Goal: Task Accomplishment & Management: Manage account settings

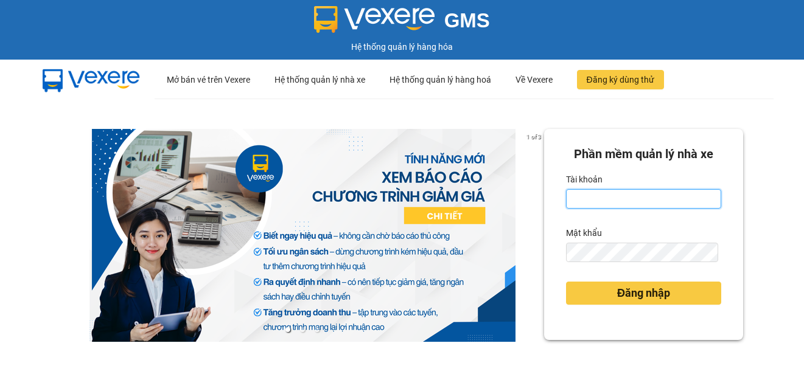
click at [644, 204] on input "Tài khoản" at bounding box center [643, 198] width 155 height 19
type input "thanhdat.thaochau"
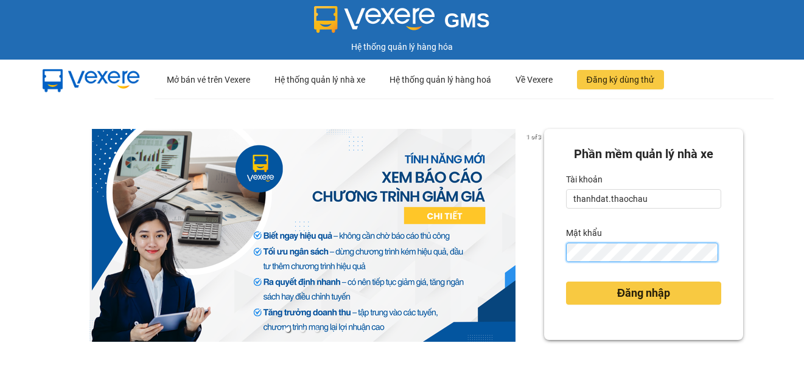
click at [566, 282] on button "Đăng nhập" at bounding box center [643, 293] width 155 height 23
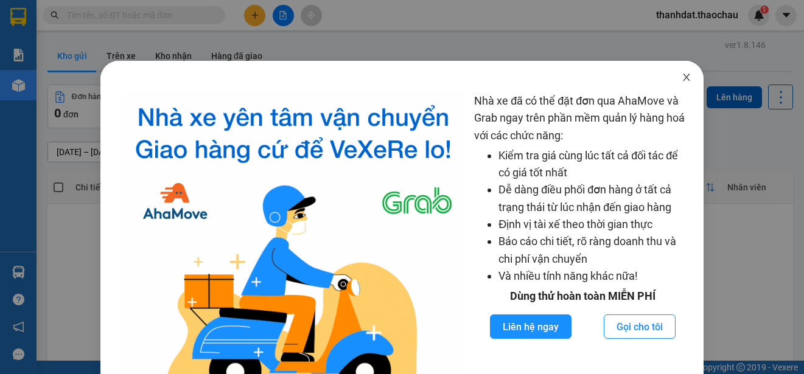
click at [682, 78] on icon "close" at bounding box center [687, 77] width 10 height 10
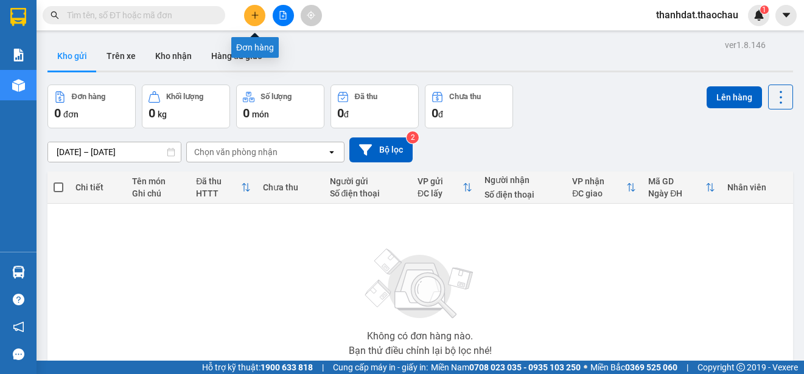
click at [250, 18] on button at bounding box center [254, 15] width 21 height 21
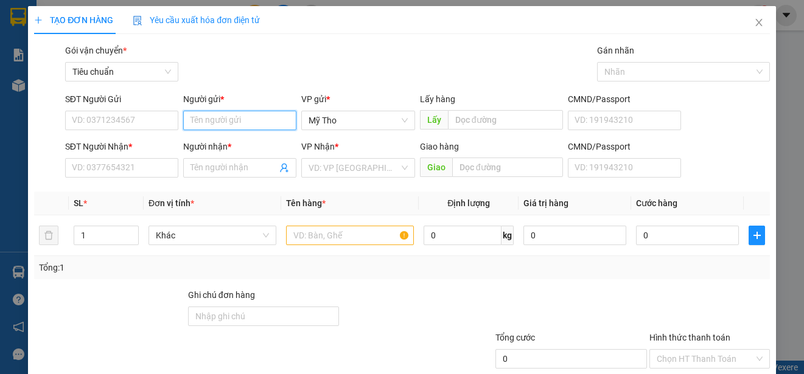
click at [206, 122] on input "Người gửi *" at bounding box center [239, 120] width 113 height 19
paste input "ây"
type input "Cây"
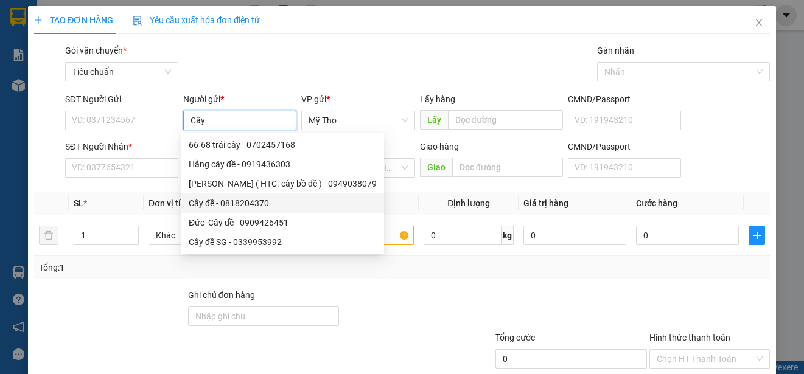
click at [244, 204] on div "Cây đề - 0818204370" at bounding box center [283, 203] width 188 height 13
type input "0818204370"
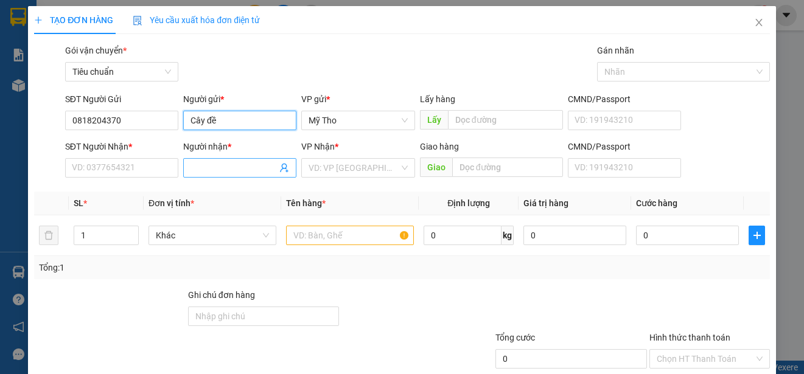
type input "Cây đề"
click at [213, 164] on input "Người nhận *" at bounding box center [234, 167] width 86 height 13
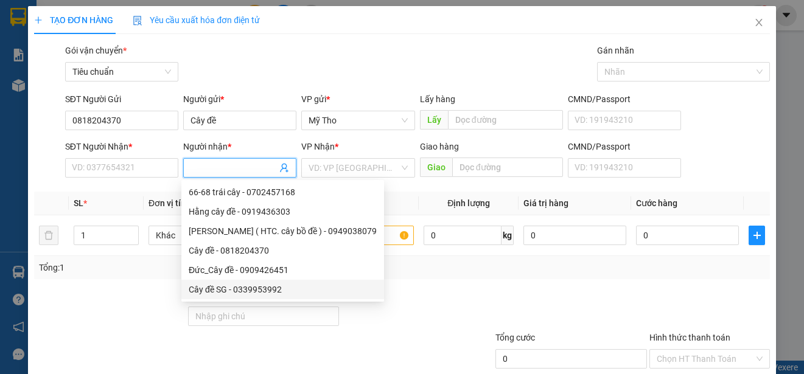
click at [208, 288] on div "Cây đề SG - 0339953992" at bounding box center [283, 289] width 188 height 13
type input "0339953992"
type input "Cây đề SG"
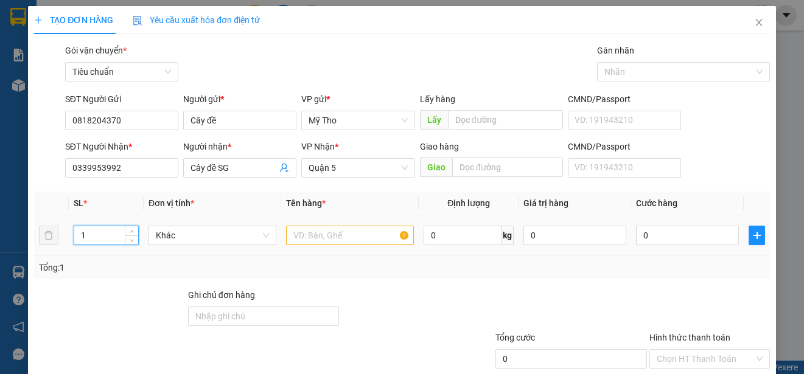
click at [105, 240] on input "1" at bounding box center [106, 235] width 64 height 18
type input "2"
click at [203, 236] on span "Khác" at bounding box center [212, 235] width 113 height 18
click at [310, 240] on input "text" at bounding box center [350, 235] width 128 height 19
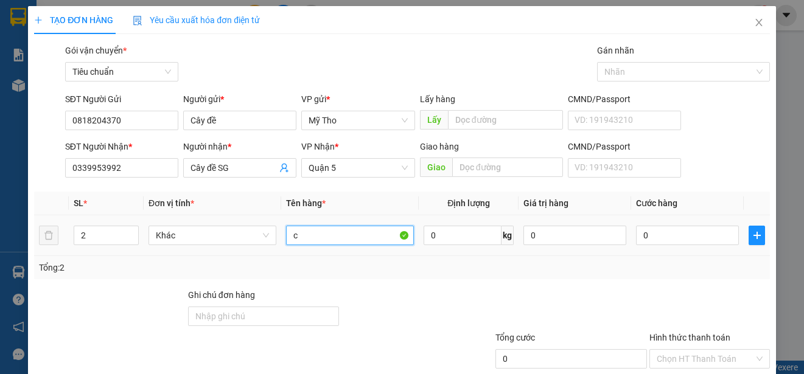
paste input "ủ"
paste input "ải"
type input "củ cải"
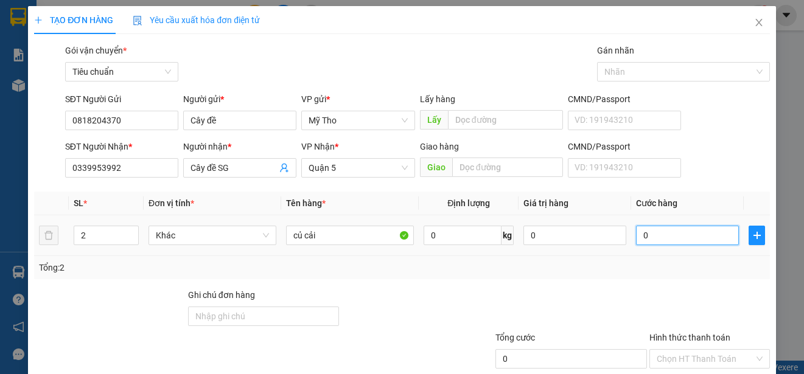
click at [637, 228] on input "0" at bounding box center [687, 235] width 103 height 19
type input "3"
type input "30"
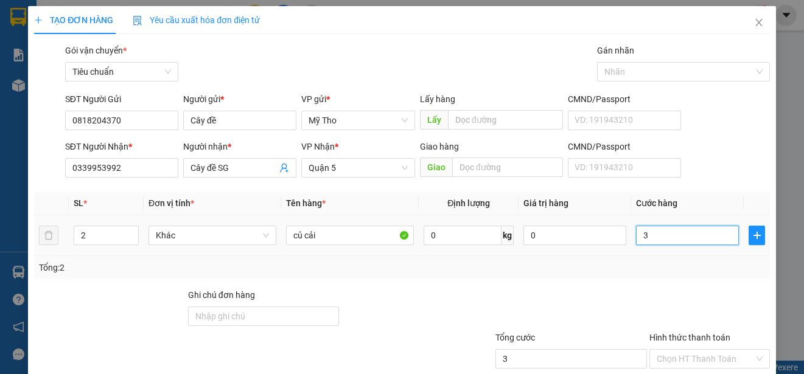
type input "30"
type input "300"
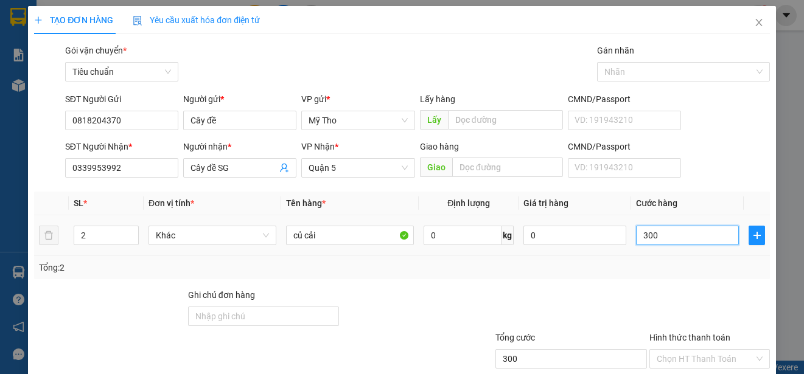
type input "3.000"
type input "30.000"
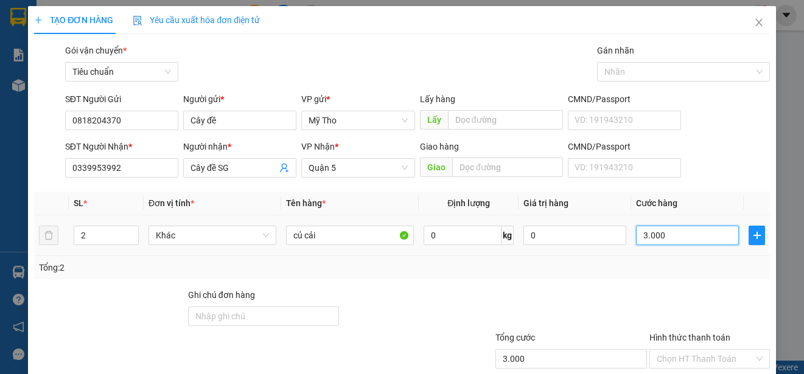
type input "30.000"
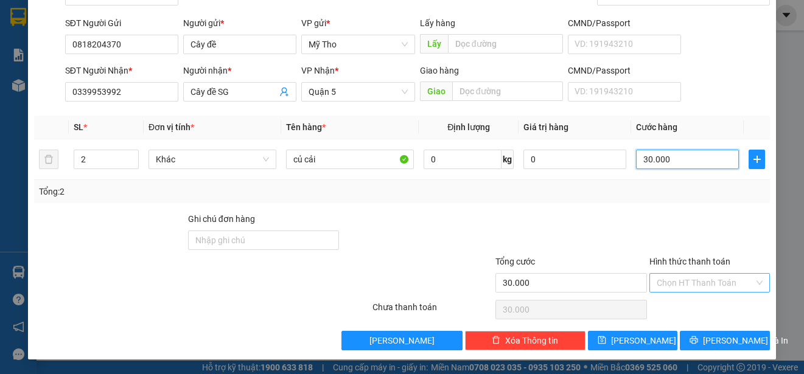
type input "30.000"
click at [679, 278] on input "Hình thức thanh toán" at bounding box center [705, 283] width 97 height 18
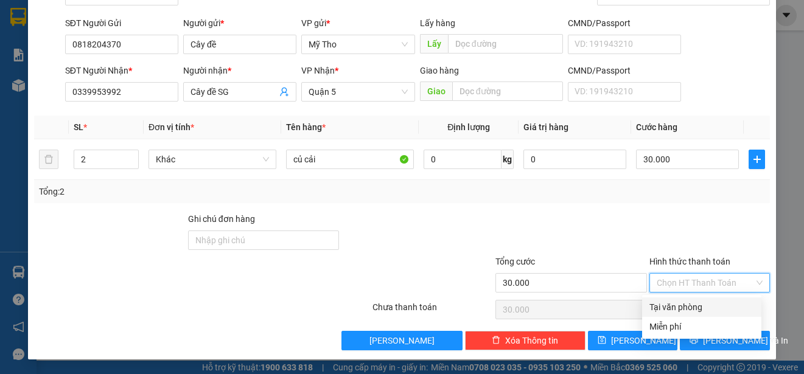
click at [682, 305] on div "Tại văn phòng" at bounding box center [702, 307] width 105 height 13
type input "0"
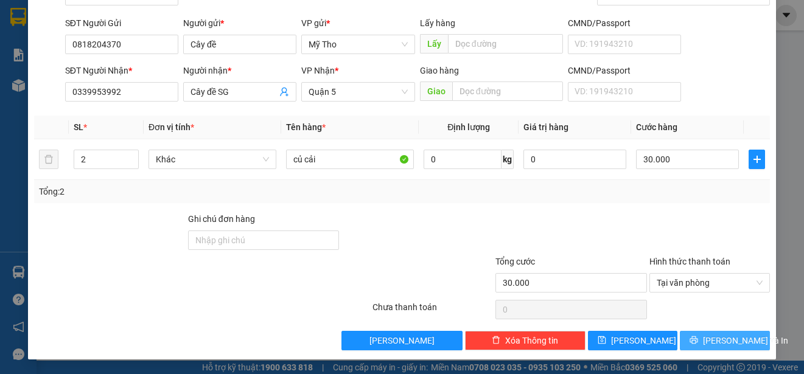
click at [712, 338] on span "[PERSON_NAME] và In" at bounding box center [745, 340] width 85 height 13
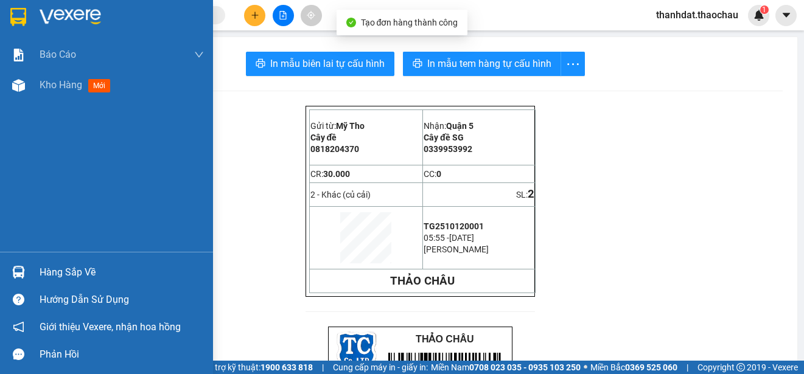
drag, startPoint x: 43, startPoint y: 85, endPoint x: 54, endPoint y: 89, distance: 11.8
click at [61, 83] on span "Kho hàng" at bounding box center [61, 85] width 43 height 12
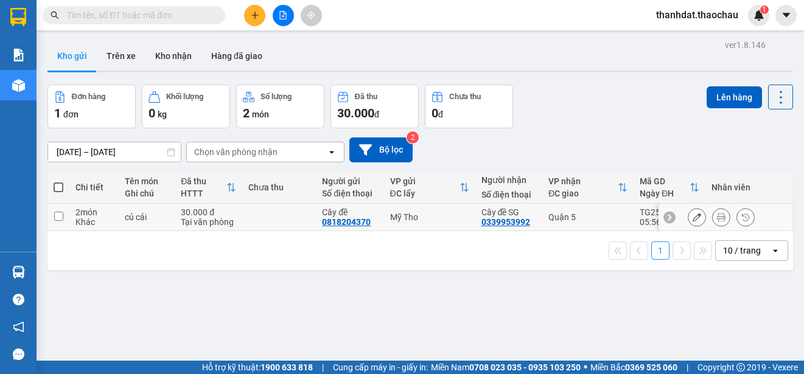
click at [693, 219] on icon at bounding box center [697, 217] width 9 height 9
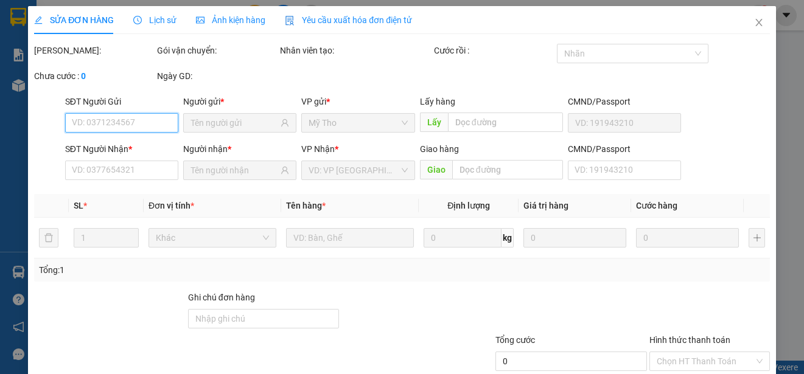
type input "0818204370"
type input "0339953992"
type input "30.000"
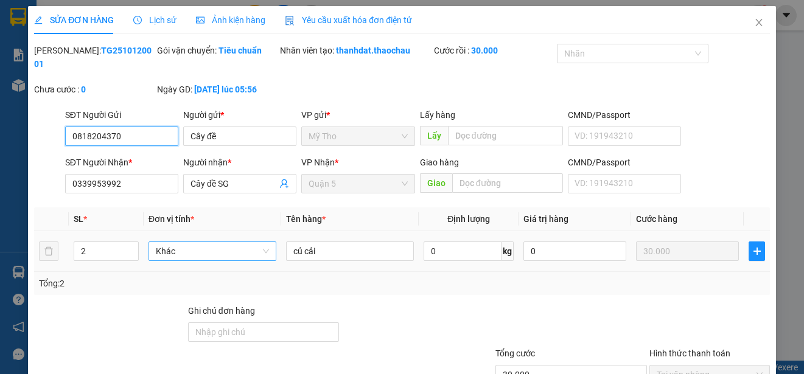
click at [214, 245] on span "Khác" at bounding box center [212, 251] width 113 height 18
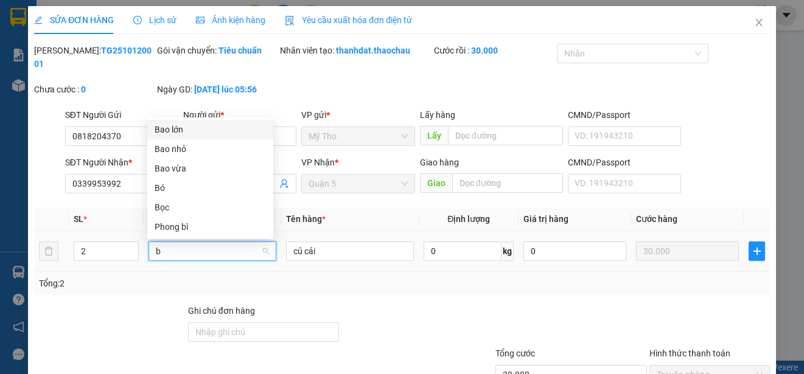
type input "bo"
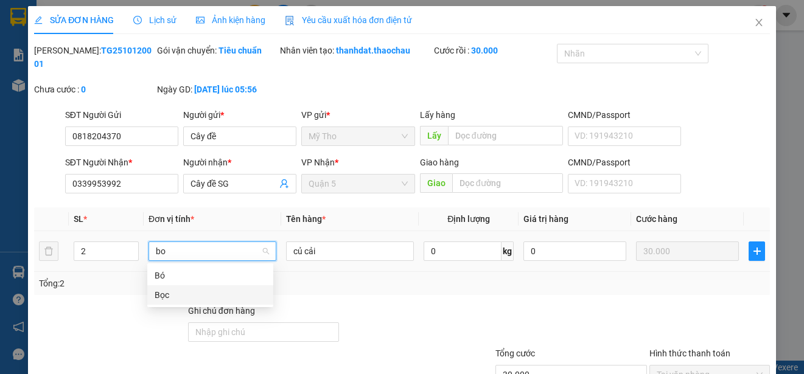
drag, startPoint x: 179, startPoint y: 296, endPoint x: 229, endPoint y: 296, distance: 50.5
click at [179, 297] on div "Bọc" at bounding box center [210, 295] width 111 height 13
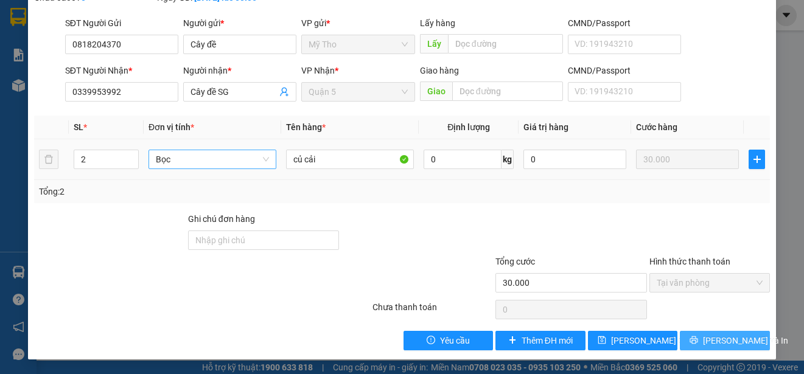
click at [709, 340] on span "[PERSON_NAME] và In" at bounding box center [745, 340] width 85 height 13
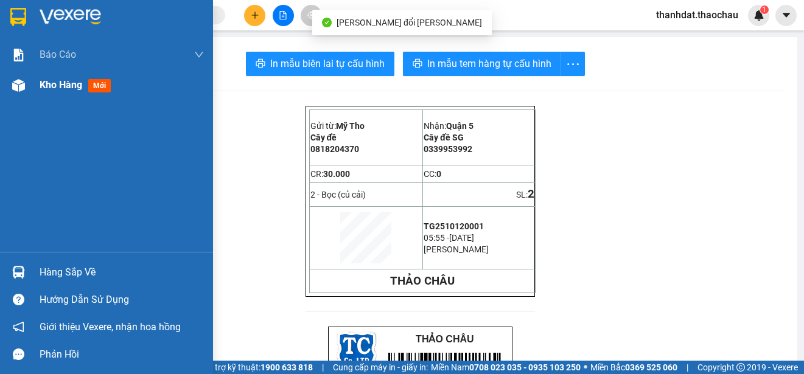
click at [49, 88] on span "Kho hàng" at bounding box center [61, 85] width 43 height 12
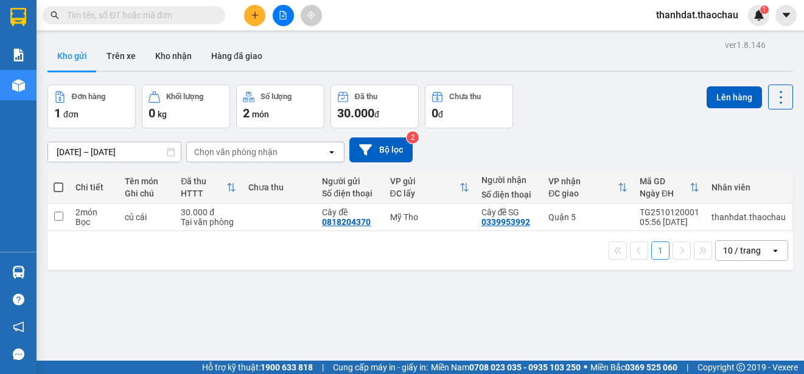
click at [60, 186] on span at bounding box center [59, 188] width 10 height 10
click at [58, 181] on input "checkbox" at bounding box center [58, 181] width 0 height 0
checkbox input "true"
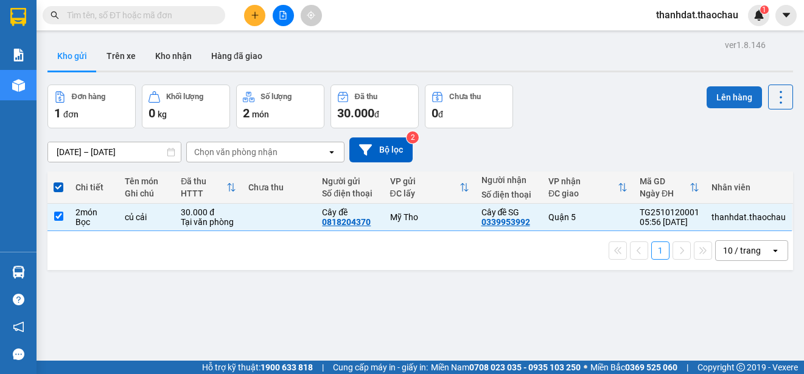
click at [740, 99] on button "Lên hàng" at bounding box center [734, 97] width 55 height 22
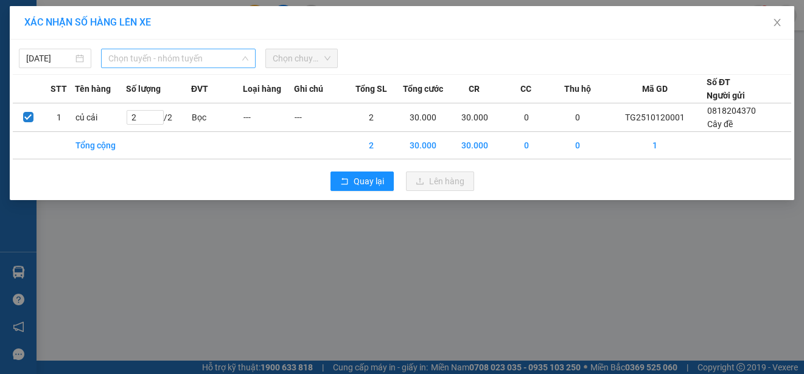
click at [192, 63] on span "Chọn tuyến - nhóm tuyến" at bounding box center [178, 58] width 140 height 18
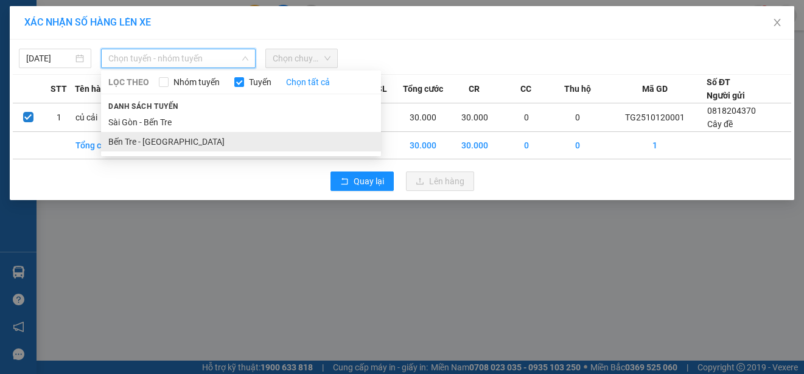
click at [166, 139] on li "Bến Tre - [GEOGRAPHIC_DATA]" at bounding box center [241, 141] width 280 height 19
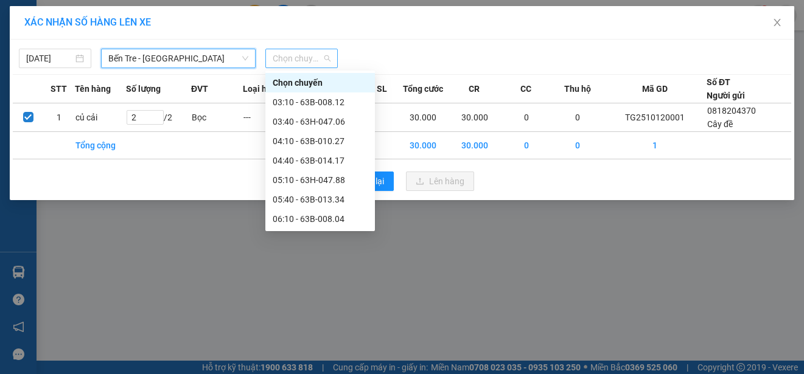
click at [296, 59] on span "Chọn chuyến" at bounding box center [302, 58] width 58 height 18
click at [328, 180] on div "05:10 - 63H-047.88" at bounding box center [320, 179] width 95 height 13
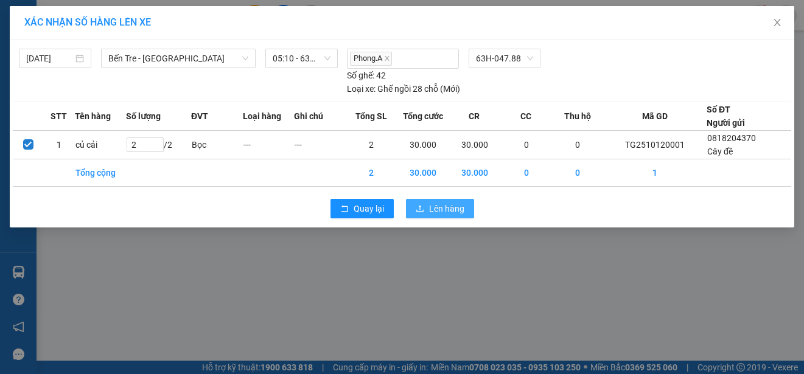
click at [449, 209] on span "Lên hàng" at bounding box center [446, 208] width 35 height 13
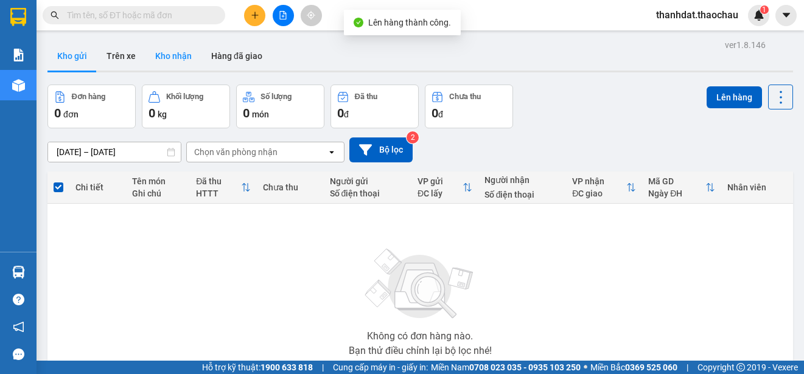
click at [177, 58] on button "Kho nhận" at bounding box center [173, 55] width 56 height 29
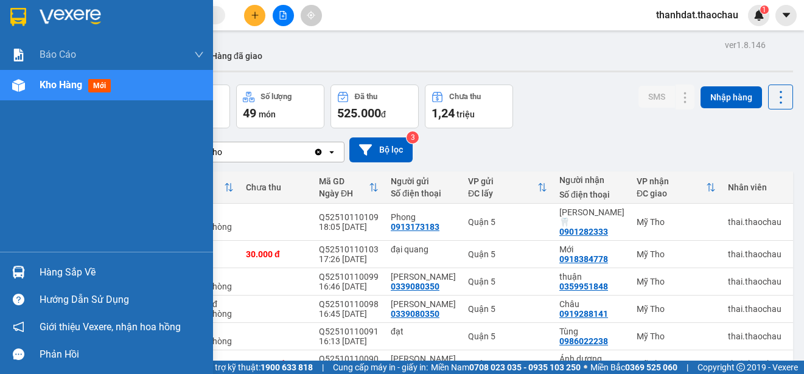
click at [56, 267] on div "Hàng sắp về" at bounding box center [122, 273] width 164 height 18
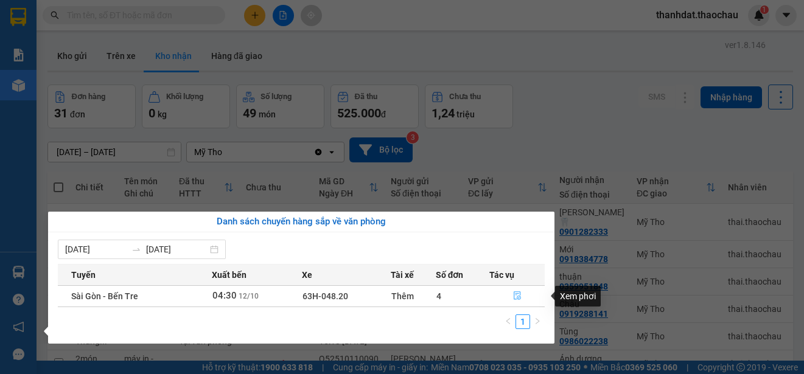
click at [519, 296] on icon "file-done" at bounding box center [517, 296] width 9 height 9
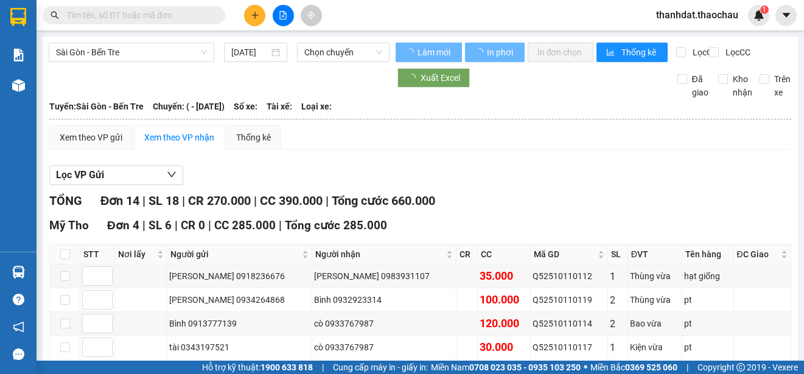
type input "[DATE]"
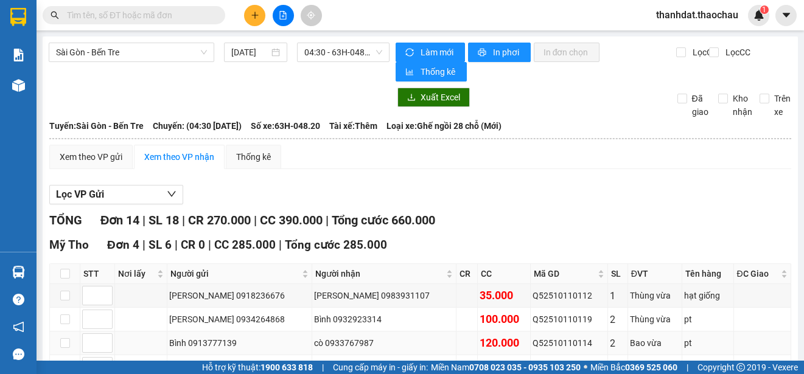
scroll to position [183, 0]
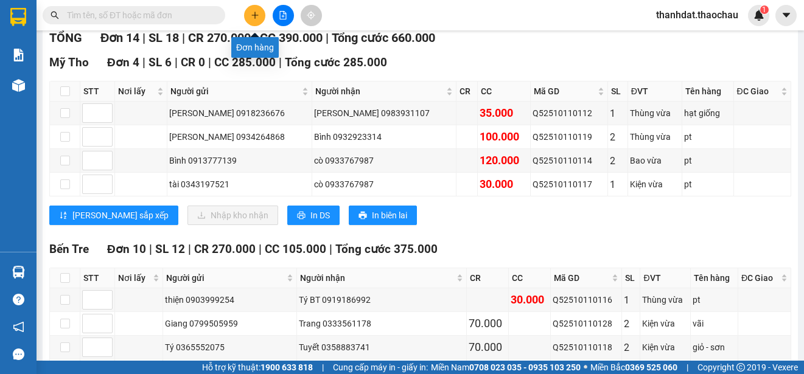
click at [254, 13] on icon "plus" at bounding box center [255, 15] width 9 height 9
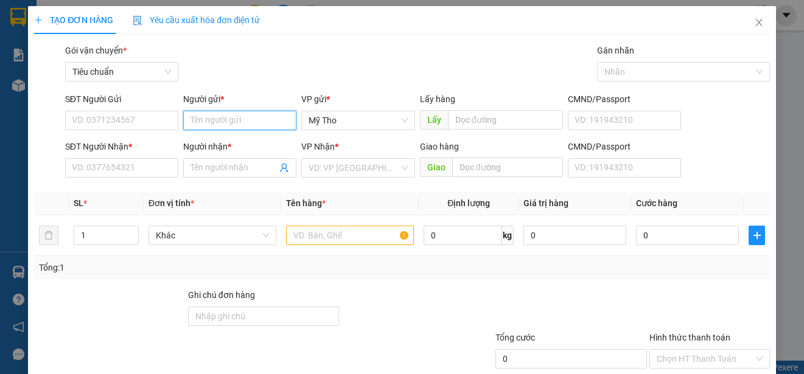
click at [228, 116] on input "Người gửi *" at bounding box center [239, 120] width 113 height 19
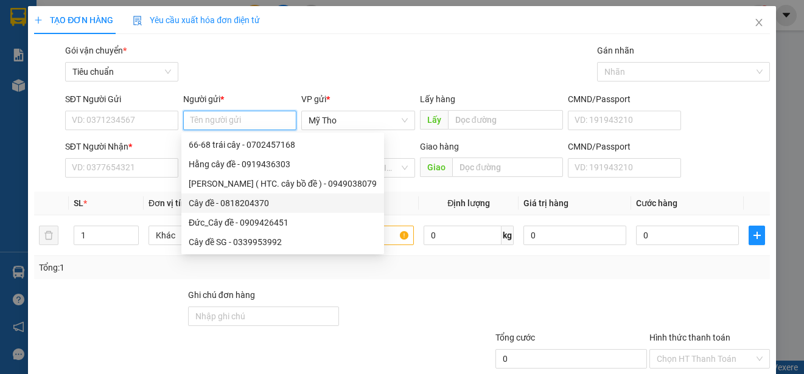
click at [226, 197] on div "Cây đề - 0818204370" at bounding box center [283, 203] width 188 height 13
type input "0818204370"
type input "Cây đề"
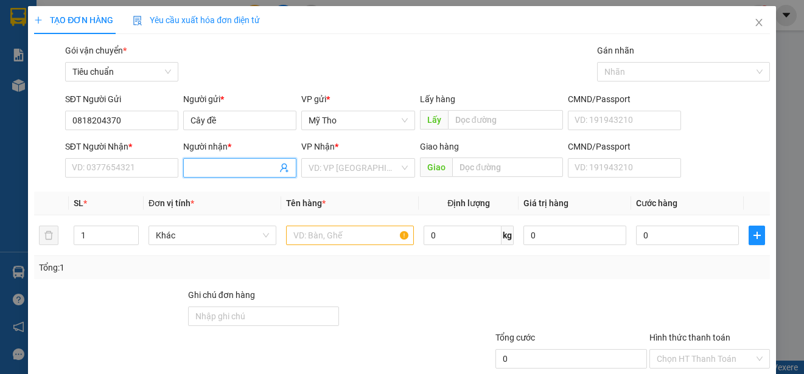
click at [209, 169] on input "Người nhận *" at bounding box center [234, 167] width 86 height 13
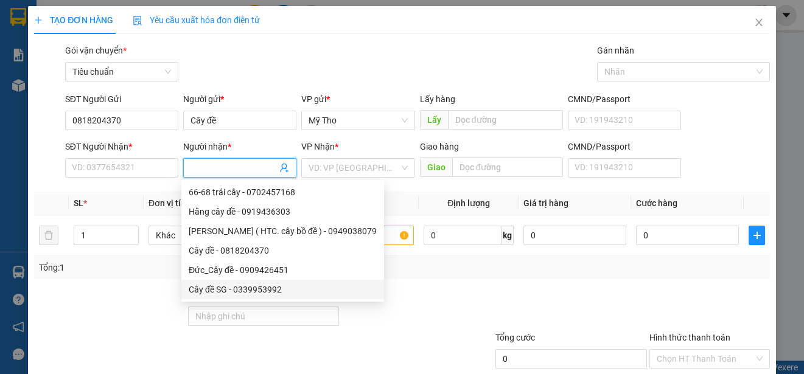
click at [220, 290] on div "Cây đề SG - 0339953992" at bounding box center [283, 289] width 188 height 13
type input "0339953992"
type input "Cây đề SG"
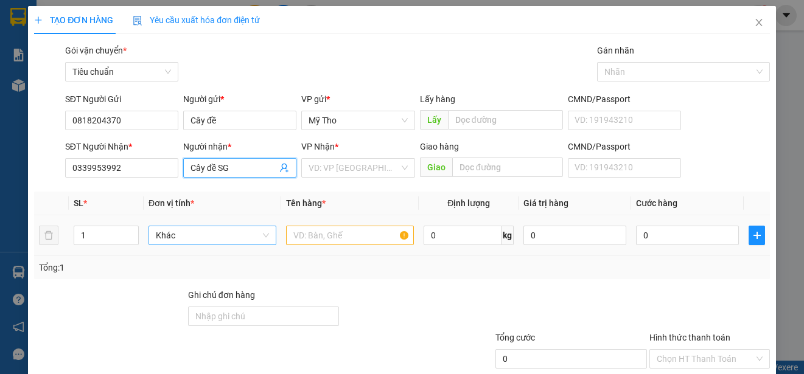
click at [167, 240] on span "Khác" at bounding box center [212, 235] width 113 height 18
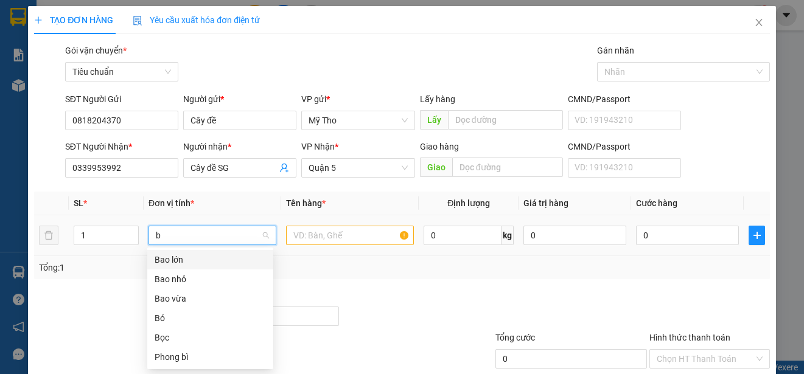
type input "bo"
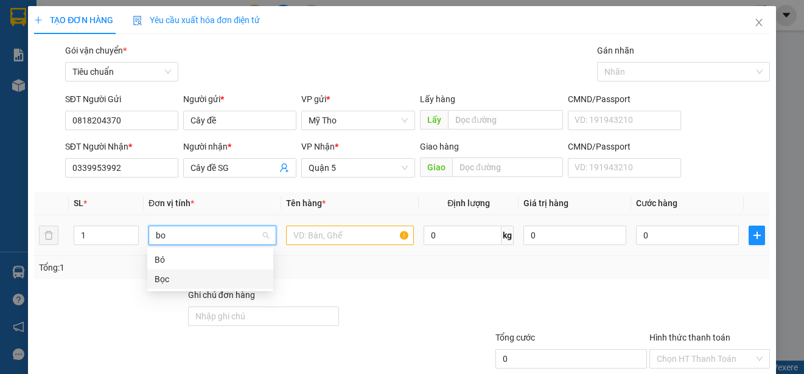
drag, startPoint x: 171, startPoint y: 273, endPoint x: 225, endPoint y: 273, distance: 54.2
click at [171, 274] on div "Bọc" at bounding box center [210, 279] width 111 height 13
click at [313, 233] on input "text" at bounding box center [350, 235] width 128 height 19
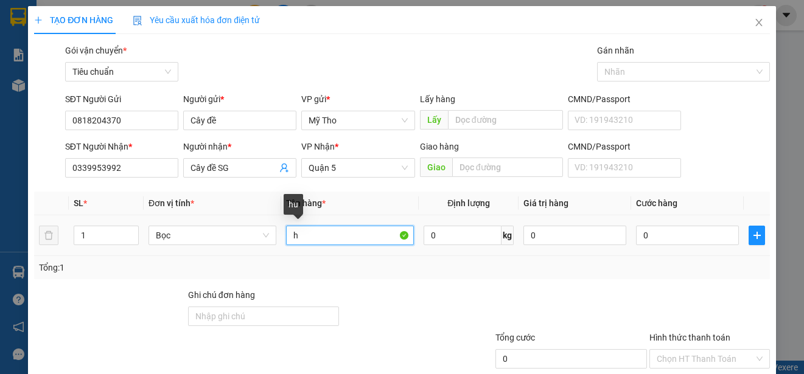
paste input "ủ"
paste input "íu"
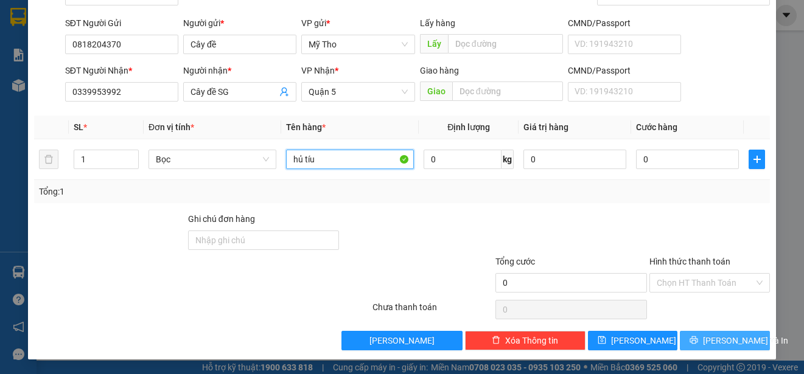
type input "hủ tíu"
click at [731, 340] on span "[PERSON_NAME] và In" at bounding box center [745, 340] width 85 height 13
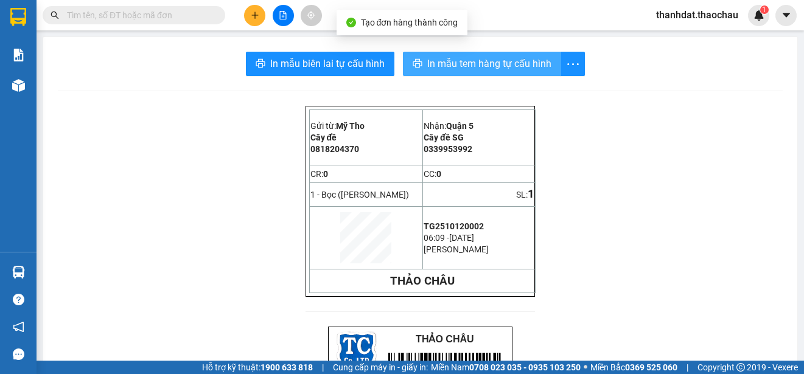
click at [497, 65] on span "In mẫu tem hàng tự cấu hình" at bounding box center [489, 63] width 124 height 15
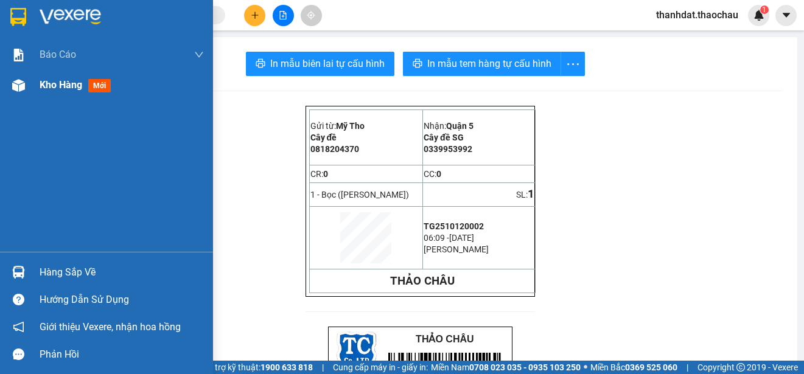
click at [49, 82] on span "Kho hàng" at bounding box center [61, 85] width 43 height 12
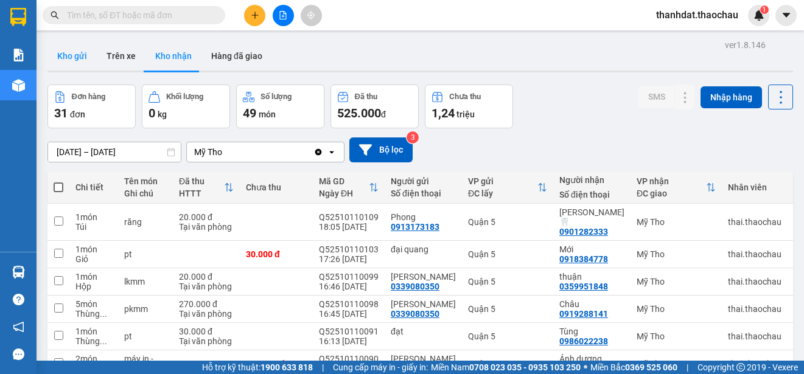
click at [76, 55] on button "Kho gửi" at bounding box center [71, 55] width 49 height 29
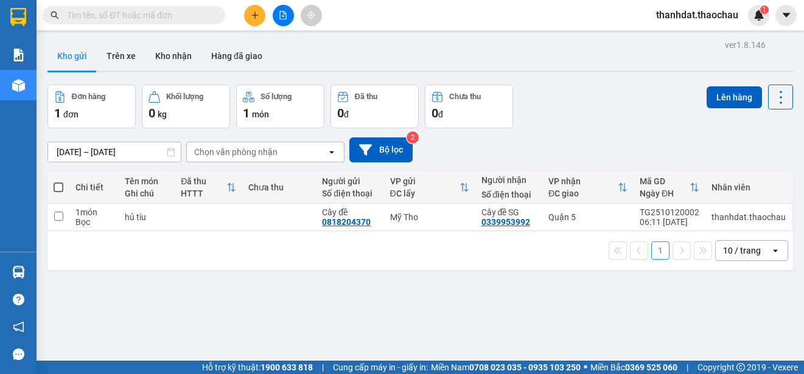
click at [56, 188] on span at bounding box center [59, 188] width 10 height 10
click at [58, 181] on input "checkbox" at bounding box center [58, 181] width 0 height 0
checkbox input "true"
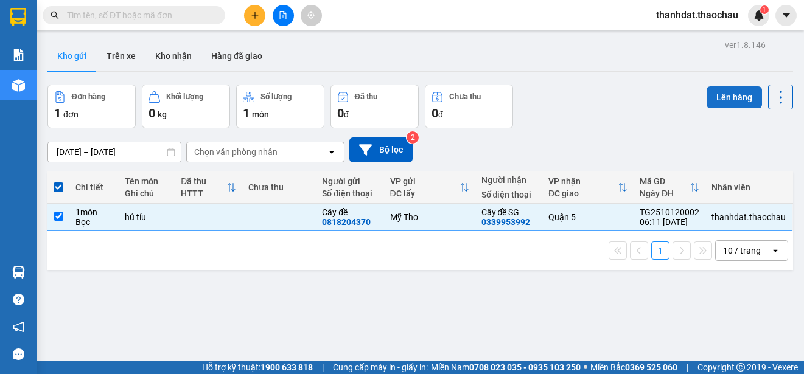
click at [727, 95] on button "Lên hàng" at bounding box center [734, 97] width 55 height 22
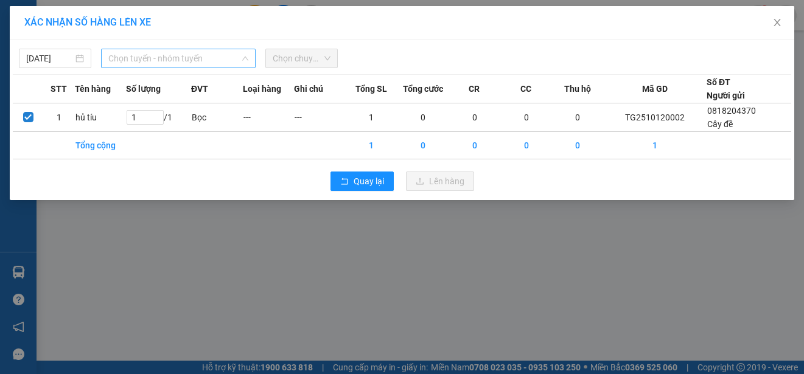
click at [173, 55] on span "Chọn tuyến - nhóm tuyến" at bounding box center [178, 58] width 140 height 18
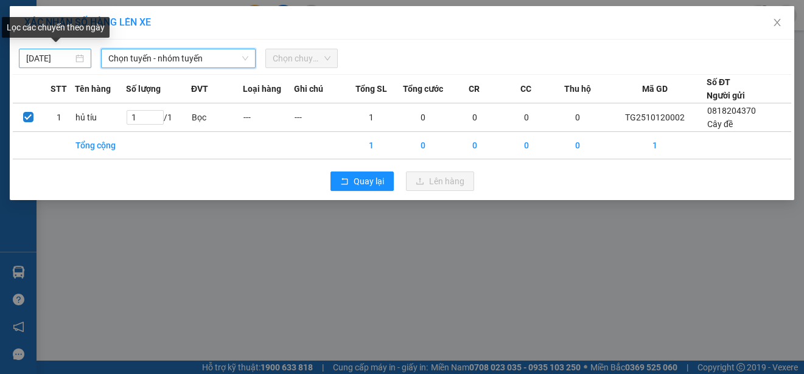
click at [82, 60] on div "11/10/2025" at bounding box center [55, 58] width 58 height 13
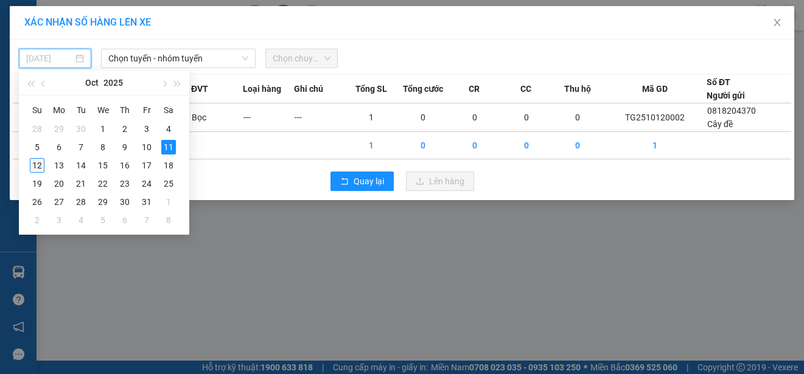
click at [33, 164] on div "12" at bounding box center [37, 165] width 15 height 15
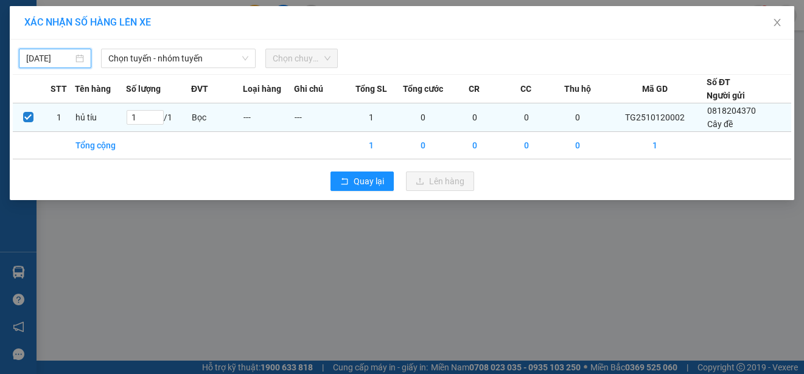
type input "[DATE]"
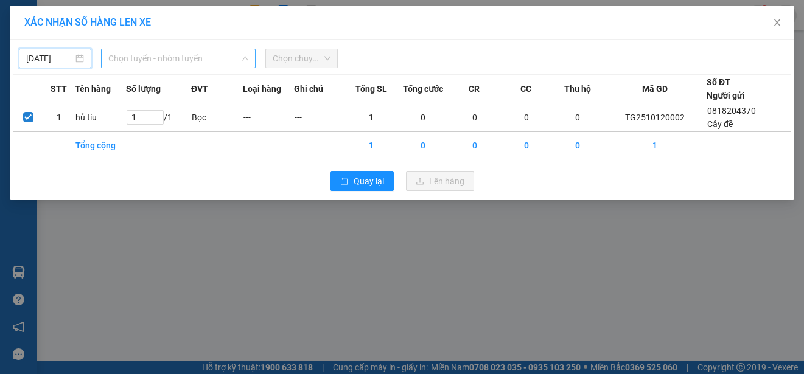
click at [161, 58] on span "Chọn tuyến - nhóm tuyến" at bounding box center [178, 58] width 140 height 18
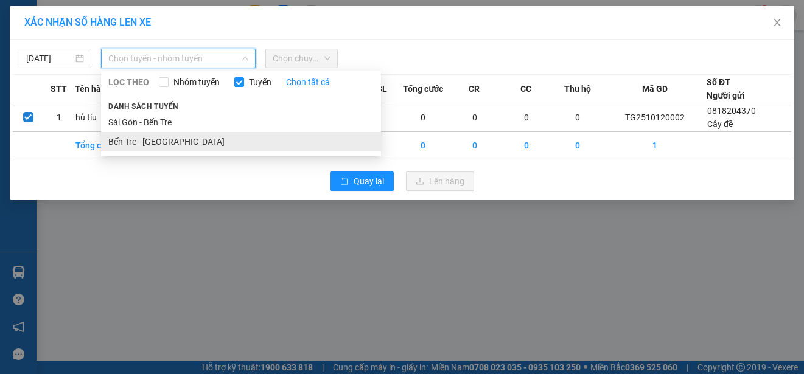
click at [164, 141] on li "Bến Tre - [GEOGRAPHIC_DATA]" at bounding box center [241, 141] width 280 height 19
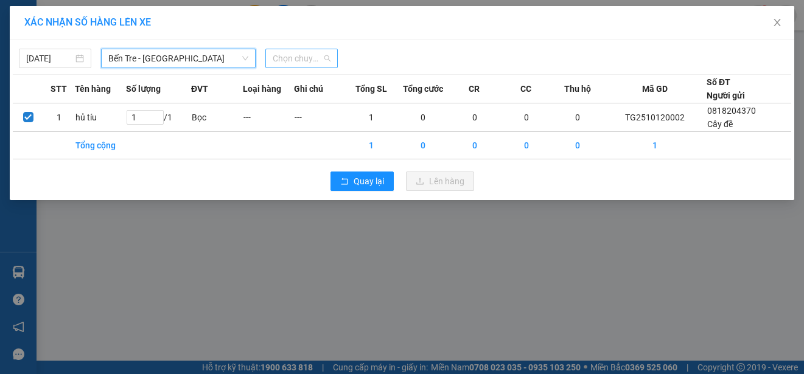
click at [303, 62] on span "Chọn chuyến" at bounding box center [302, 58] width 58 height 18
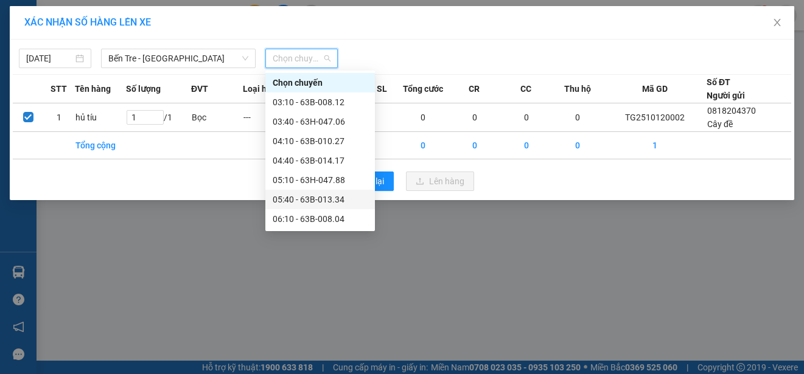
click at [325, 198] on div "05:40 - 63B-013.34" at bounding box center [320, 199] width 95 height 13
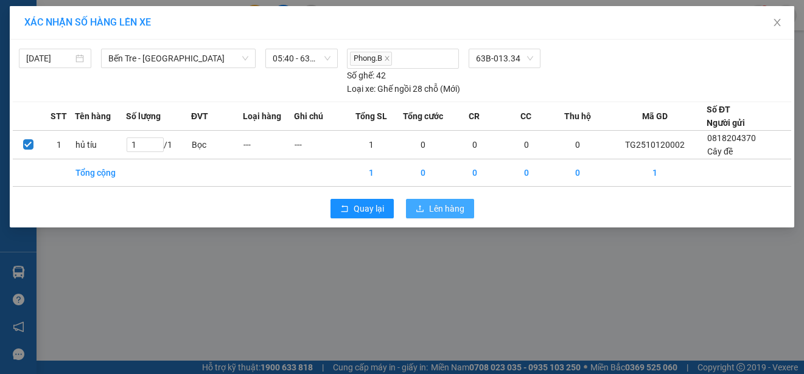
click at [438, 205] on span "Lên hàng" at bounding box center [446, 208] width 35 height 13
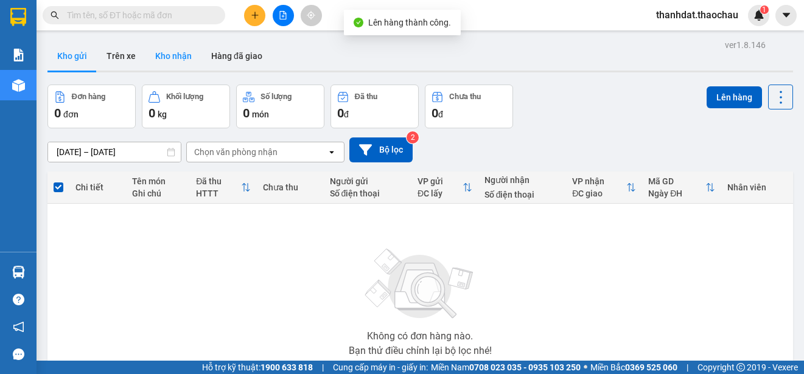
click at [181, 50] on button "Kho nhận" at bounding box center [173, 55] width 56 height 29
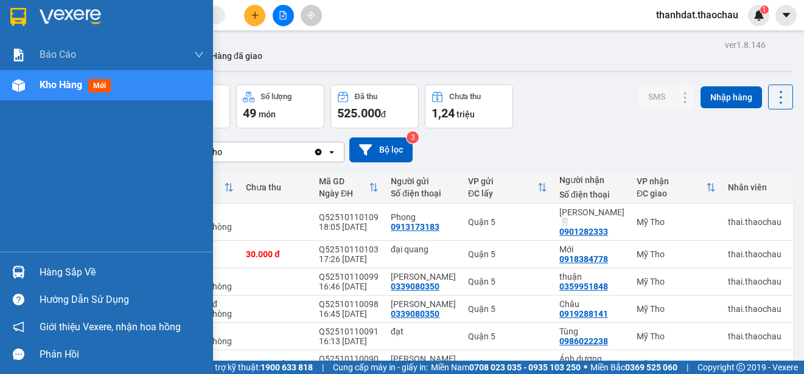
drag, startPoint x: 57, startPoint y: 271, endPoint x: 228, endPoint y: 276, distance: 171.1
click at [58, 271] on div "Hàng sắp về" at bounding box center [122, 273] width 164 height 18
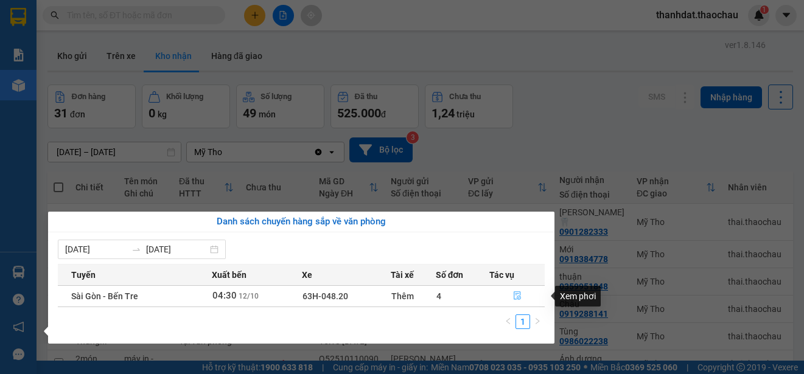
click at [518, 297] on icon "file-done" at bounding box center [517, 296] width 9 height 9
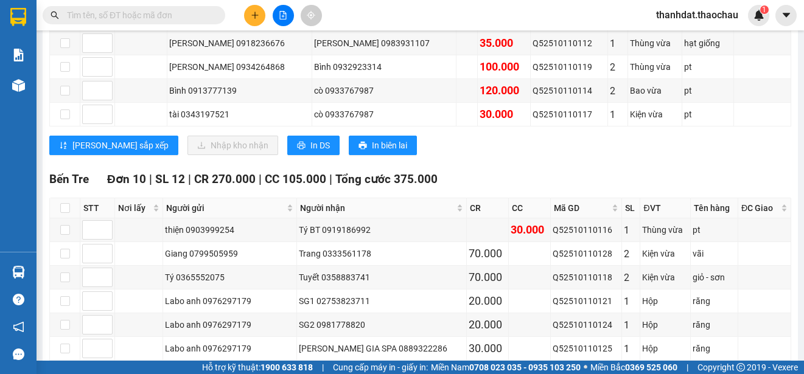
scroll to position [192, 0]
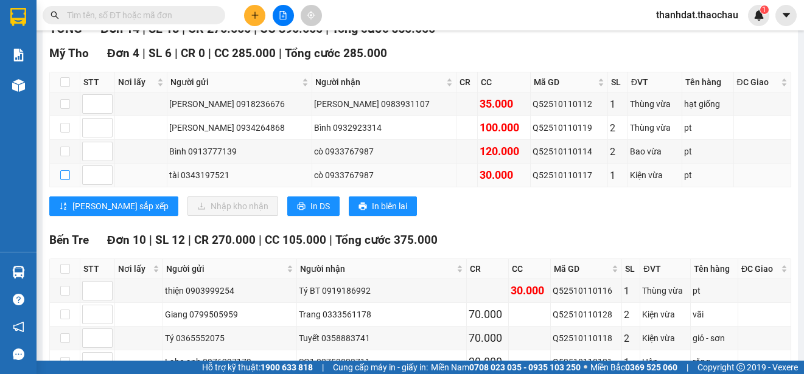
click at [66, 177] on input "checkbox" at bounding box center [65, 175] width 10 height 10
checkbox input "true"
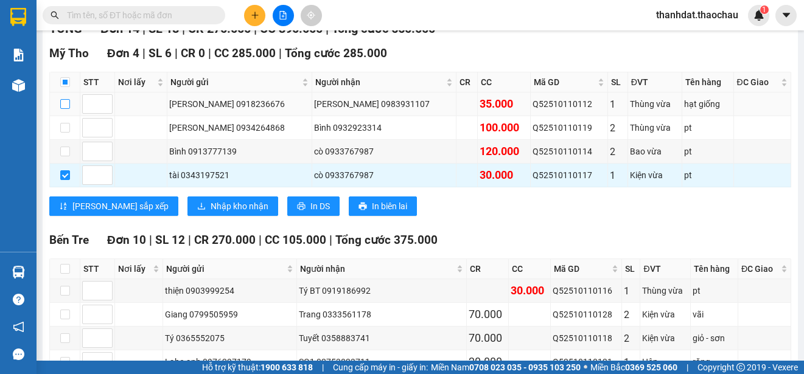
click at [66, 102] on input "checkbox" at bounding box center [65, 104] width 10 height 10
checkbox input "true"
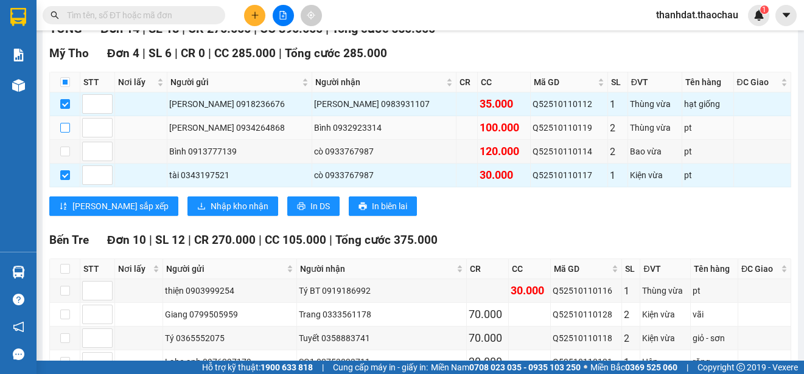
click at [63, 127] on input "checkbox" at bounding box center [65, 128] width 10 height 10
checkbox input "true"
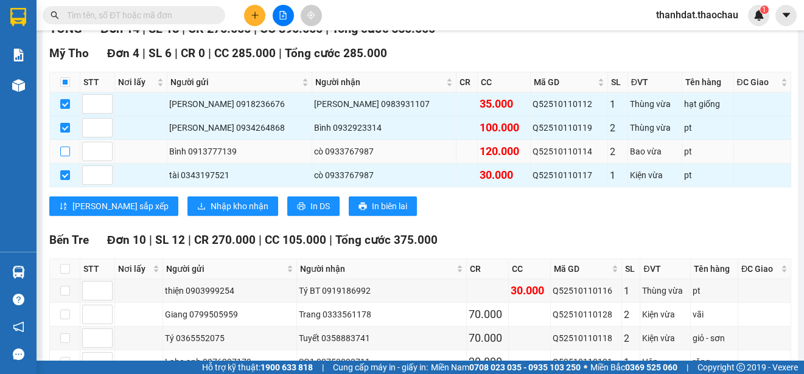
click at [60, 151] on input "checkbox" at bounding box center [65, 152] width 10 height 10
checkbox input "true"
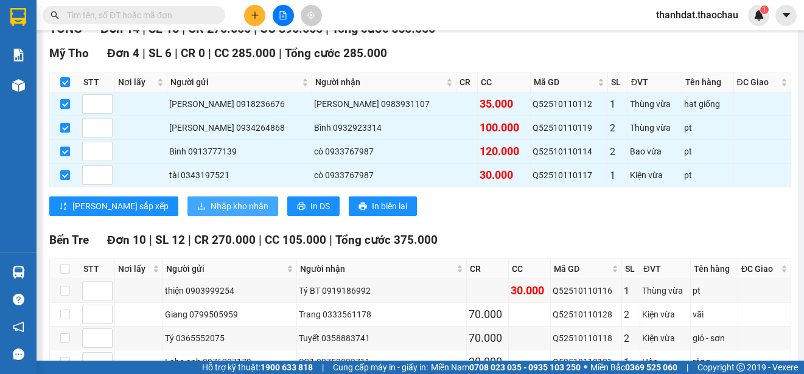
click at [211, 208] on span "Nhập kho nhận" at bounding box center [240, 206] width 58 height 13
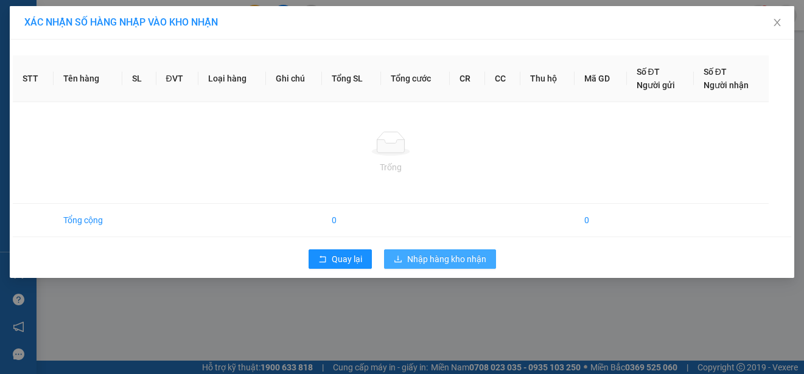
click at [445, 258] on span "Nhập hàng kho nhận" at bounding box center [446, 259] width 79 height 13
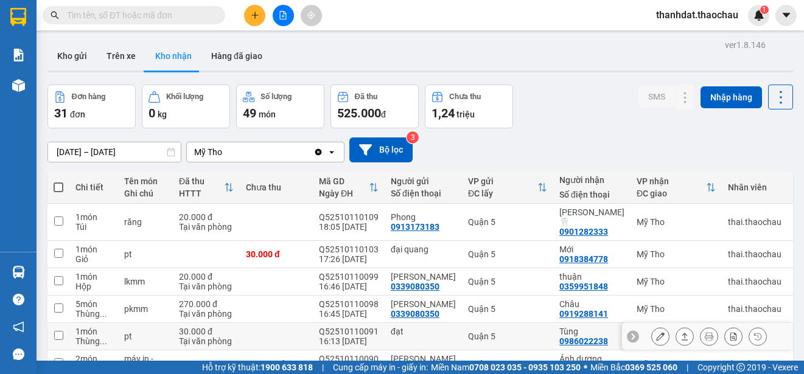
scroll to position [172, 0]
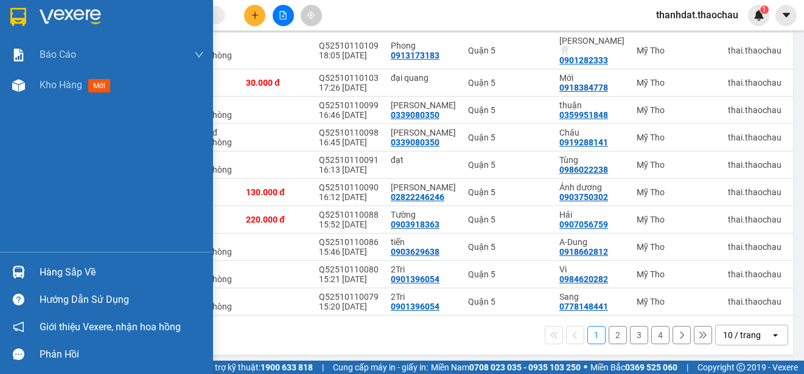
drag, startPoint x: 46, startPoint y: 274, endPoint x: 108, endPoint y: 275, distance: 62.7
click at [46, 274] on div "Hàng sắp về" at bounding box center [122, 273] width 164 height 18
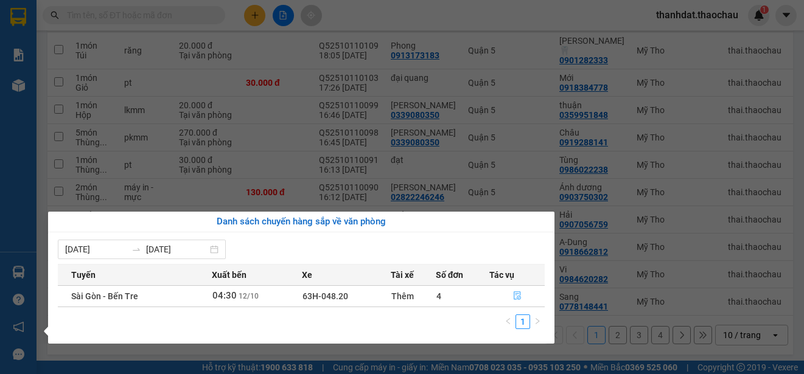
click at [516, 296] on icon "file-done" at bounding box center [517, 296] width 9 height 9
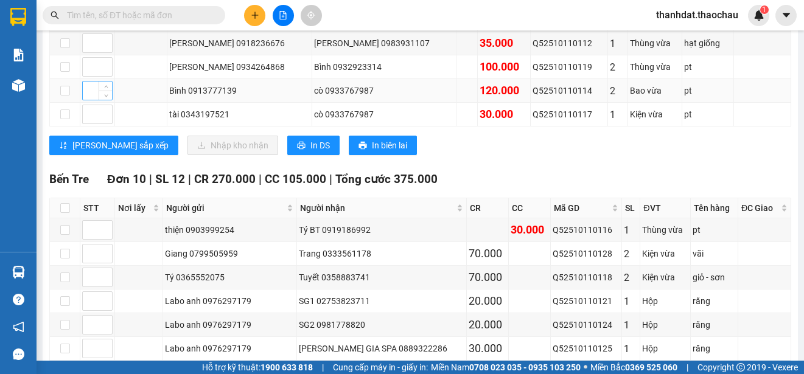
scroll to position [131, 0]
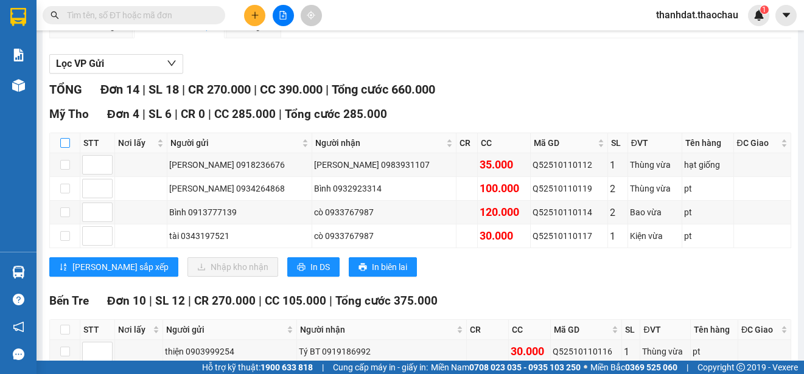
click at [64, 143] on input "checkbox" at bounding box center [65, 143] width 10 height 10
checkbox input "true"
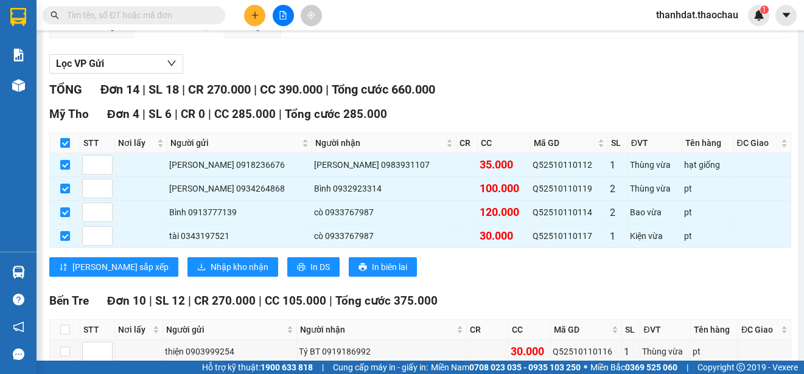
checkbox input "true"
click at [211, 261] on span "Nhập kho nhận" at bounding box center [240, 267] width 58 height 13
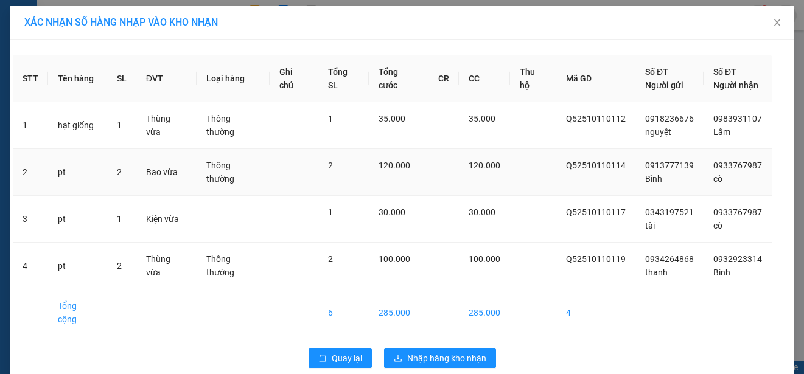
scroll to position [4, 0]
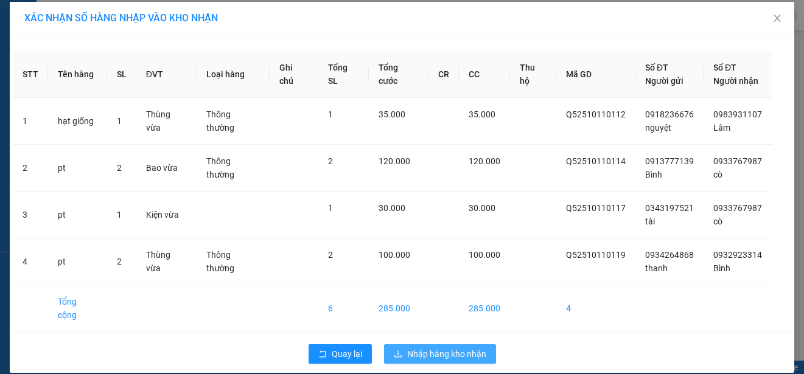
click at [441, 348] on span "Nhập hàng kho nhận" at bounding box center [446, 354] width 79 height 13
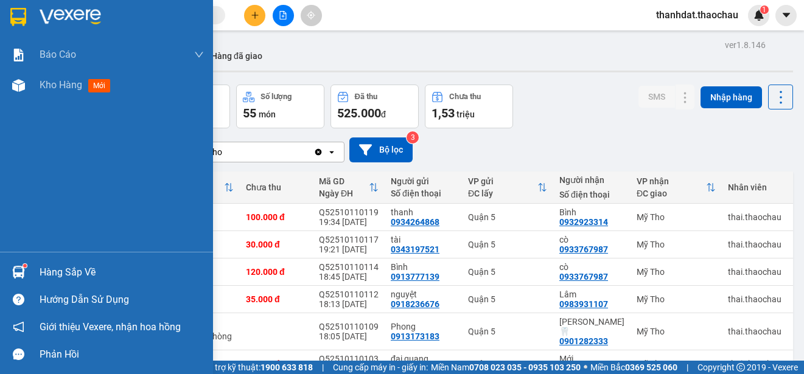
click at [36, 268] on div "Hàng sắp về" at bounding box center [106, 272] width 213 height 27
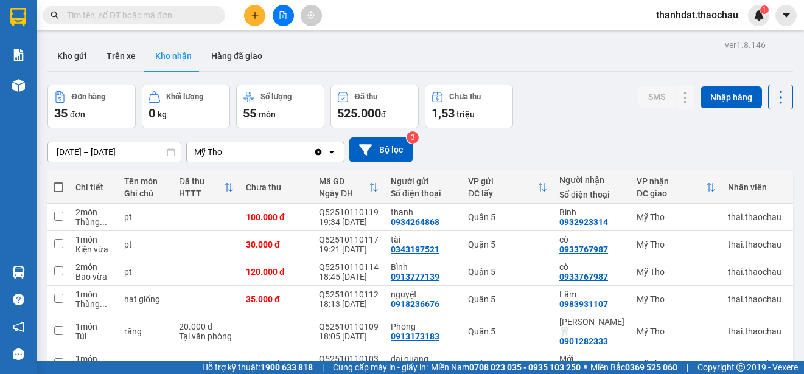
click at [550, 127] on section "Kết quả tìm kiếm ( 0 ) Bộ lọc No Data thanhdat.thaochau 1 Báo cáo Báo cáo dòng …" at bounding box center [402, 187] width 804 height 374
click at [248, 16] on button at bounding box center [254, 15] width 21 height 21
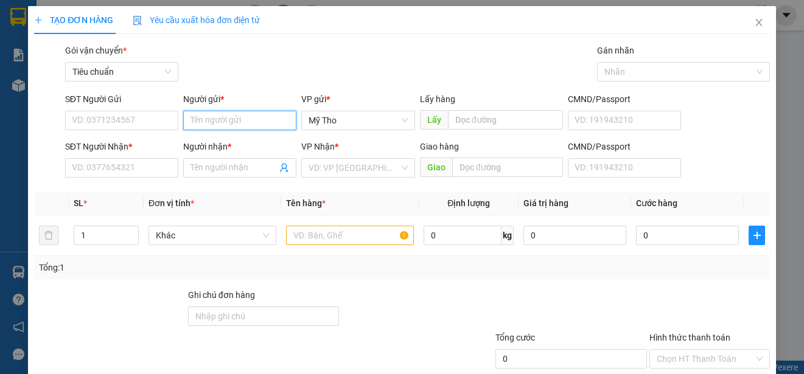
click at [198, 119] on input "Người gửi *" at bounding box center [239, 120] width 113 height 19
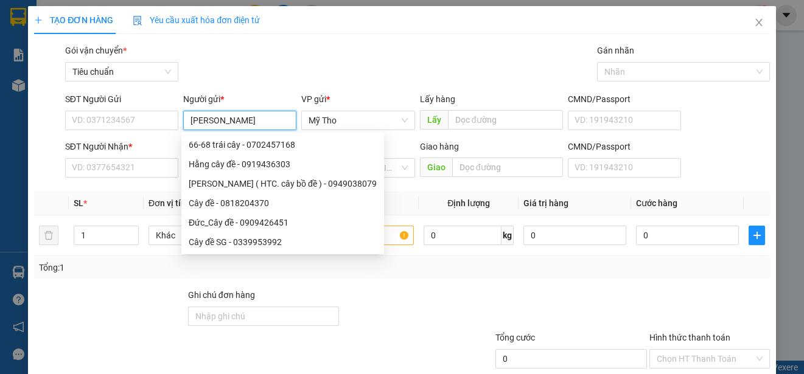
type input "minh nem"
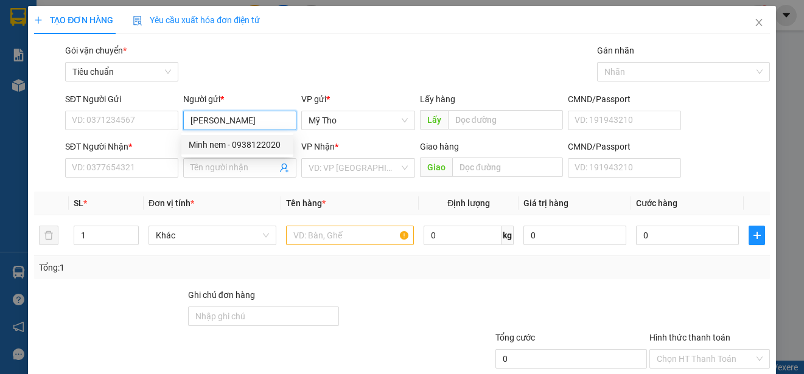
click at [244, 142] on div "Minh nem - 0938122020" at bounding box center [237, 144] width 97 height 13
type input "0938122020"
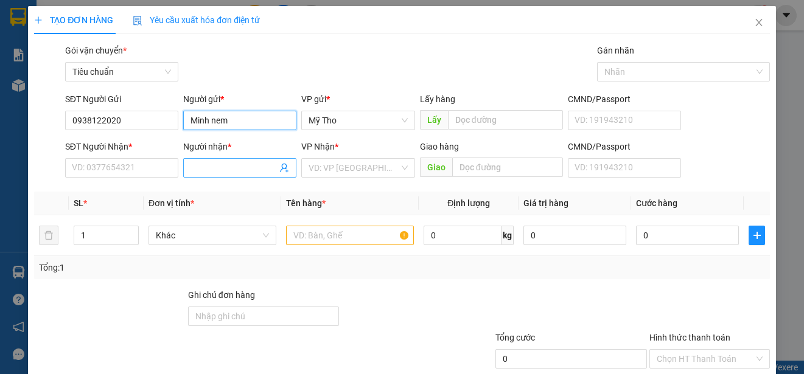
type input "Minh nem"
click at [197, 167] on input "Người nhận *" at bounding box center [234, 167] width 86 height 13
type input "u"
paste input "út"
paste input "ành"
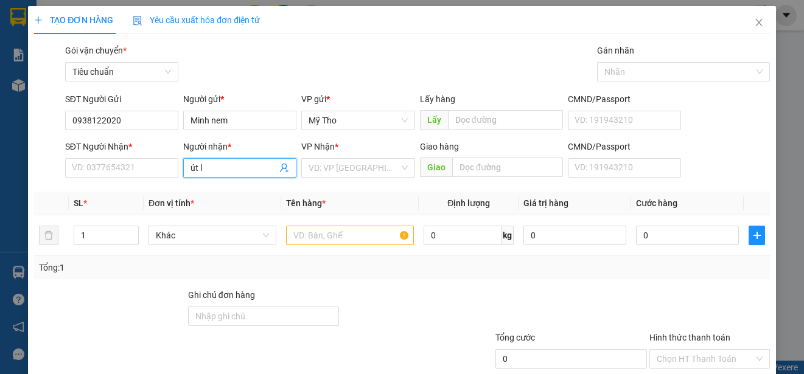
type input "út lành"
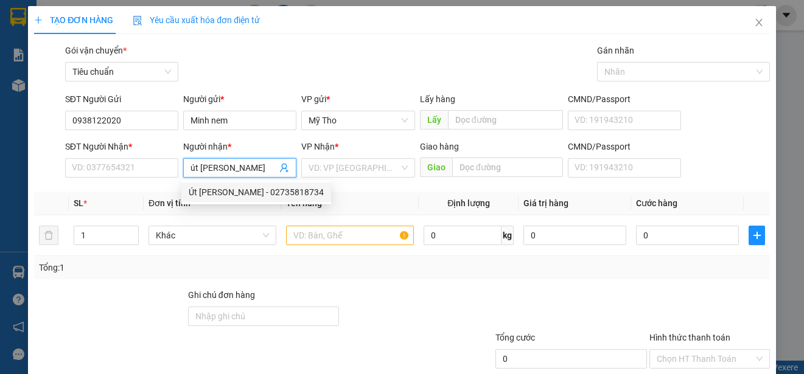
click at [241, 192] on div "Út Lành - 02735818734" at bounding box center [256, 192] width 135 height 13
type input "02735818734"
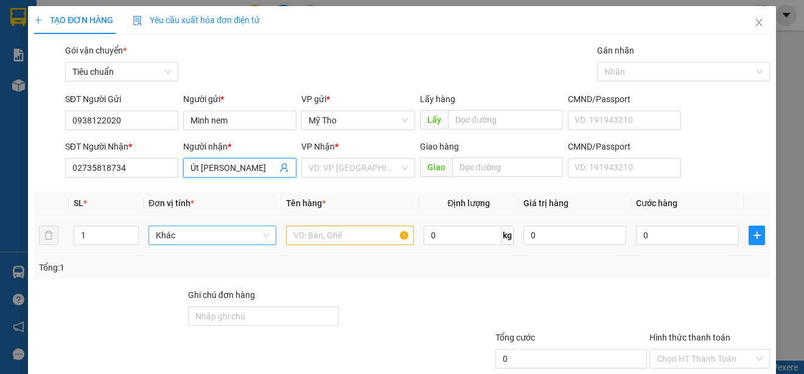
click at [231, 234] on span "Khác" at bounding box center [212, 235] width 113 height 18
type input "Út Lành"
type input "boc"
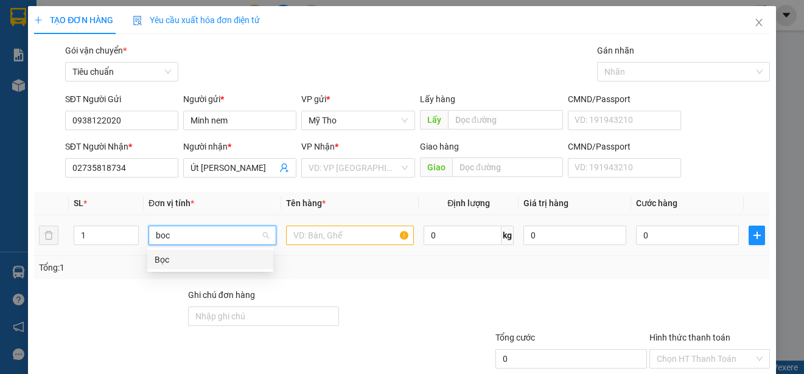
click at [170, 261] on div "Bọc" at bounding box center [210, 259] width 111 height 13
click at [303, 231] on input "text" at bounding box center [350, 235] width 128 height 19
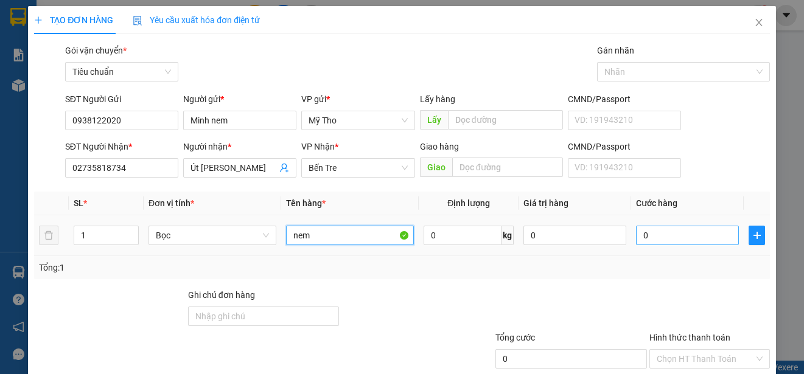
type input "nem"
click at [650, 233] on input "0" at bounding box center [687, 235] width 103 height 19
type input "2"
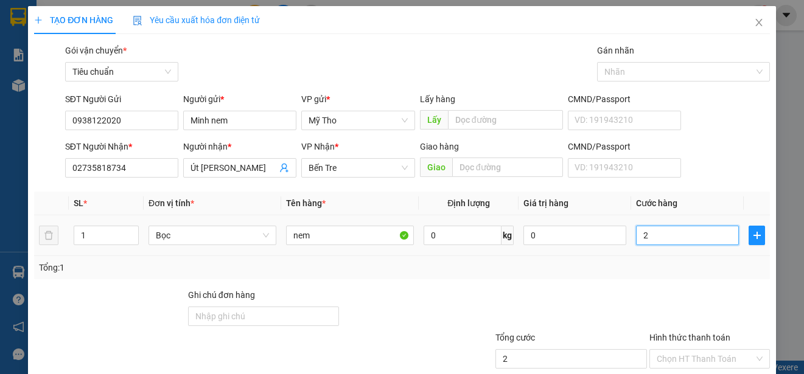
type input "20"
type input "200"
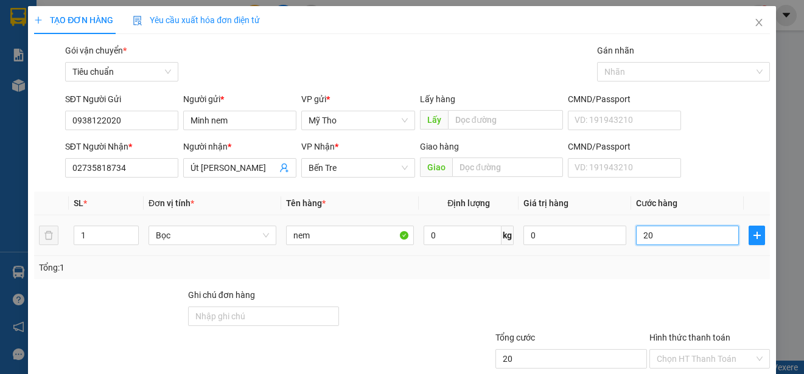
type input "200"
type input "20.000"
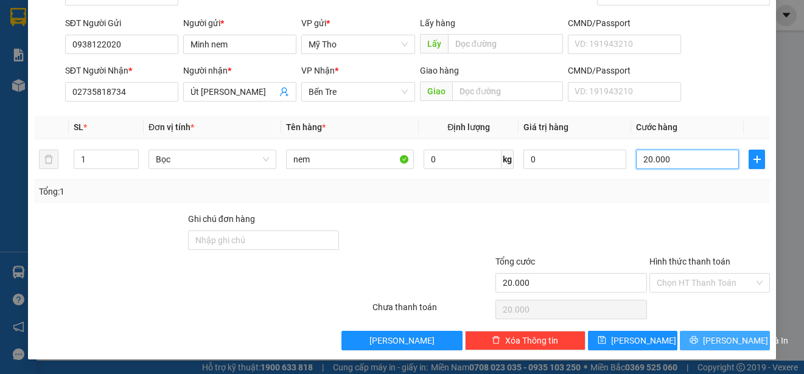
type input "20.000"
click at [725, 340] on span "[PERSON_NAME] và In" at bounding box center [745, 340] width 85 height 13
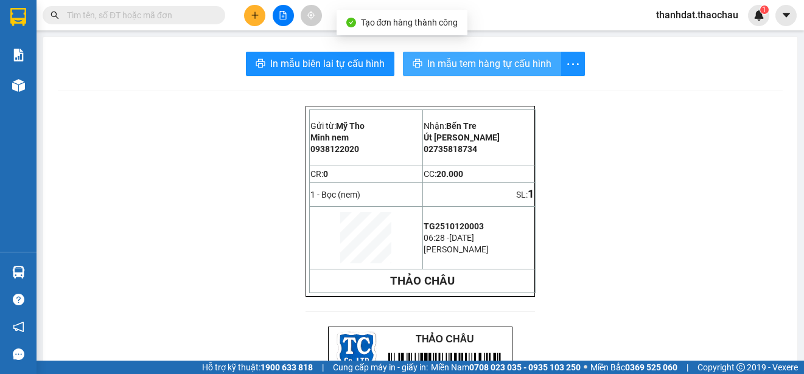
click at [485, 65] on span "In mẫu tem hàng tự cấu hình" at bounding box center [489, 63] width 124 height 15
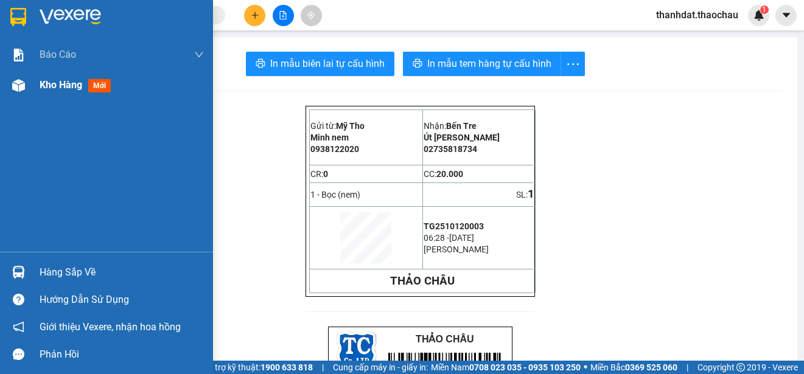
click at [43, 87] on span "Kho hàng" at bounding box center [61, 85] width 43 height 12
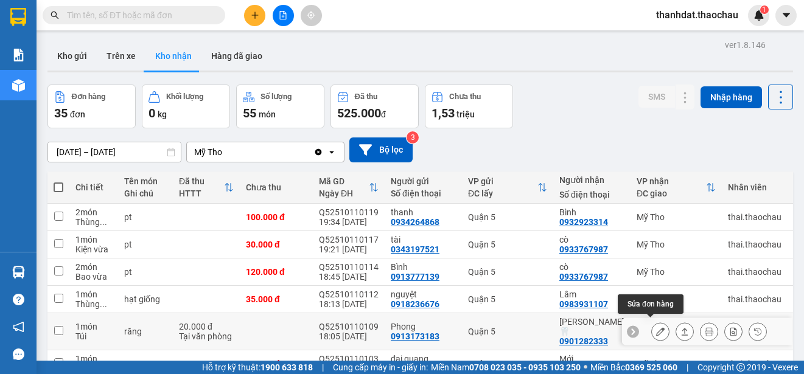
click at [656, 329] on icon at bounding box center [660, 332] width 9 height 9
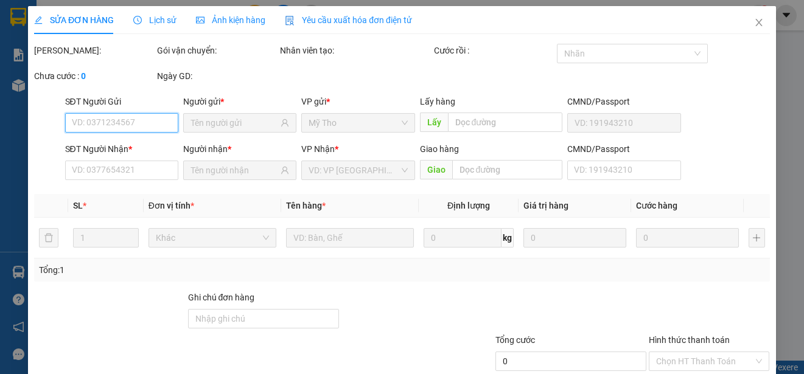
type input "0913173183"
type input "Phong"
type input "0901282333"
type input "[PERSON_NAME]🦷"
type input "20.000"
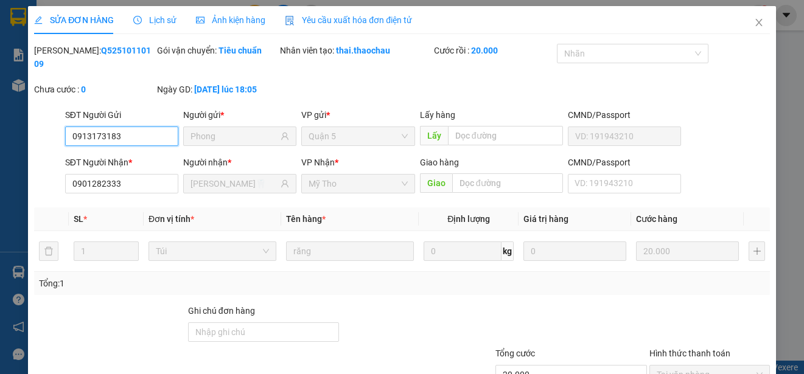
scroll to position [92, 0]
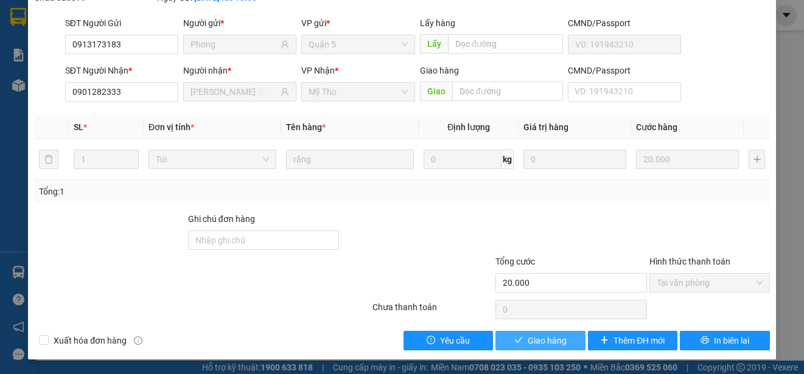
click at [544, 335] on span "Giao hàng" at bounding box center [547, 340] width 39 height 13
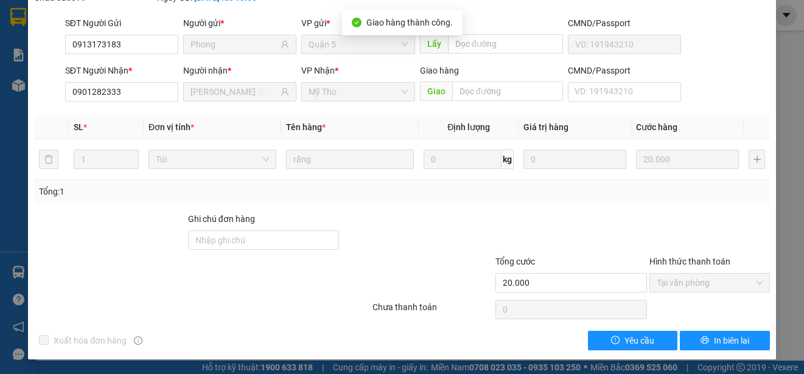
scroll to position [0, 0]
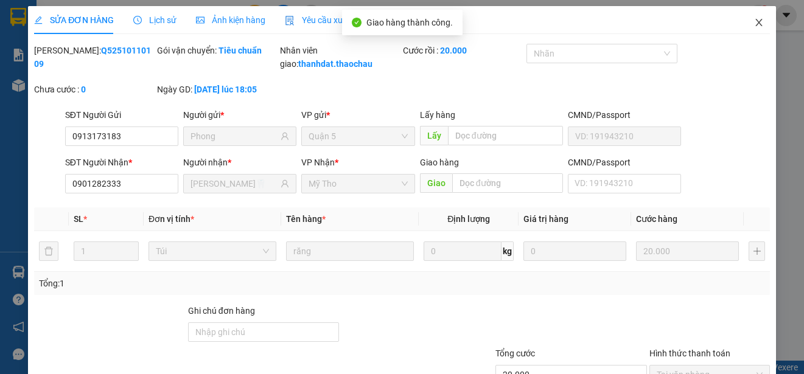
click at [754, 25] on icon "close" at bounding box center [759, 23] width 10 height 10
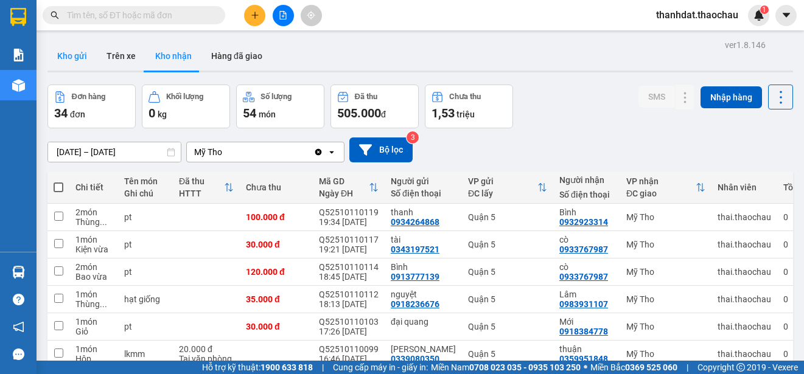
click at [67, 52] on button "Kho gửi" at bounding box center [71, 55] width 49 height 29
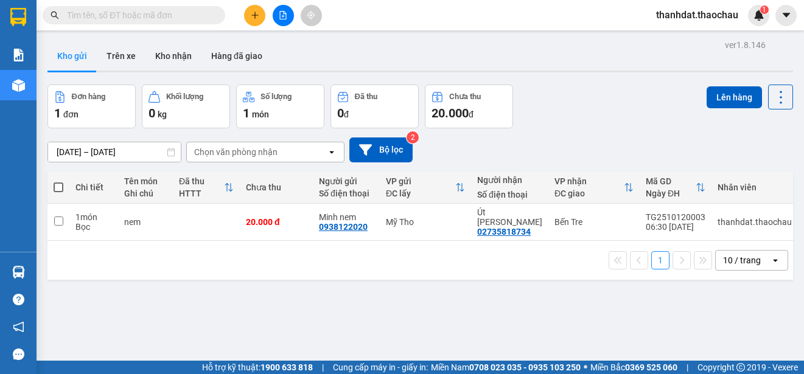
click at [60, 189] on span at bounding box center [59, 188] width 10 height 10
click at [58, 181] on input "checkbox" at bounding box center [58, 181] width 0 height 0
checkbox input "true"
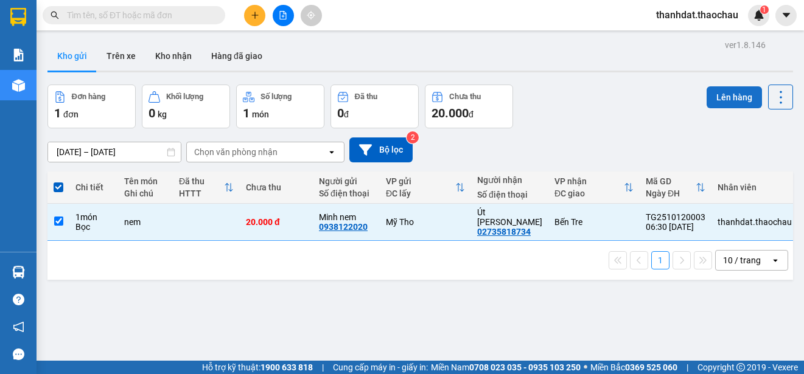
click at [721, 92] on button "Lên hàng" at bounding box center [734, 97] width 55 height 22
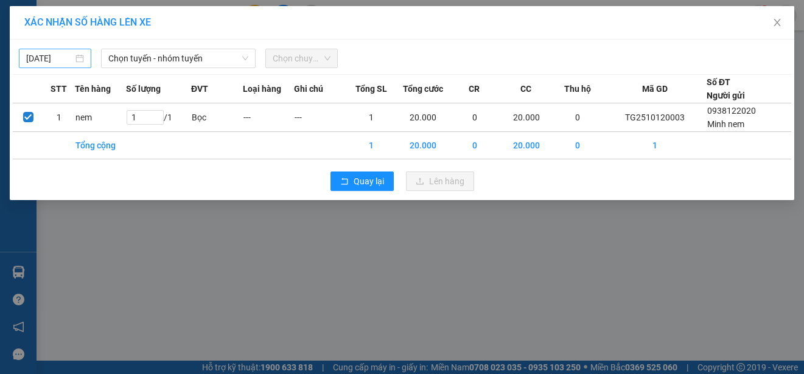
click at [75, 57] on div "11/10/2025" at bounding box center [55, 58] width 58 height 13
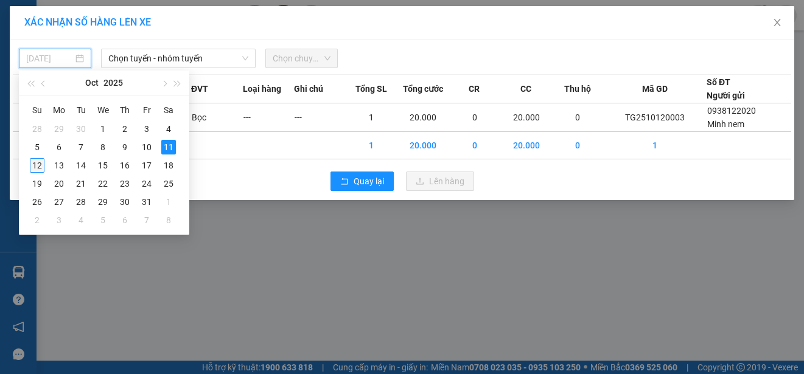
click at [37, 162] on div "12" at bounding box center [37, 165] width 15 height 15
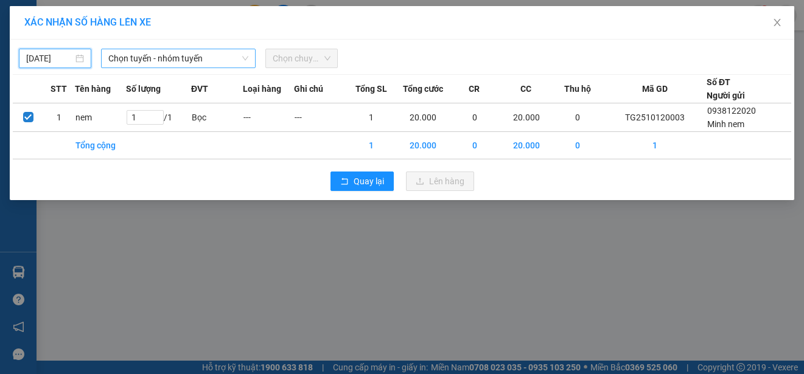
type input "[DATE]"
click at [158, 61] on span "Chọn tuyến - nhóm tuyến" at bounding box center [178, 58] width 140 height 18
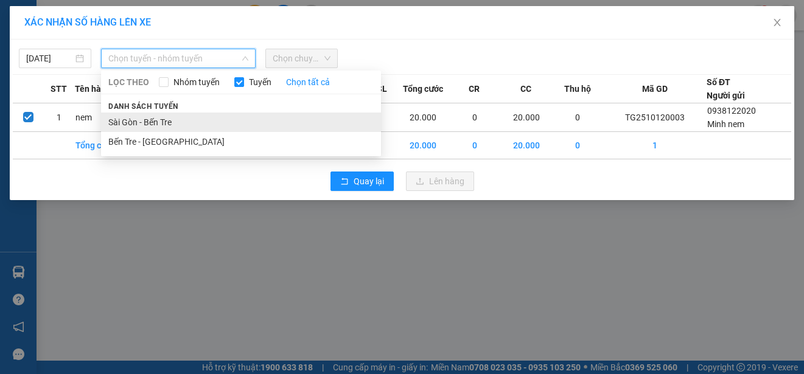
click at [153, 124] on li "Sài Gòn - Bến Tre" at bounding box center [241, 122] width 280 height 19
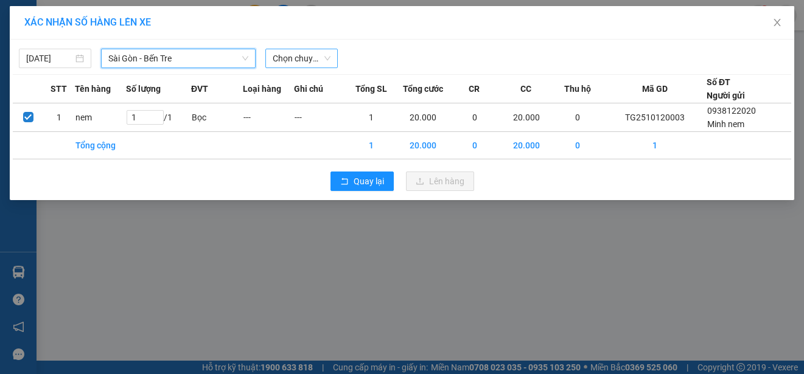
click at [295, 56] on span "Chọn chuyến" at bounding box center [302, 58] width 58 height 18
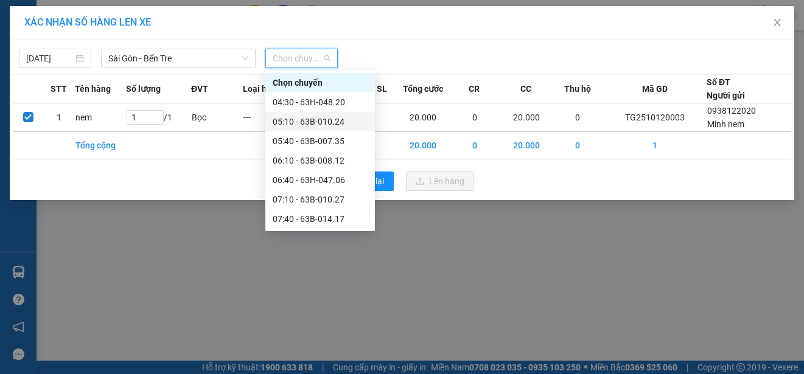
click at [305, 121] on div "05:10 - 63B-010.24" at bounding box center [320, 121] width 95 height 13
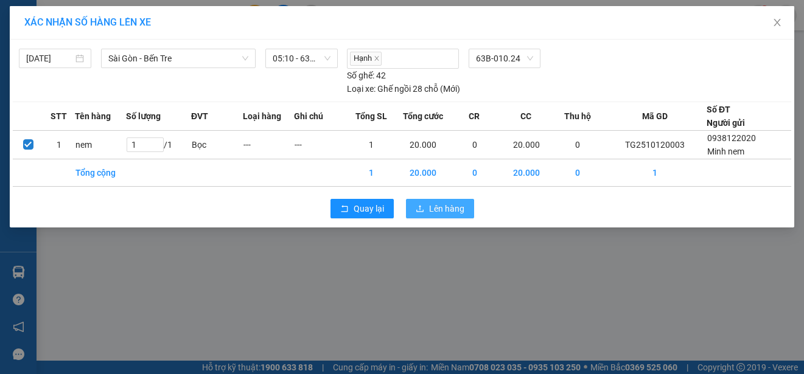
click at [437, 208] on span "Lên hàng" at bounding box center [446, 208] width 35 height 13
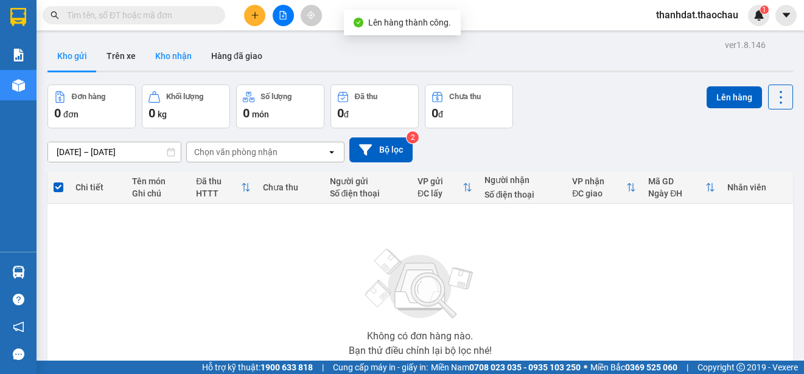
click at [179, 55] on button "Kho nhận" at bounding box center [173, 55] width 56 height 29
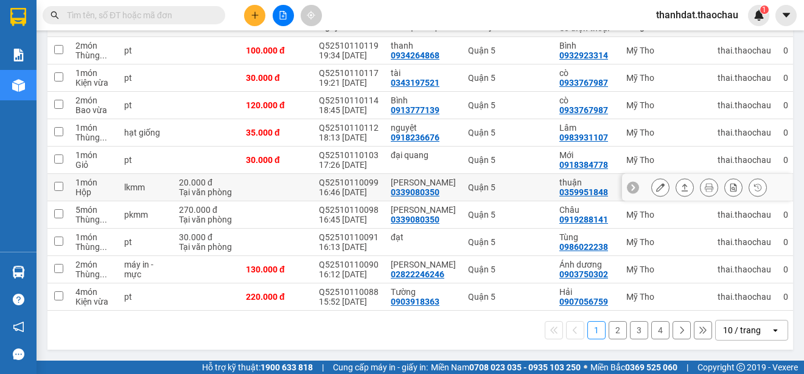
scroll to position [111, 0]
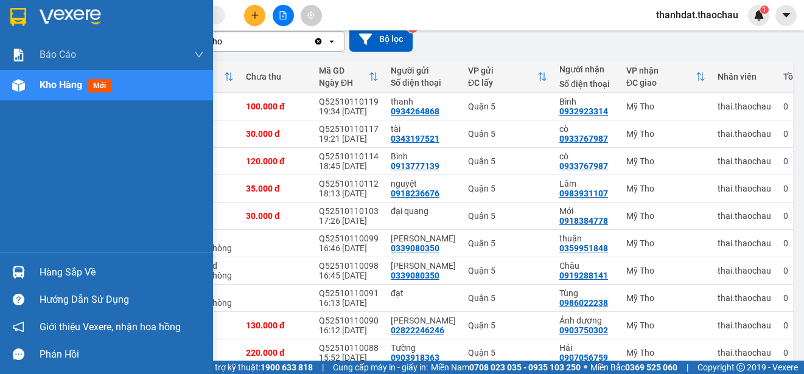
click at [67, 273] on div "Hàng sắp về" at bounding box center [122, 273] width 164 height 18
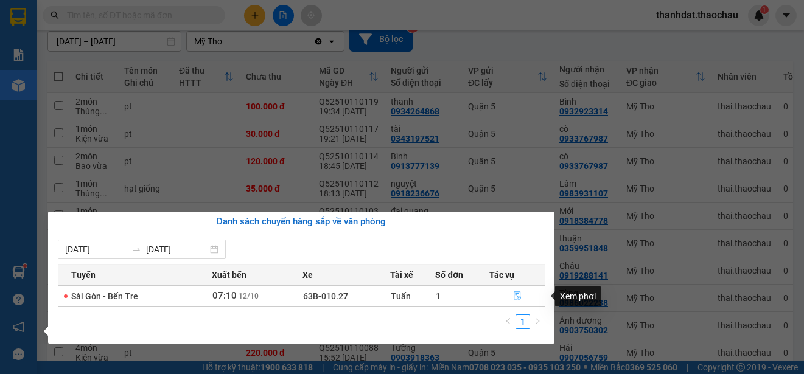
click at [516, 295] on icon "file-done" at bounding box center [517, 296] width 9 height 9
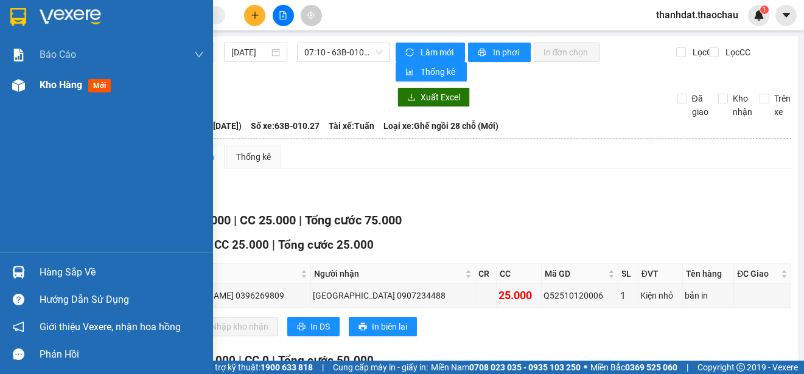
click at [48, 83] on span "Kho hàng" at bounding box center [61, 85] width 43 height 12
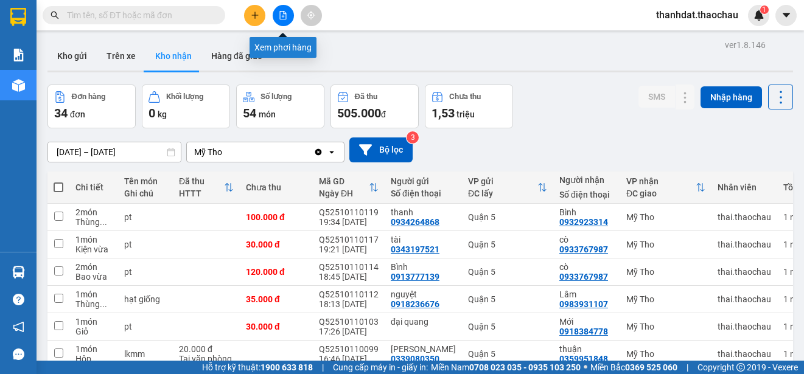
click at [280, 15] on icon "file-add" at bounding box center [283, 15] width 7 height 9
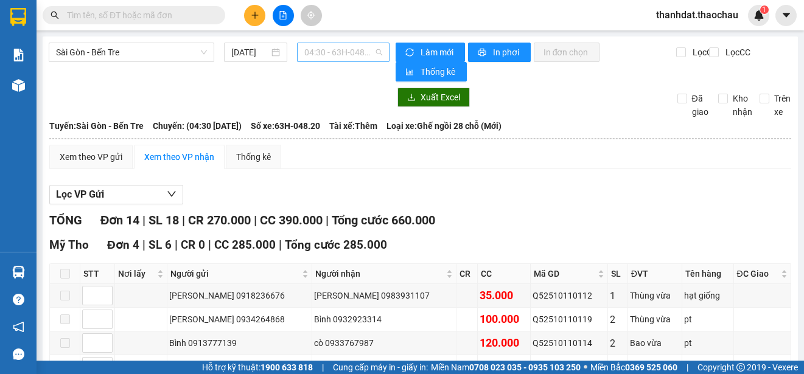
click at [324, 51] on span "04:30 - 63H-048.20" at bounding box center [343, 52] width 78 height 18
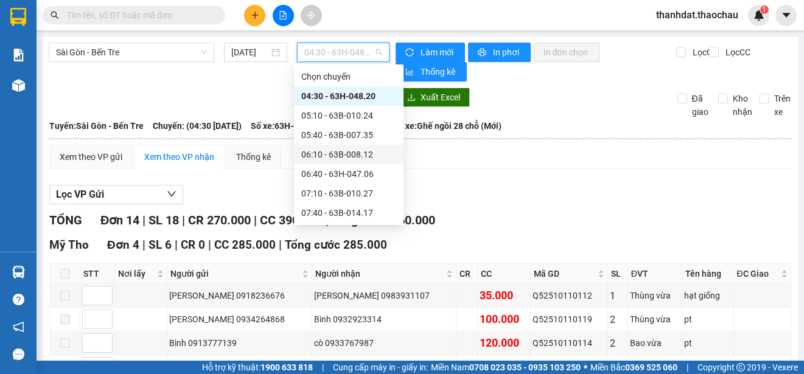
click at [356, 153] on div "06:10 - 63B-008.12" at bounding box center [348, 154] width 95 height 13
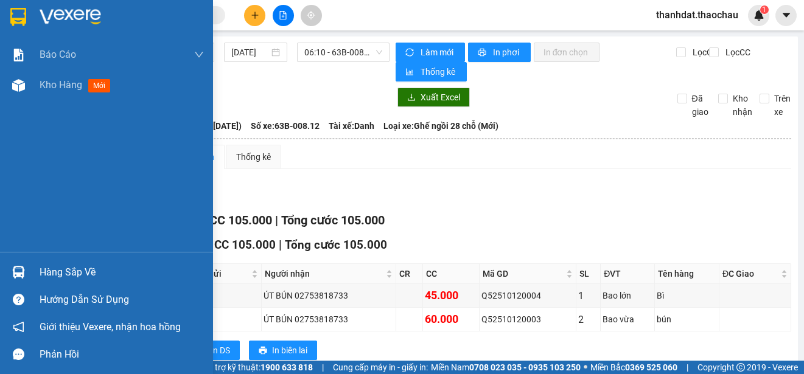
click at [44, 272] on div "Hàng sắp về" at bounding box center [122, 273] width 164 height 18
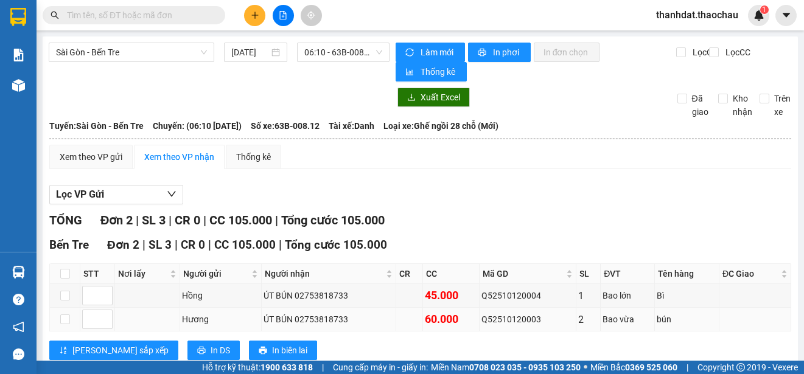
drag, startPoint x: 581, startPoint y: 164, endPoint x: 359, endPoint y: 310, distance: 266.3
click at [581, 165] on section "Kết quả tìm kiếm ( 0 ) Bộ lọc No Data thanhdat.thaochau 1 Báo cáo Báo cáo dòng …" at bounding box center [402, 187] width 804 height 374
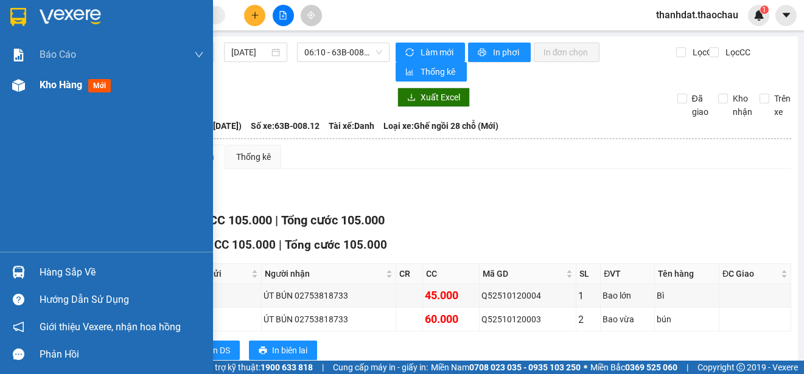
click at [71, 82] on span "Kho hàng" at bounding box center [61, 85] width 43 height 12
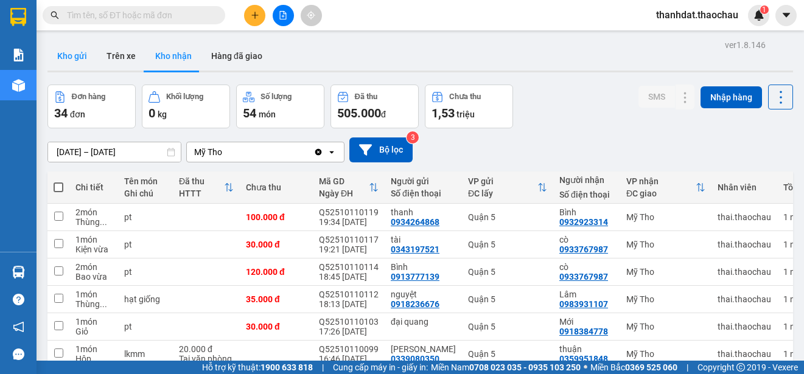
click at [75, 55] on button "Kho gửi" at bounding box center [71, 55] width 49 height 29
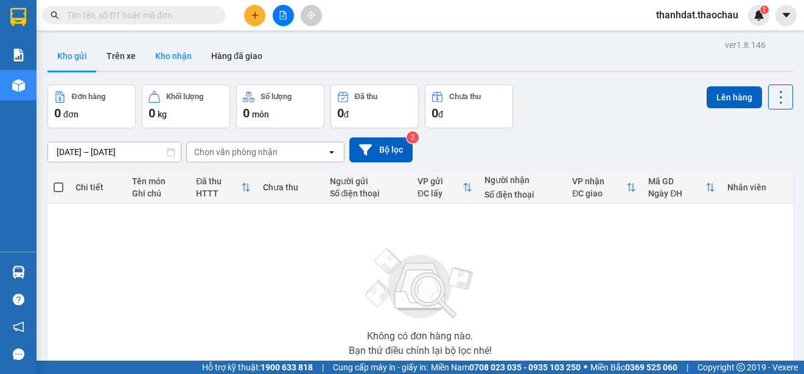
click at [172, 50] on button "Kho nhận" at bounding box center [173, 55] width 56 height 29
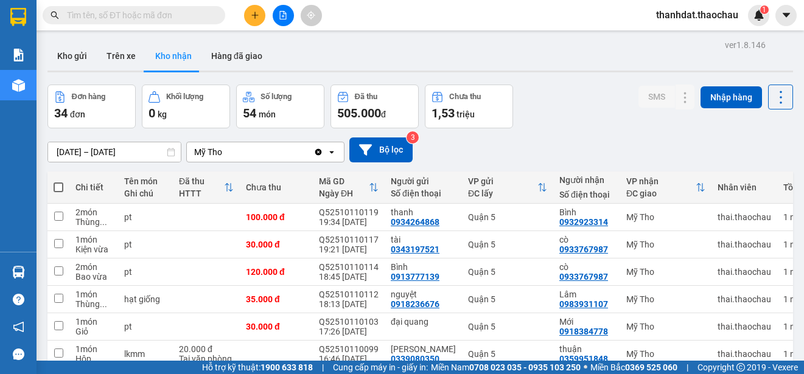
scroll to position [172, 0]
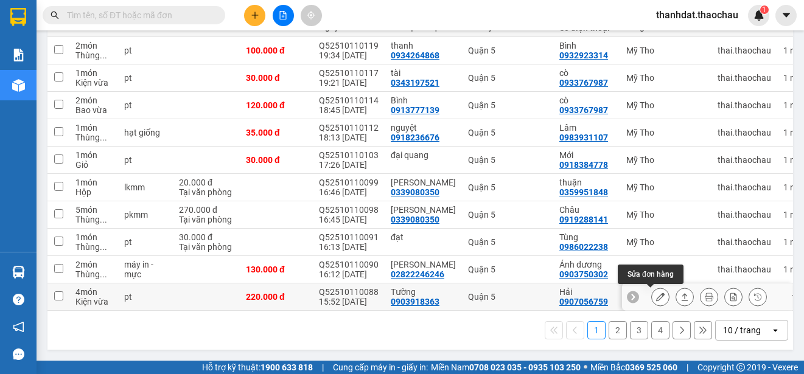
click at [656, 293] on icon at bounding box center [660, 297] width 9 height 9
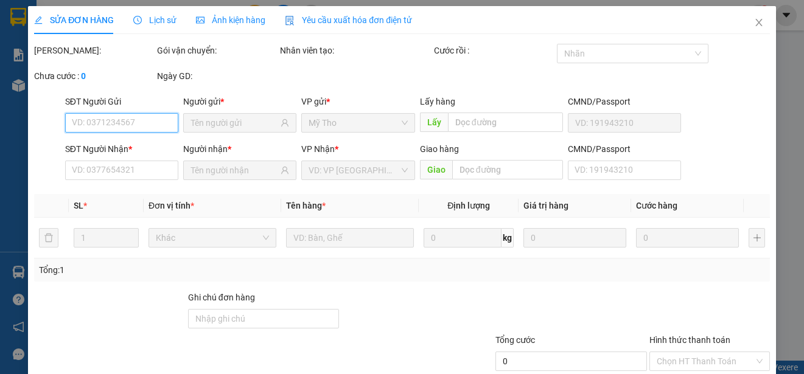
type input "0903918363"
type input "Tường"
type input "0907056759"
type input "Hải"
type input "220.000"
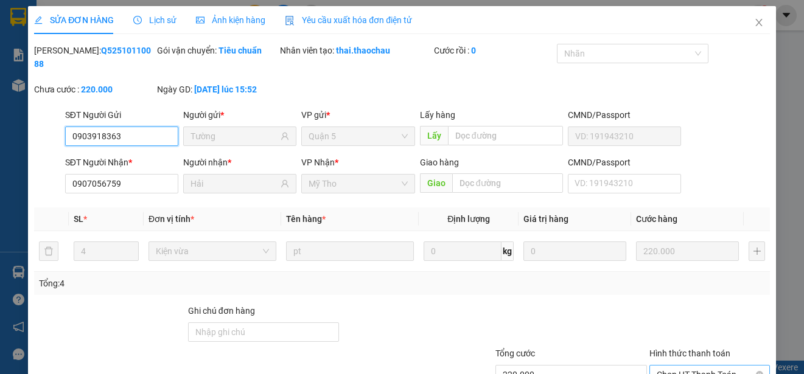
scroll to position [92, 0]
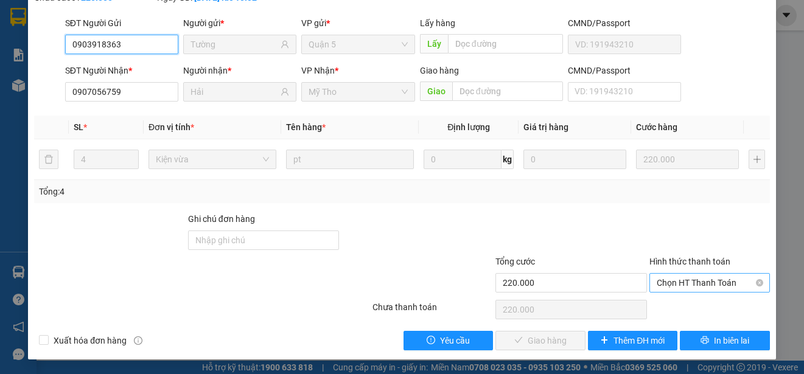
click at [670, 284] on span "Chọn HT Thanh Toán" at bounding box center [710, 283] width 106 height 18
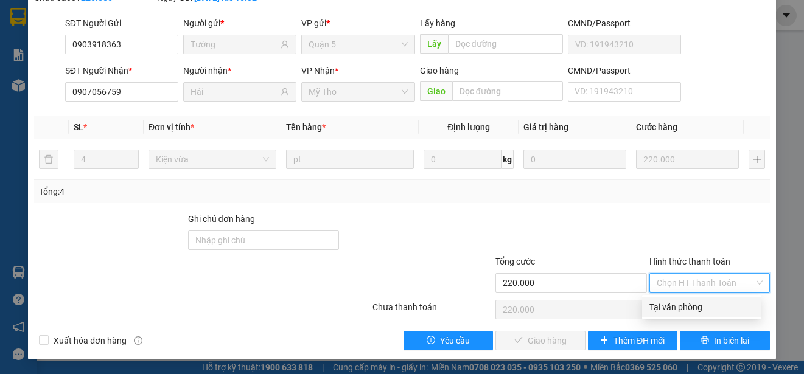
click at [679, 303] on div "Tại văn phòng" at bounding box center [702, 307] width 105 height 13
type input "0"
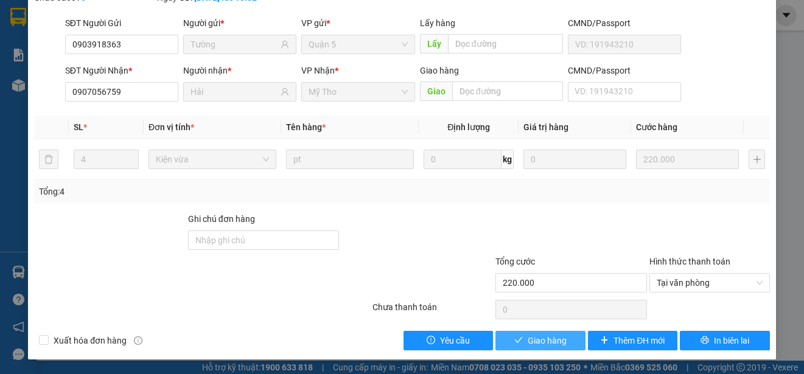
click at [562, 337] on button "Giao hàng" at bounding box center [541, 340] width 90 height 19
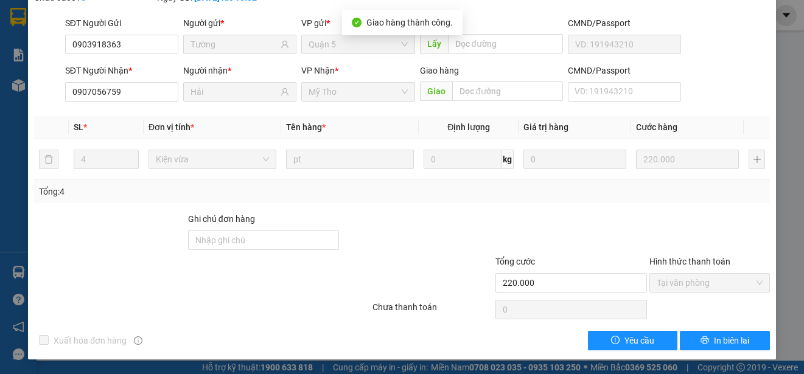
scroll to position [0, 0]
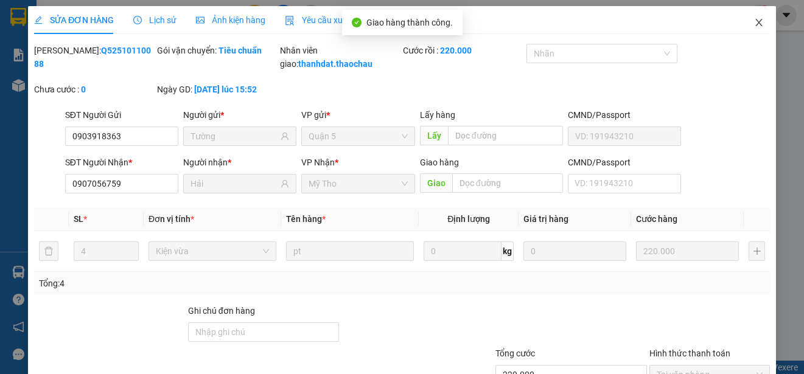
click at [754, 23] on icon "close" at bounding box center [759, 23] width 10 height 10
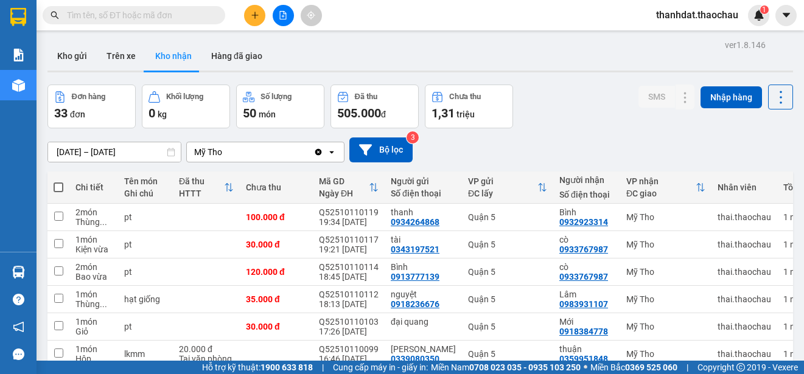
click at [142, 19] on input "text" at bounding box center [139, 15] width 144 height 13
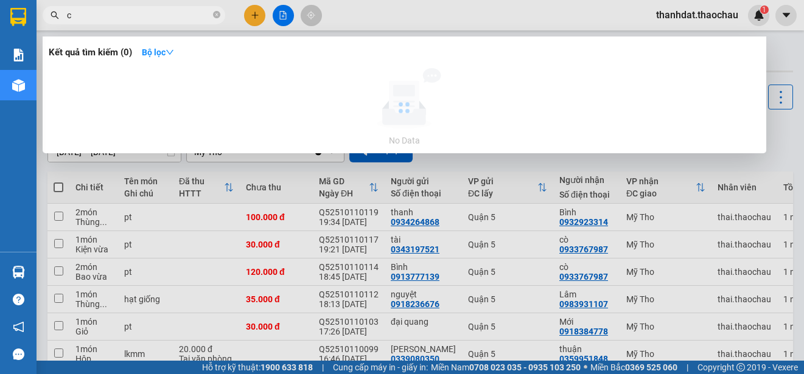
paste input "ò"
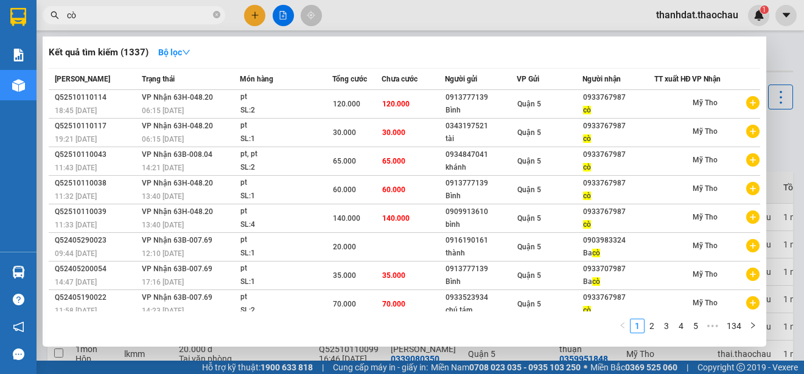
type input "cò"
click at [253, 16] on div at bounding box center [402, 187] width 804 height 374
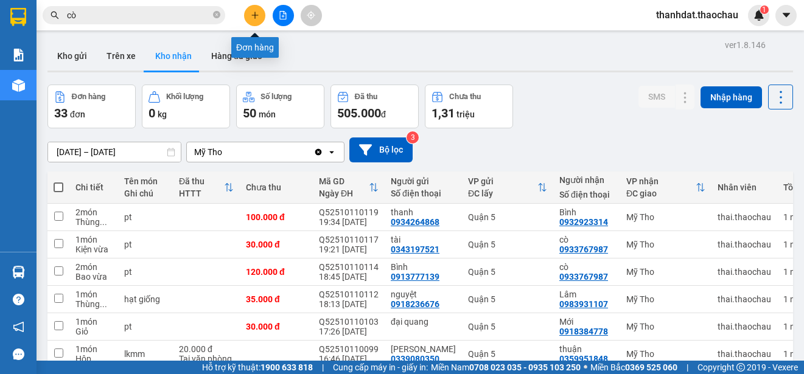
click at [252, 18] on icon "plus" at bounding box center [255, 15] width 9 height 9
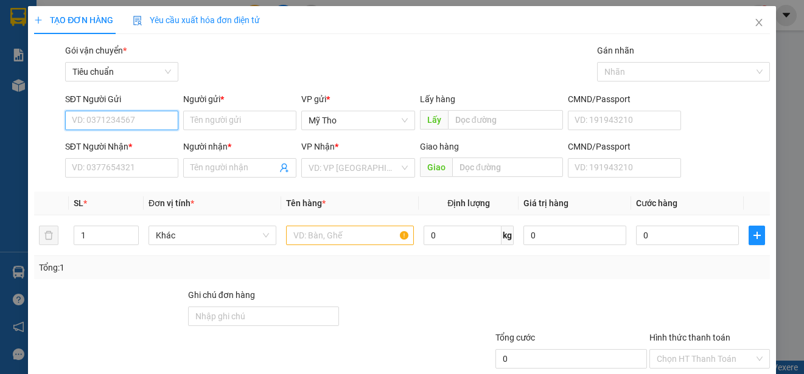
click at [155, 121] on input "SĐT Người Gửi" at bounding box center [121, 120] width 113 height 19
type input "0931115130"
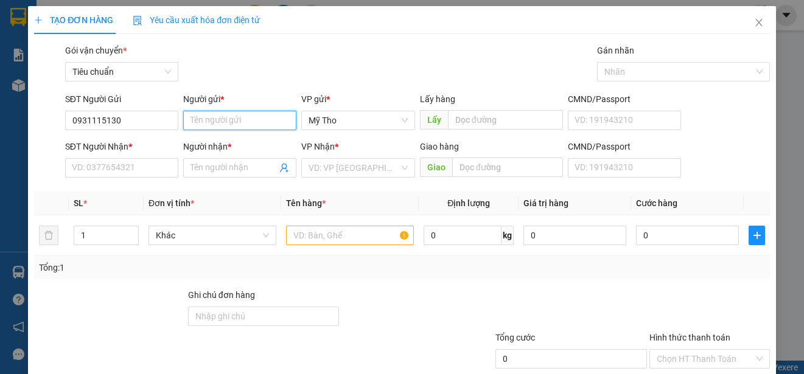
click at [208, 122] on input "Người gửi *" at bounding box center [239, 120] width 113 height 19
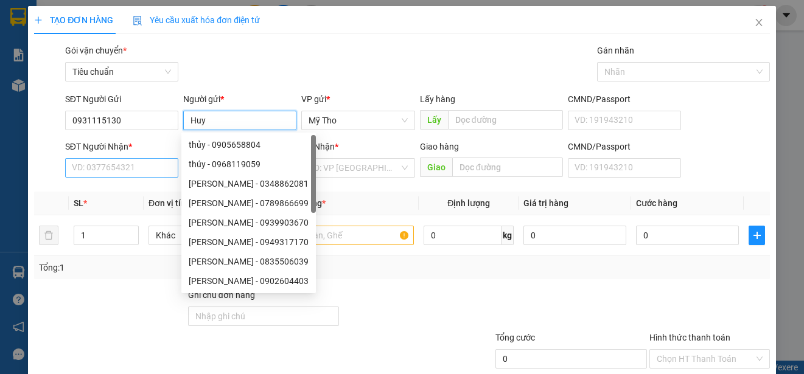
type input "Huy"
click at [117, 174] on input "SĐT Người Nhận *" at bounding box center [121, 167] width 113 height 19
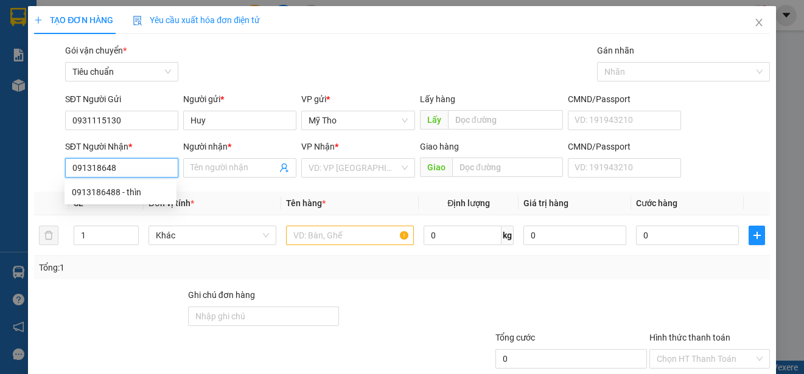
type input "0913186488"
click at [131, 191] on div "0913186488 - thìn" at bounding box center [120, 192] width 97 height 13
type input "thìn"
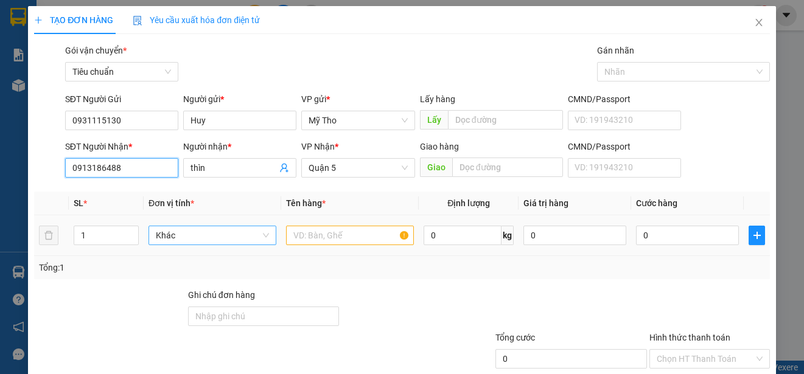
click at [167, 236] on span "Khác" at bounding box center [212, 235] width 113 height 18
type input "0913186488"
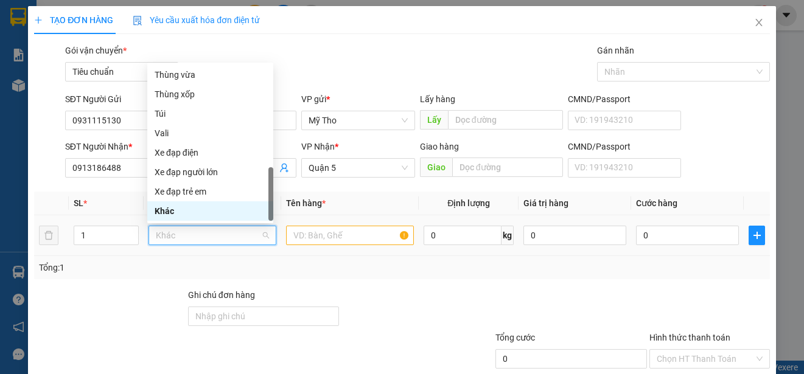
type input "p"
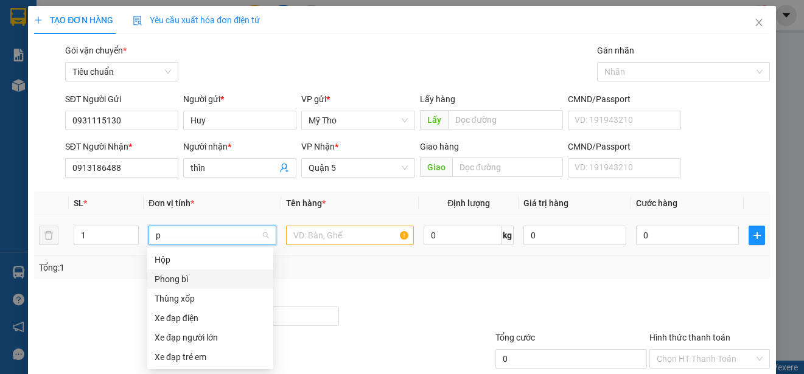
click at [177, 278] on div "Phong bì" at bounding box center [210, 279] width 111 height 13
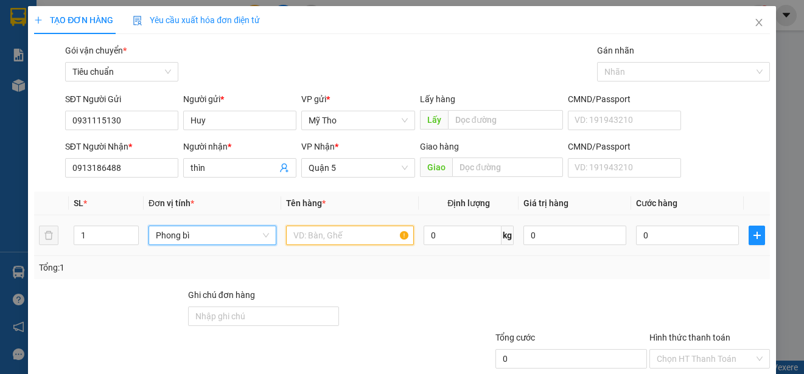
click at [316, 233] on input "text" at bounding box center [350, 235] width 128 height 19
paste input "ăng"
paste input "ằng"
paste input "ái"
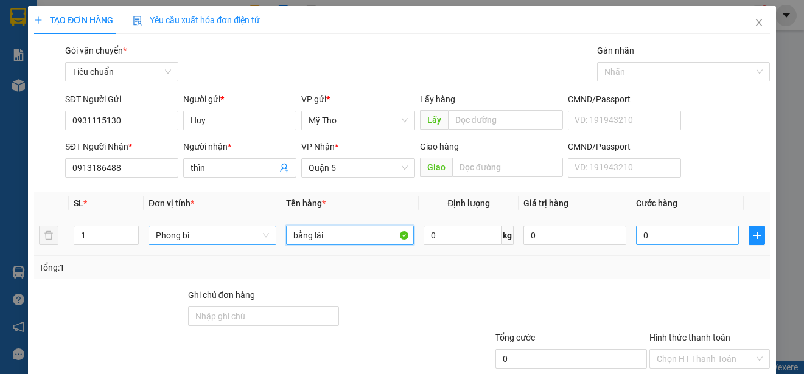
type input "bằng lái"
click at [664, 229] on input "0" at bounding box center [687, 235] width 103 height 19
type input "2"
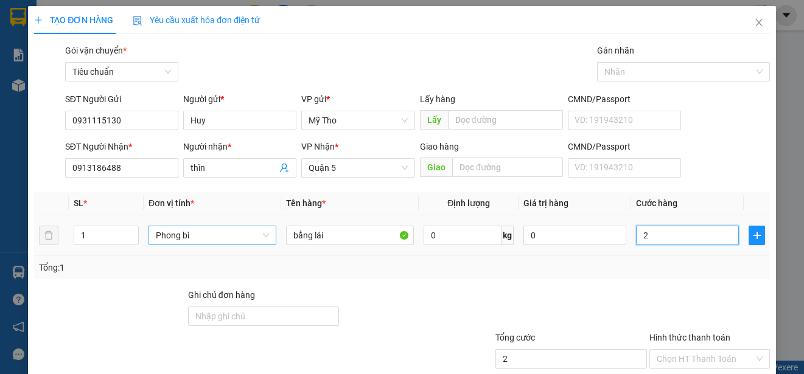
type input "20"
type input "200"
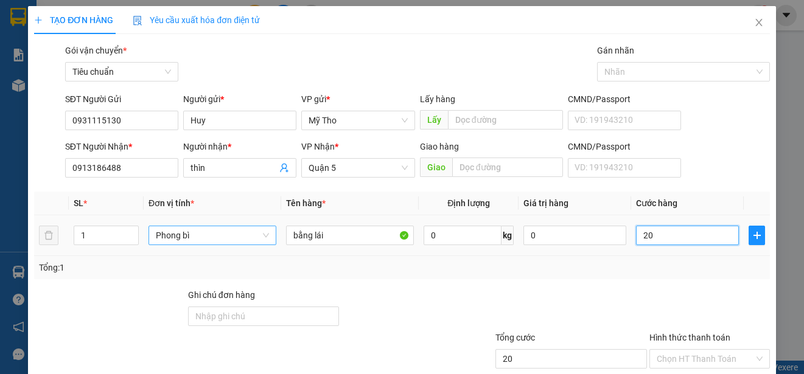
type input "200"
type input "2.000"
type input "20.000"
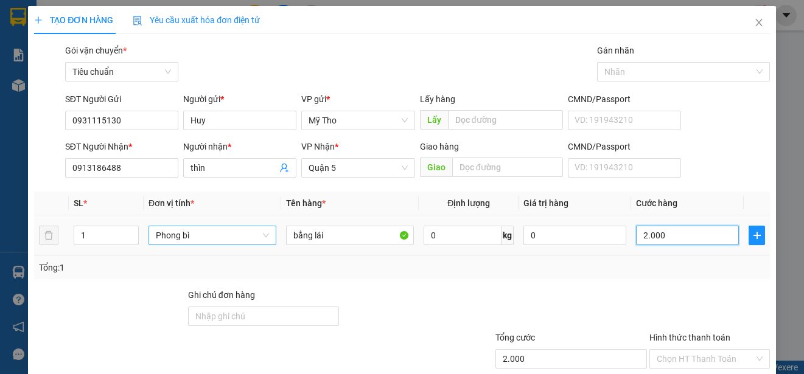
type input "20.000"
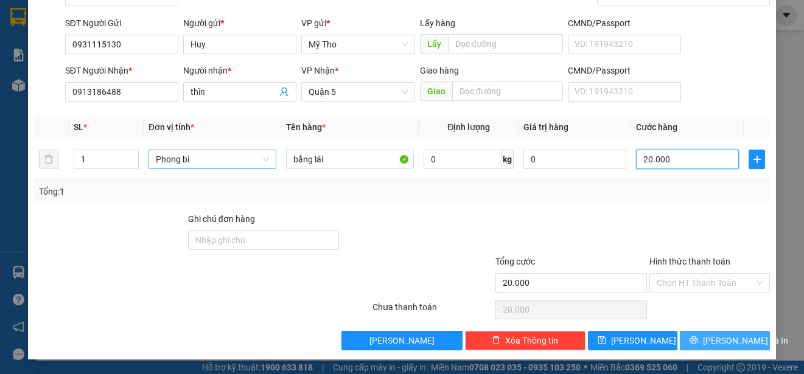
type input "20.000"
click at [724, 338] on span "[PERSON_NAME] và In" at bounding box center [745, 340] width 85 height 13
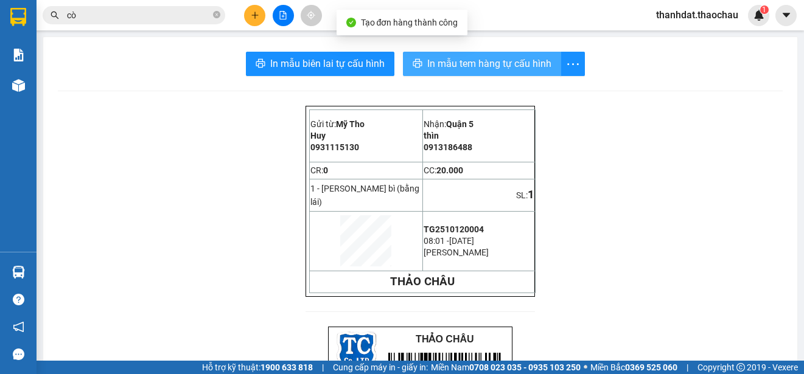
click at [469, 66] on span "In mẫu tem hàng tự cấu hình" at bounding box center [489, 63] width 124 height 15
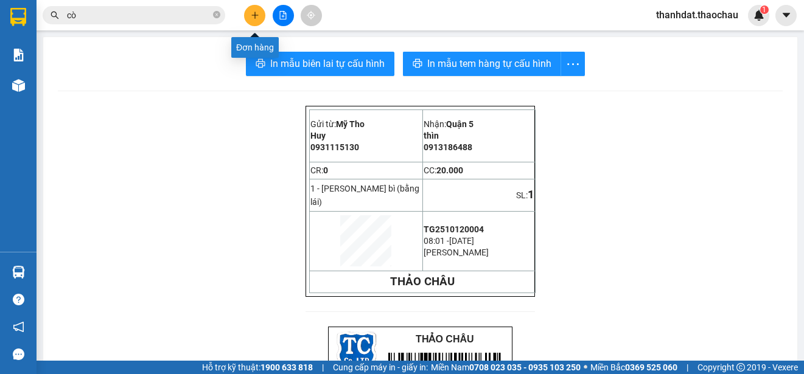
click at [256, 17] on icon "plus" at bounding box center [255, 15] width 9 height 9
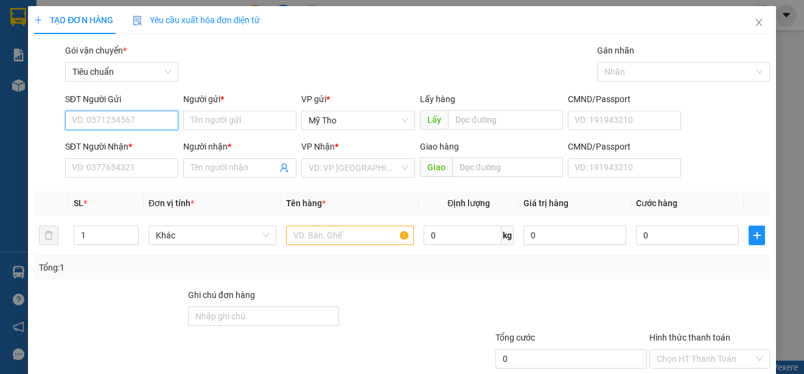
click at [112, 117] on input "SĐT Người Gửi" at bounding box center [121, 120] width 113 height 19
type input "0858683878"
click at [132, 144] on div "0858683878 - Sang" at bounding box center [120, 144] width 97 height 13
type input "Sang"
type input "0858683878"
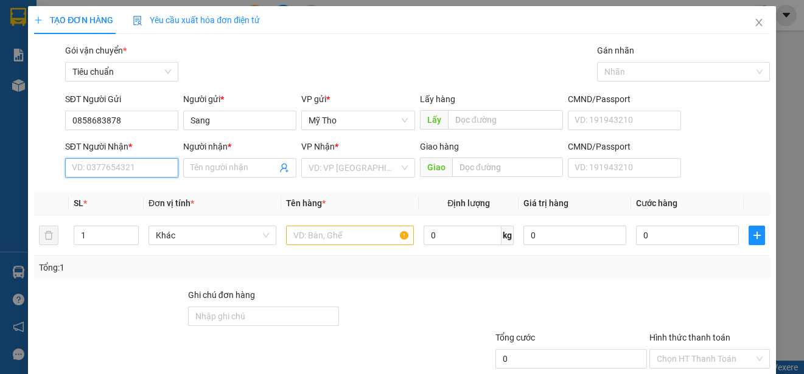
click at [131, 166] on input "SĐT Người Nhận *" at bounding box center [121, 167] width 113 height 19
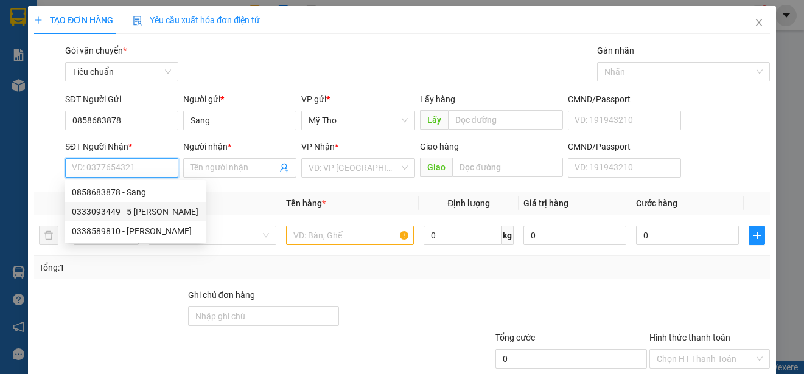
click at [132, 210] on div "0333093449 - 5 Thành" at bounding box center [135, 211] width 127 height 13
type input "0333093449"
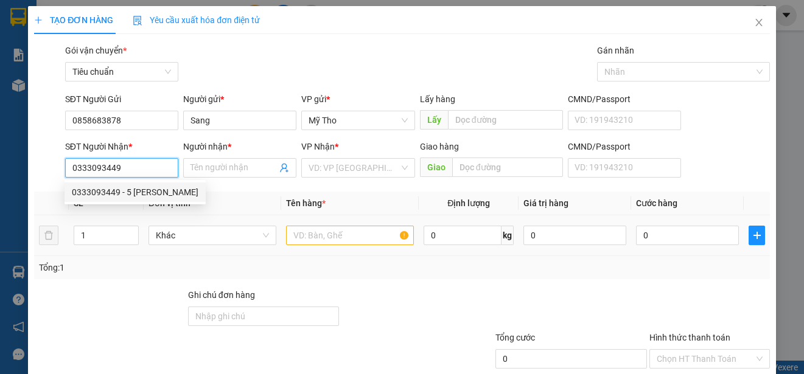
type input "5 Thành"
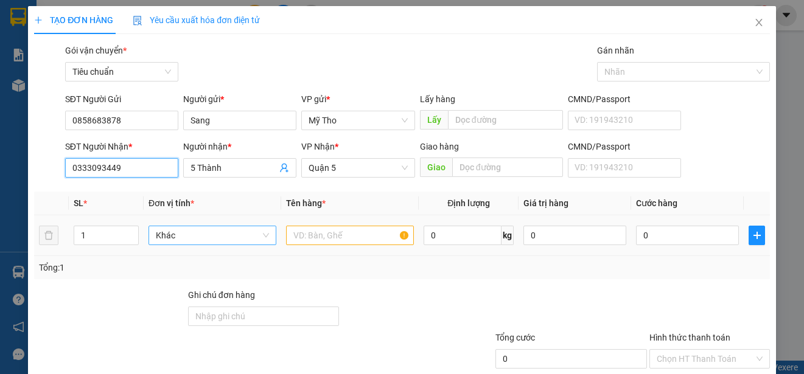
click at [226, 241] on span "Khác" at bounding box center [212, 235] width 113 height 18
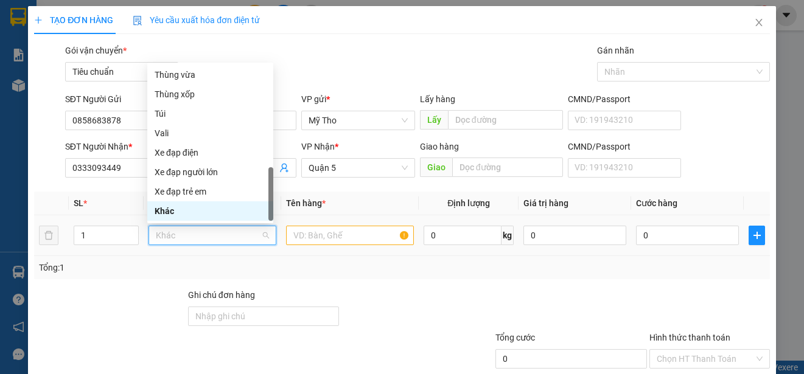
type input "p"
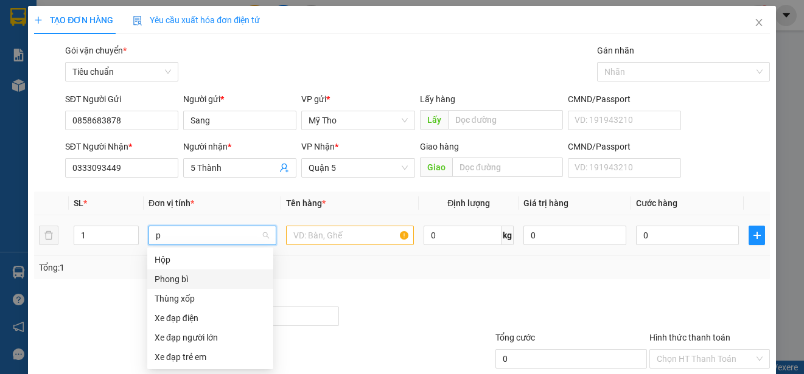
click at [176, 281] on div "Phong bì" at bounding box center [210, 279] width 111 height 13
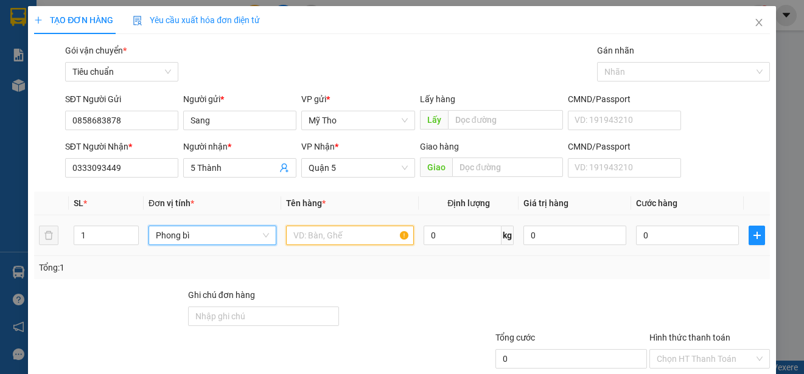
click at [301, 237] on input "text" at bounding box center [350, 235] width 128 height 19
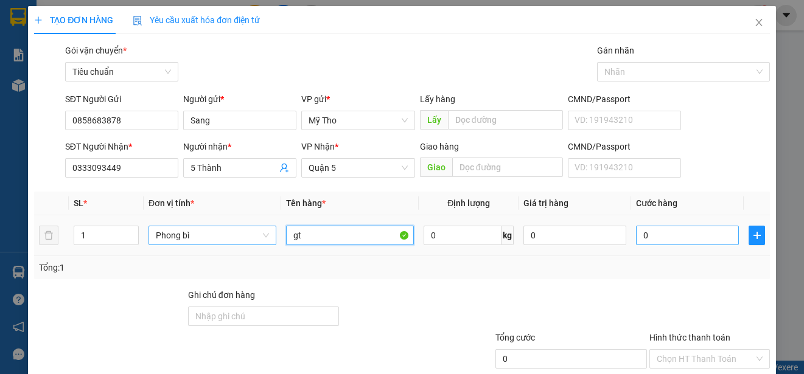
type input "gt"
click at [674, 239] on input "0" at bounding box center [687, 235] width 103 height 19
type input "2"
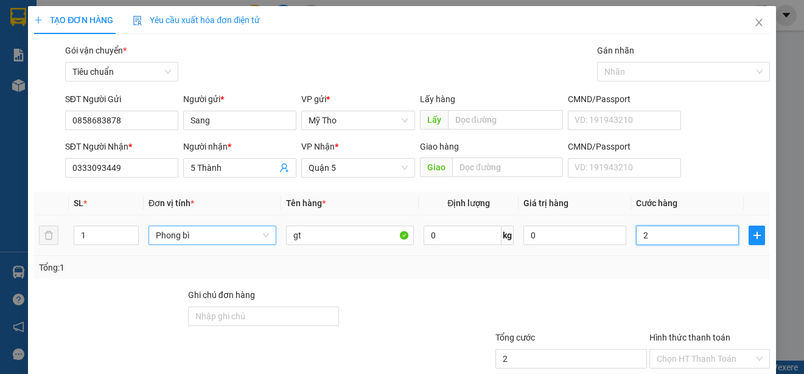
type input "20"
type input "200"
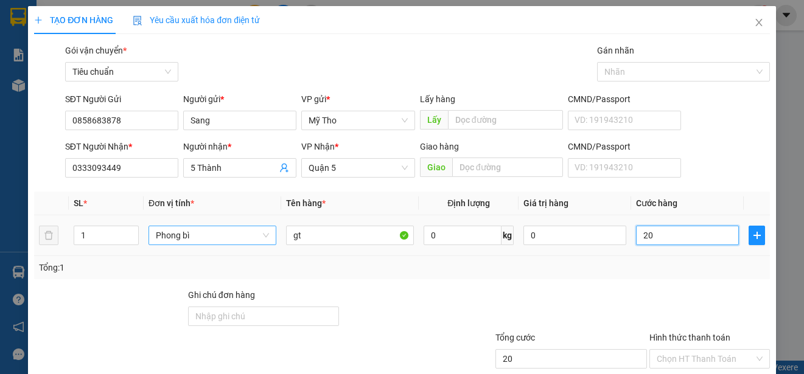
type input "200"
type input "2.000"
type input "20.000"
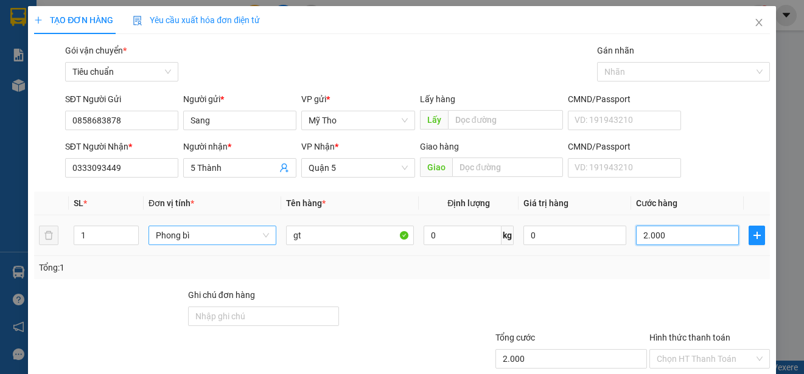
type input "20.000"
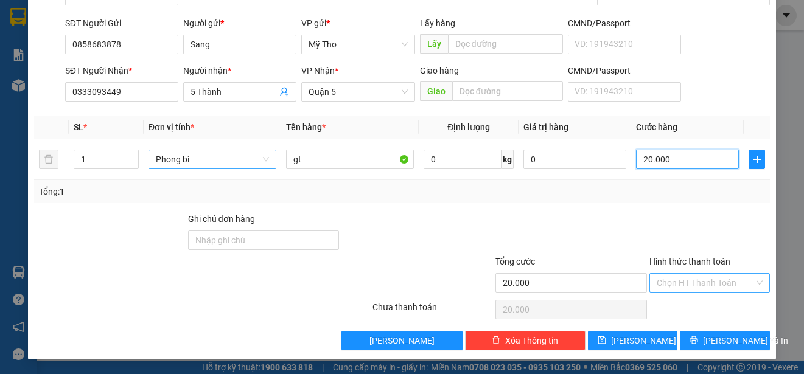
type input "20.000"
click at [699, 278] on input "Hình thức thanh toán" at bounding box center [705, 283] width 97 height 18
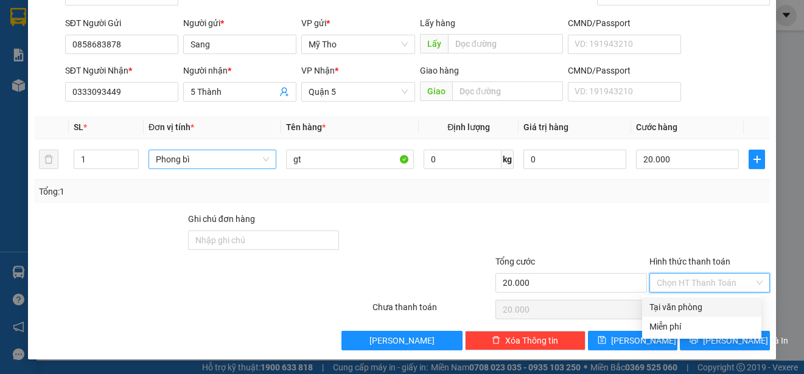
click at [704, 301] on div "Tại văn phòng" at bounding box center [702, 307] width 105 height 13
type input "0"
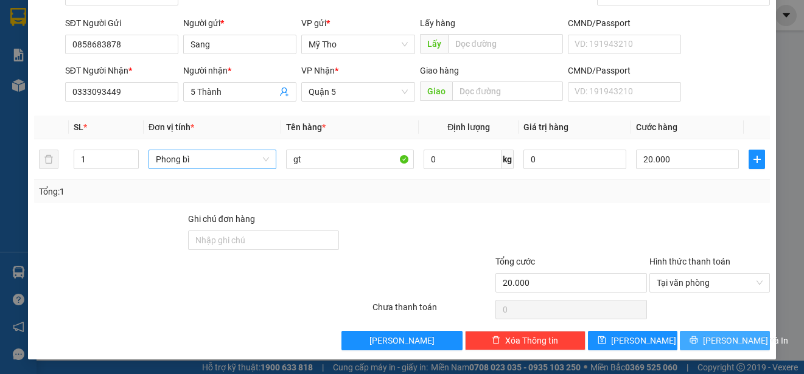
click at [732, 340] on span "[PERSON_NAME] và In" at bounding box center [745, 340] width 85 height 13
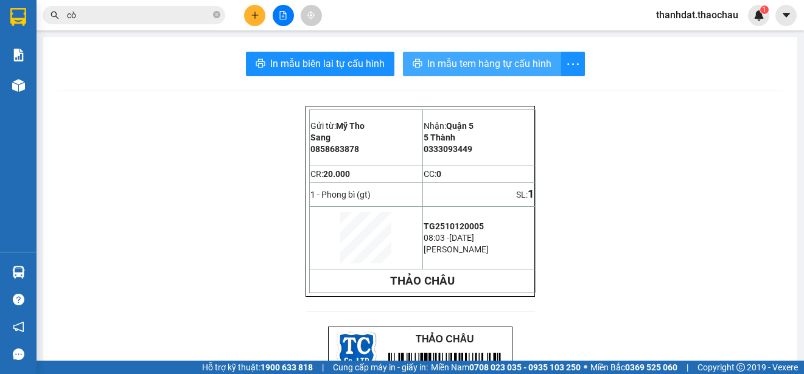
click at [462, 65] on span "In mẫu tem hàng tự cấu hình" at bounding box center [489, 63] width 124 height 15
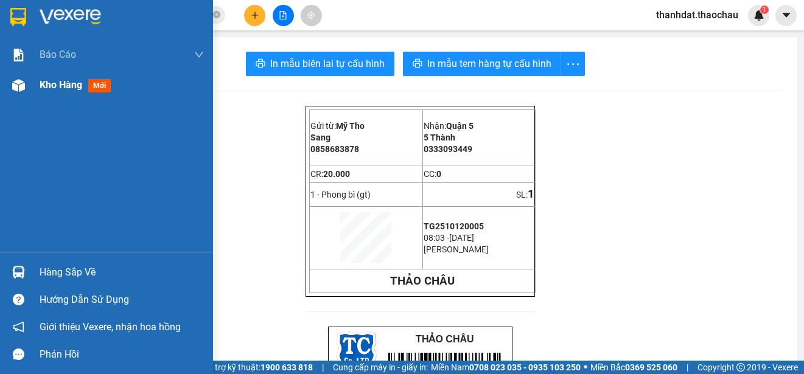
click at [65, 85] on span "Kho hàng" at bounding box center [61, 85] width 43 height 12
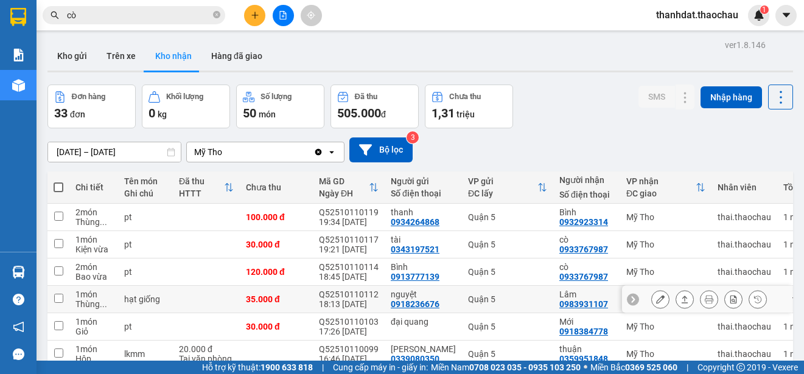
scroll to position [172, 0]
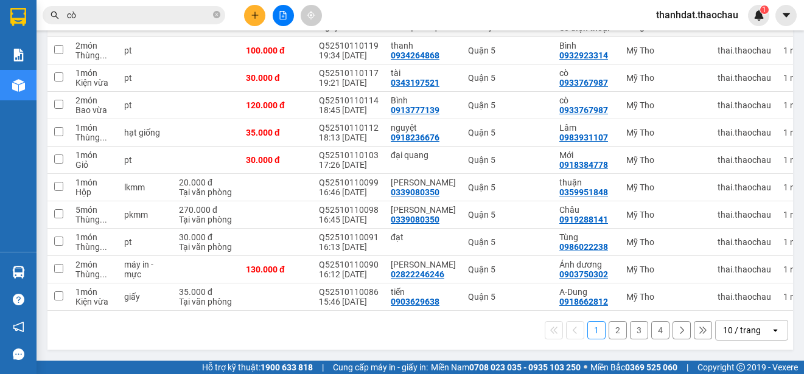
click at [609, 325] on button "2" at bounding box center [618, 330] width 18 height 18
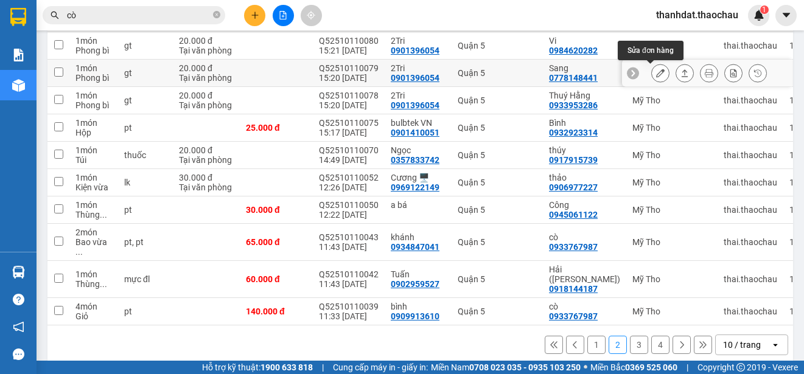
click at [652, 78] on button at bounding box center [660, 73] width 17 height 21
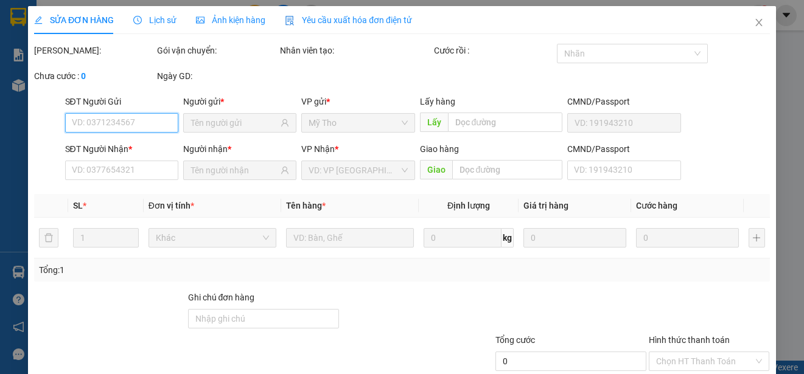
type input "0901396054"
type input "2Tri"
type input "0778148441"
type input "Sang"
type input "20.000"
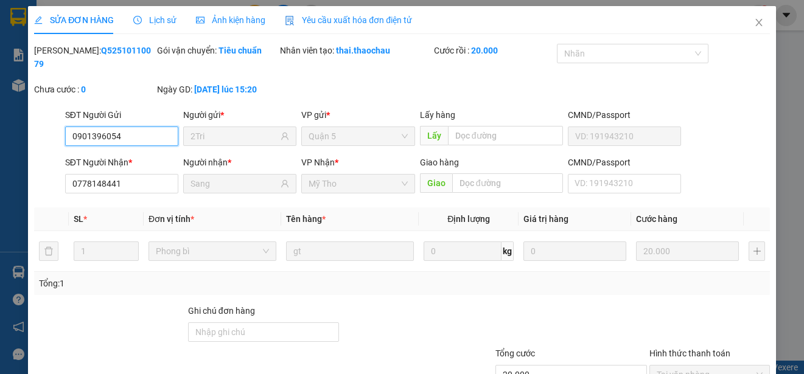
scroll to position [92, 0]
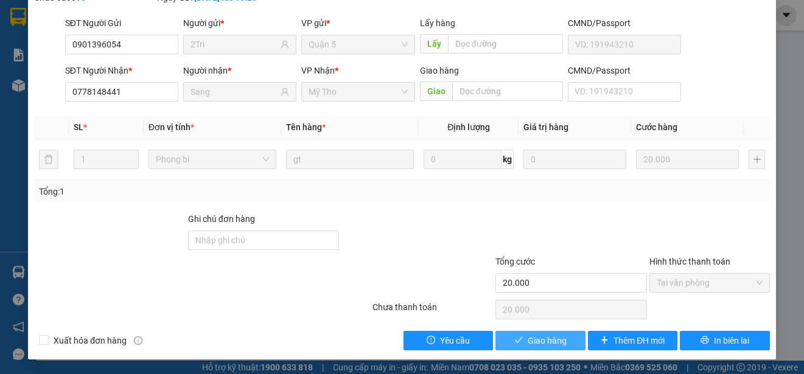
click at [548, 339] on span "Giao hàng" at bounding box center [547, 340] width 39 height 13
type input "0"
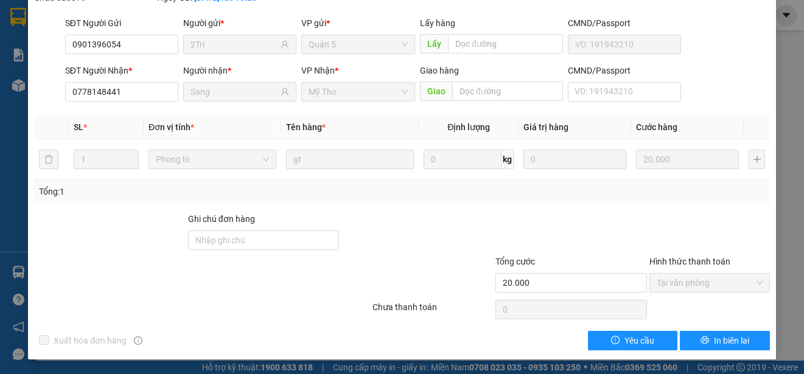
scroll to position [0, 0]
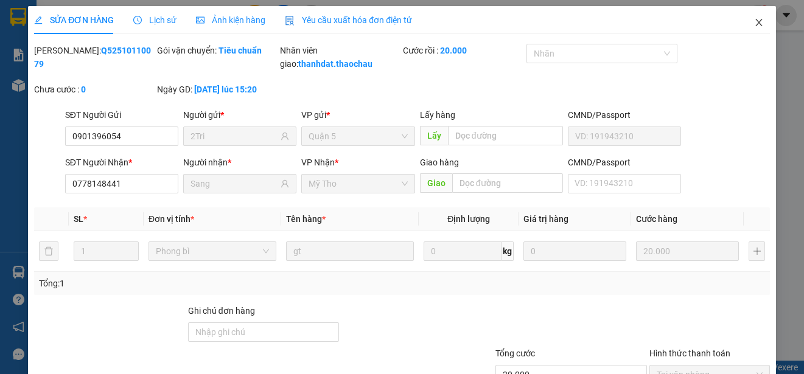
click at [754, 22] on icon "close" at bounding box center [759, 23] width 10 height 10
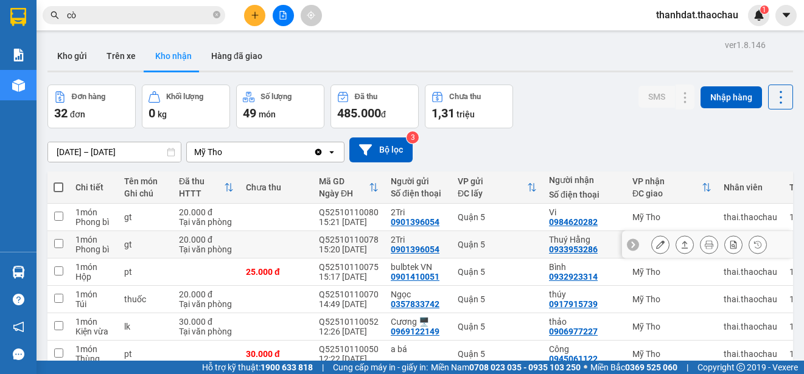
scroll to position [172, 0]
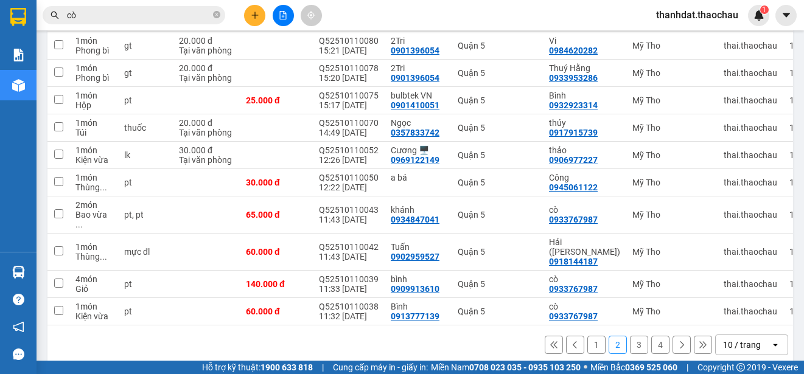
click at [630, 336] on button "3" at bounding box center [639, 345] width 18 height 18
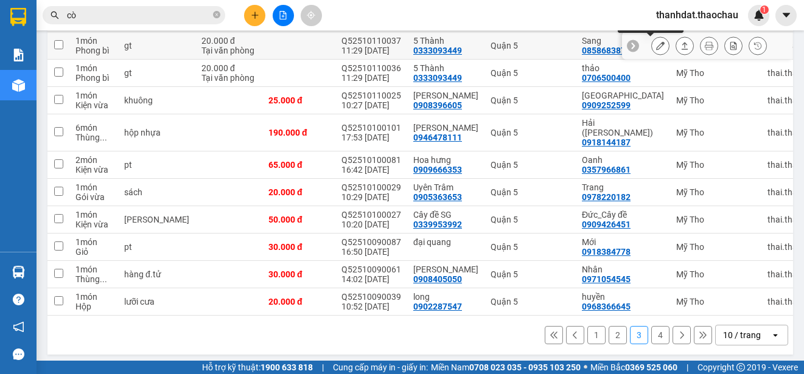
click at [656, 48] on icon at bounding box center [660, 45] width 9 height 9
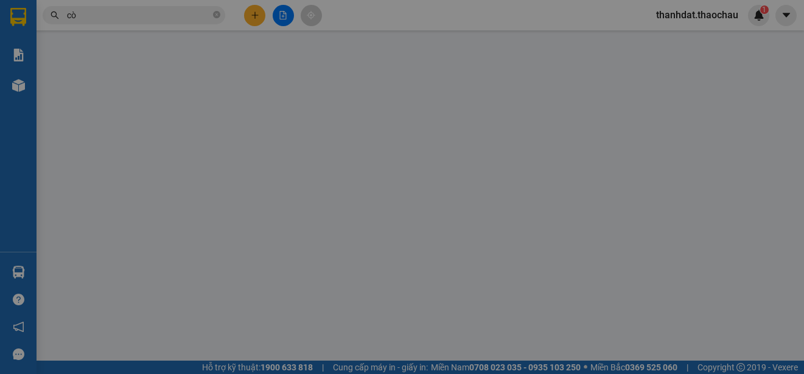
type input "0333093449"
type input "5 Thành"
type input "0858683878"
type input "Sang"
type input "20.000"
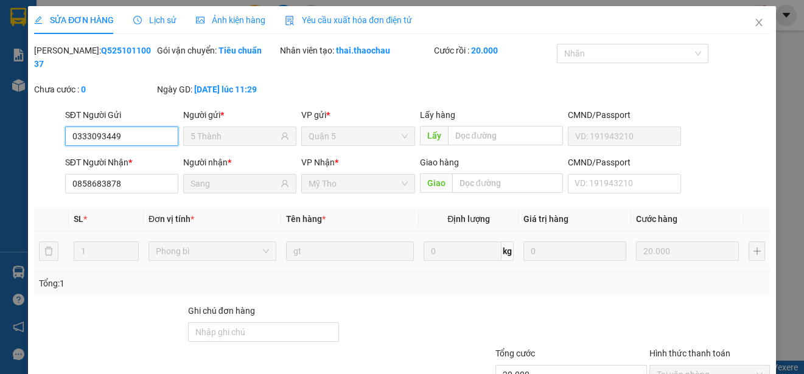
scroll to position [92, 0]
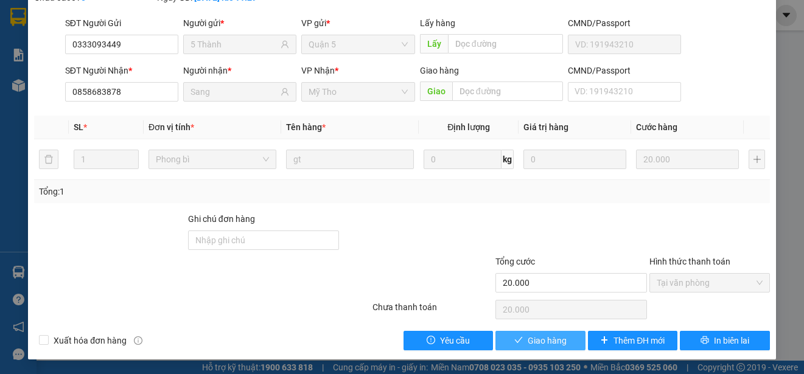
click at [546, 335] on span "Giao hàng" at bounding box center [547, 340] width 39 height 13
type input "0"
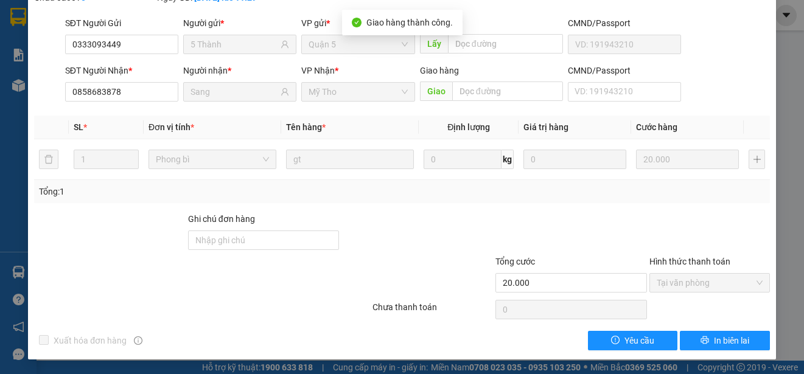
scroll to position [0, 0]
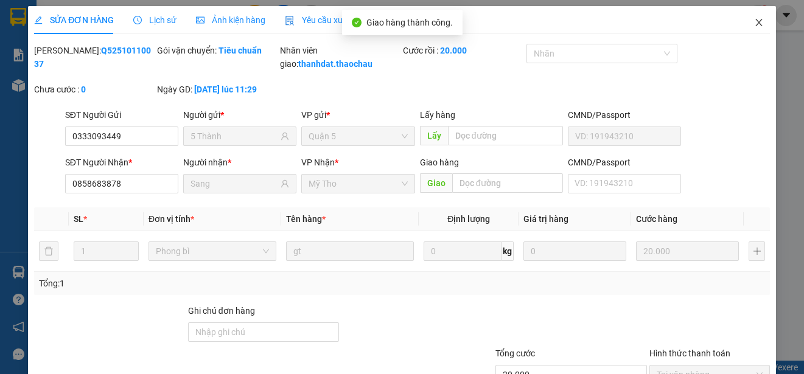
click at [754, 25] on icon "close" at bounding box center [759, 23] width 10 height 10
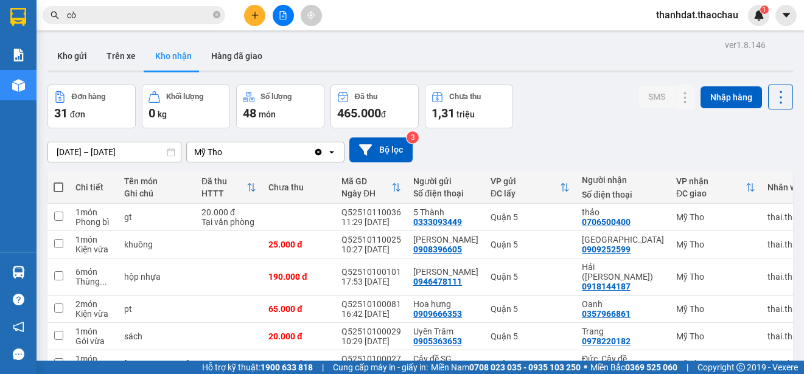
scroll to position [172, 0]
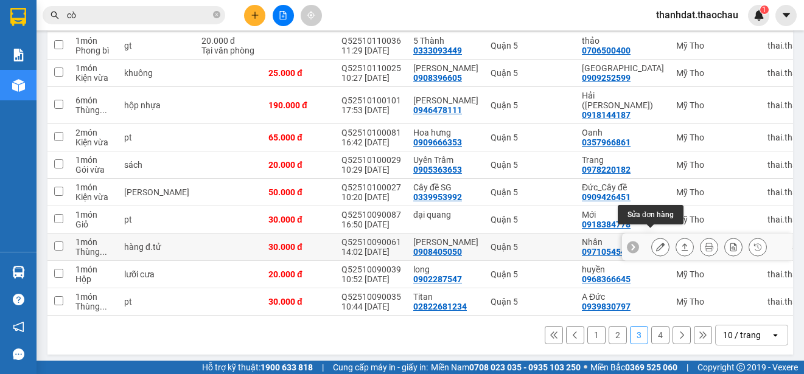
click at [656, 243] on icon at bounding box center [660, 247] width 9 height 9
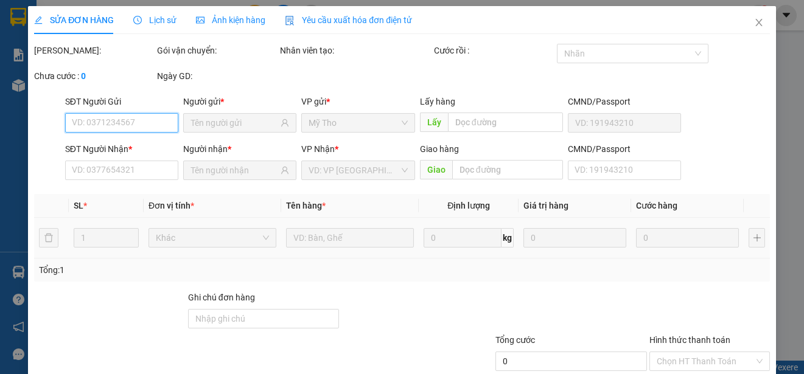
type input "0908405050"
type input "[PERSON_NAME]"
type input "0971054545"
type input "Nhân"
type input "30.000"
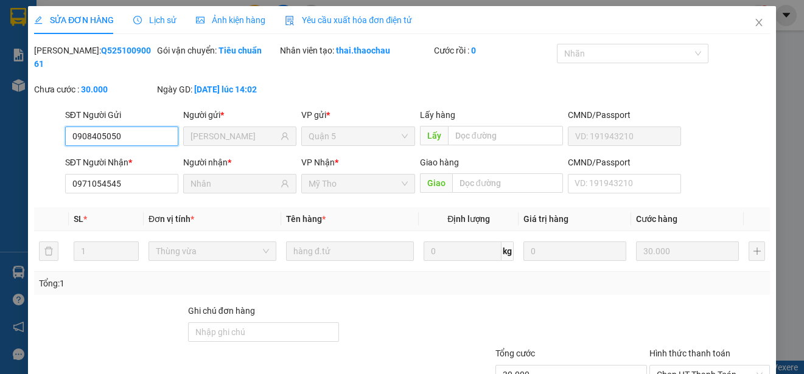
scroll to position [92, 0]
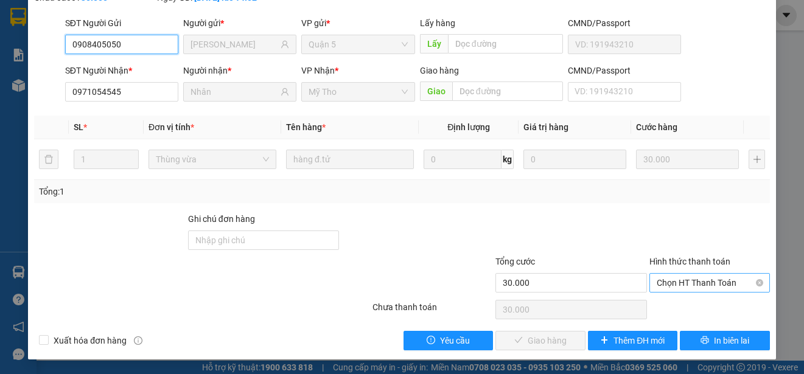
click at [672, 282] on span "Chọn HT Thanh Toán" at bounding box center [710, 283] width 106 height 18
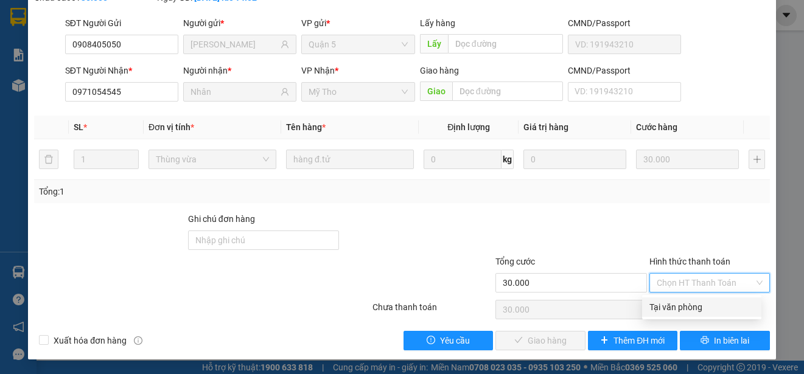
click at [675, 306] on div "Tại văn phòng" at bounding box center [702, 307] width 105 height 13
type input "0"
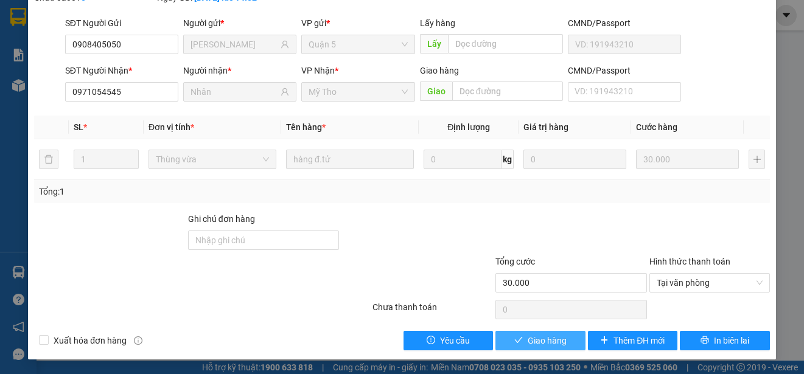
click at [555, 343] on span "Giao hàng" at bounding box center [547, 340] width 39 height 13
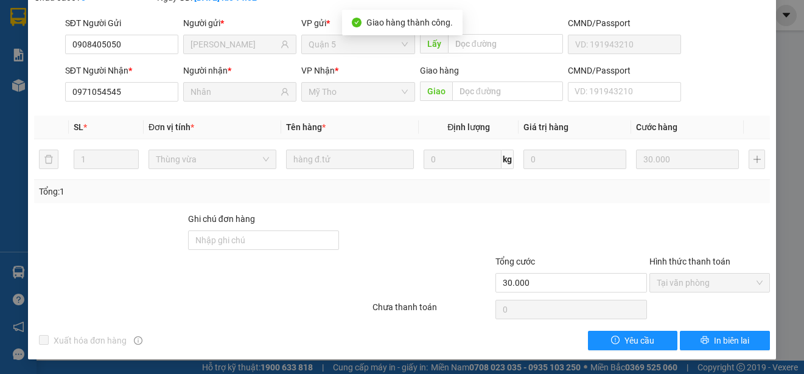
scroll to position [0, 0]
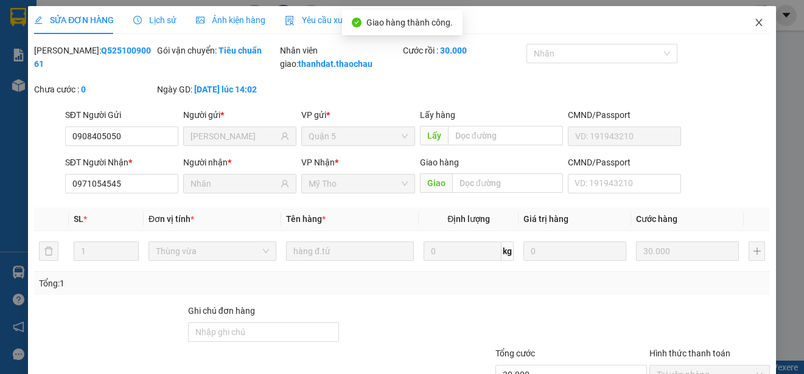
click at [754, 22] on icon "close" at bounding box center [759, 23] width 10 height 10
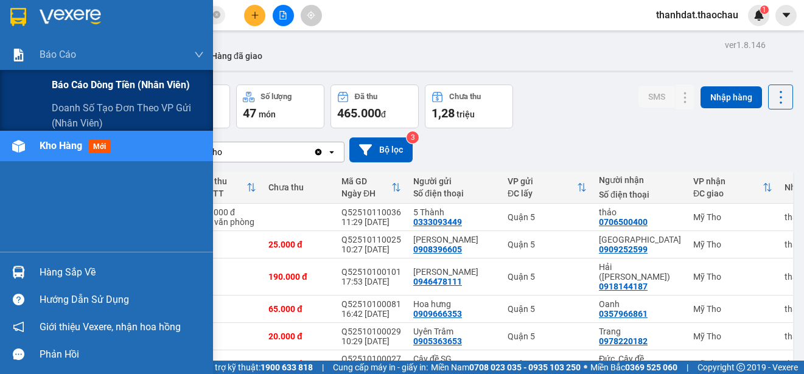
click at [69, 83] on span "Báo cáo dòng tiền (nhân viên)" at bounding box center [121, 84] width 138 height 15
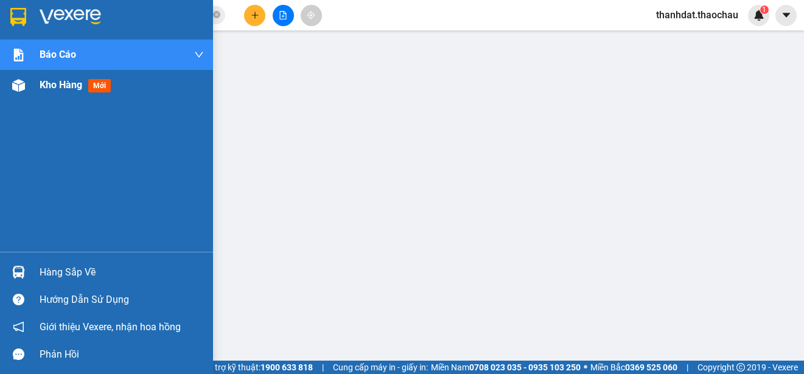
click at [60, 81] on span "Kho hàng" at bounding box center [61, 85] width 43 height 12
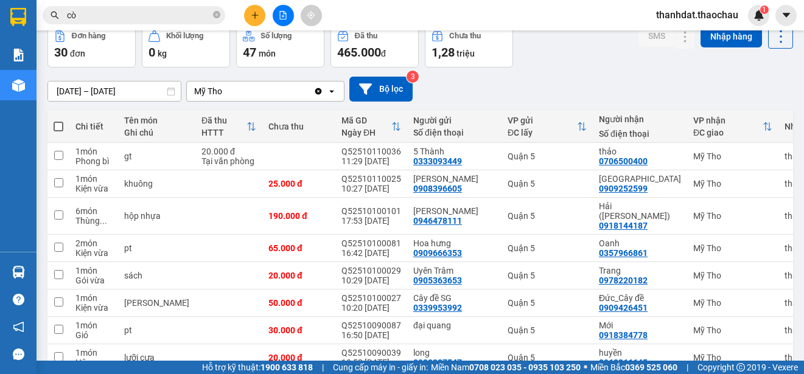
scroll to position [181, 0]
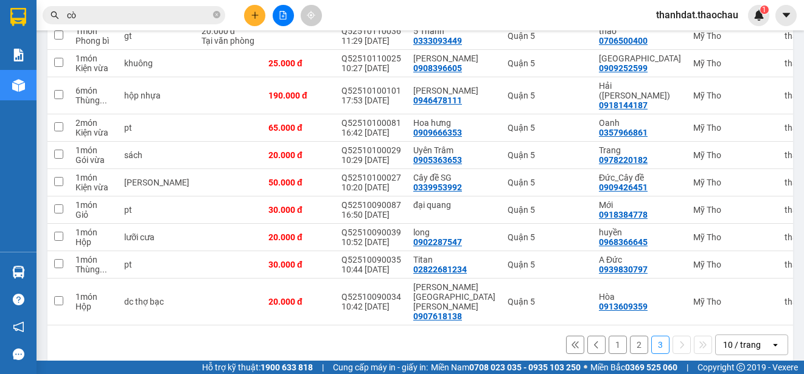
click at [609, 336] on button "1" at bounding box center [618, 345] width 18 height 18
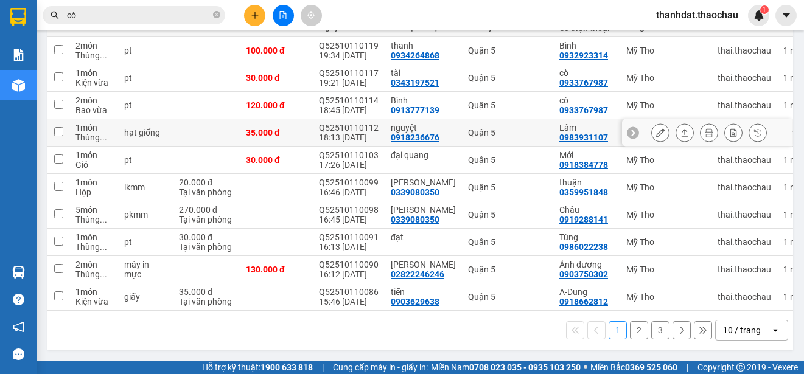
scroll to position [0, 0]
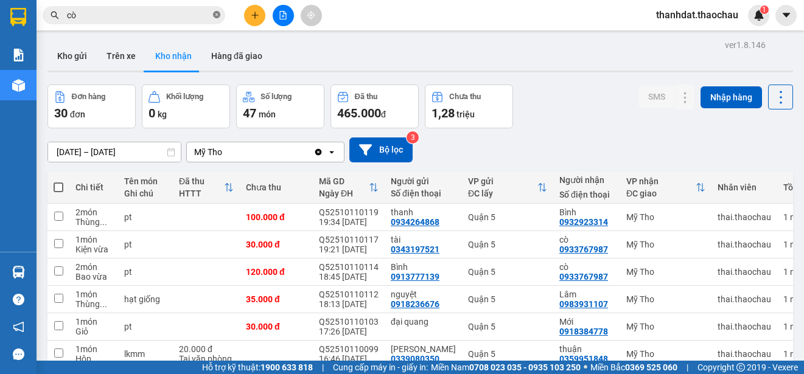
click at [220, 13] on icon "close-circle" at bounding box center [216, 14] width 7 height 7
click at [72, 53] on button "Kho gửi" at bounding box center [71, 55] width 49 height 29
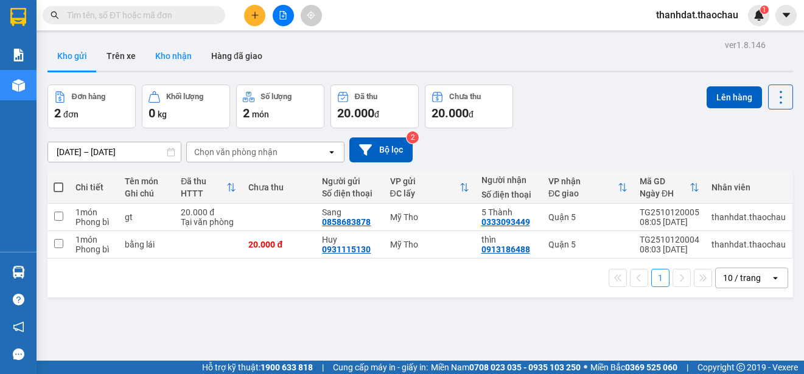
click at [165, 52] on button "Kho nhận" at bounding box center [173, 55] width 56 height 29
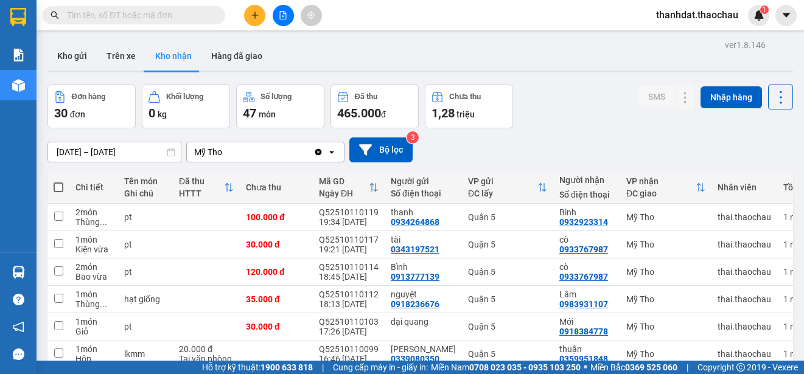
click at [122, 14] on input "text" at bounding box center [139, 15] width 144 height 13
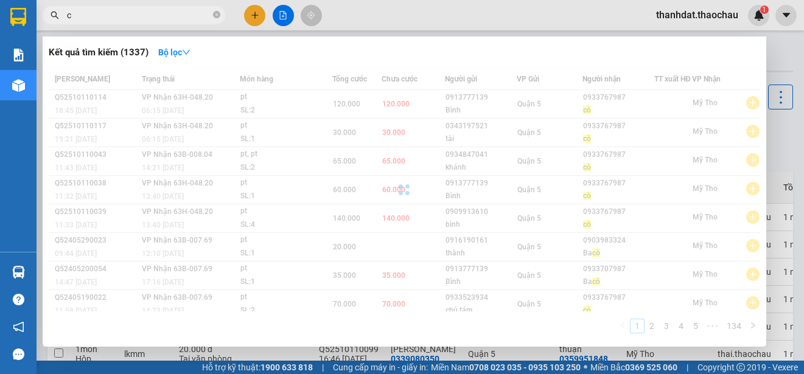
paste input "ò"
type input "cò"
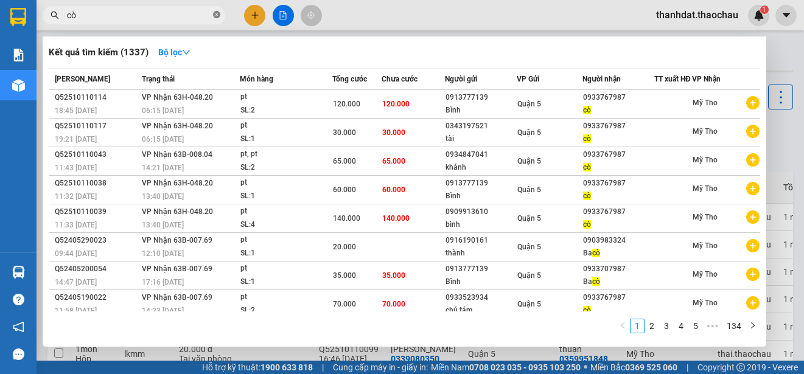
click at [216, 16] on icon "close-circle" at bounding box center [216, 14] width 7 height 7
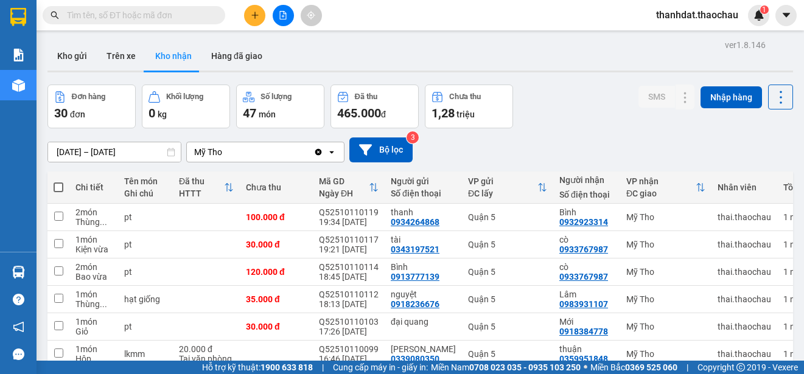
scroll to position [172, 0]
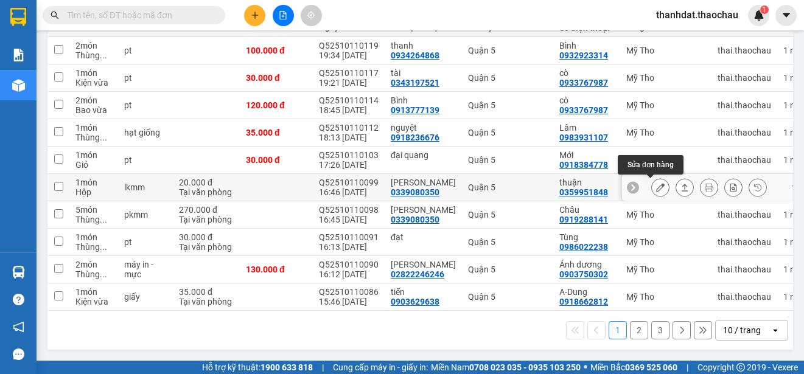
click at [656, 183] on icon at bounding box center [660, 187] width 9 height 9
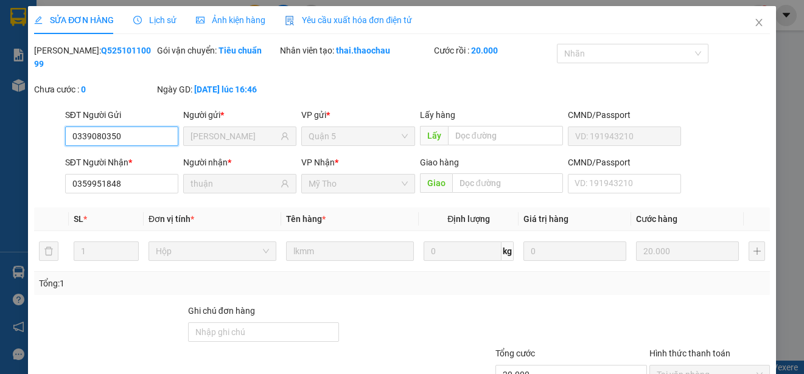
type input "0339080350"
type input "[PERSON_NAME]"
type input "0359951848"
type input "thuận"
type input "20.000"
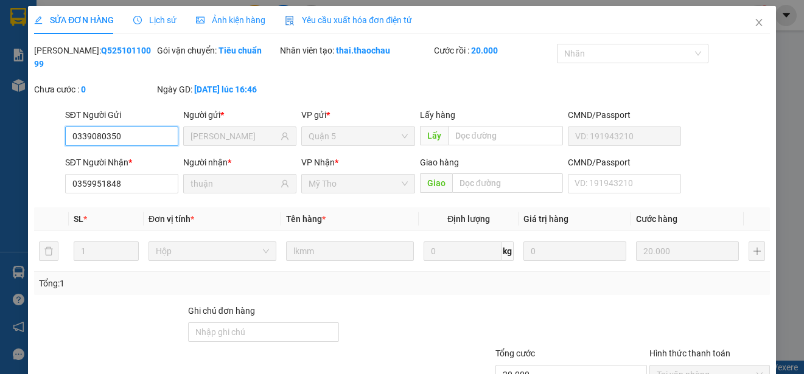
scroll to position [92, 0]
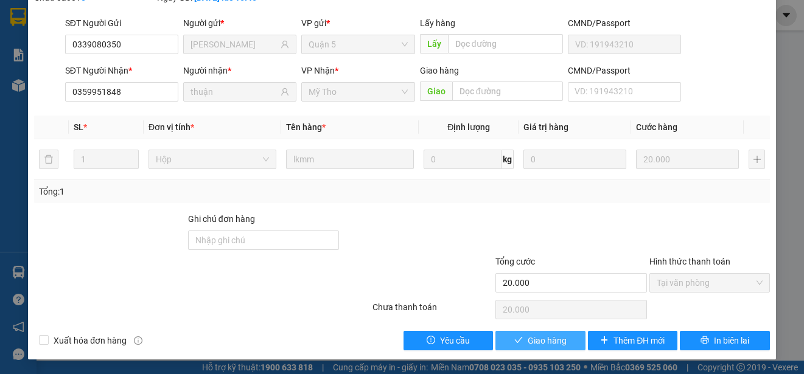
click at [528, 339] on span "Giao hàng" at bounding box center [547, 340] width 39 height 13
type input "0"
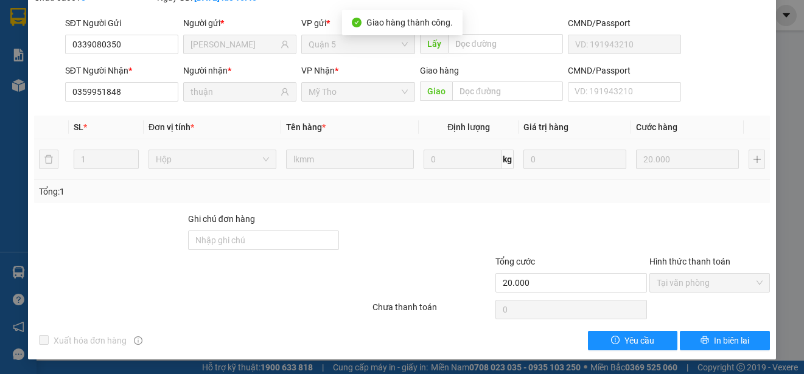
scroll to position [0, 0]
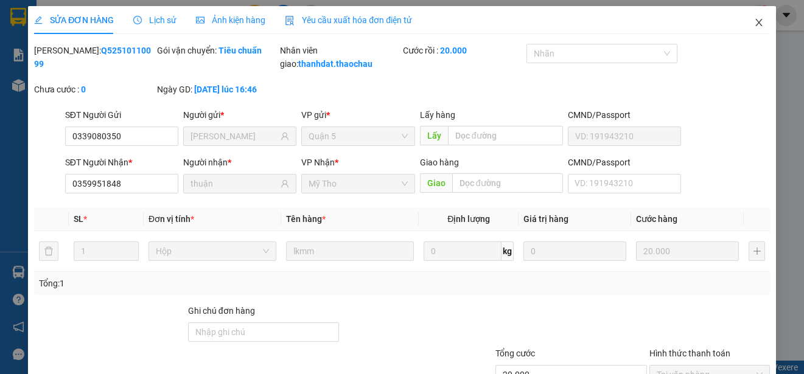
click at [754, 21] on icon "close" at bounding box center [759, 23] width 10 height 10
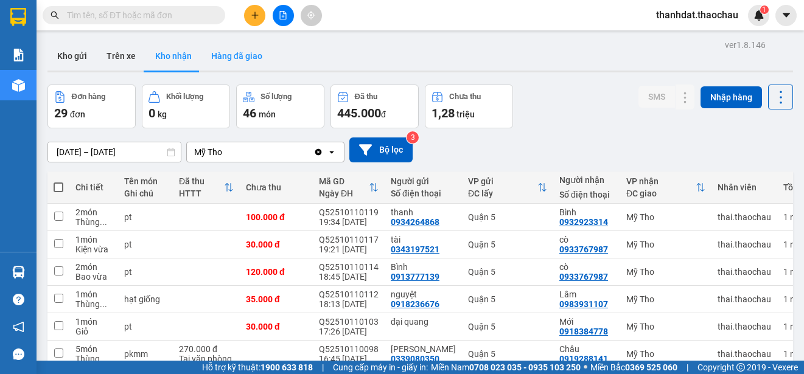
click at [242, 56] on button "Hàng đã giao" at bounding box center [236, 55] width 71 height 29
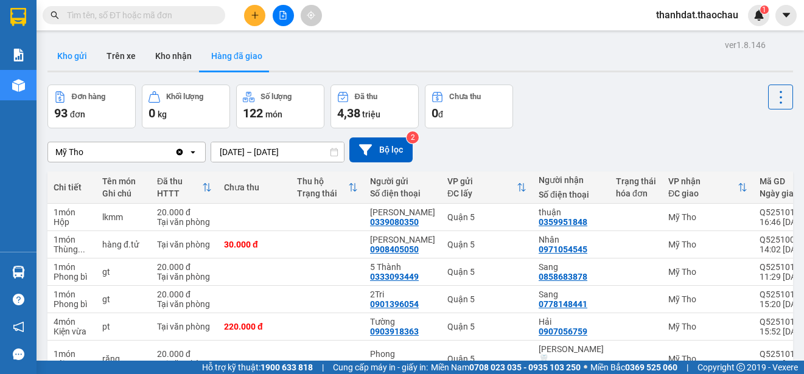
click at [70, 51] on button "Kho gửi" at bounding box center [71, 55] width 49 height 29
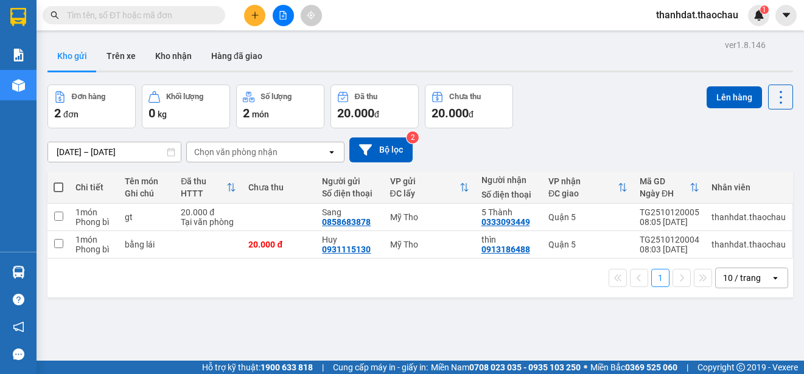
drag, startPoint x: 55, startPoint y: 188, endPoint x: 87, endPoint y: 187, distance: 32.3
click at [55, 187] on span at bounding box center [59, 188] width 10 height 10
click at [58, 181] on input "checkbox" at bounding box center [58, 181] width 0 height 0
checkbox input "true"
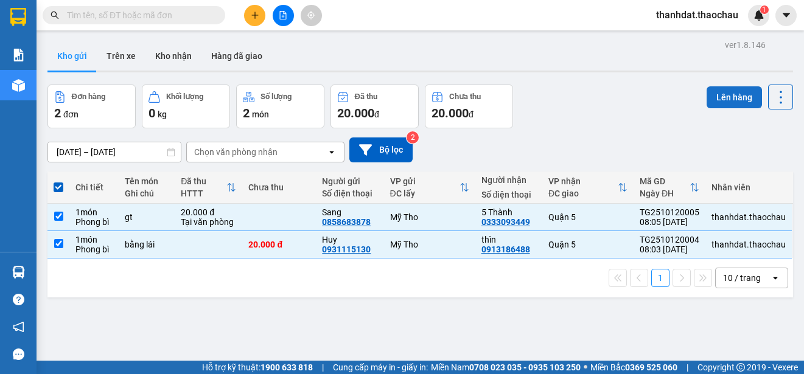
click at [720, 99] on button "Lên hàng" at bounding box center [734, 97] width 55 height 22
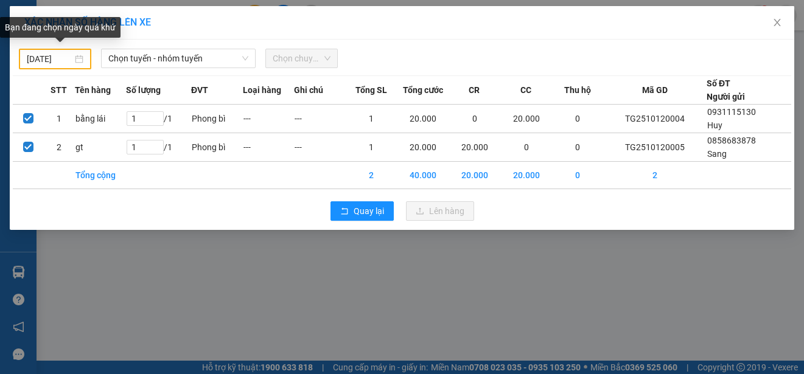
click at [77, 57] on div "11/10/2025" at bounding box center [55, 58] width 57 height 13
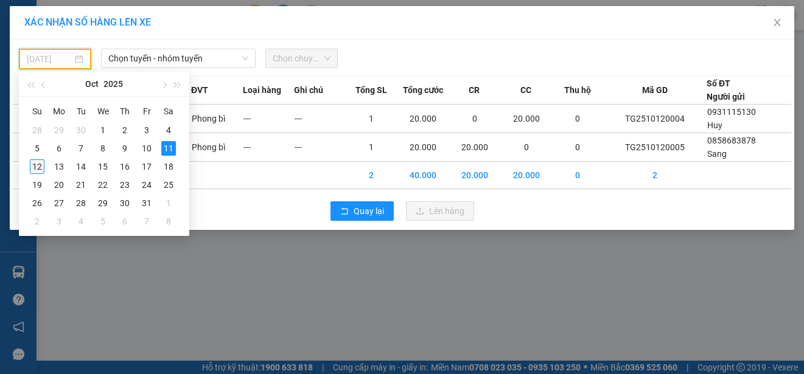
click at [41, 162] on div "12" at bounding box center [37, 166] width 15 height 15
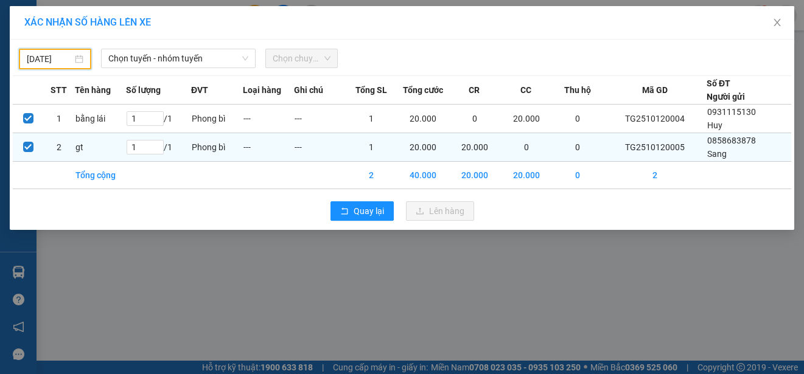
type input "[DATE]"
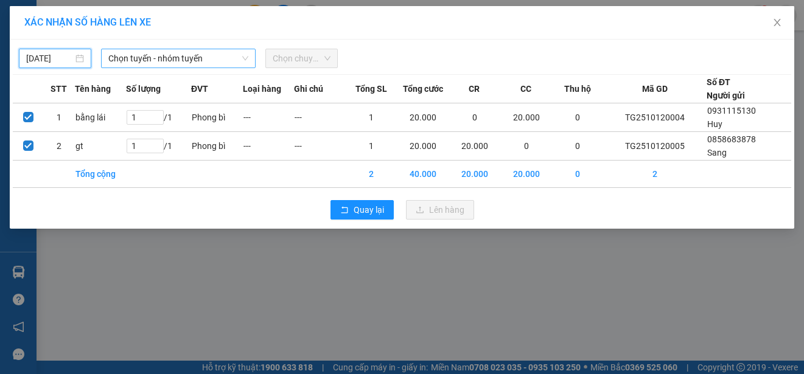
click at [164, 61] on span "Chọn tuyến - nhóm tuyến" at bounding box center [178, 58] width 140 height 18
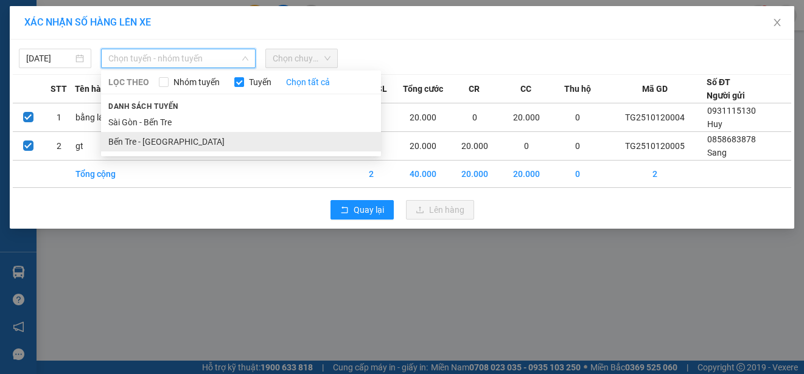
click at [155, 136] on li "Bến Tre - [GEOGRAPHIC_DATA]" at bounding box center [241, 141] width 280 height 19
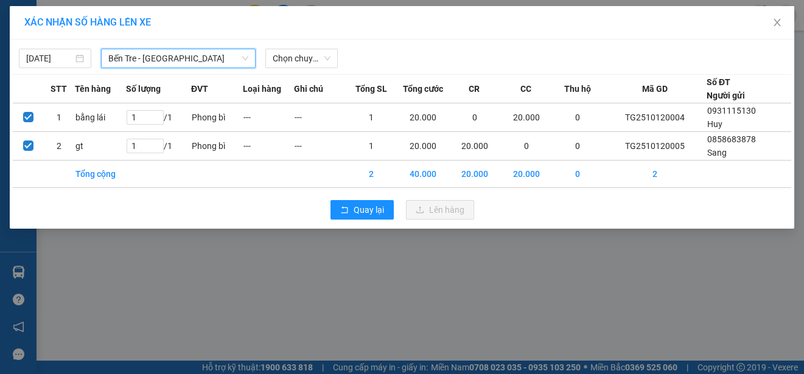
drag, startPoint x: 297, startPoint y: 60, endPoint x: 304, endPoint y: 69, distance: 11.8
click at [298, 60] on span "Chọn chuyến" at bounding box center [302, 58] width 58 height 18
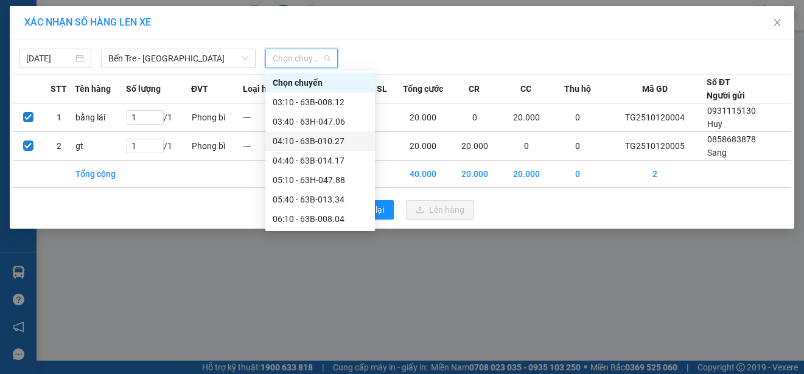
scroll to position [61, 0]
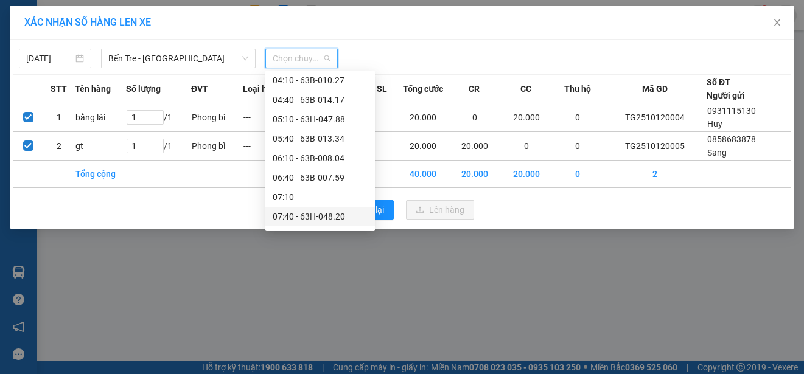
click at [313, 212] on div "07:40 - 63H-048.20" at bounding box center [320, 216] width 95 height 13
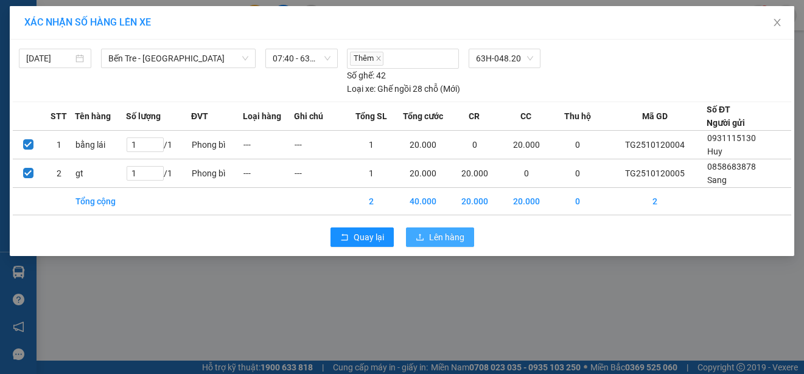
click at [432, 231] on span "Lên hàng" at bounding box center [446, 237] width 35 height 13
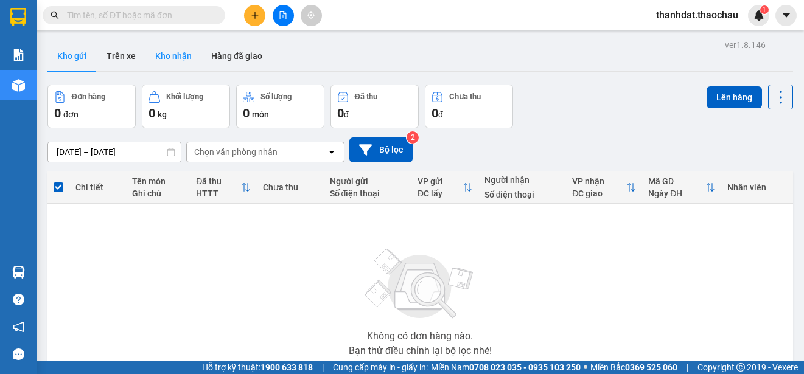
click at [163, 54] on button "Kho nhận" at bounding box center [173, 55] width 56 height 29
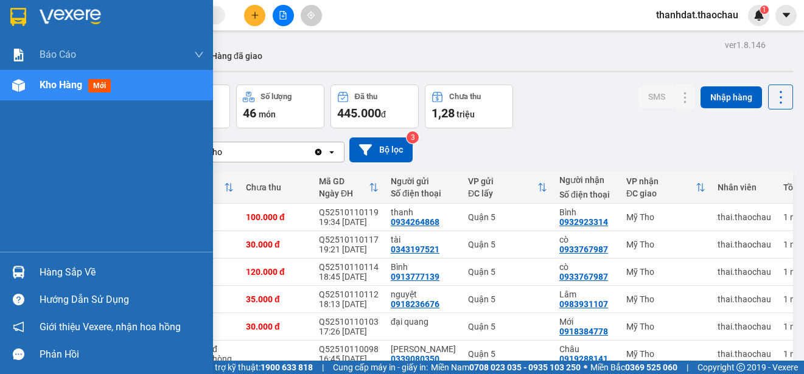
click at [43, 274] on div "Hàng sắp về" at bounding box center [122, 273] width 164 height 18
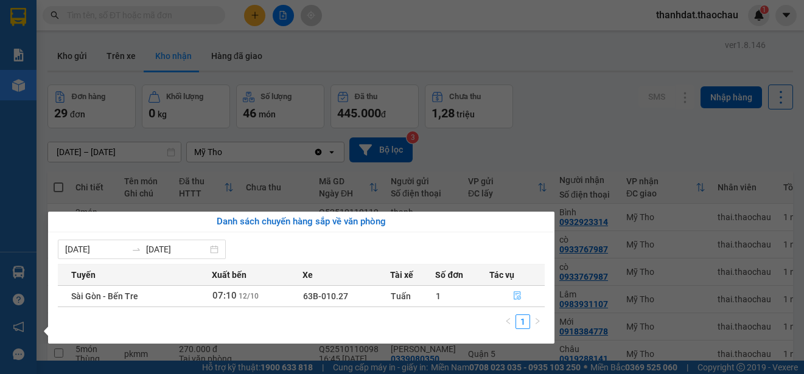
click at [517, 297] on icon "file-done" at bounding box center [517, 296] width 9 height 9
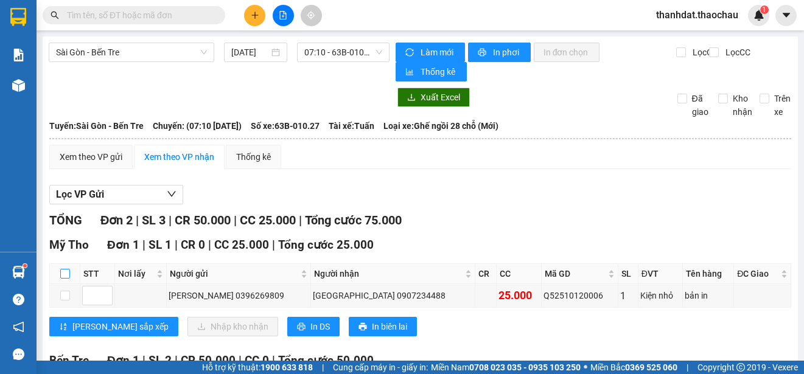
click at [66, 273] on input "checkbox" at bounding box center [65, 274] width 10 height 10
checkbox input "true"
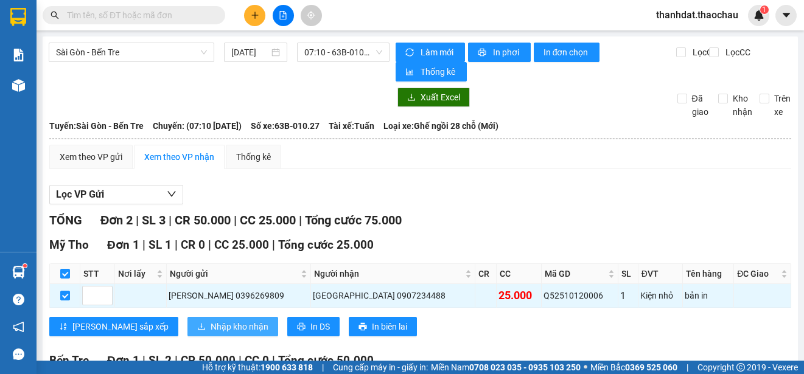
click at [211, 324] on span "Nhập kho nhận" at bounding box center [240, 326] width 58 height 13
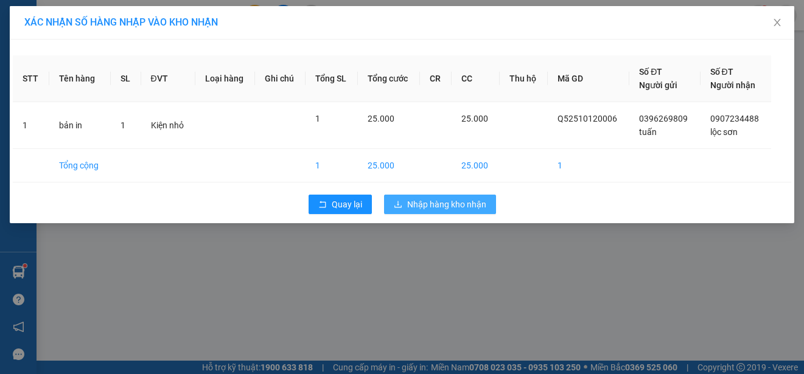
click at [455, 203] on span "Nhập hàng kho nhận" at bounding box center [446, 204] width 79 height 13
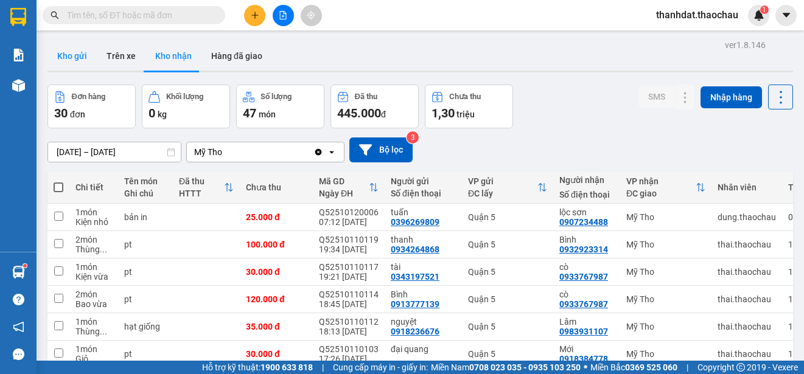
click at [75, 54] on button "Kho gửi" at bounding box center [71, 55] width 49 height 29
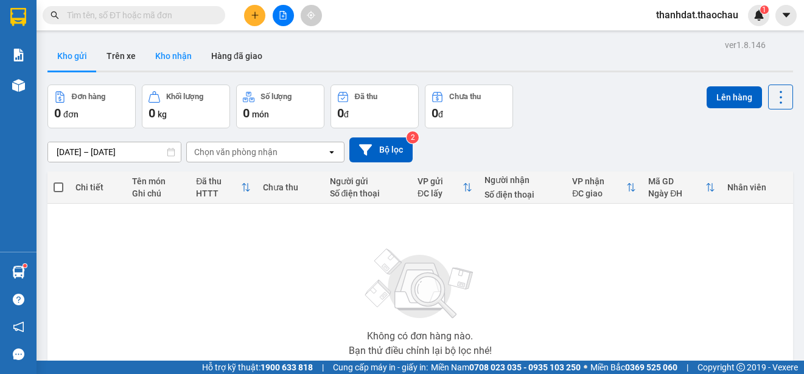
click at [167, 57] on button "Kho nhận" at bounding box center [173, 55] width 56 height 29
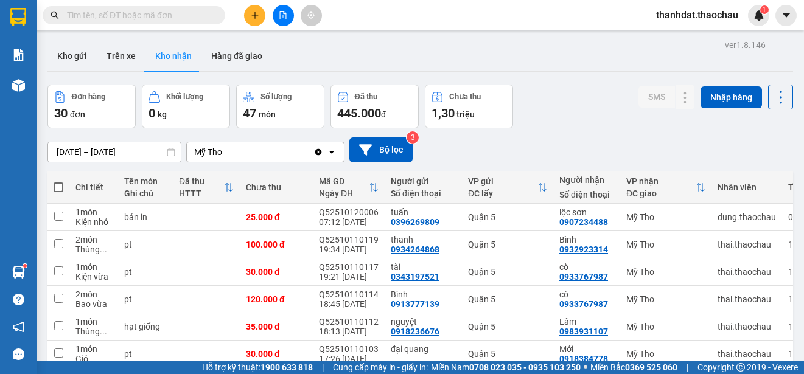
click at [77, 14] on input "text" at bounding box center [139, 15] width 144 height 13
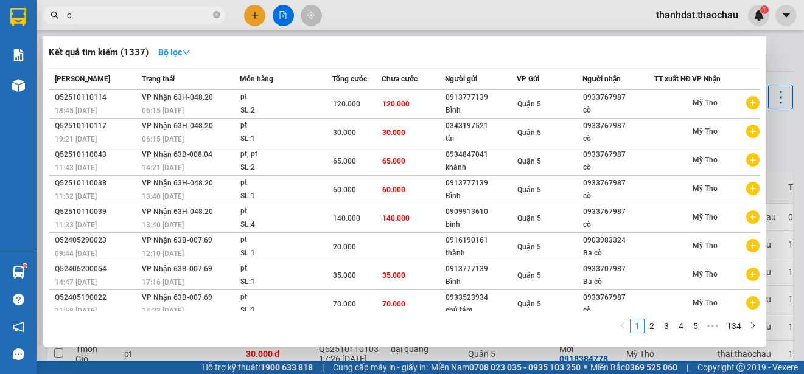
paste input "ân"
paste input "ấn"
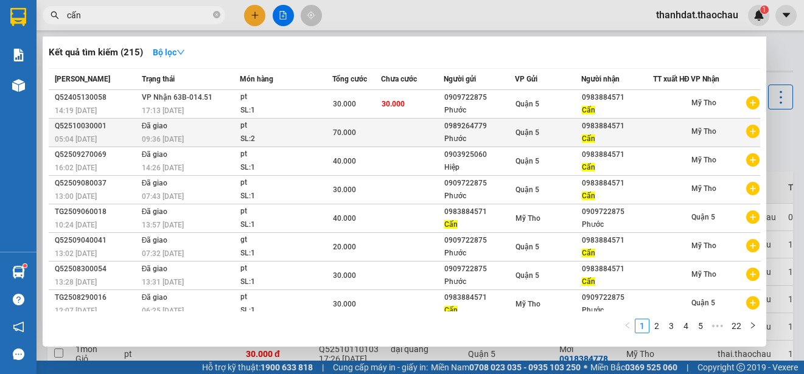
type input "cấn"
click at [586, 133] on div "0983884571" at bounding box center [617, 126] width 71 height 13
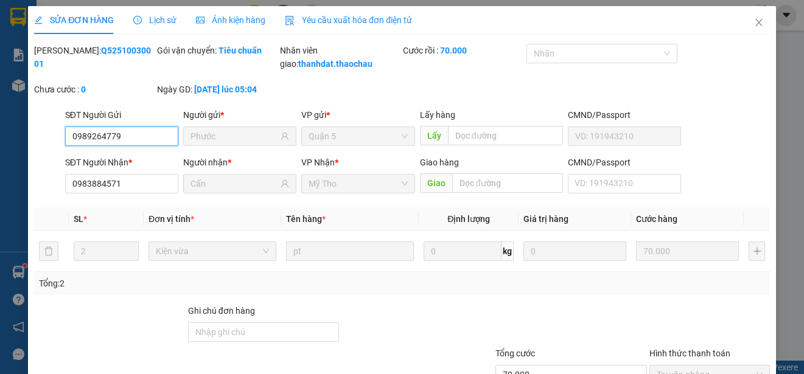
type input "0989264779"
type input "Phước"
type input "0983884571"
type input "Cấn"
type input "70.000"
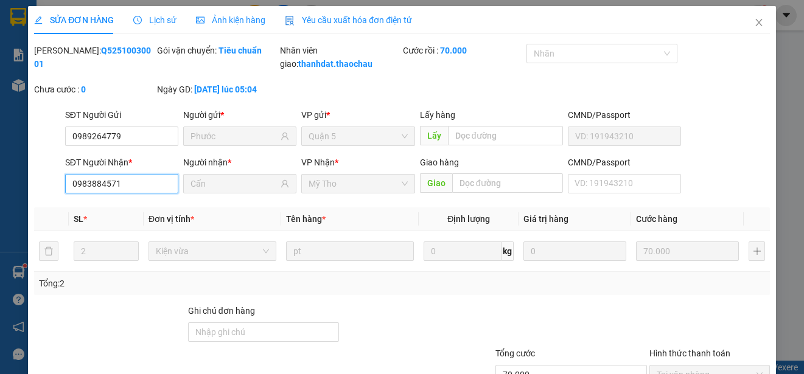
drag, startPoint x: 129, startPoint y: 194, endPoint x: 57, endPoint y: 195, distance: 71.8
click at [57, 195] on div "SĐT Người [PERSON_NAME] * 0983884571 0983884571 Người [PERSON_NAME] * Cấn [PERS…" at bounding box center [402, 177] width 738 height 43
click at [754, 21] on icon "close" at bounding box center [759, 23] width 10 height 10
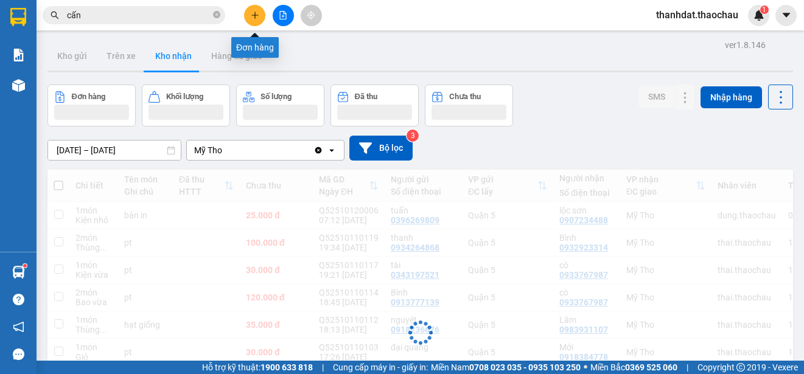
click at [252, 15] on icon "plus" at bounding box center [254, 15] width 7 height 1
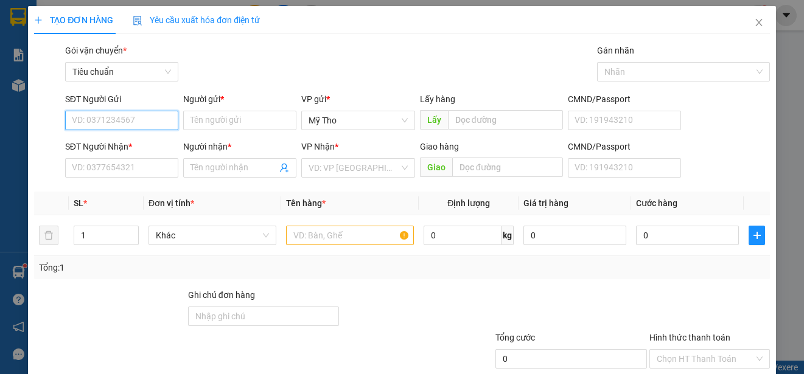
paste input "0983884571"
type input "0983884571"
click at [130, 142] on div "0983884571 - Cấn" at bounding box center [120, 144] width 97 height 13
type input "Cấn"
type input "0983884571"
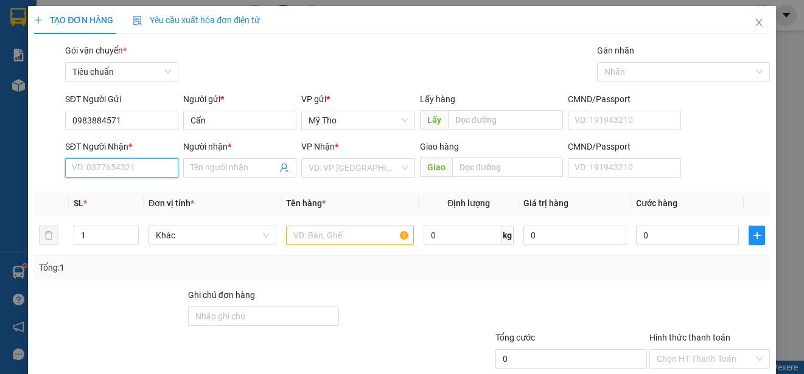
click at [129, 167] on input "SĐT Người Nhận *" at bounding box center [121, 167] width 113 height 19
click at [121, 167] on input "SĐT Người Nhận *" at bounding box center [121, 167] width 113 height 19
type input "0989264779"
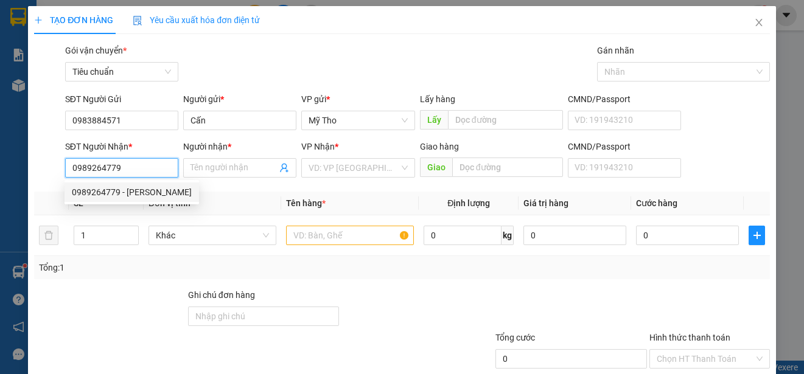
click at [142, 186] on div "0989264779 - [PERSON_NAME]" at bounding box center [132, 192] width 120 height 13
type input "Phước"
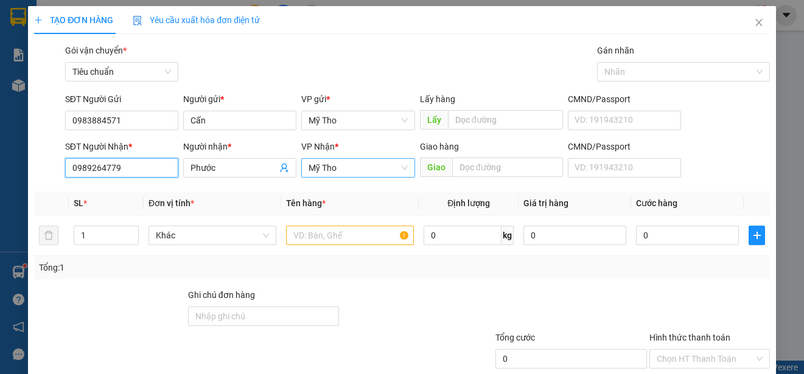
click at [350, 169] on span "Mỹ Tho" at bounding box center [358, 168] width 99 height 18
type input "0989264779"
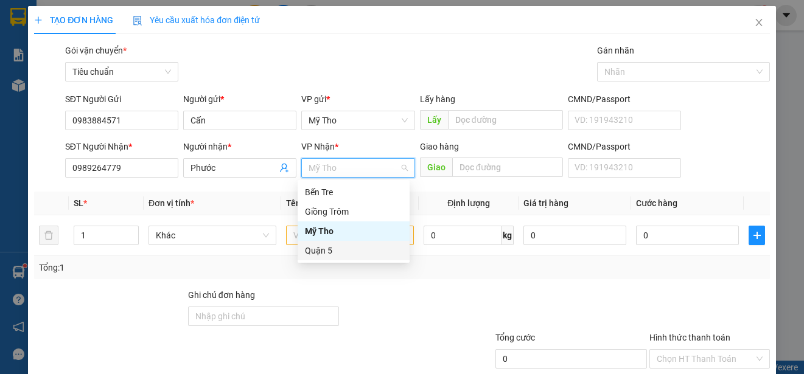
click at [324, 249] on div "Quận 5" at bounding box center [353, 250] width 97 height 13
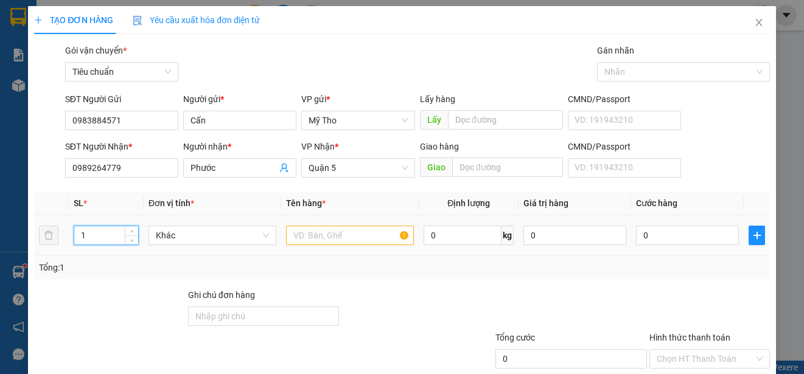
click at [121, 234] on input "1" at bounding box center [106, 235] width 64 height 18
type input "2"
click at [169, 234] on span "Khác" at bounding box center [212, 235] width 113 height 18
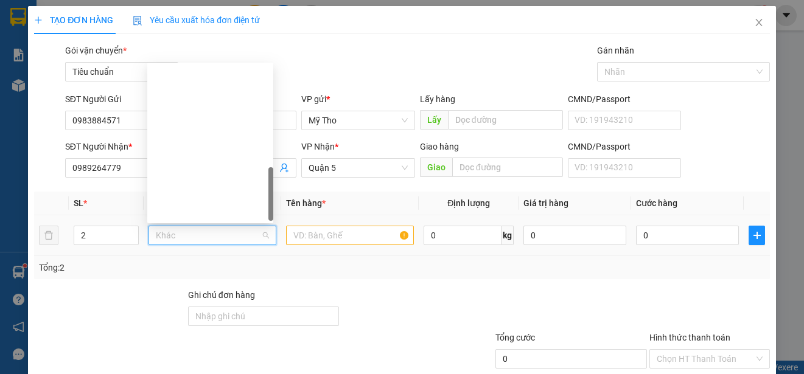
scroll to position [380, 0]
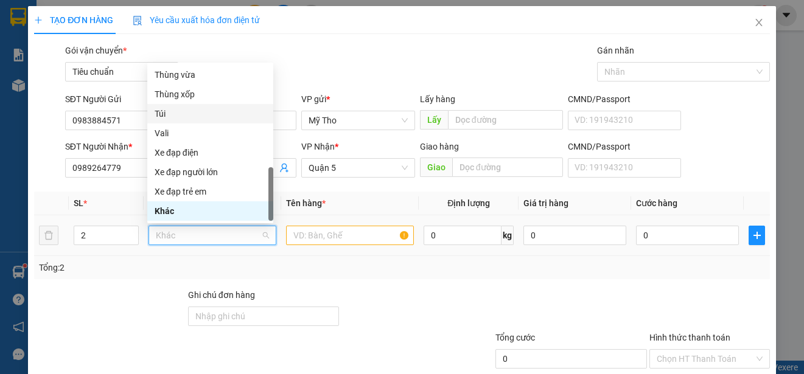
click at [169, 109] on div "Túi" at bounding box center [210, 113] width 111 height 13
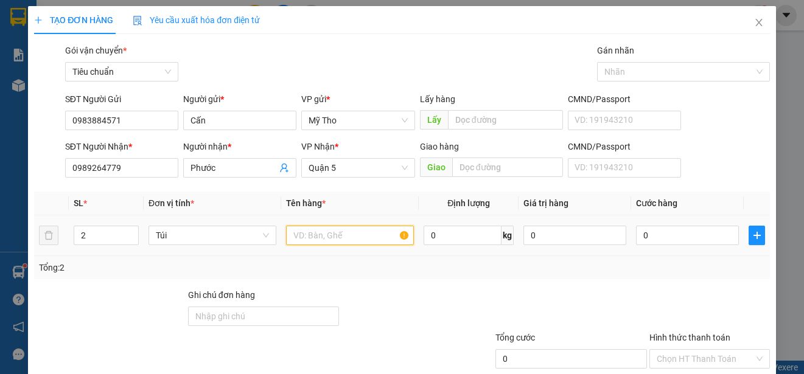
click at [321, 239] on input "text" at bounding box center [350, 235] width 128 height 19
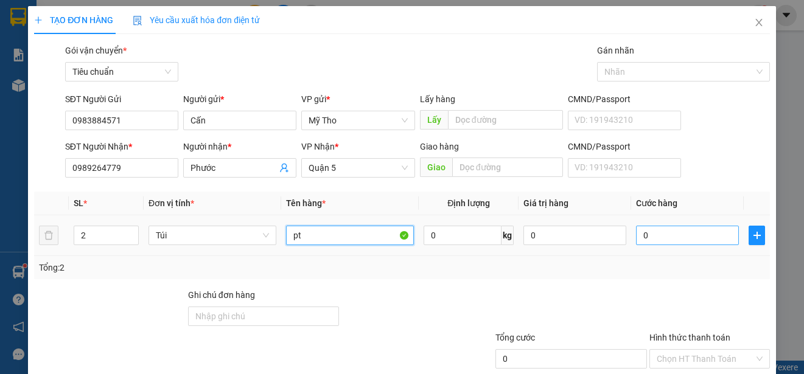
type input "pt"
click at [652, 239] on input "0" at bounding box center [687, 235] width 103 height 19
type input "7"
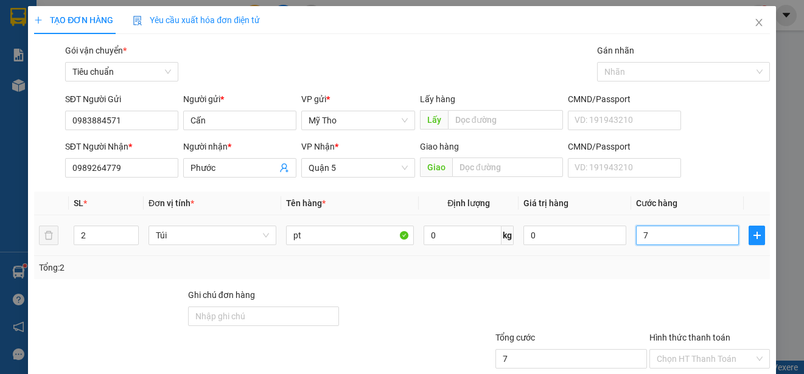
type input "70"
type input "700"
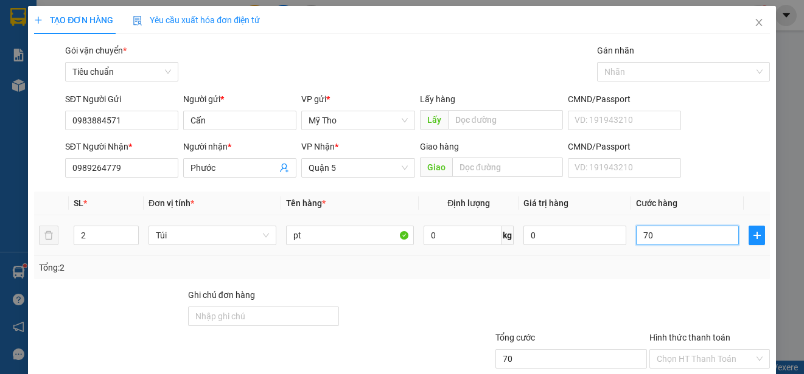
type input "700"
type input "7.000"
type input "70.000"
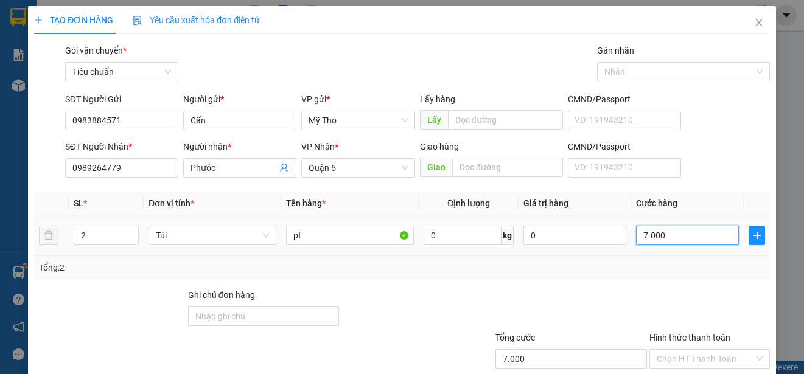
type input "70.000"
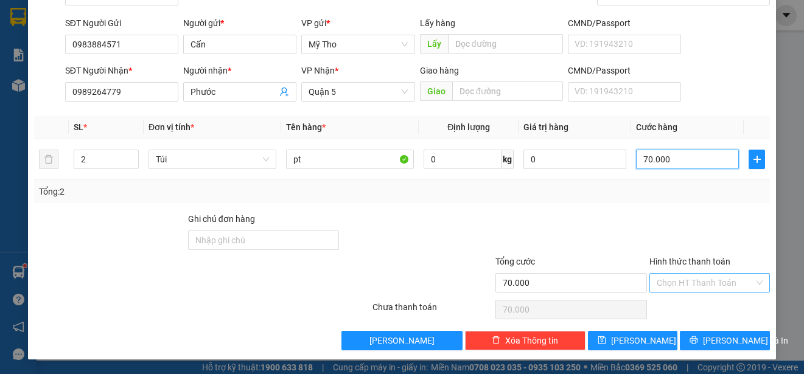
type input "70.000"
click at [687, 276] on input "Hình thức thanh toán" at bounding box center [705, 283] width 97 height 18
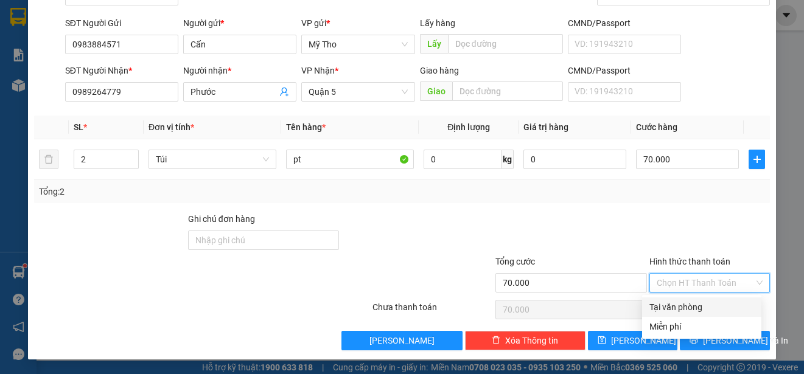
click at [694, 305] on div "Tại văn phòng" at bounding box center [702, 307] width 105 height 13
type input "0"
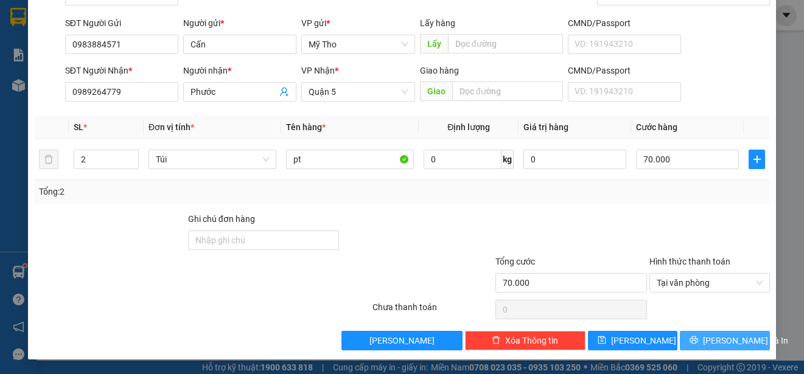
click at [723, 342] on span "[PERSON_NAME] và In" at bounding box center [745, 340] width 85 height 13
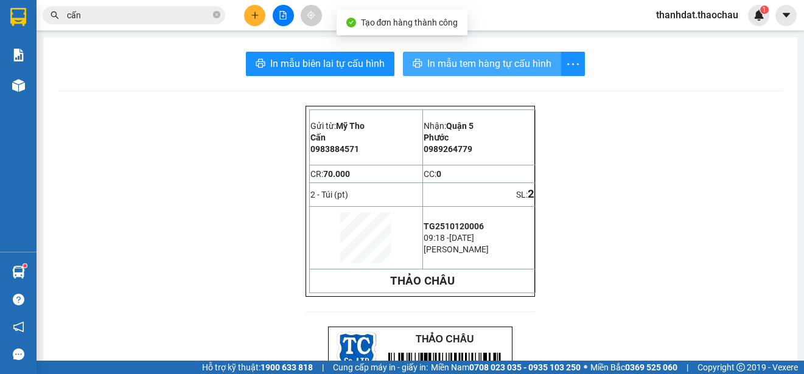
click at [474, 63] on span "In mẫu tem hàng tự cấu hình" at bounding box center [489, 63] width 124 height 15
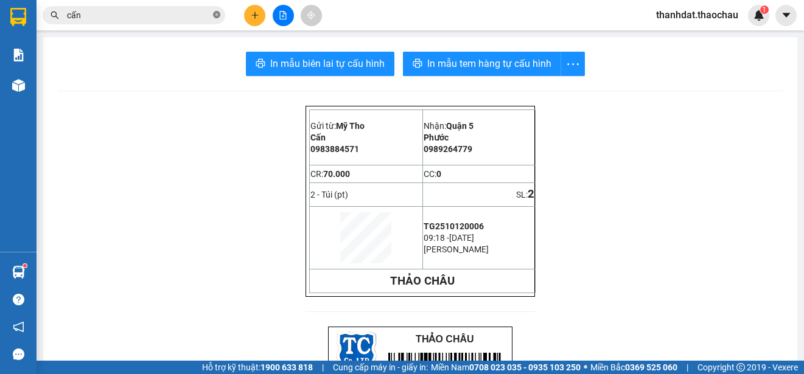
click at [218, 16] on icon "close-circle" at bounding box center [216, 14] width 7 height 7
click at [186, 16] on input "text" at bounding box center [139, 15] width 144 height 13
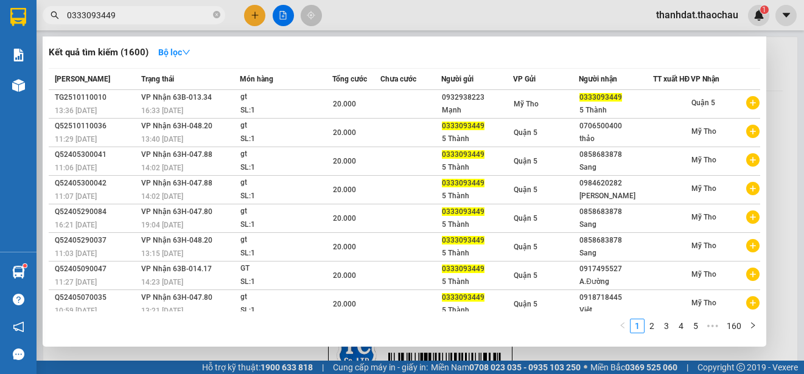
type input "0333093449"
click at [259, 17] on div at bounding box center [402, 187] width 804 height 374
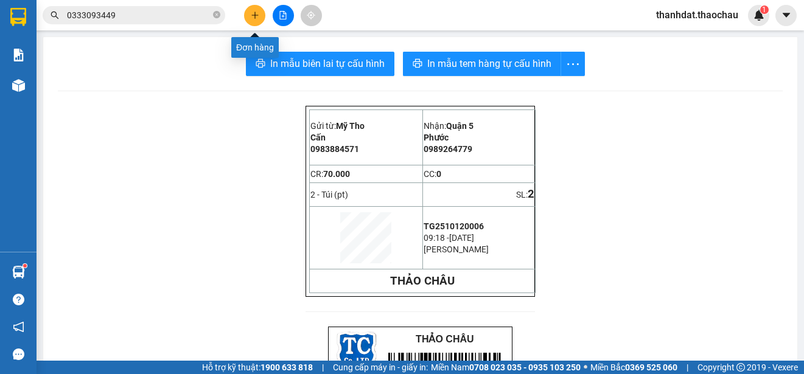
click at [249, 16] on button at bounding box center [254, 15] width 21 height 21
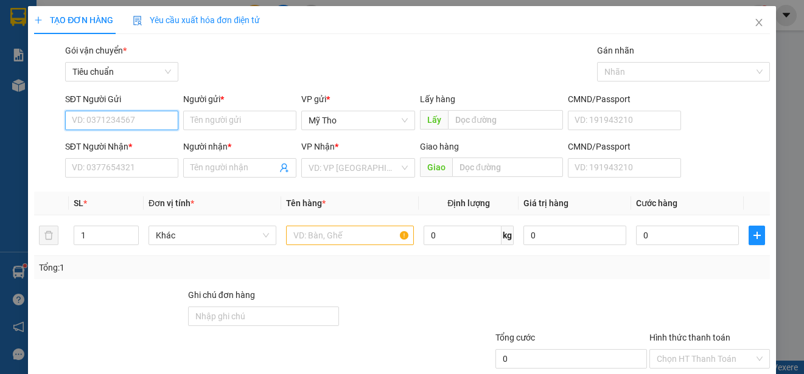
click at [141, 121] on input "SĐT Người Gửi" at bounding box center [121, 120] width 113 height 19
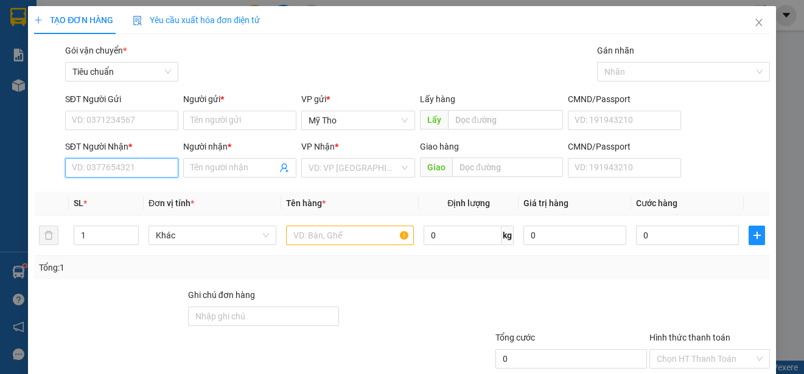
click at [106, 171] on input "SĐT Người Nhận *" at bounding box center [121, 167] width 113 height 19
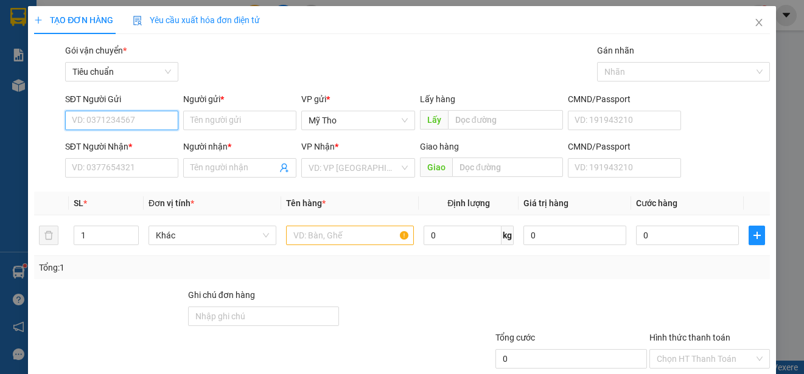
click at [117, 115] on input "SĐT Người Gửi" at bounding box center [121, 120] width 113 height 19
type input "0907416669"
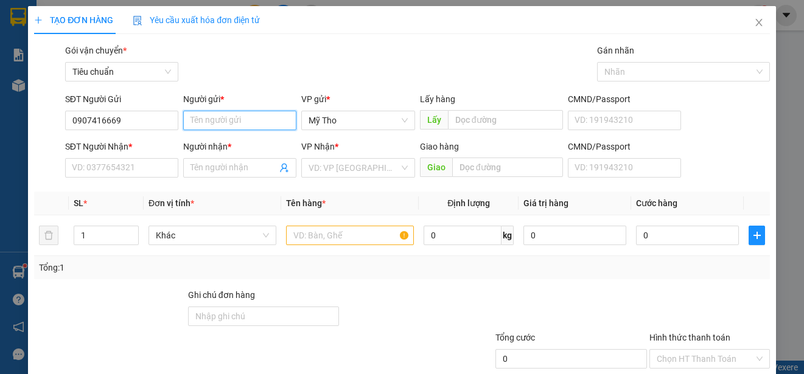
click at [234, 123] on input "Người gửi *" at bounding box center [239, 120] width 113 height 19
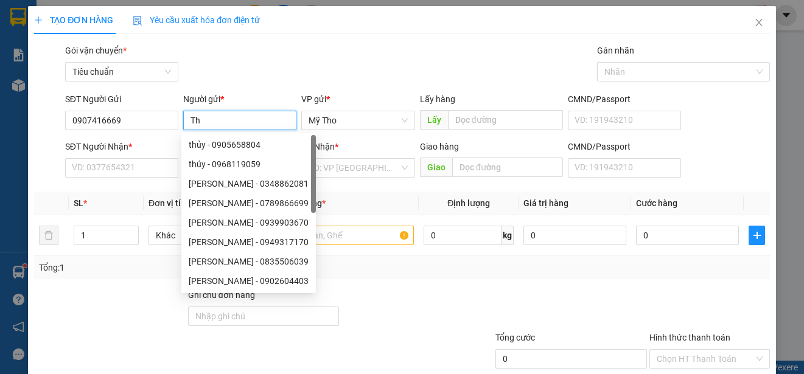
paste input "ảo"
type input "Thảo"
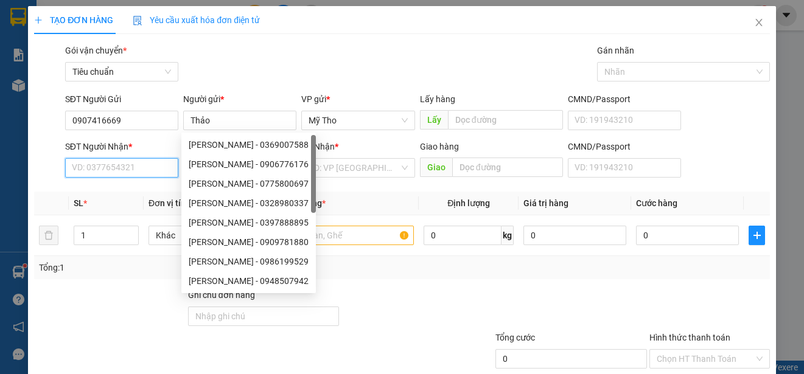
click at [137, 167] on input "SĐT Người Nhận *" at bounding box center [121, 167] width 113 height 19
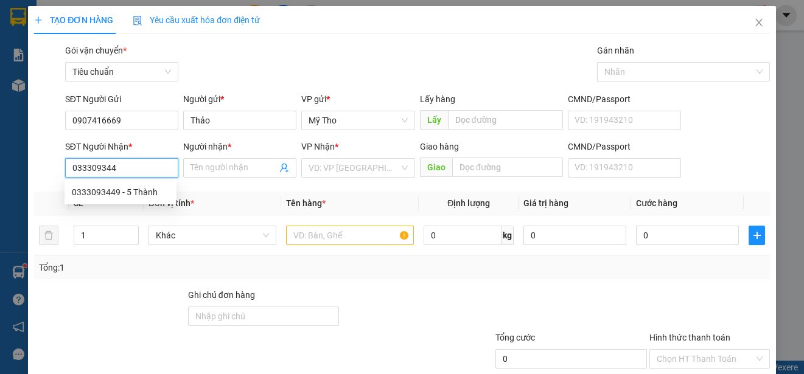
type input "0333093449"
click at [144, 189] on div "0333093449 - 5 Thành" at bounding box center [120, 192] width 97 height 13
type input "5 Thành"
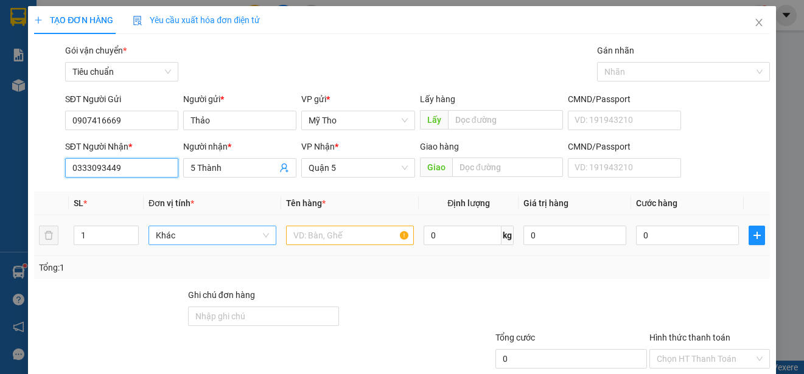
click at [186, 237] on span "Khác" at bounding box center [212, 235] width 113 height 18
type input "0333093449"
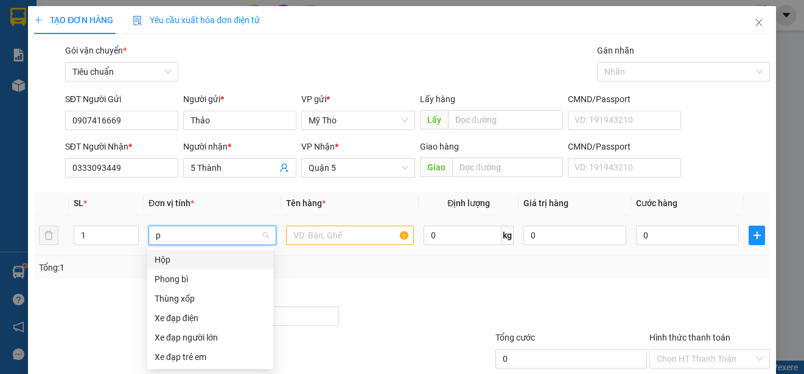
type input "p"
click at [185, 276] on div "Phong bì" at bounding box center [210, 279] width 111 height 13
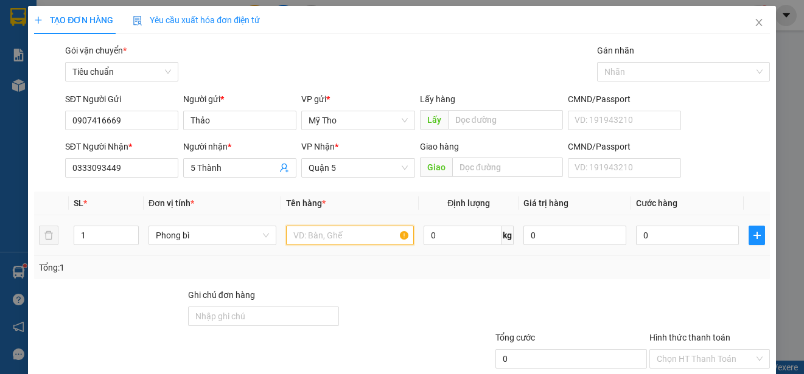
click at [295, 237] on input "text" at bounding box center [350, 235] width 128 height 19
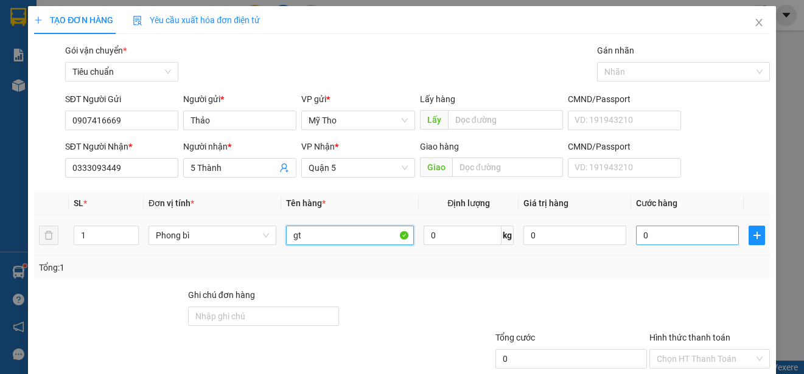
type input "gt"
click at [662, 241] on input "0" at bounding box center [687, 235] width 103 height 19
type input "2"
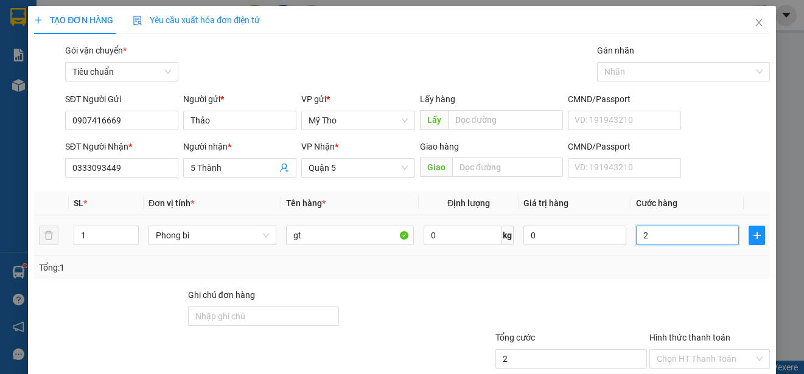
type input "20"
type input "200"
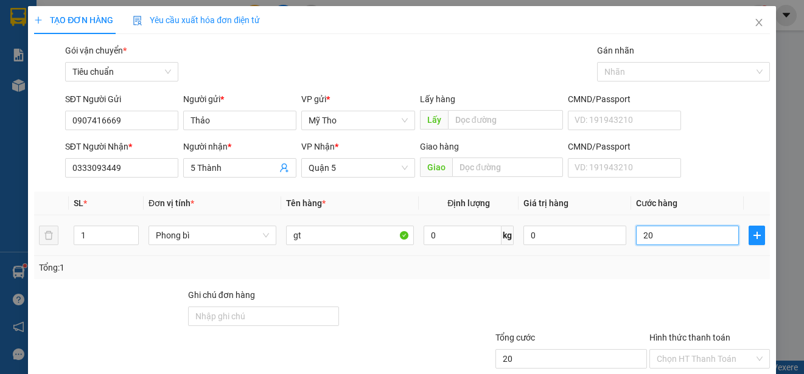
type input "200"
type input "2.000"
type input "20.000"
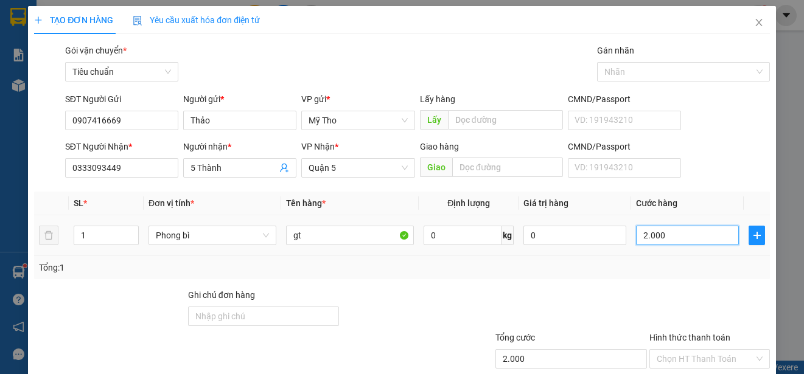
type input "20.000"
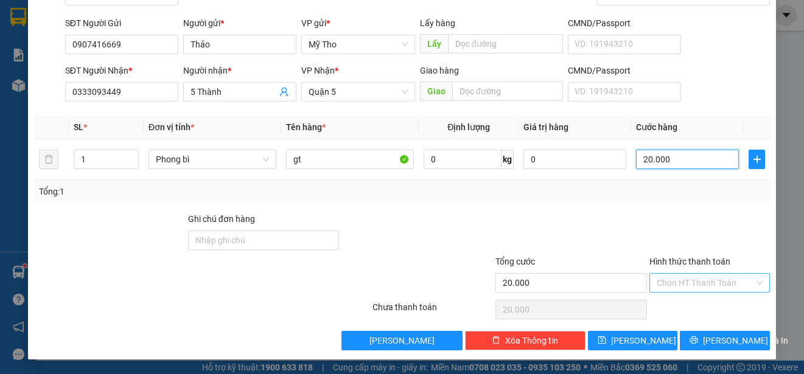
type input "20.000"
click at [712, 283] on input "Hình thức thanh toán" at bounding box center [705, 283] width 97 height 18
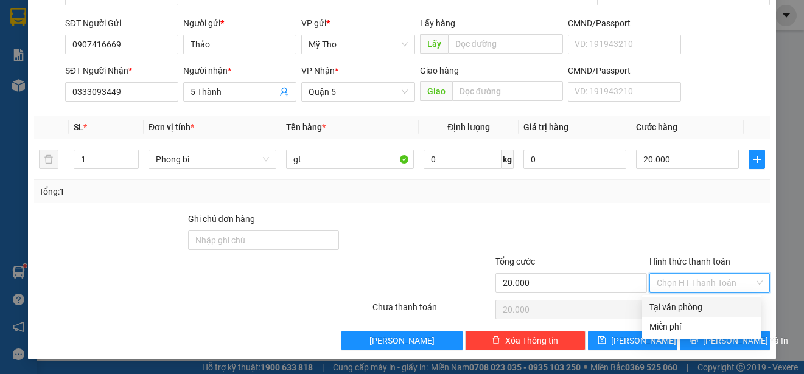
click at [707, 303] on div "Tại văn phòng" at bounding box center [702, 307] width 105 height 13
type input "0"
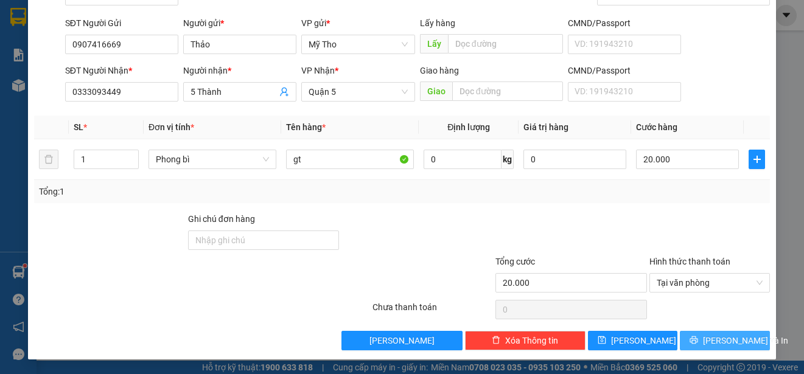
drag, startPoint x: 720, startPoint y: 339, endPoint x: 678, endPoint y: 301, distance: 56.0
click at [720, 338] on span "[PERSON_NAME] và In" at bounding box center [745, 340] width 85 height 13
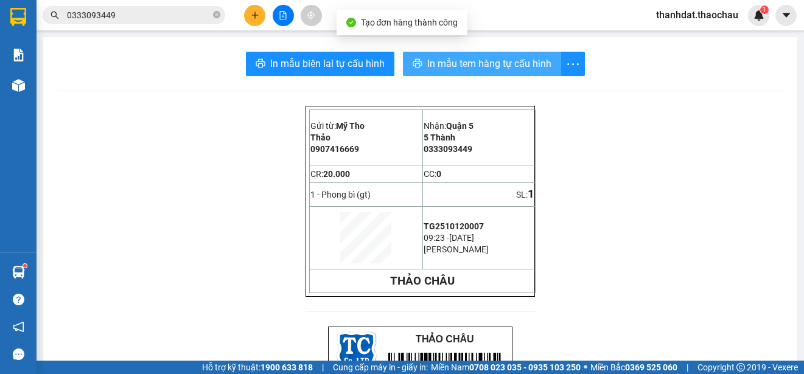
click at [466, 65] on span "In mẫu tem hàng tự cấu hình" at bounding box center [489, 63] width 124 height 15
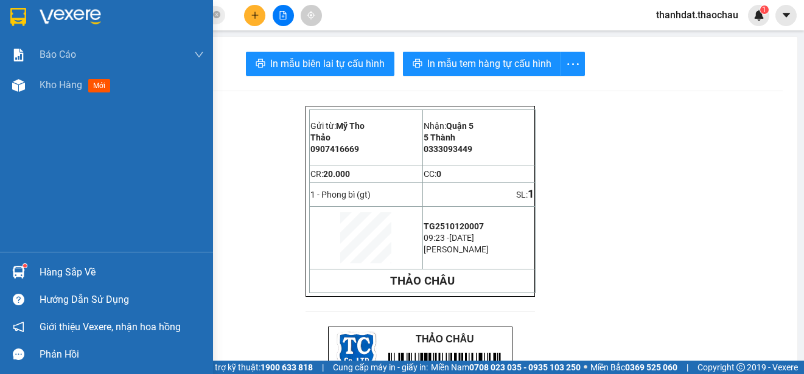
click at [50, 268] on div "Hàng sắp về" at bounding box center [122, 273] width 164 height 18
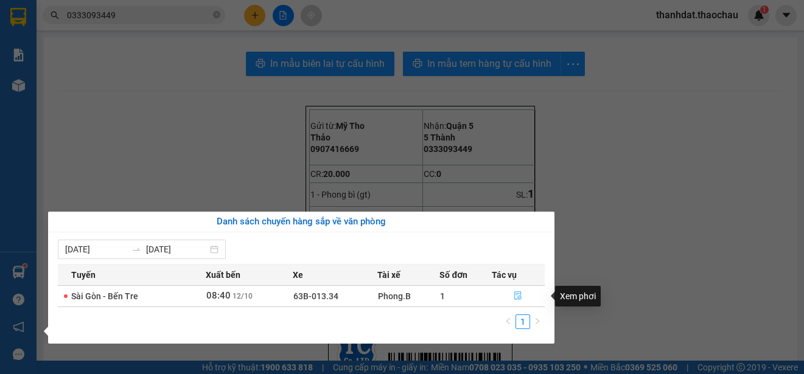
click at [517, 295] on icon "file-done" at bounding box center [518, 296] width 9 height 9
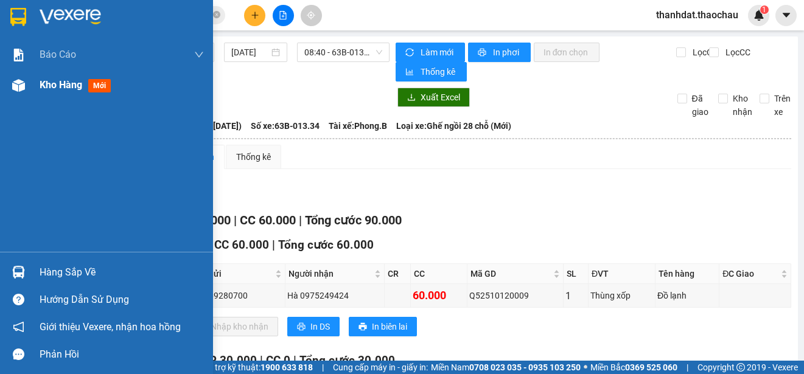
click at [67, 85] on span "Kho hàng" at bounding box center [61, 85] width 43 height 12
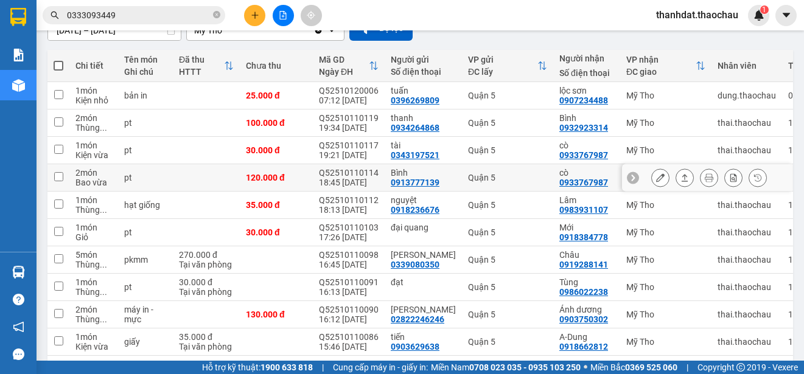
scroll to position [172, 0]
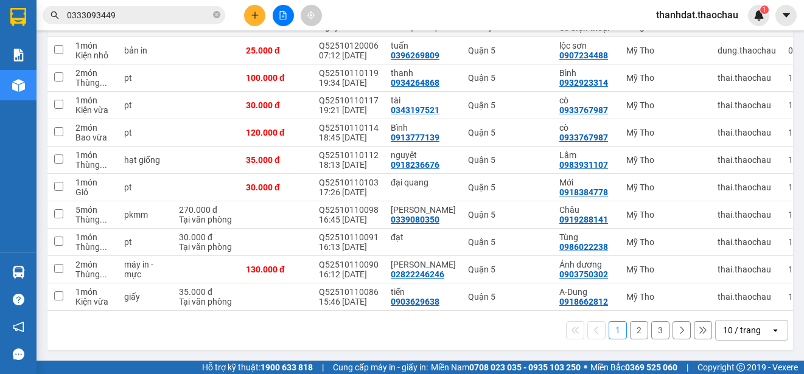
click at [631, 335] on button "2" at bounding box center [639, 330] width 18 height 18
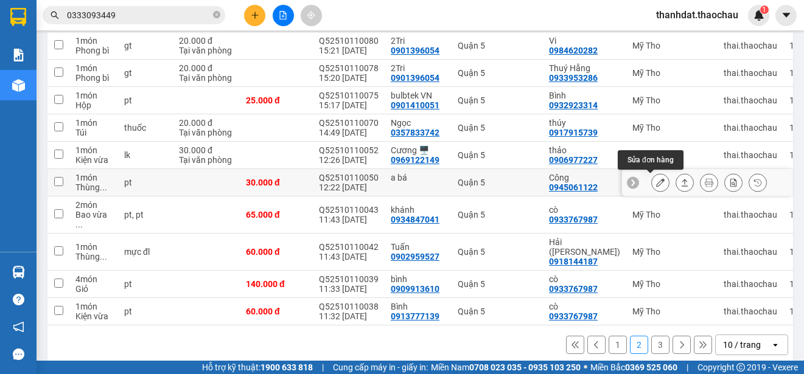
click at [656, 182] on icon at bounding box center [660, 182] width 9 height 9
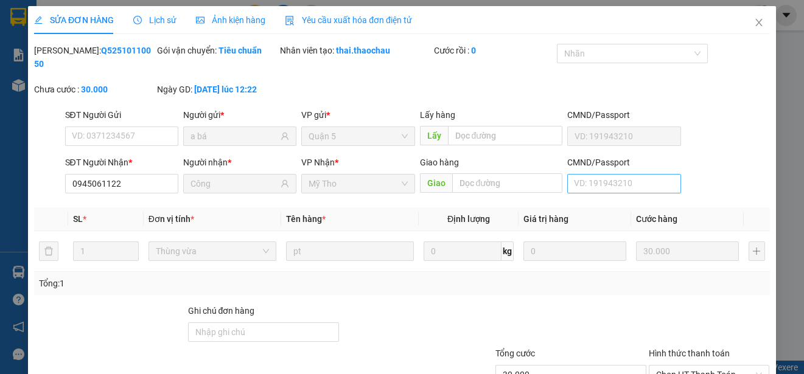
type input "a bá"
type input "0945061122"
type input "Công"
type input "30.000"
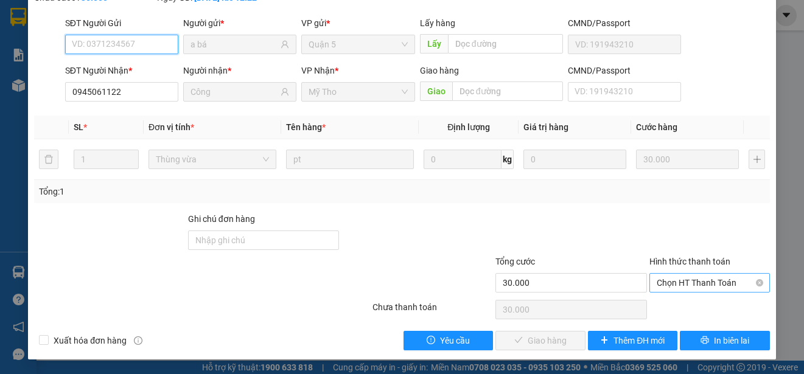
click at [665, 278] on span "Chọn HT Thanh Toán" at bounding box center [710, 283] width 106 height 18
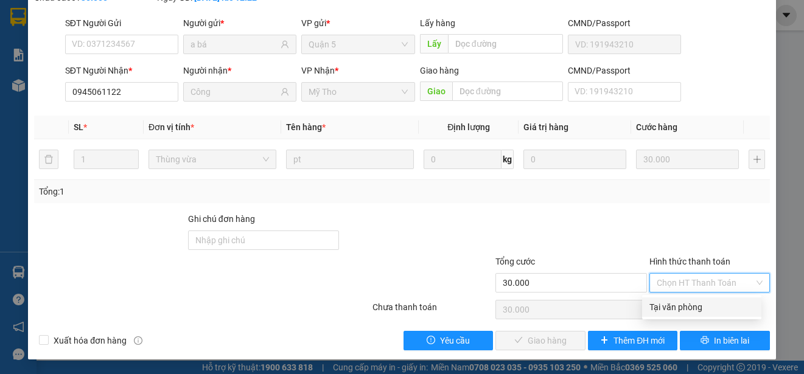
click at [667, 304] on div "Tại văn phòng" at bounding box center [702, 307] width 105 height 13
type input "0"
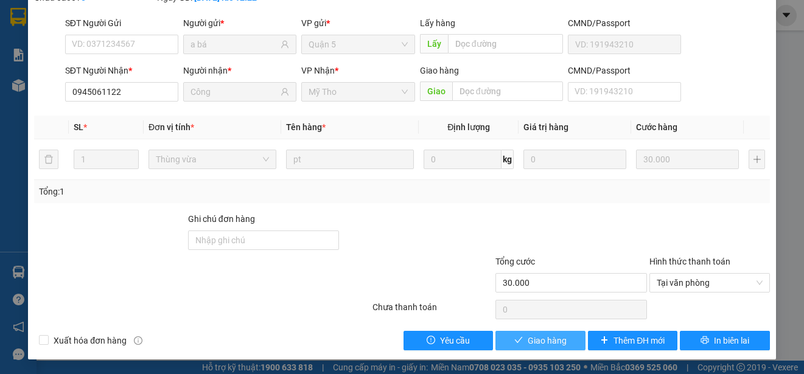
click at [540, 340] on span "Giao hàng" at bounding box center [547, 340] width 39 height 13
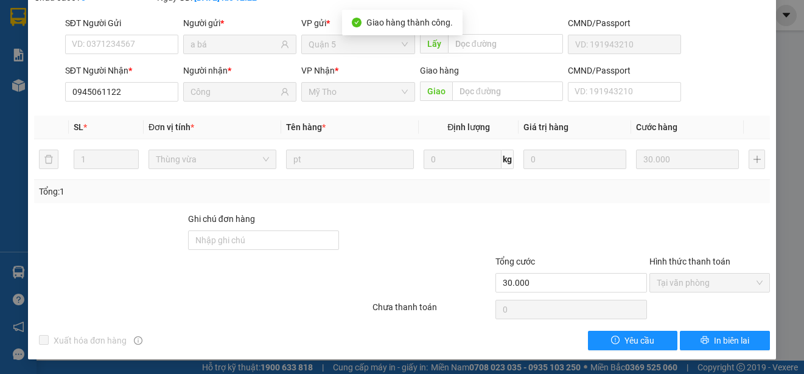
scroll to position [0, 0]
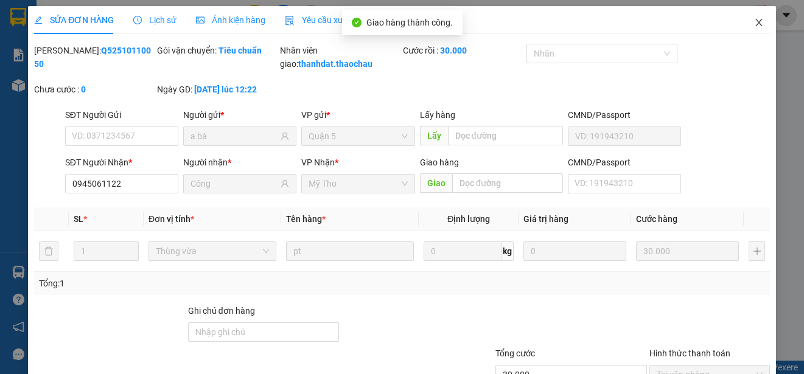
click at [754, 23] on icon "close" at bounding box center [759, 23] width 10 height 10
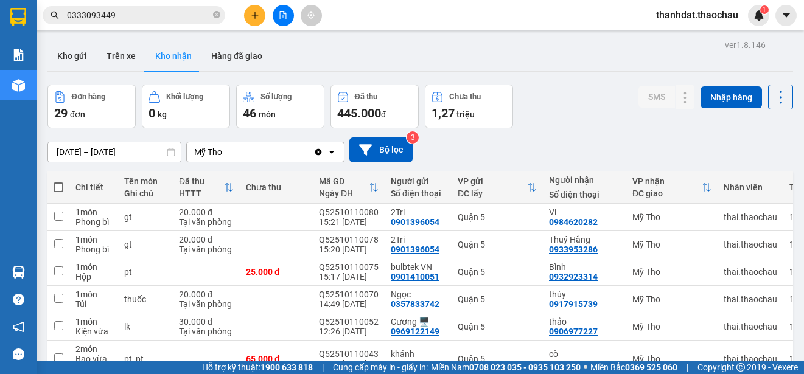
scroll to position [172, 0]
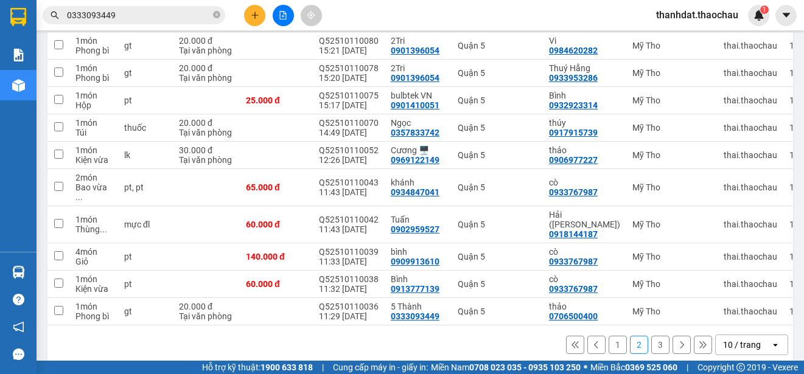
click at [609, 336] on button "1" at bounding box center [618, 345] width 18 height 18
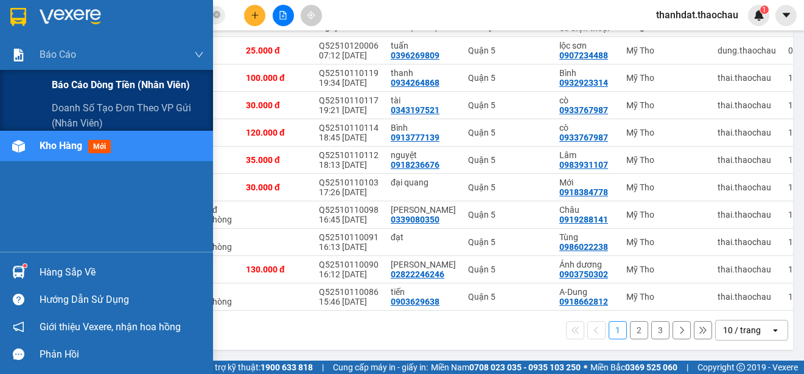
click at [61, 79] on span "Báo cáo dòng tiền (nhân viên)" at bounding box center [121, 84] width 138 height 15
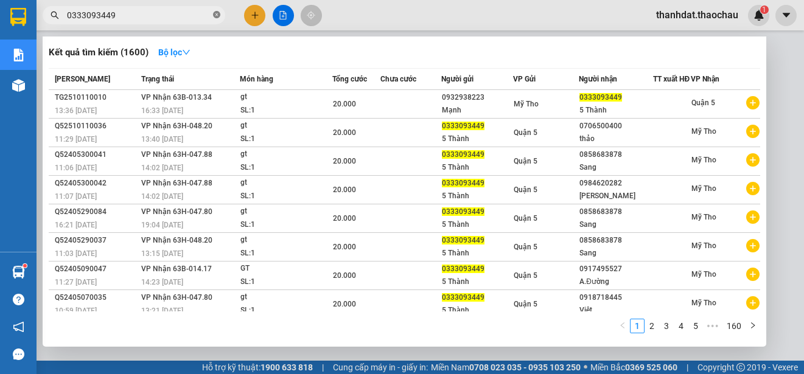
click at [218, 16] on icon "close-circle" at bounding box center [216, 14] width 7 height 7
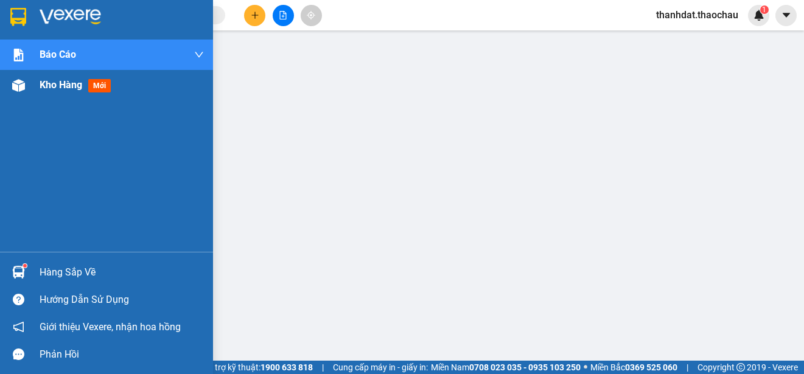
click at [58, 88] on span "Kho hàng" at bounding box center [61, 85] width 43 height 12
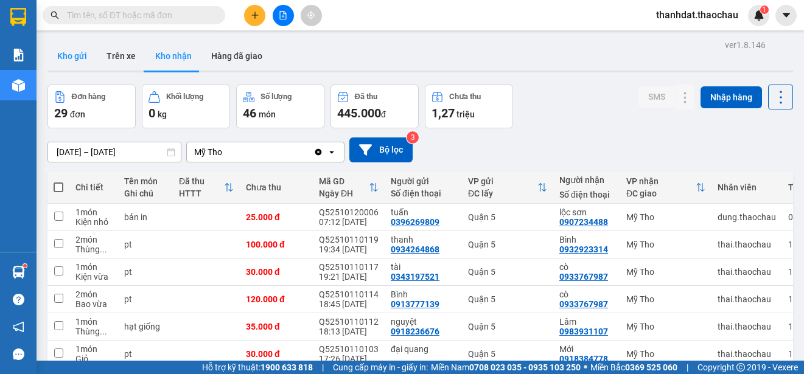
click at [86, 58] on button "Kho gửi" at bounding box center [71, 55] width 49 height 29
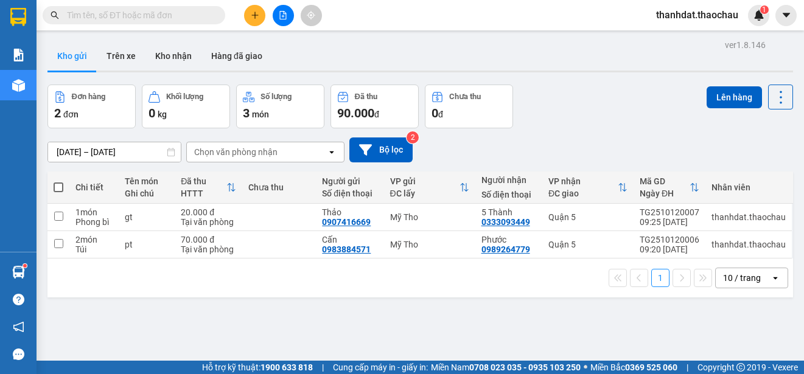
click at [57, 187] on span at bounding box center [59, 188] width 10 height 10
click at [58, 181] on input "checkbox" at bounding box center [58, 181] width 0 height 0
checkbox input "true"
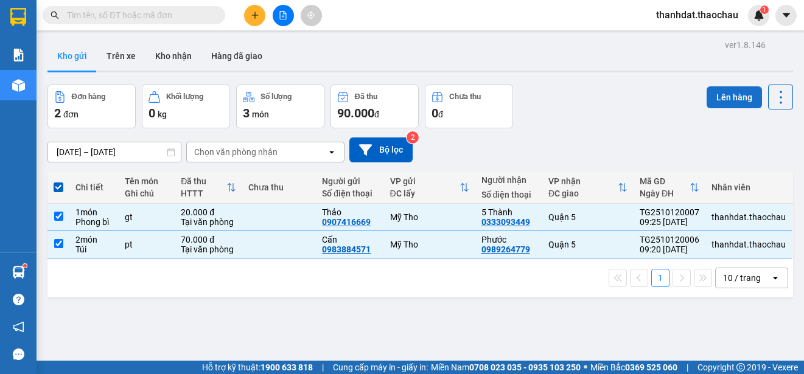
click at [724, 97] on button "Lên hàng" at bounding box center [734, 97] width 55 height 22
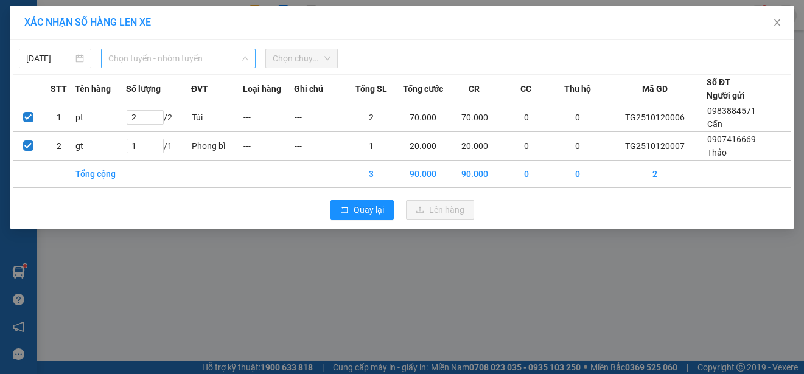
click at [156, 58] on span "Chọn tuyến - nhóm tuyến" at bounding box center [178, 58] width 140 height 18
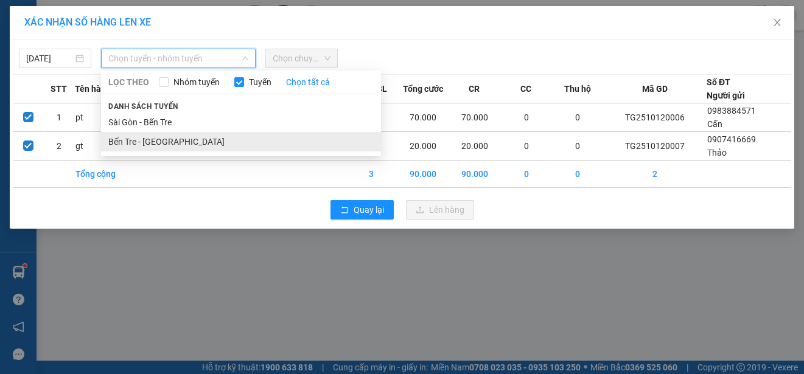
click at [139, 139] on li "Bến Tre - [GEOGRAPHIC_DATA]" at bounding box center [241, 141] width 280 height 19
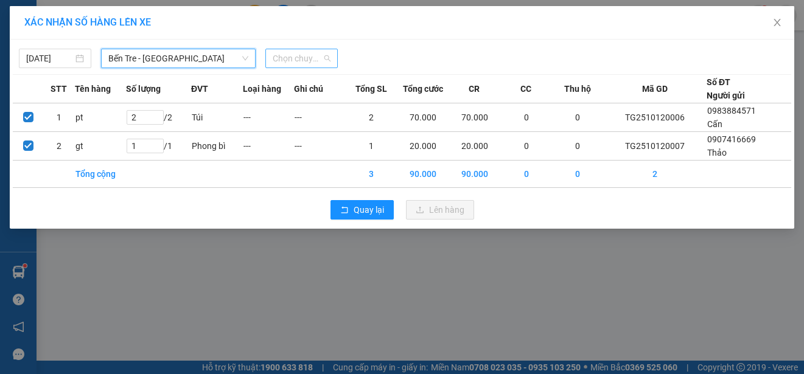
click at [301, 60] on span "Chọn chuyến" at bounding box center [302, 58] width 58 height 18
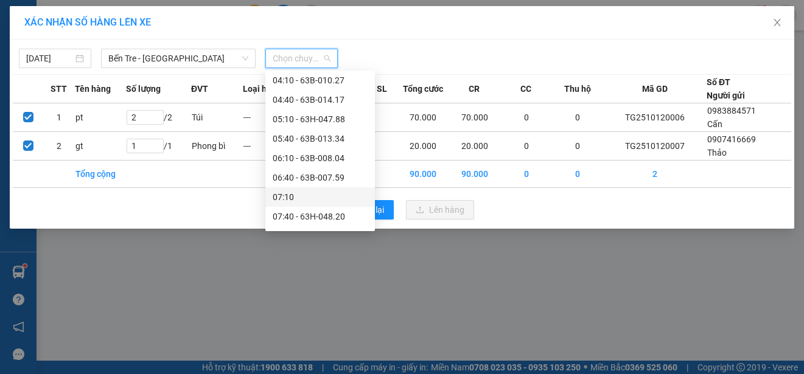
scroll to position [183, 0]
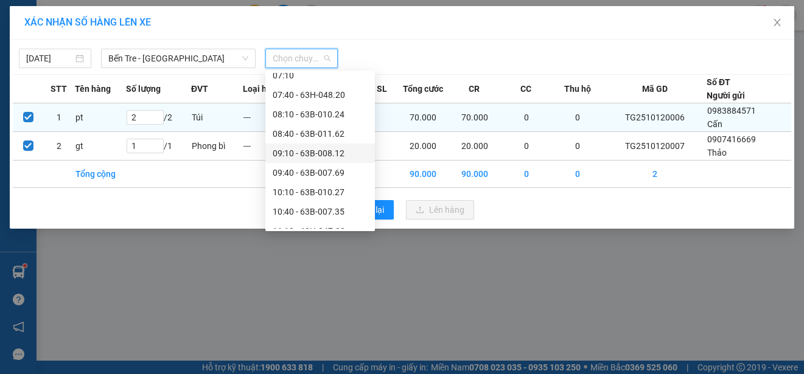
click at [339, 153] on div "09:10 - 63B-008.12" at bounding box center [320, 153] width 95 height 13
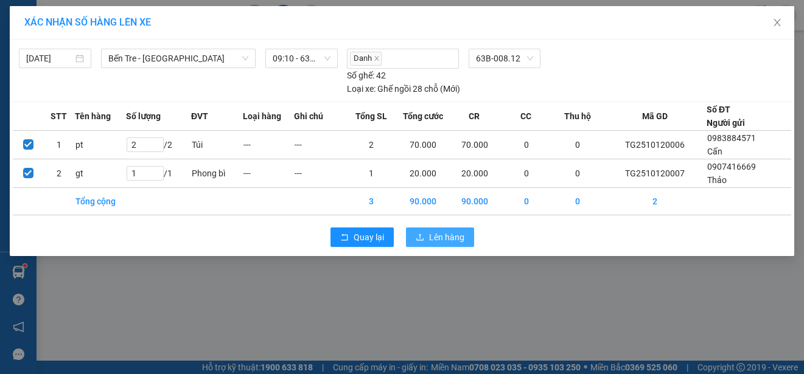
click at [441, 236] on span "Lên hàng" at bounding box center [446, 237] width 35 height 13
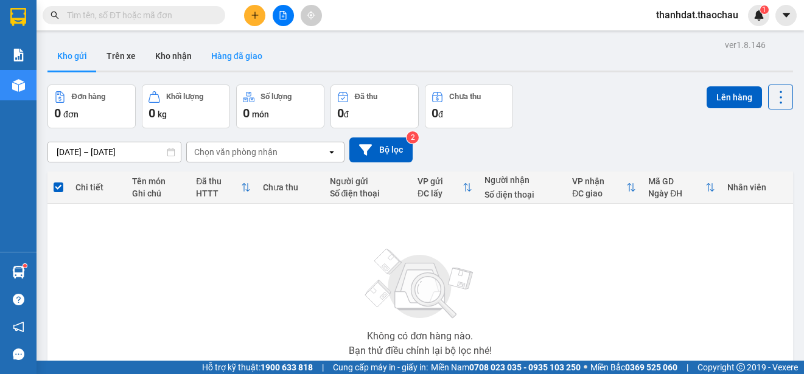
click at [233, 52] on button "Hàng đã giao" at bounding box center [236, 55] width 71 height 29
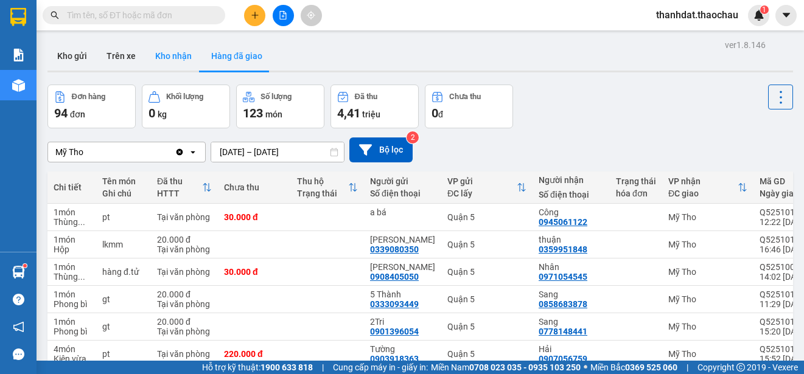
click at [167, 52] on button "Kho nhận" at bounding box center [173, 55] width 56 height 29
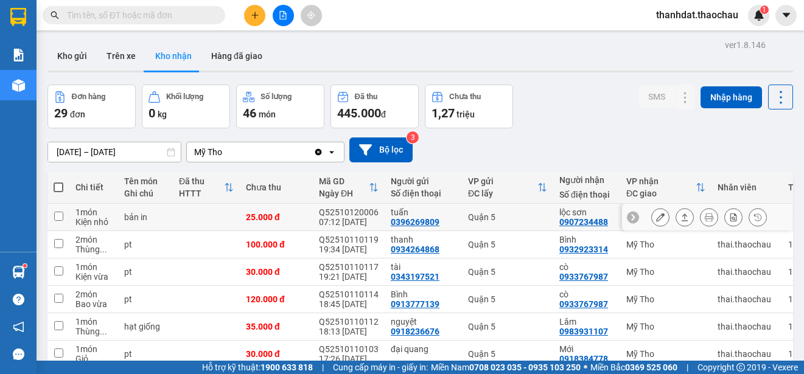
scroll to position [172, 0]
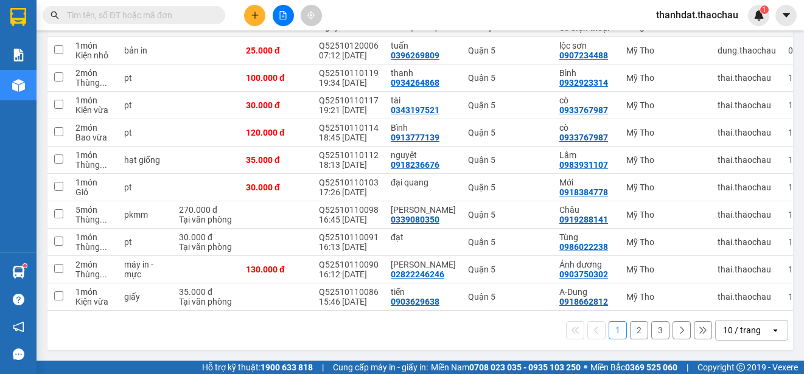
click at [131, 16] on input "text" at bounding box center [139, 15] width 144 height 13
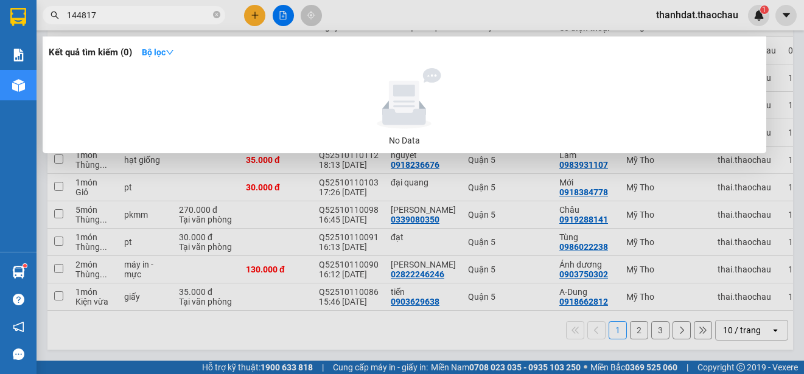
click at [79, 15] on input "144817" at bounding box center [139, 15] width 144 height 13
click at [108, 16] on input "144817" at bounding box center [139, 15] width 144 height 13
drag, startPoint x: 108, startPoint y: 16, endPoint x: 83, endPoint y: 16, distance: 25.0
click at [83, 16] on input "144817" at bounding box center [139, 15] width 144 height 13
click at [80, 16] on input "144817" at bounding box center [139, 15] width 144 height 13
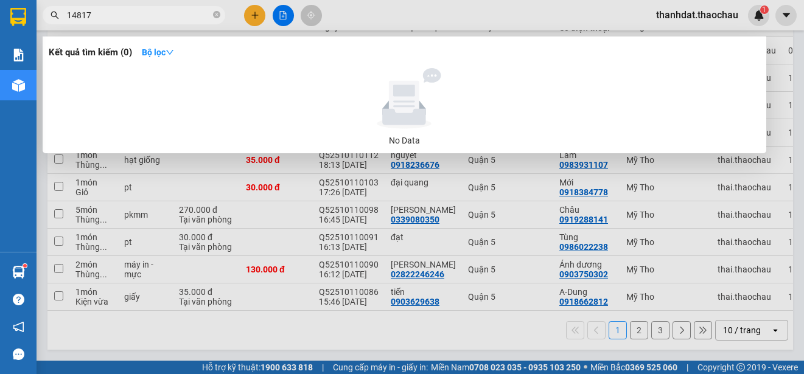
type input "144817"
click at [216, 16] on icon "close-circle" at bounding box center [216, 14] width 7 height 7
paste input "ải"
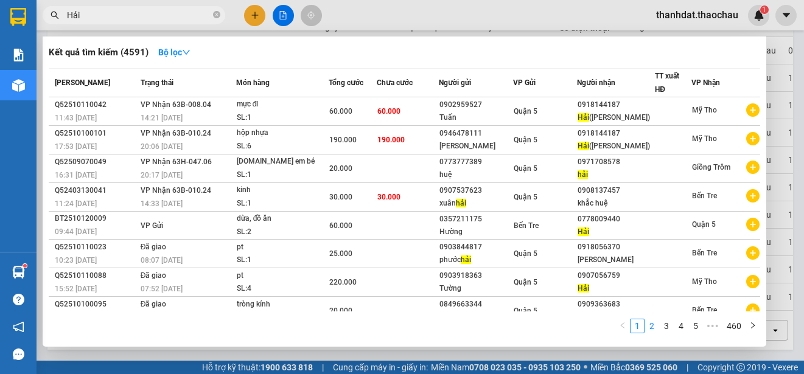
type input "Hải"
click at [217, 16] on icon "close-circle" at bounding box center [216, 14] width 7 height 7
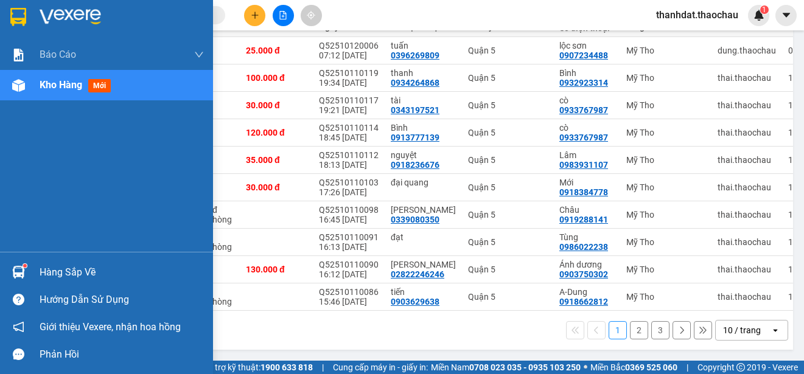
click at [72, 269] on div "Hàng sắp về" at bounding box center [122, 273] width 164 height 18
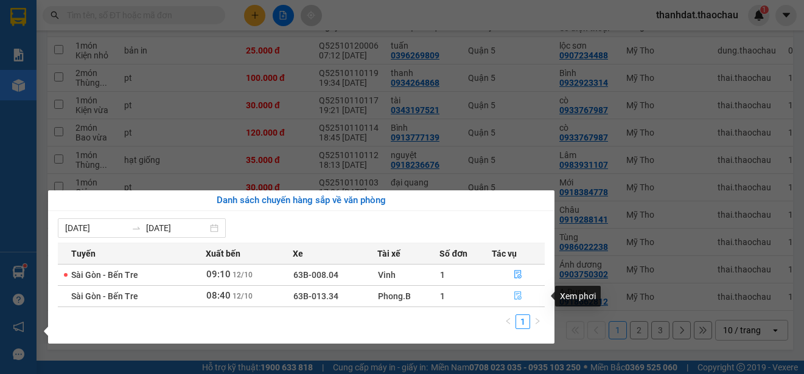
click at [519, 293] on icon "file-done" at bounding box center [518, 296] width 9 height 9
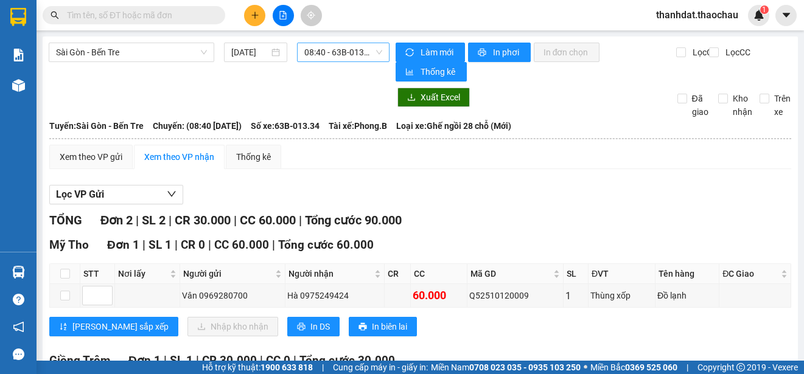
click at [338, 52] on span "08:40 - 63B-013.34" at bounding box center [343, 52] width 78 height 18
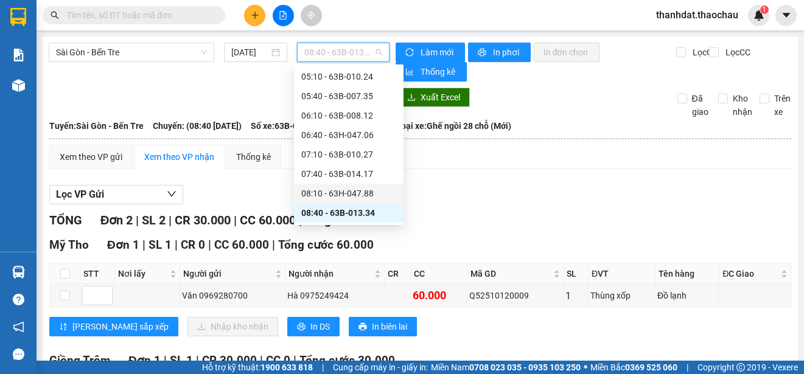
scroll to position [100, 0]
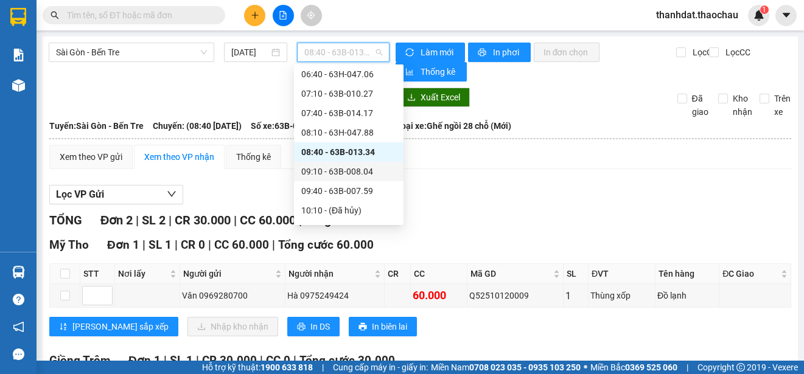
click at [354, 171] on div "09:10 - 63B-008.04" at bounding box center [348, 171] width 95 height 13
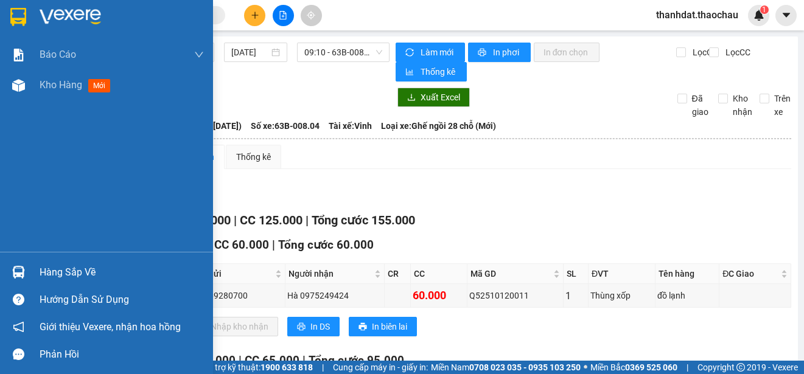
click at [46, 268] on div "Hàng sắp về" at bounding box center [122, 273] width 164 height 18
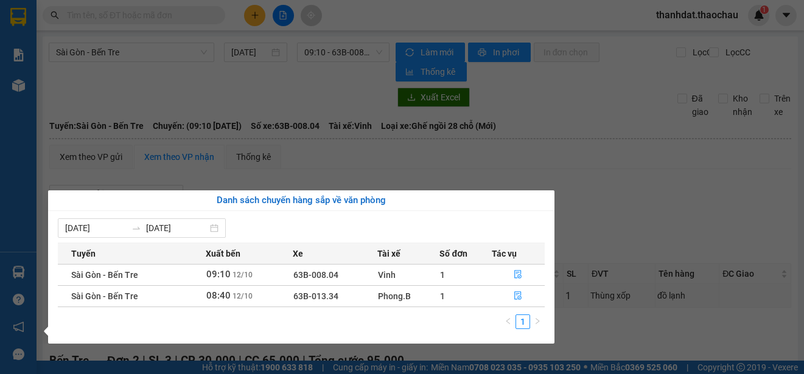
click at [644, 178] on section "Kết quả [PERSON_NAME] ( 4591 ) Bộ lọc Mã ĐH Trạng thái Món hàng [PERSON_NAME] […" at bounding box center [402, 187] width 804 height 374
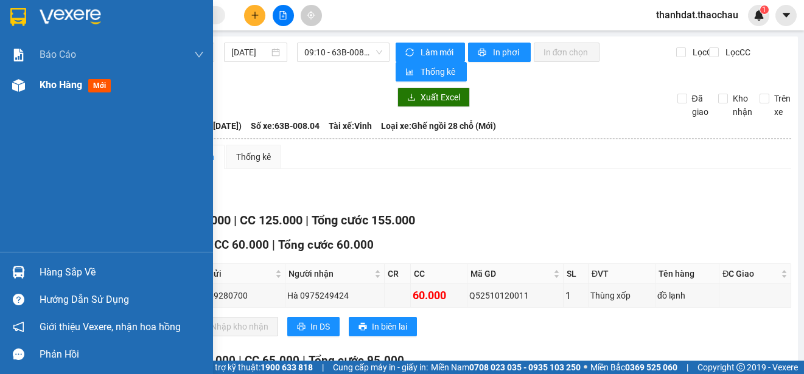
click at [49, 83] on span "Kho hàng" at bounding box center [61, 85] width 43 height 12
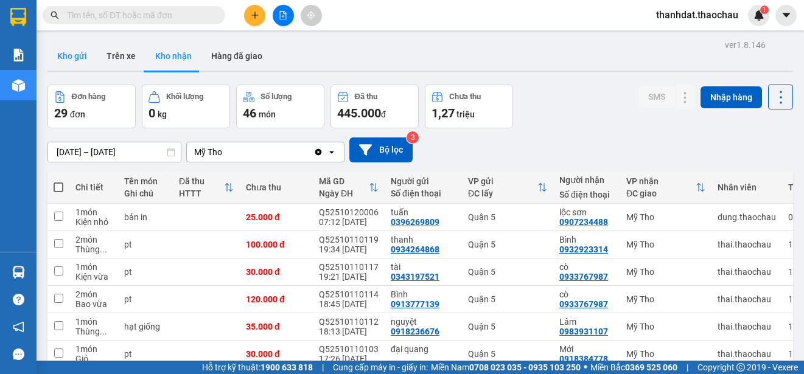
click at [83, 58] on button "Kho gửi" at bounding box center [71, 55] width 49 height 29
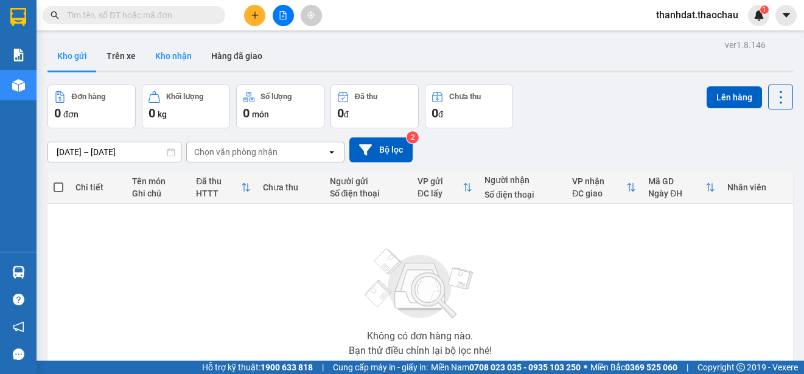
click at [159, 53] on button "Kho nhận" at bounding box center [173, 55] width 56 height 29
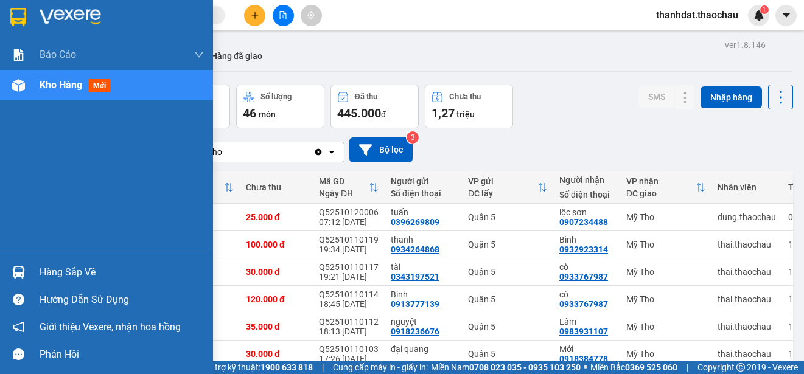
click at [46, 268] on div "Hàng sắp về" at bounding box center [122, 273] width 164 height 18
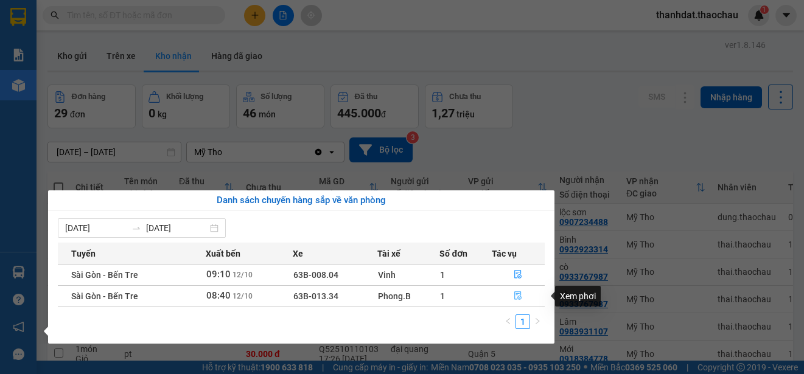
click at [516, 293] on icon "file-done" at bounding box center [518, 296] width 9 height 9
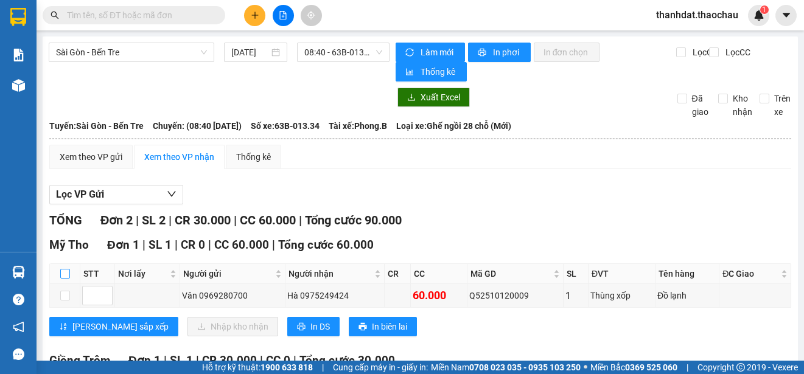
click at [68, 272] on input "checkbox" at bounding box center [65, 274] width 10 height 10
checkbox input "true"
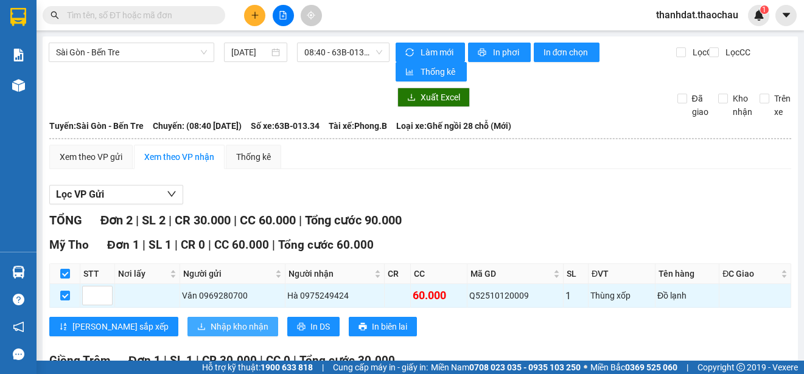
click at [211, 327] on span "Nhập kho nhận" at bounding box center [240, 326] width 58 height 13
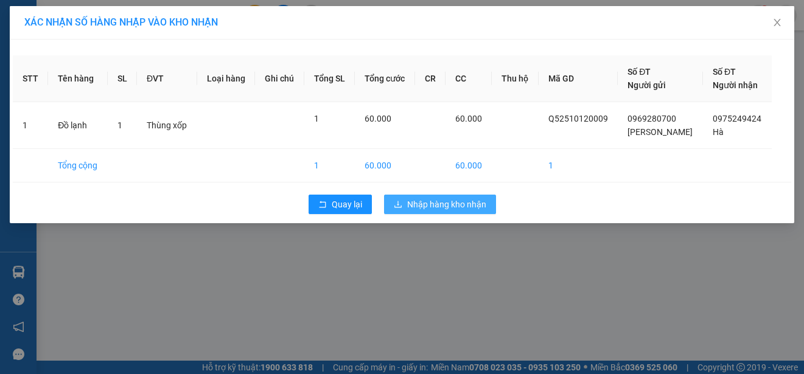
click at [418, 206] on span "Nhập hàng kho nhận" at bounding box center [446, 204] width 79 height 13
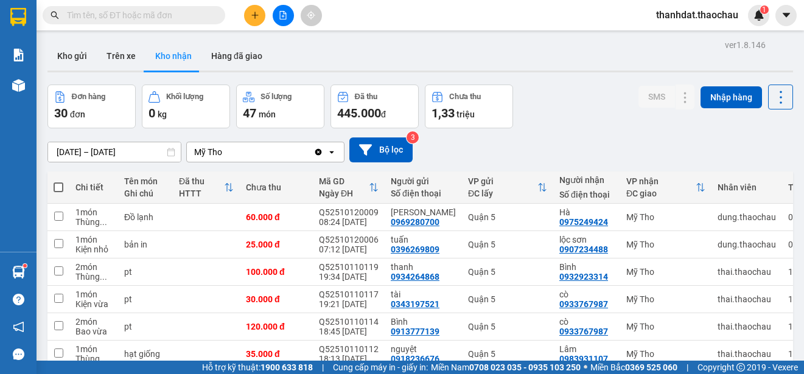
click at [152, 15] on input "text" at bounding box center [139, 15] width 144 height 13
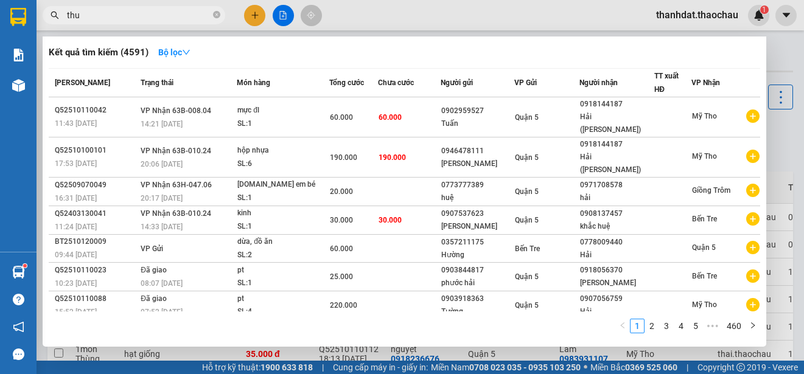
paste input "ý"
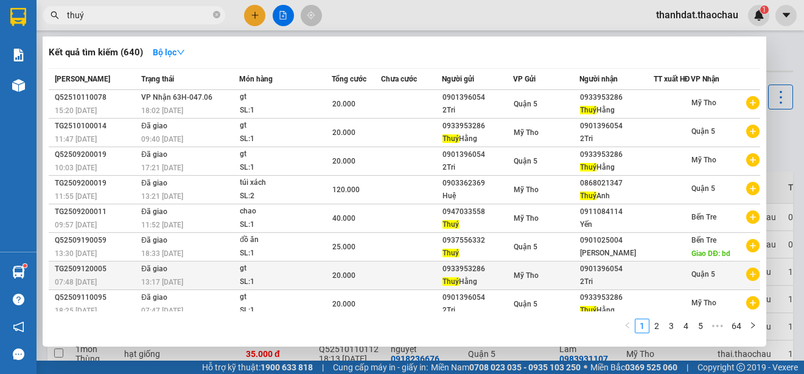
scroll to position [72, 0]
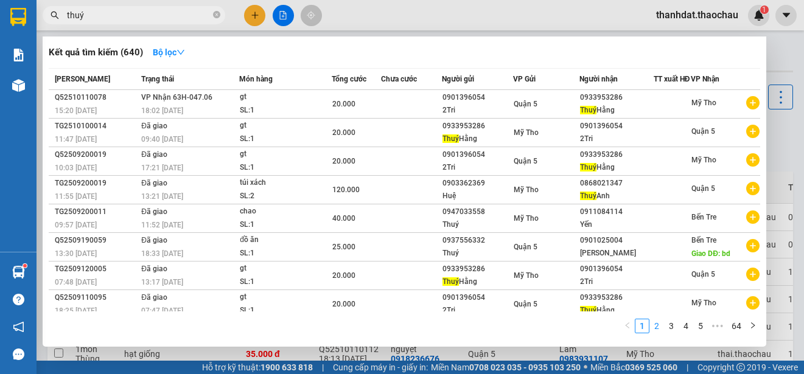
type input "thuý"
click at [655, 326] on link "2" at bounding box center [656, 326] width 13 height 13
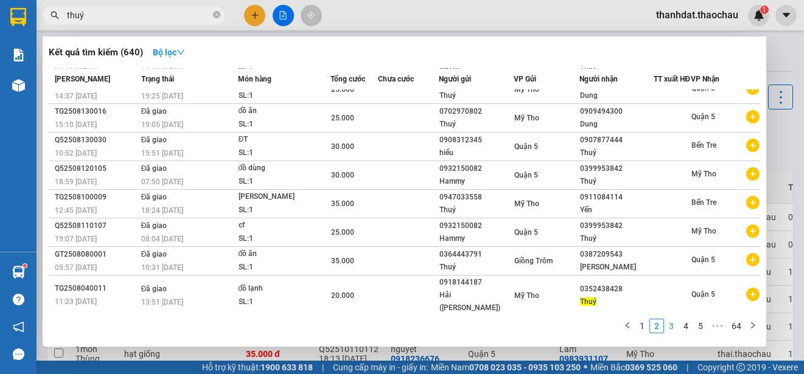
click at [674, 326] on link "3" at bounding box center [671, 326] width 13 height 13
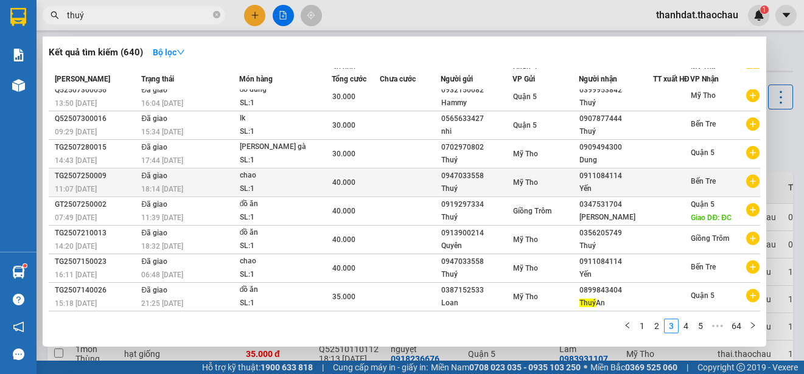
click at [581, 173] on div "0911084114" at bounding box center [616, 176] width 73 height 13
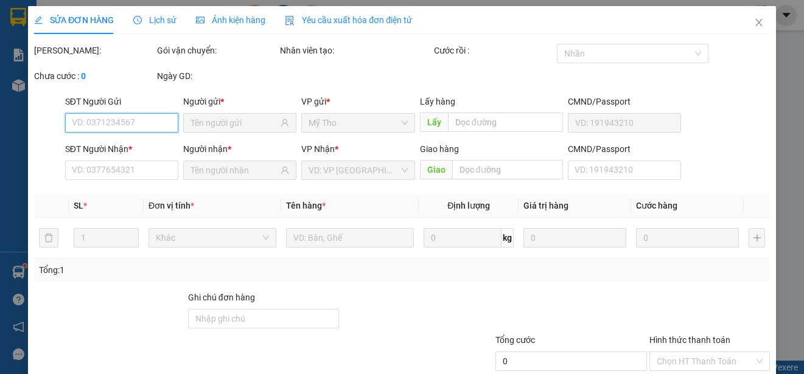
type input "0947033558"
type input "0911084114"
type input "40.000"
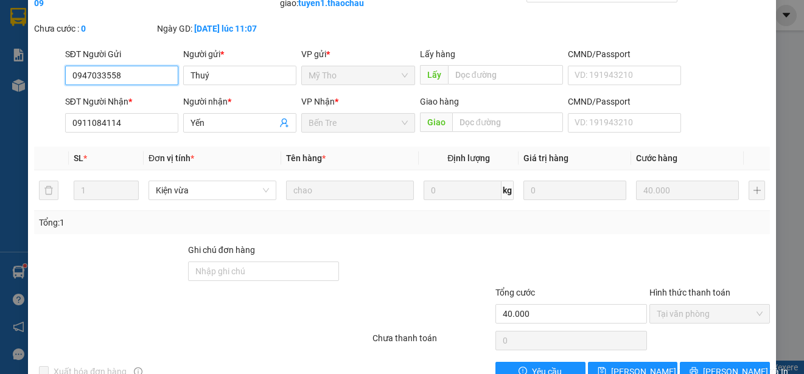
scroll to position [105, 0]
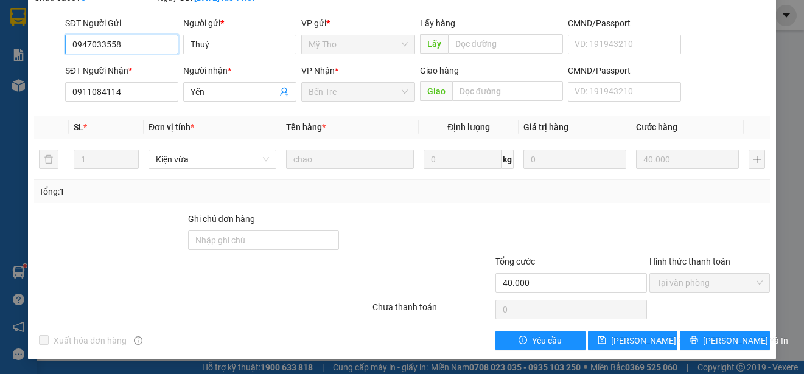
drag, startPoint x: 153, startPoint y: 45, endPoint x: 66, endPoint y: 46, distance: 87.1
click at [66, 46] on input "0947033558" at bounding box center [121, 44] width 113 height 19
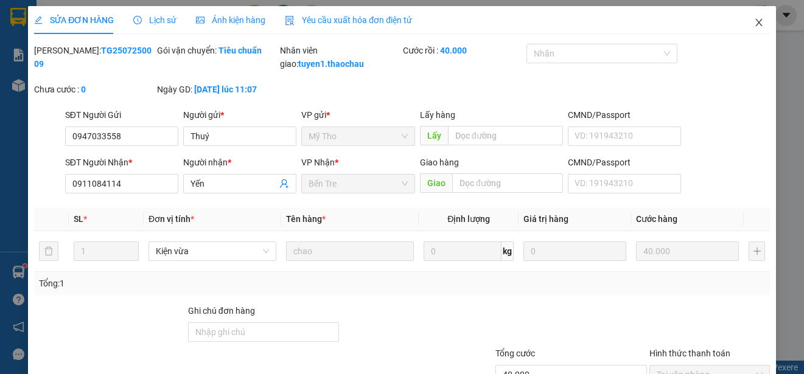
click at [754, 20] on icon "close" at bounding box center [759, 23] width 10 height 10
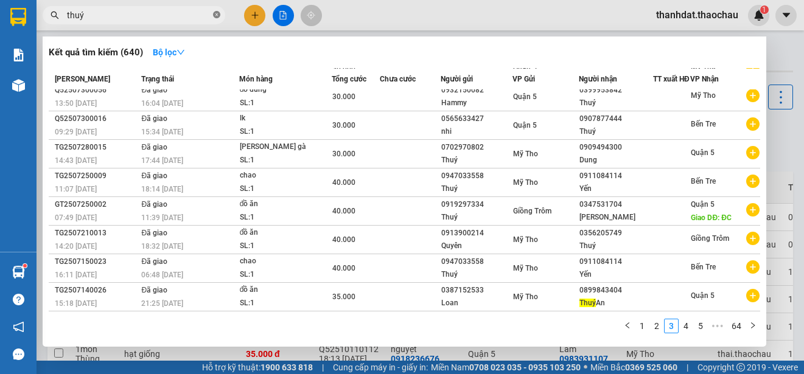
click at [215, 16] on icon "close-circle" at bounding box center [216, 14] width 7 height 7
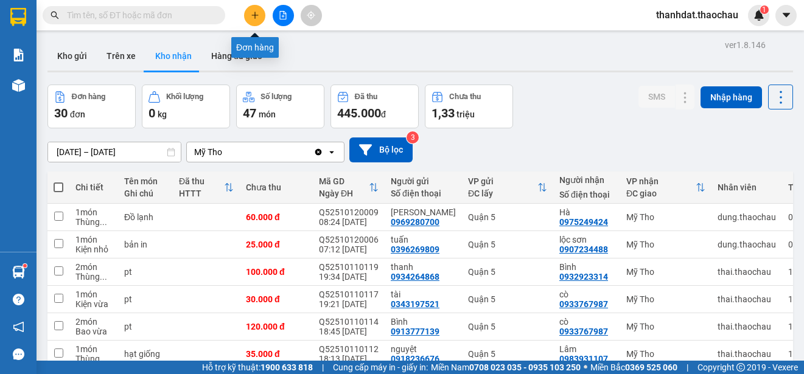
click at [255, 17] on icon "plus" at bounding box center [254, 15] width 1 height 7
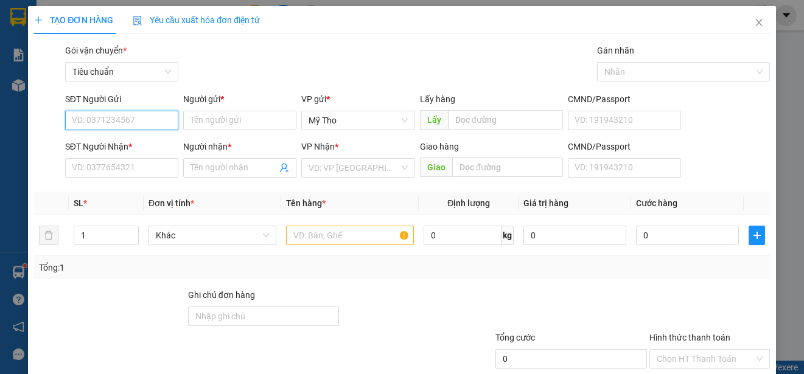
paste input "0947033558"
type input "0947033558"
click at [128, 143] on div "0947033558 - [PERSON_NAME]" at bounding box center [132, 144] width 120 height 13
type input "thúy"
type input "0947033558"
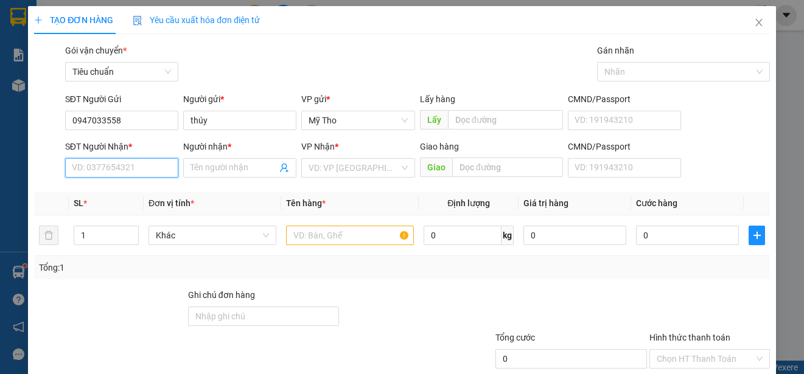
click at [121, 168] on input "SĐT Người Nhận *" at bounding box center [121, 167] width 113 height 19
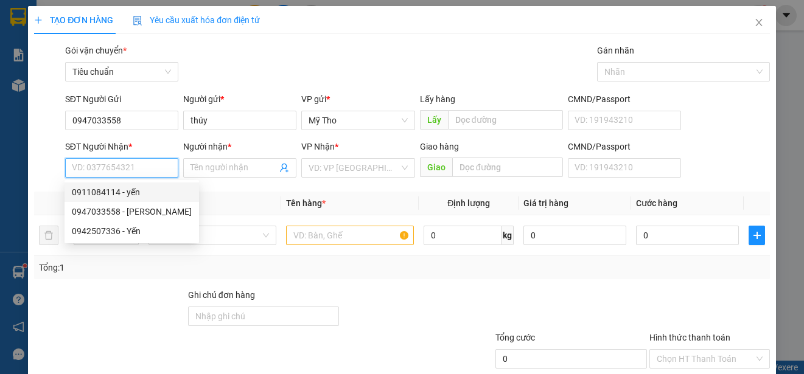
click at [135, 191] on div "0911084114 - yến" at bounding box center [132, 192] width 120 height 13
type input "0911084114"
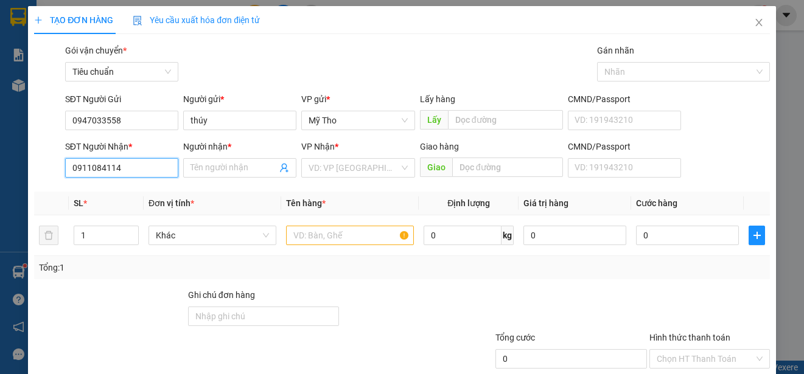
type input "yến"
click at [197, 237] on span "Khác" at bounding box center [212, 235] width 113 height 18
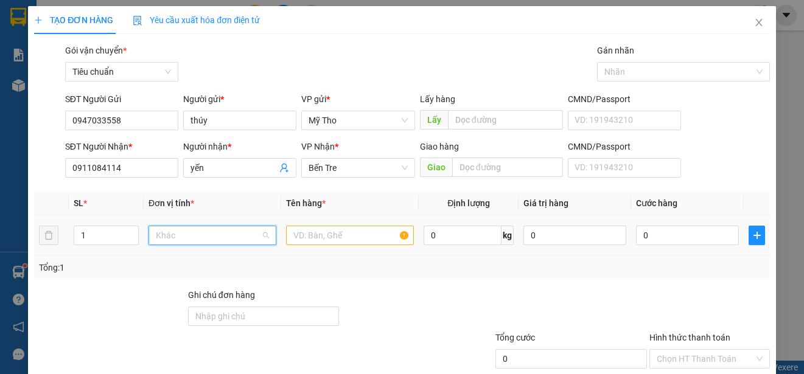
scroll to position [380, 0]
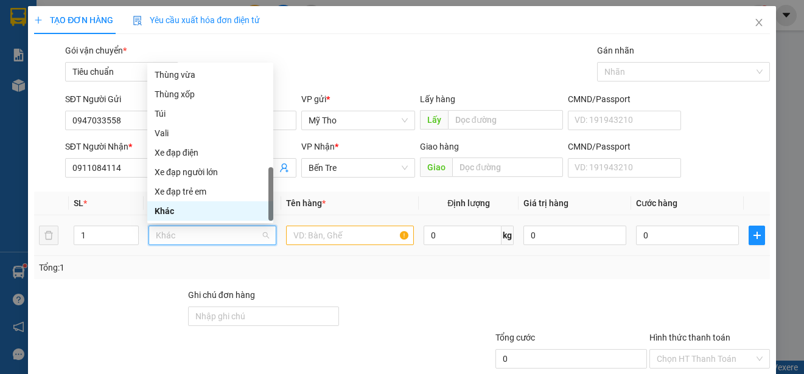
type input "k"
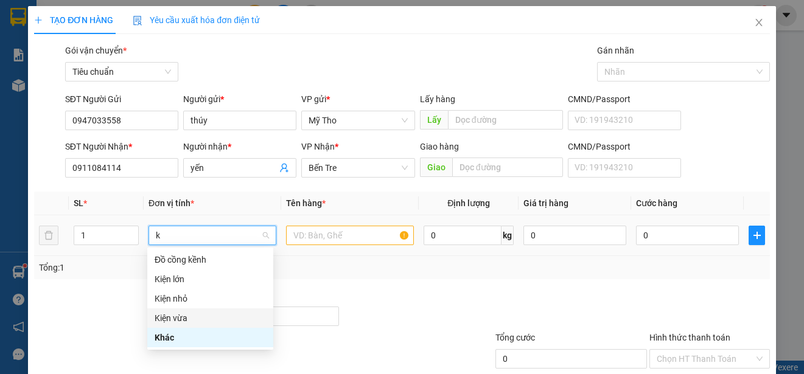
click at [191, 315] on div "Kiện vừa" at bounding box center [210, 318] width 111 height 13
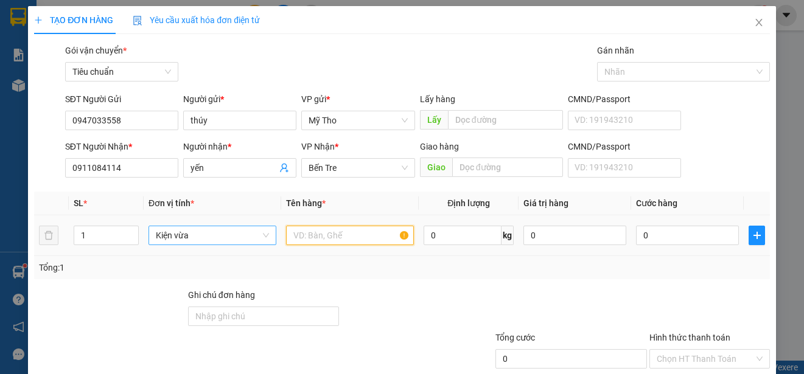
click at [323, 236] on input "text" at bounding box center [350, 235] width 128 height 19
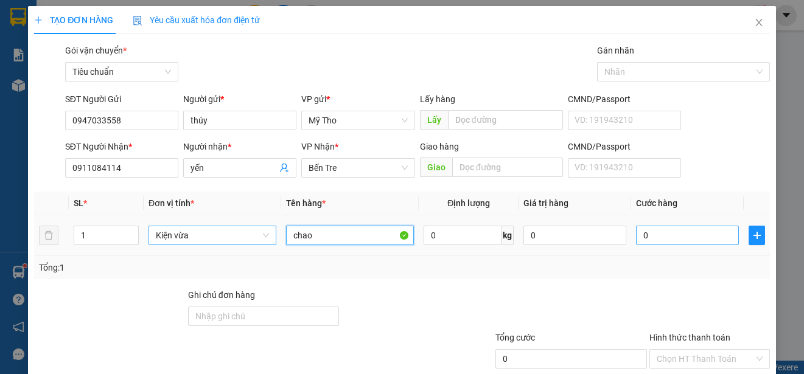
type input "chao"
click at [645, 236] on input "0" at bounding box center [687, 235] width 103 height 19
type input "4"
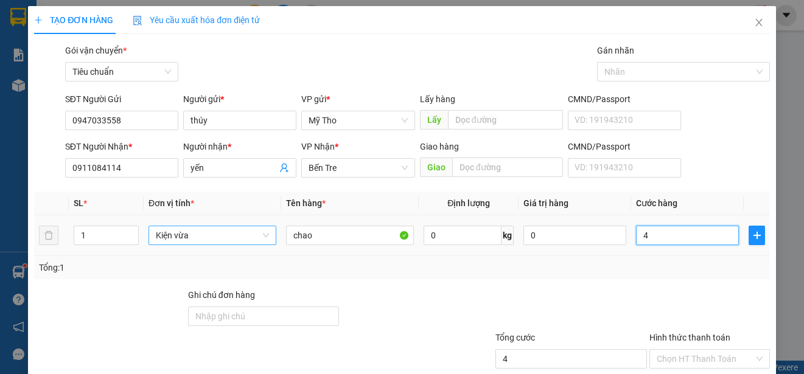
type input "40"
type input "400"
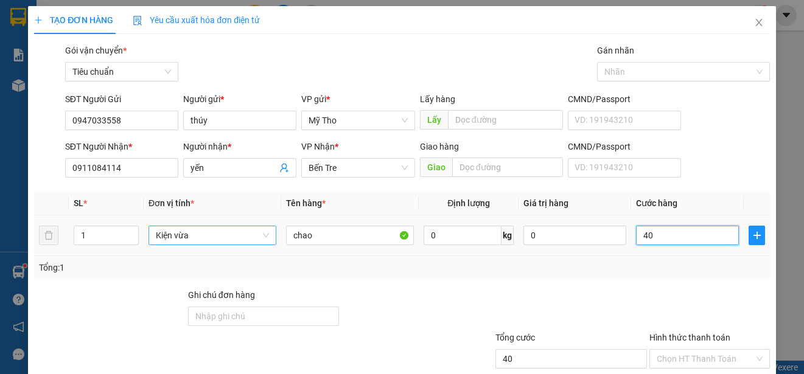
type input "400"
type input "4.000"
type input "40.000"
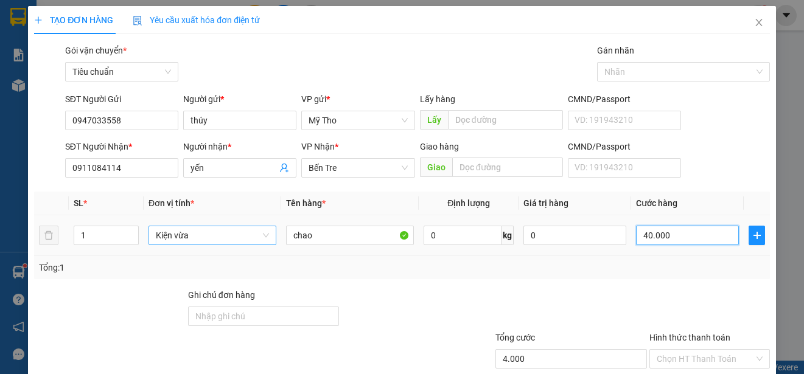
type input "40.000"
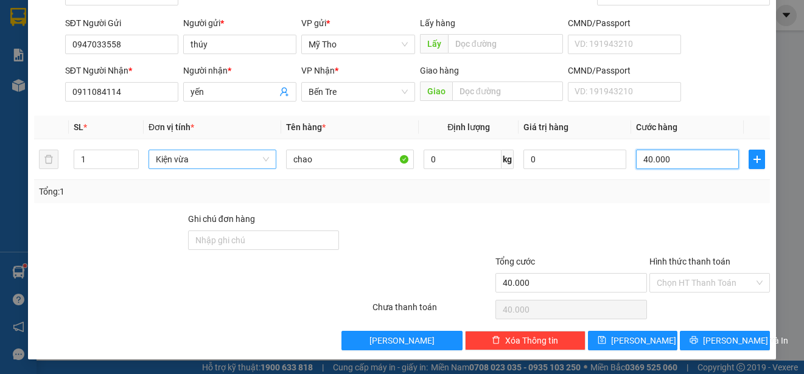
type input "40.000"
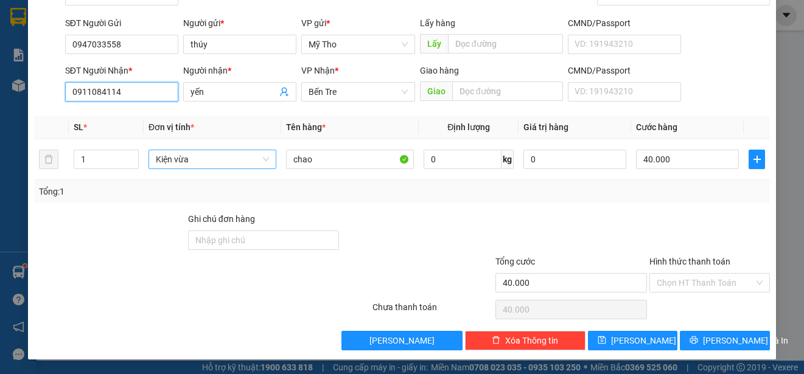
click at [122, 91] on input "0911084114" at bounding box center [121, 91] width 113 height 19
click at [121, 114] on div "0911084114 - yến" at bounding box center [120, 116] width 97 height 13
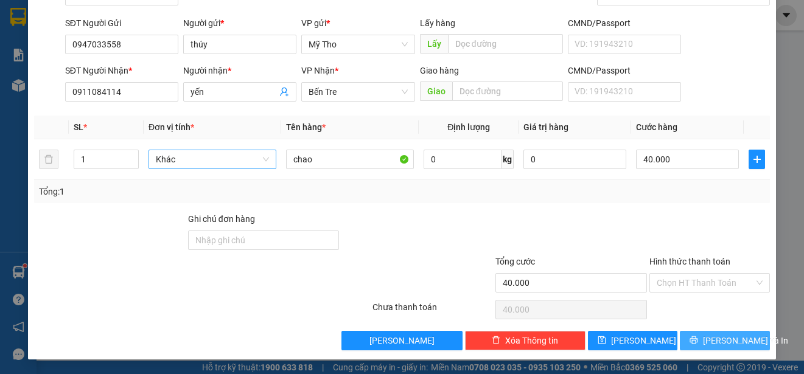
click at [716, 337] on span "[PERSON_NAME] và In" at bounding box center [745, 340] width 85 height 13
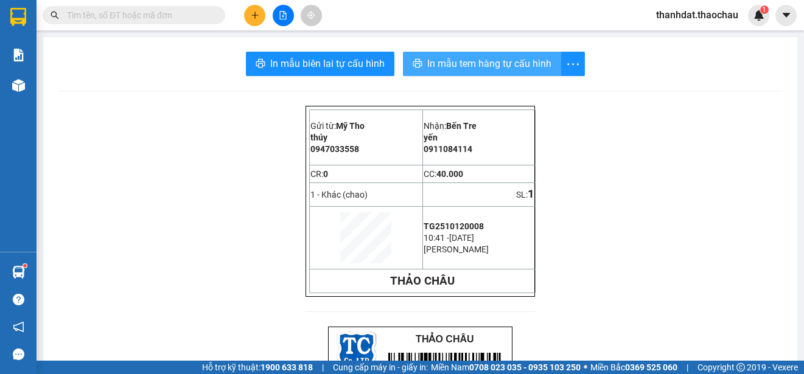
click at [482, 63] on span "In mẫu tem hàng tự cấu hình" at bounding box center [489, 63] width 124 height 15
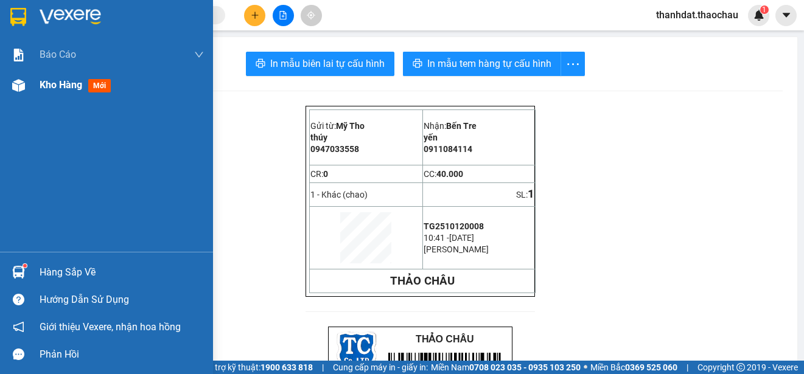
click at [61, 85] on span "Kho hàng" at bounding box center [61, 85] width 43 height 12
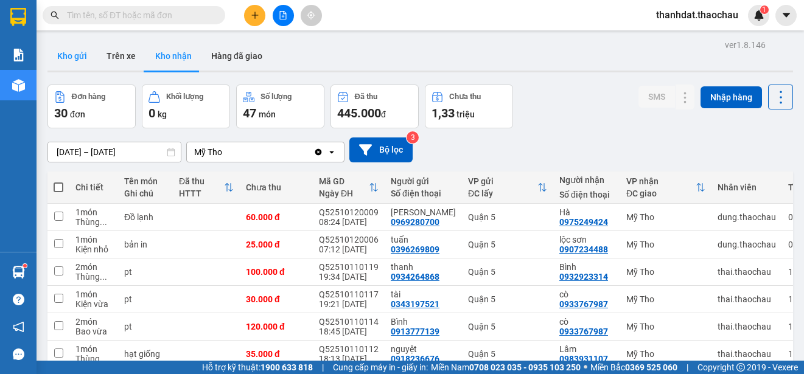
click at [75, 58] on button "Kho gửi" at bounding box center [71, 55] width 49 height 29
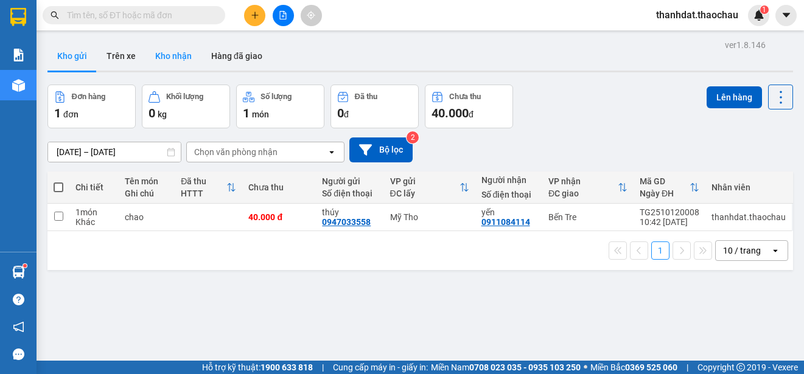
click at [163, 54] on button "Kho nhận" at bounding box center [173, 55] width 56 height 29
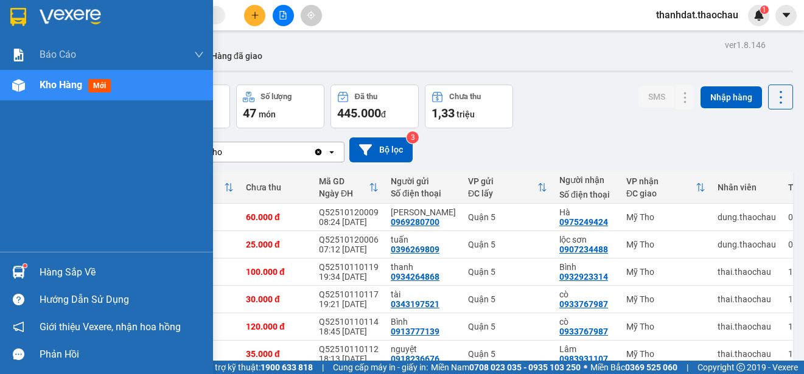
click at [47, 270] on div "Hàng sắp về" at bounding box center [122, 273] width 164 height 18
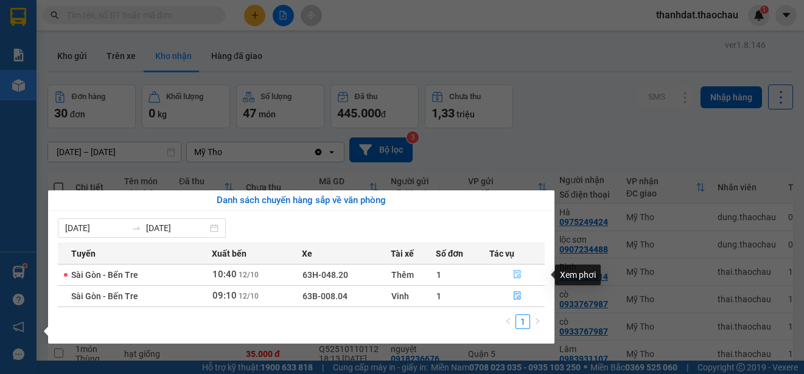
click at [516, 272] on icon "file-done" at bounding box center [517, 274] width 9 height 9
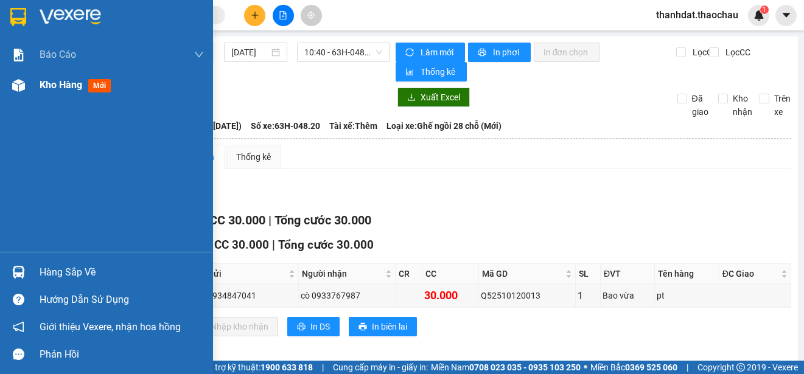
click at [44, 85] on span "Kho hàng" at bounding box center [61, 85] width 43 height 12
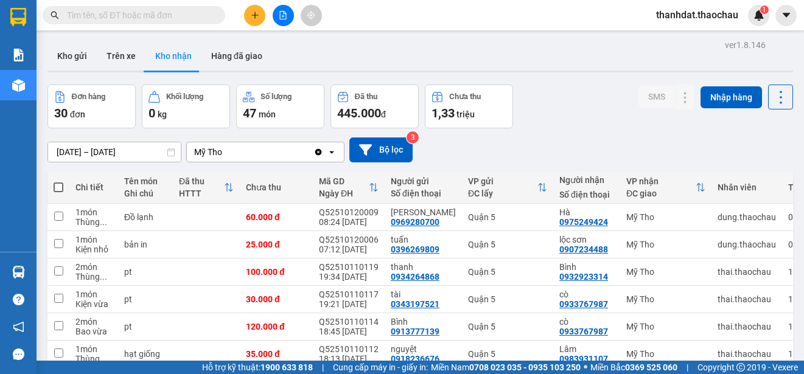
click at [602, 127] on div "Đơn hàng 30 đơn [PERSON_NAME] 0 kg Số [PERSON_NAME] 47 món Đã thu 445.000 [PERS…" at bounding box center [420, 107] width 746 height 44
click at [259, 16] on icon "plus" at bounding box center [255, 15] width 9 height 9
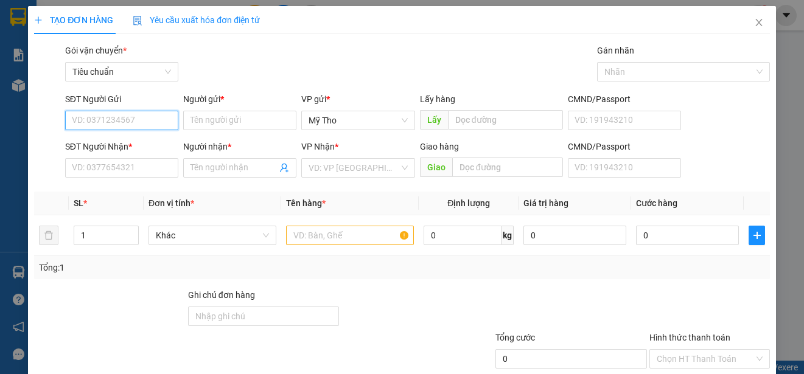
click at [139, 121] on input "SĐT Người Gửi" at bounding box center [121, 120] width 113 height 19
type input "0907134234"
click at [149, 142] on div "0907134234 - [PERSON_NAME]" at bounding box center [132, 144] width 120 height 13
type input "[PERSON_NAME]"
type input "0907134234"
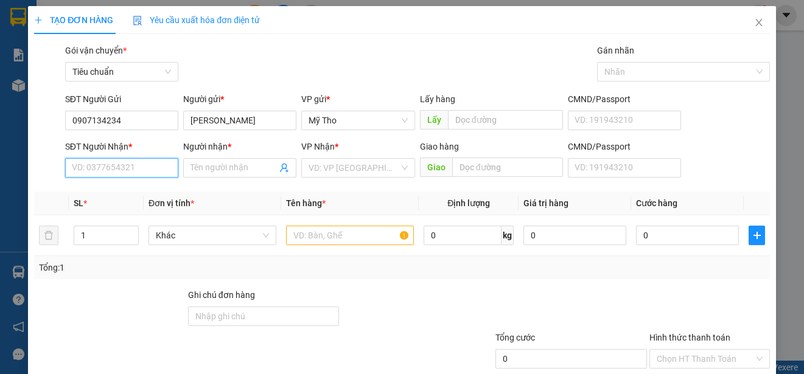
click at [135, 170] on input "SĐT Người Nhận *" at bounding box center [121, 167] width 113 height 19
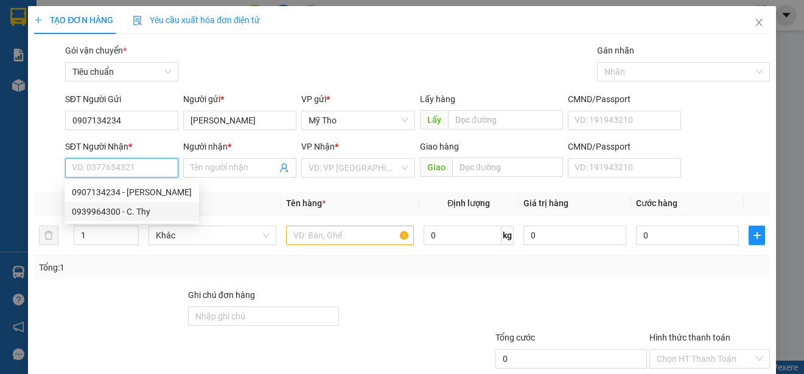
click at [138, 207] on div "0939964300 - C. Thy" at bounding box center [132, 211] width 120 height 13
type input "0939964300"
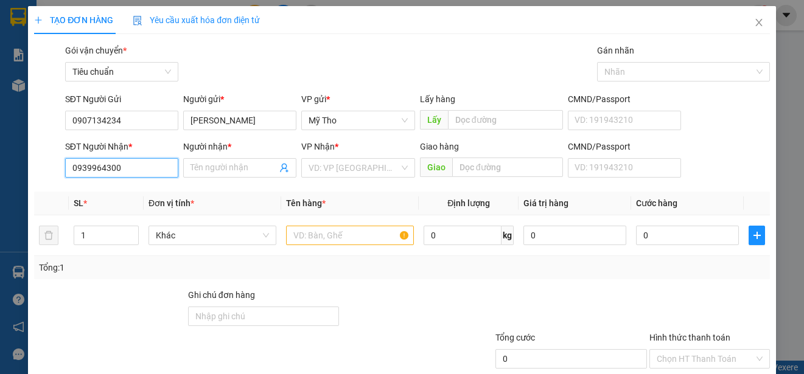
type input "C. Thy"
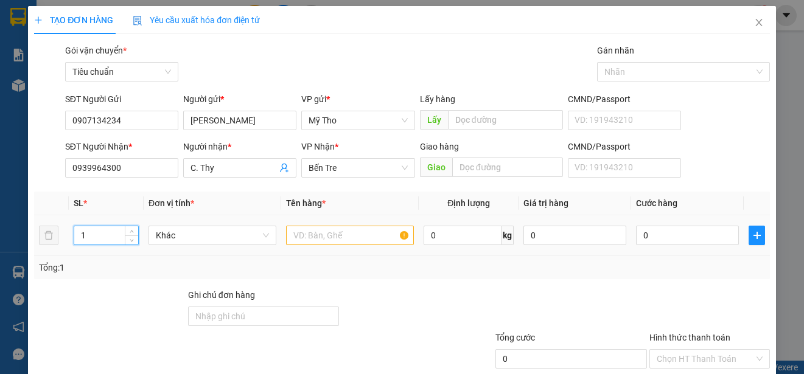
click at [110, 229] on input "1" at bounding box center [106, 235] width 64 height 18
type input "2"
click at [161, 237] on span "Khác" at bounding box center [212, 235] width 113 height 18
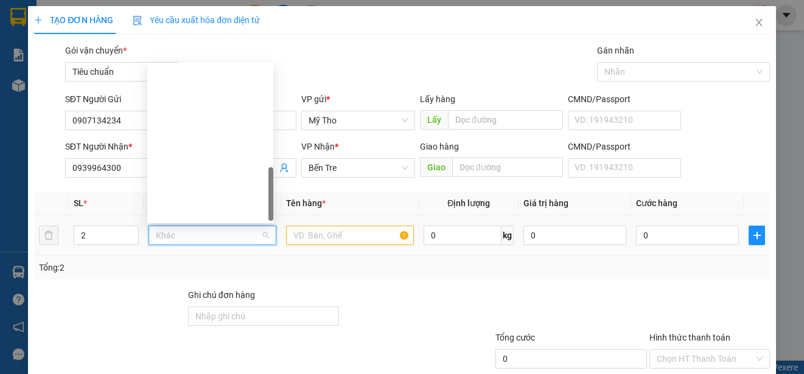
scroll to position [380, 0]
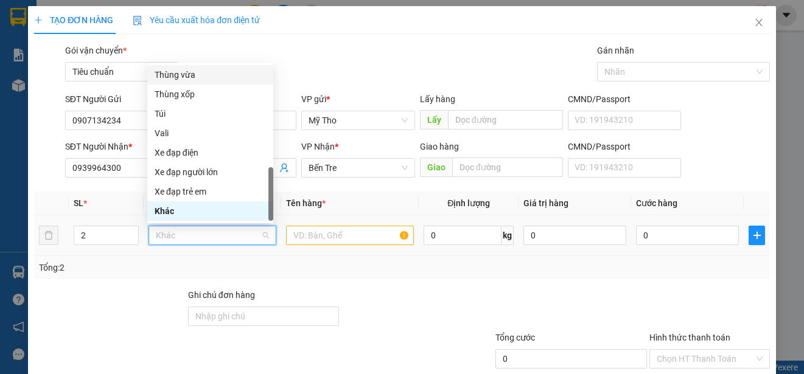
click at [187, 68] on div "Thùng vừa" at bounding box center [210, 74] width 111 height 13
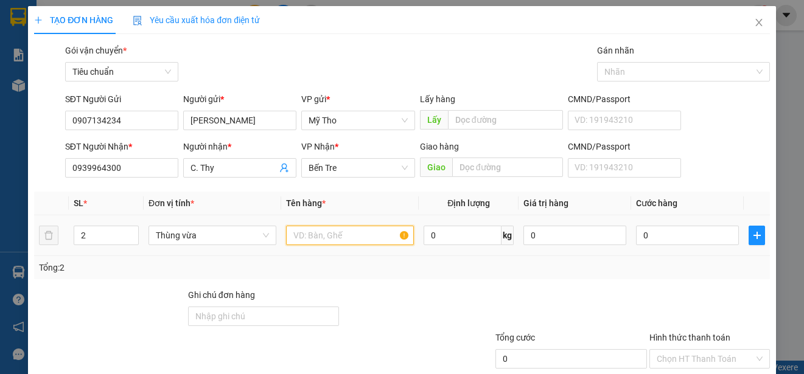
click at [313, 239] on input "text" at bounding box center [350, 235] width 128 height 19
paste input "ơm"
paste input "áy"
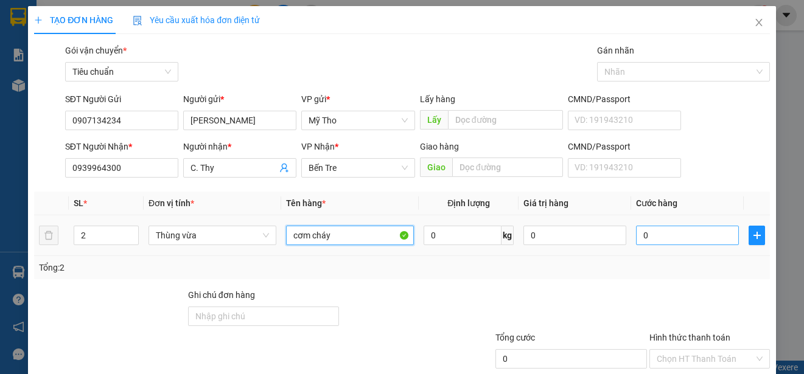
type input "cơm cháy"
click at [646, 237] on input "0" at bounding box center [687, 235] width 103 height 19
type input "8"
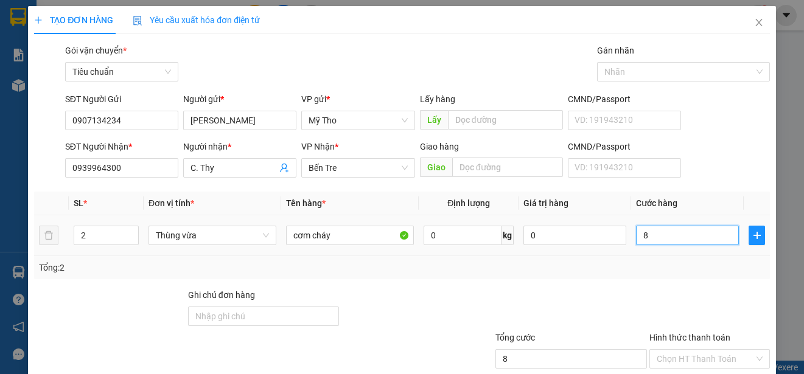
type input "80"
type input "800"
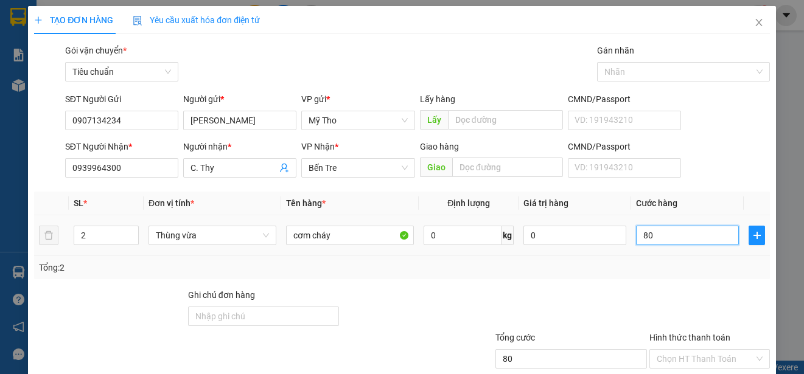
type input "800"
type input "8.000"
type input "80.000"
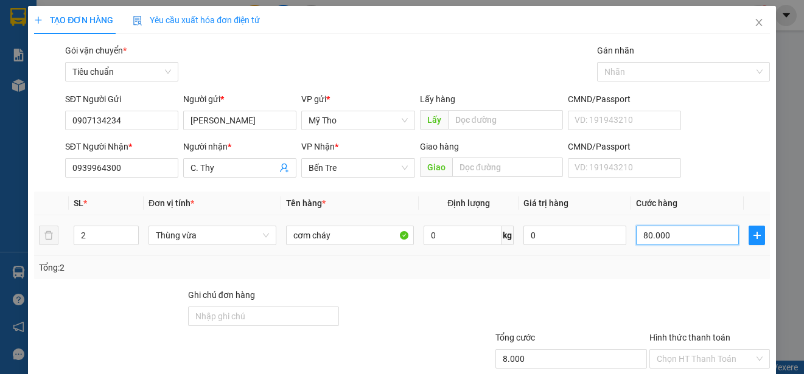
type input "80.000"
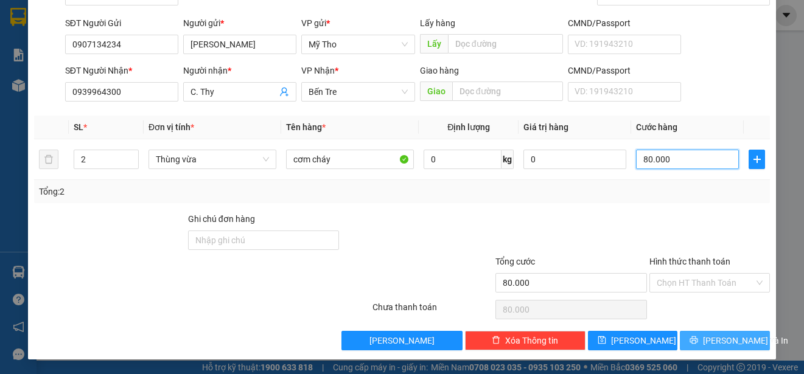
type input "80.000"
click at [723, 338] on span "[PERSON_NAME] và In" at bounding box center [745, 340] width 85 height 13
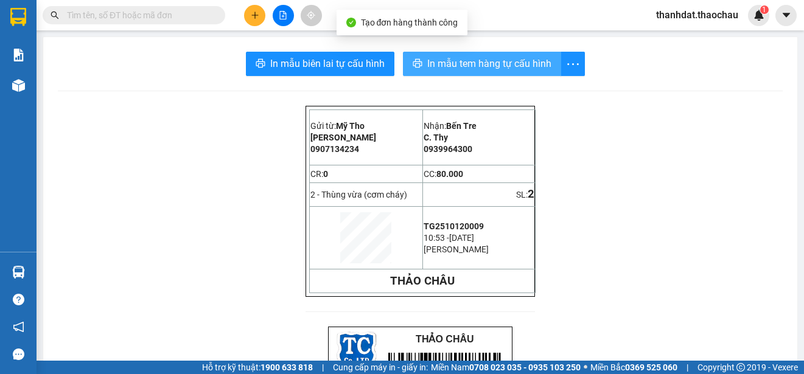
click at [471, 63] on span "In mẫu tem hàng tự cấu hình" at bounding box center [489, 63] width 124 height 15
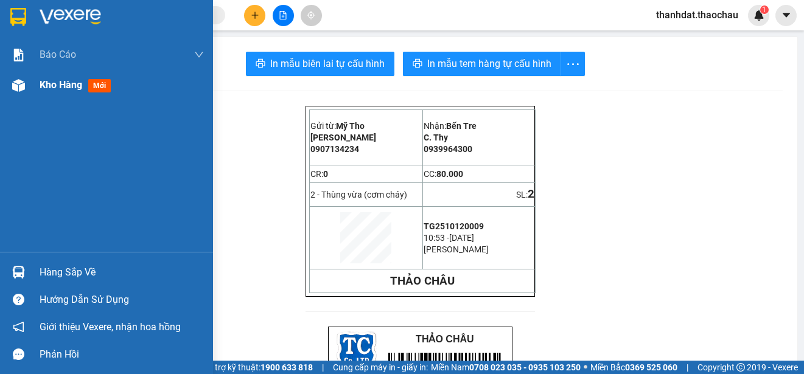
click at [60, 82] on span "Kho hàng" at bounding box center [61, 85] width 43 height 12
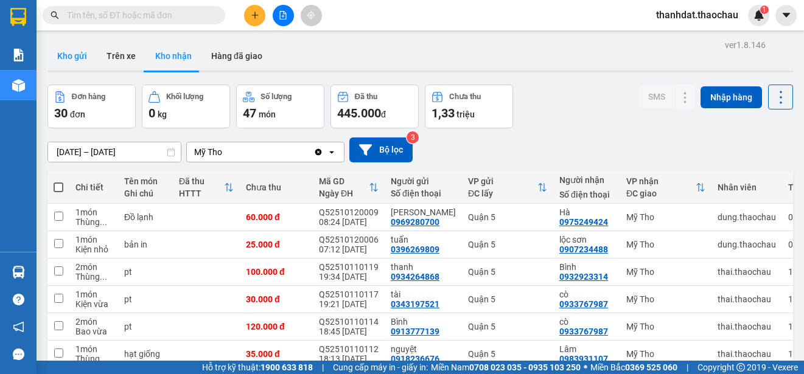
click at [69, 51] on button "Kho gửi" at bounding box center [71, 55] width 49 height 29
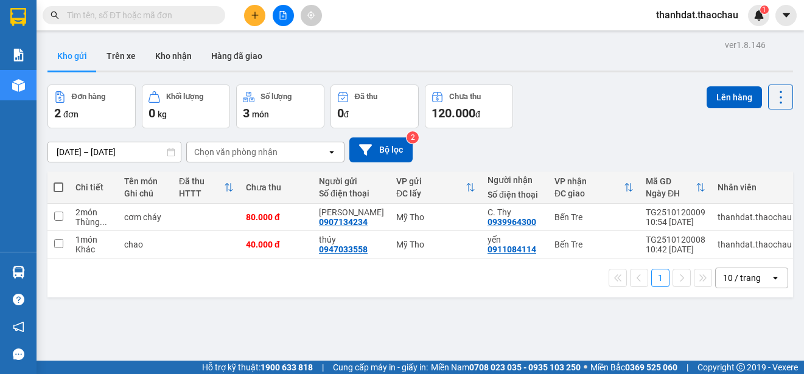
click at [60, 187] on span at bounding box center [59, 188] width 10 height 10
click at [58, 181] on input "checkbox" at bounding box center [58, 181] width 0 height 0
checkbox input "true"
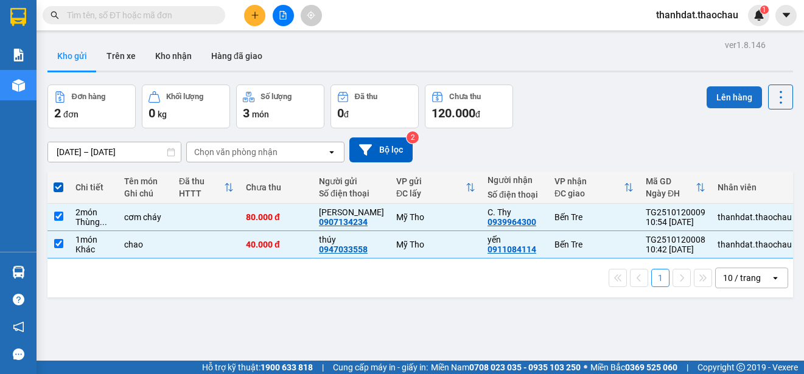
click at [720, 96] on button "Lên hàng" at bounding box center [734, 97] width 55 height 22
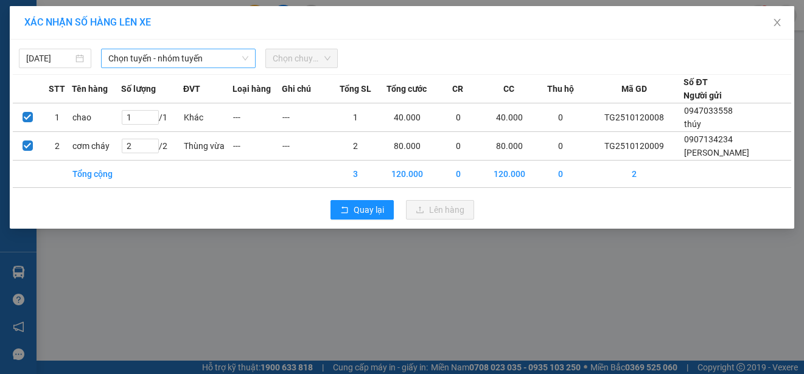
click at [135, 58] on span "Chọn tuyến - nhóm tuyến" at bounding box center [178, 58] width 140 height 18
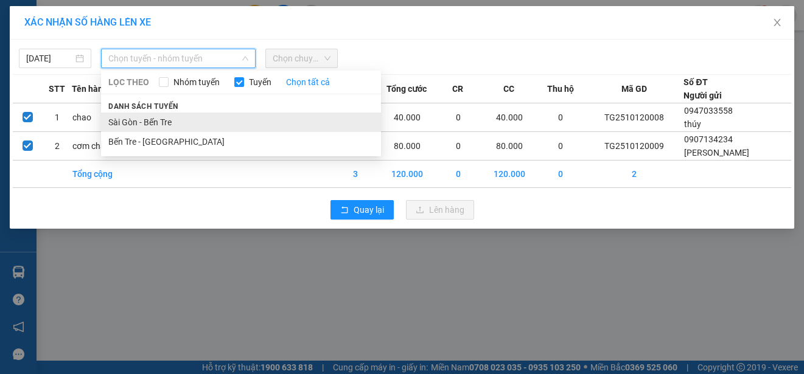
click at [129, 119] on li "Sài Gòn - Bến Tre" at bounding box center [241, 122] width 280 height 19
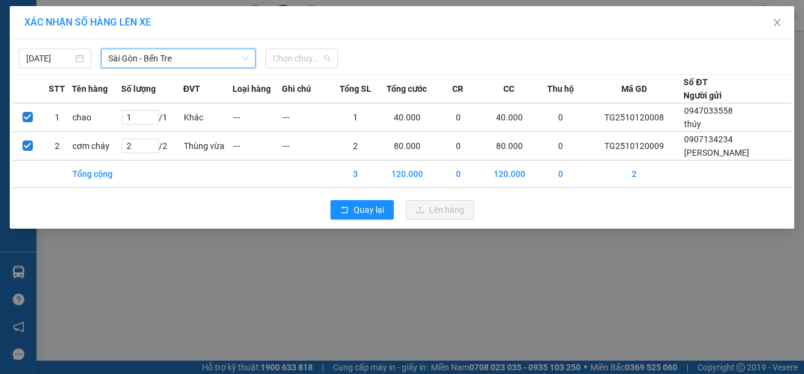
drag, startPoint x: 298, startPoint y: 59, endPoint x: 301, endPoint y: 78, distance: 19.0
click at [299, 58] on span "Chọn chuyến" at bounding box center [302, 58] width 58 height 18
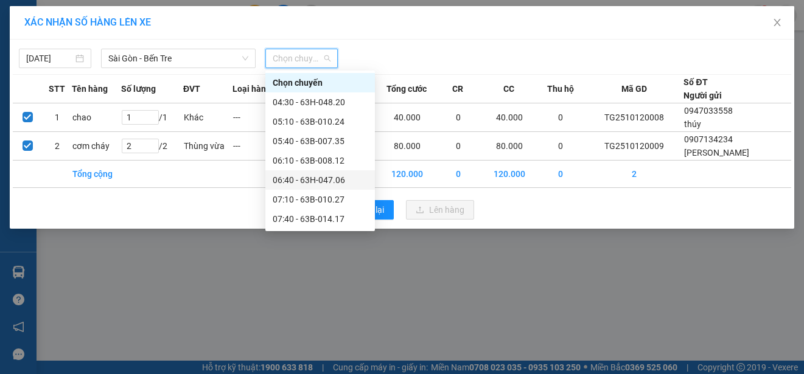
scroll to position [122, 0]
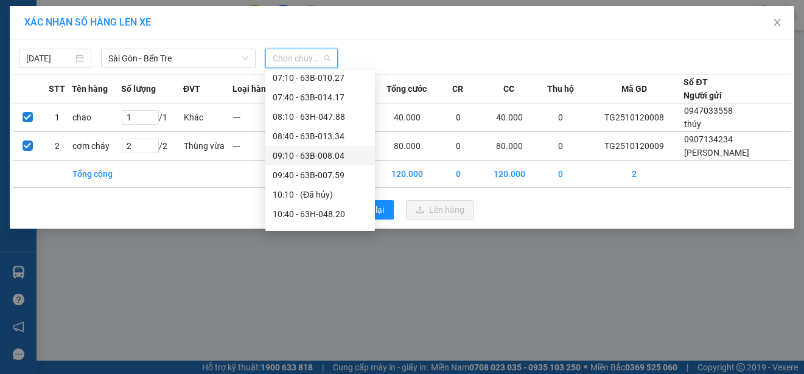
click at [306, 153] on div "09:10 - 63B-008.04" at bounding box center [320, 155] width 95 height 13
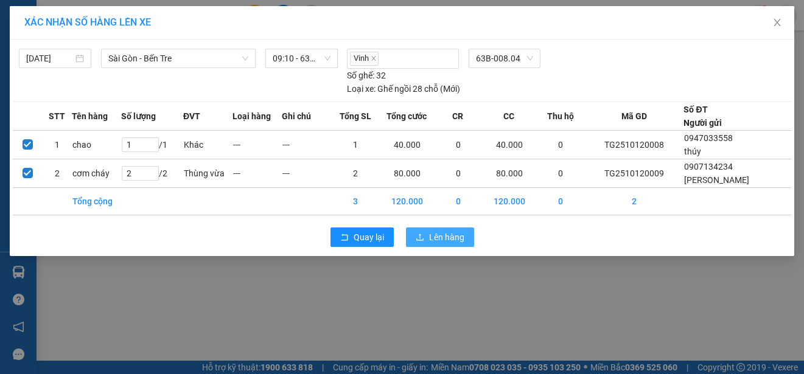
click at [442, 239] on span "Lên hàng" at bounding box center [446, 237] width 35 height 13
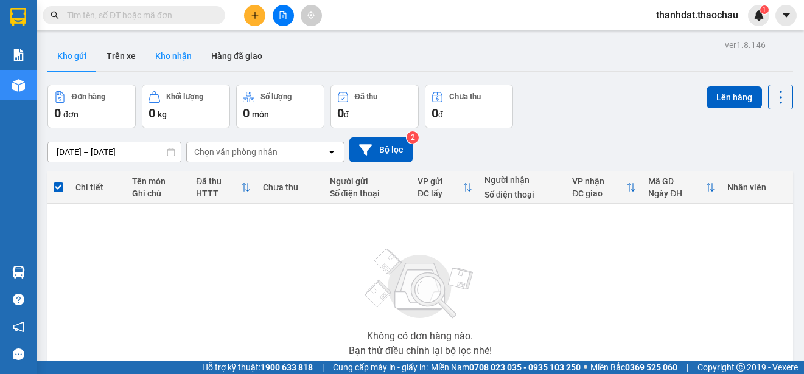
click at [173, 53] on button "Kho nhận" at bounding box center [173, 55] width 56 height 29
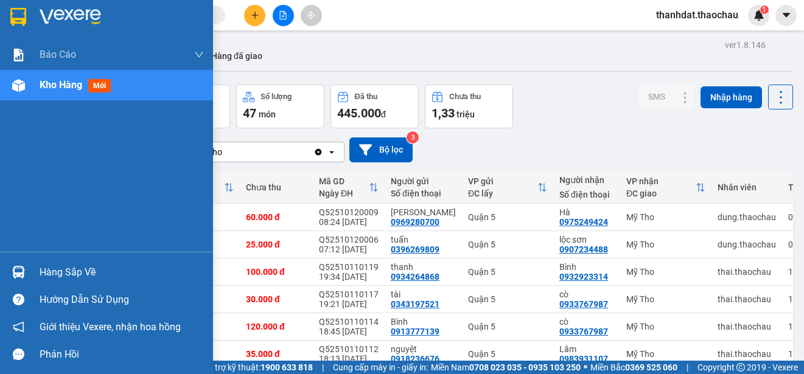
click at [66, 272] on div "Hàng sắp về" at bounding box center [122, 273] width 164 height 18
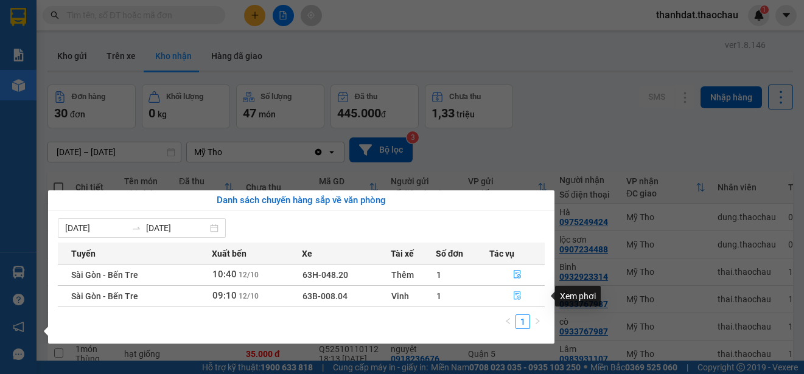
click at [515, 293] on icon "file-done" at bounding box center [517, 296] width 9 height 9
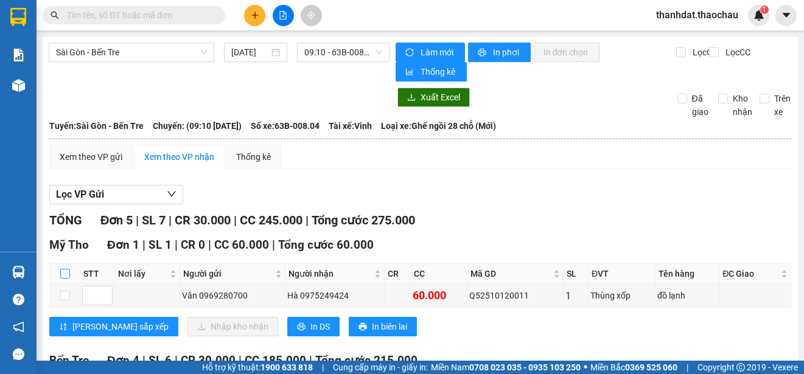
click at [63, 273] on input "checkbox" at bounding box center [65, 274] width 10 height 10
checkbox input "true"
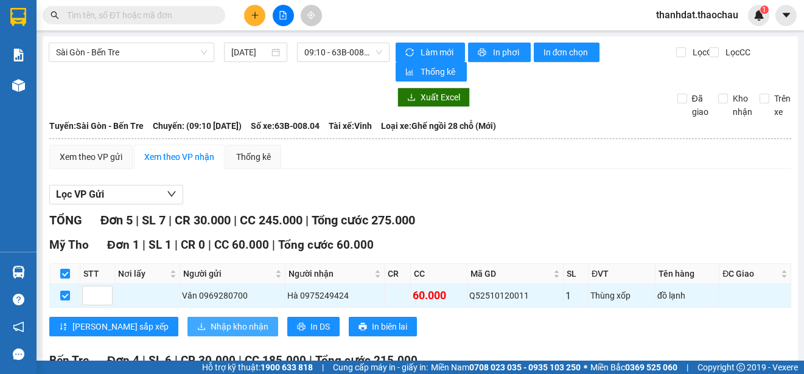
click at [211, 323] on span "Nhập kho nhận" at bounding box center [240, 326] width 58 height 13
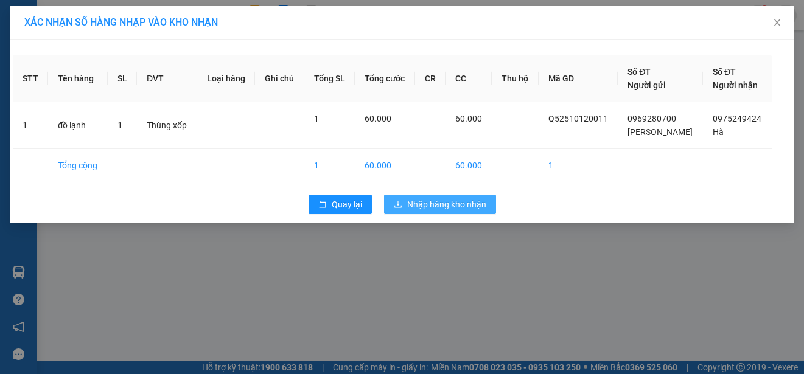
click at [455, 203] on span "Nhập hàng kho nhận" at bounding box center [446, 204] width 79 height 13
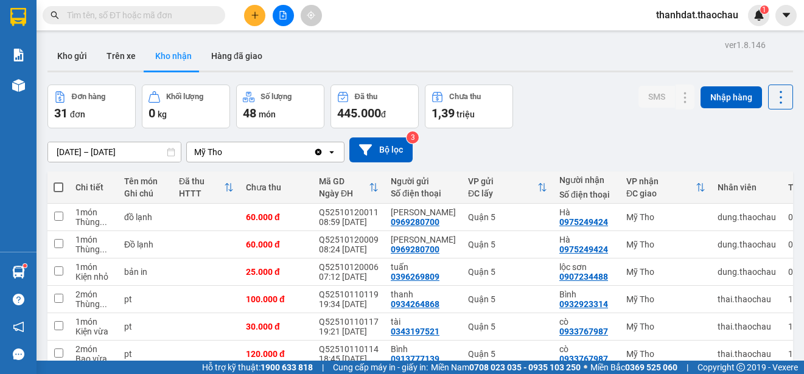
click at [111, 16] on input "text" at bounding box center [139, 15] width 144 height 13
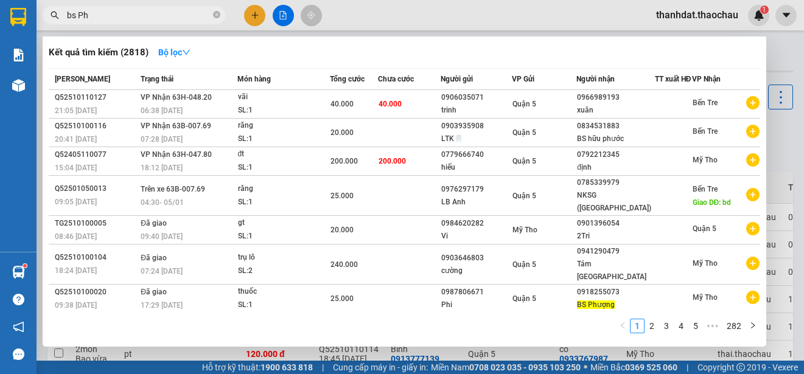
paste input "ợng"
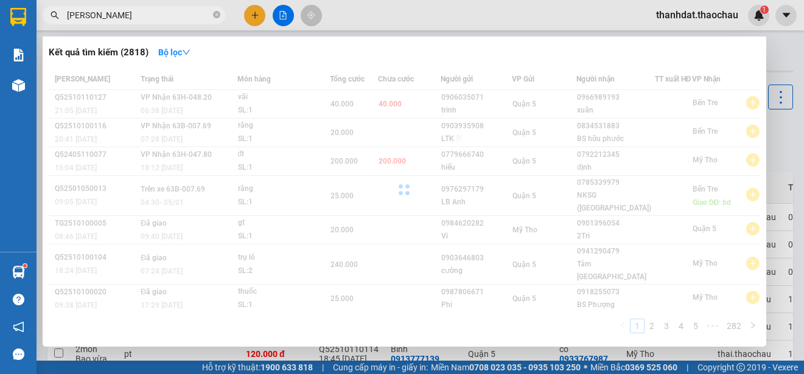
click at [86, 15] on input "[PERSON_NAME]" at bounding box center [139, 15] width 144 height 13
paste input "ư"
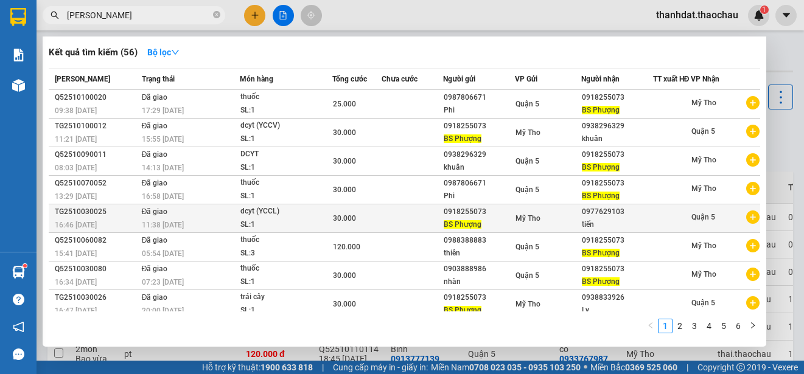
scroll to position [72, 0]
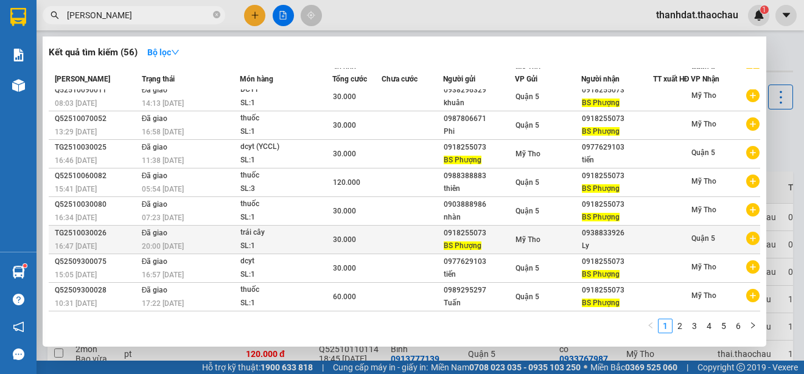
type input "[PERSON_NAME]"
click at [582, 234] on div "0938833926" at bounding box center [617, 233] width 71 height 13
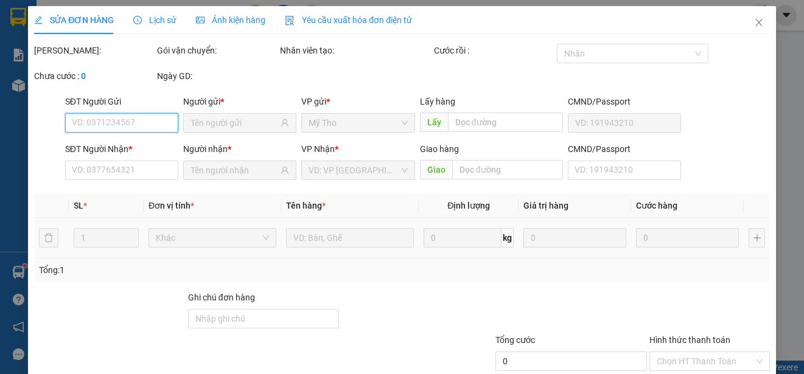
type input "0918255073"
type input "0938833926"
type input "30.000"
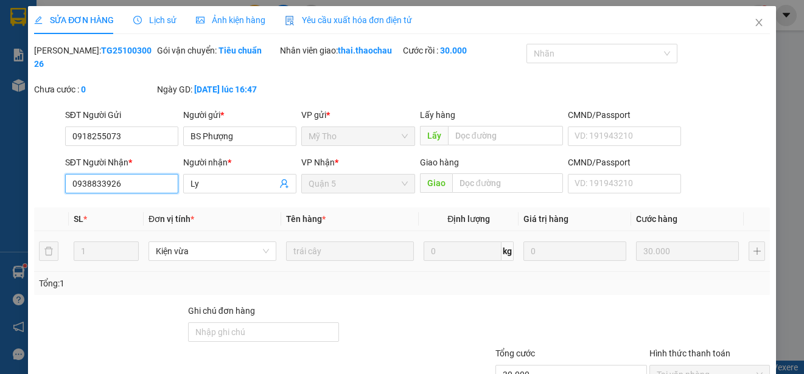
drag, startPoint x: 142, startPoint y: 189, endPoint x: 39, endPoint y: 186, distance: 102.9
click at [39, 186] on div "SĐT Người [PERSON_NAME] * 0938833926 0938833926 Người [PERSON_NAME] * Ly [PERSO…" at bounding box center [402, 177] width 738 height 43
click at [754, 23] on icon "close" at bounding box center [759, 23] width 10 height 10
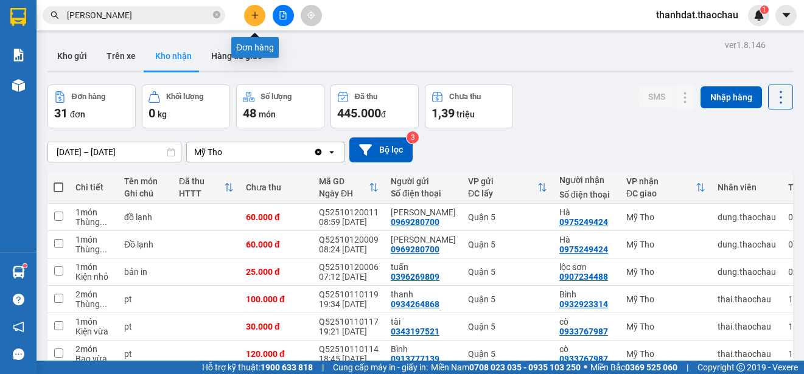
click at [253, 18] on icon "plus" at bounding box center [255, 15] width 9 height 9
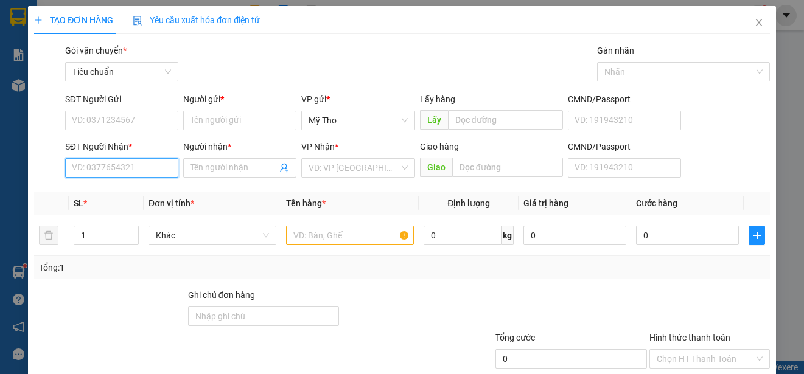
paste input "0938833926"
type input "0938833926"
click at [131, 189] on div "0938833926 - Ly" at bounding box center [120, 192] width 97 height 13
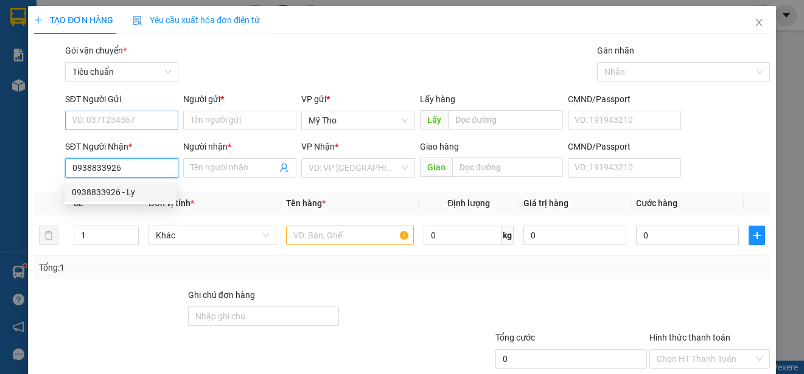
type input "Ly"
type input "0938833926"
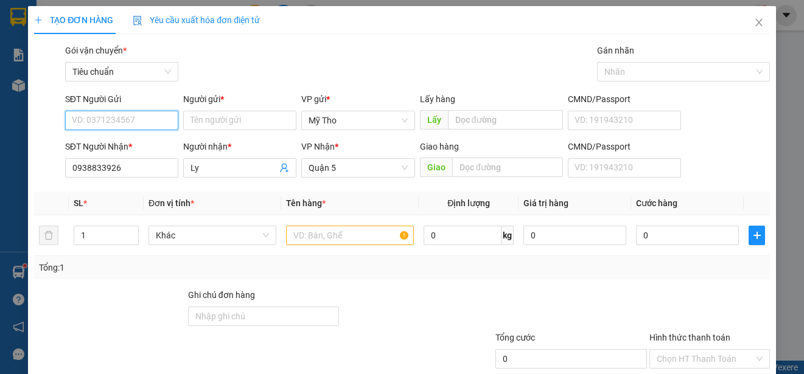
click at [116, 117] on input "SĐT Người Gửi" at bounding box center [121, 120] width 113 height 19
click at [145, 145] on div "0918255073 - [PERSON_NAME]" at bounding box center [132, 144] width 120 height 13
type input "0918255073"
type input "BS Phượng"
click at [210, 233] on span "Khác" at bounding box center [212, 235] width 113 height 18
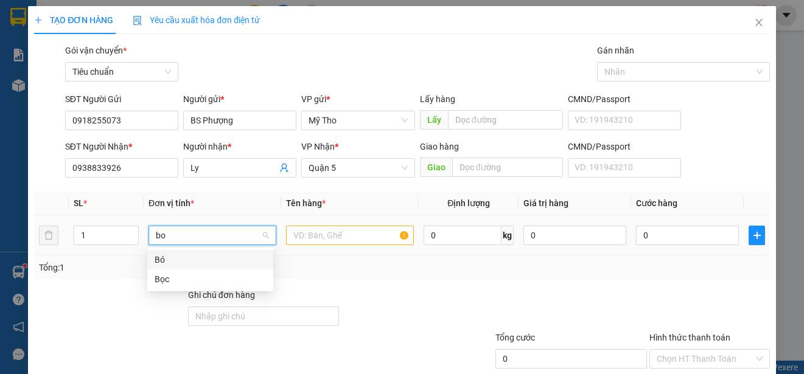
type input "boc"
click at [162, 262] on div "Bọc" at bounding box center [210, 259] width 111 height 13
click at [308, 239] on input "text" at bounding box center [350, 235] width 128 height 19
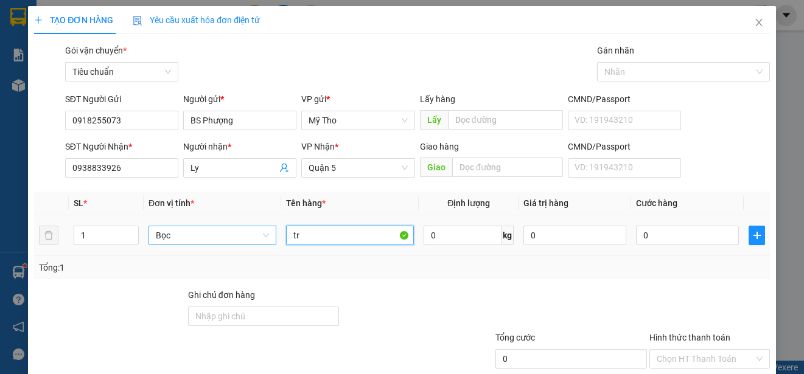
paste input "ái"
paste input "ây"
type input "trái cây"
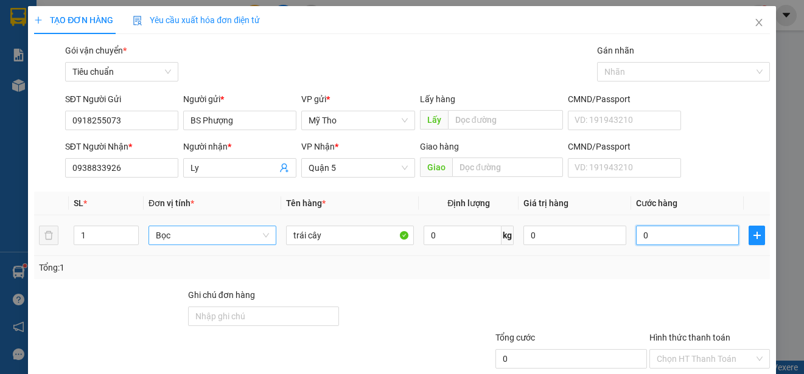
click at [664, 232] on input "0" at bounding box center [687, 235] width 103 height 19
type input "3"
type input "30"
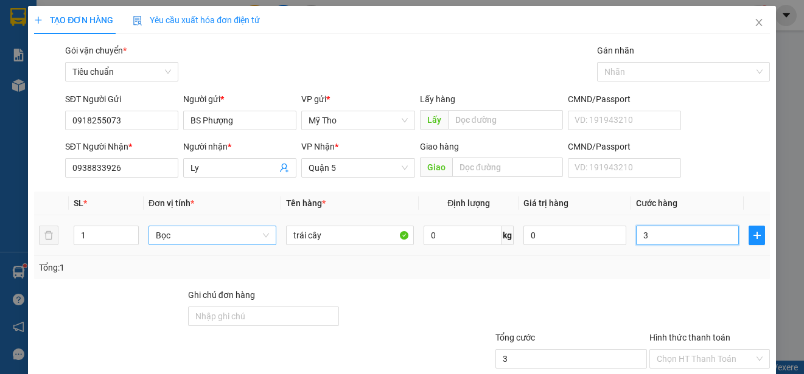
type input "30"
type input "300"
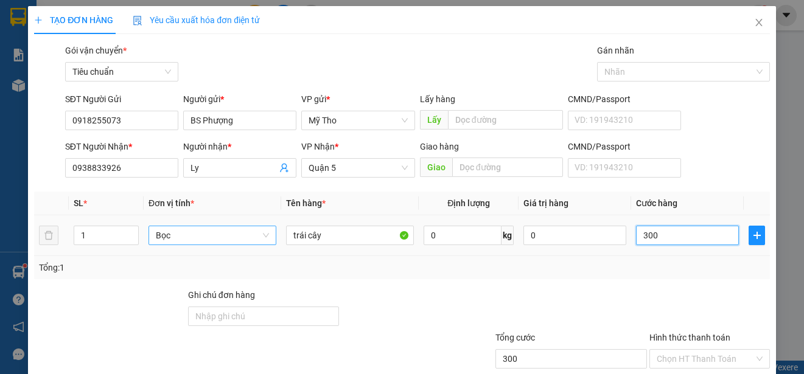
type input "3.000"
type input "30.000"
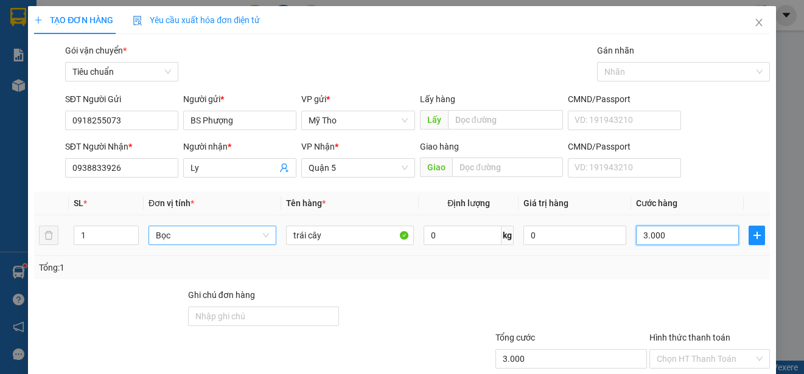
type input "30.000"
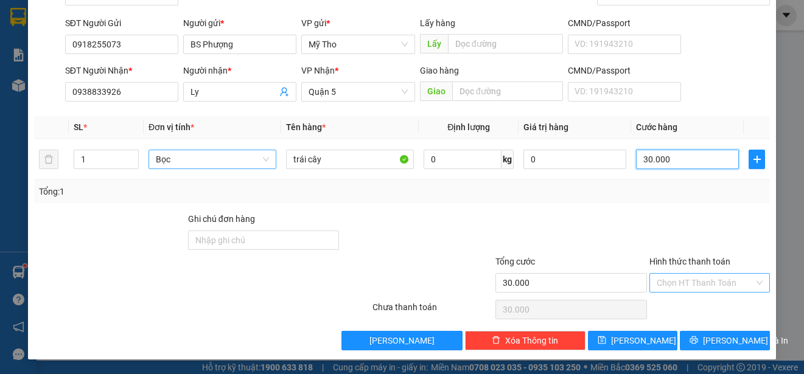
type input "30.000"
click at [683, 281] on input "Hình thức thanh toán" at bounding box center [705, 283] width 97 height 18
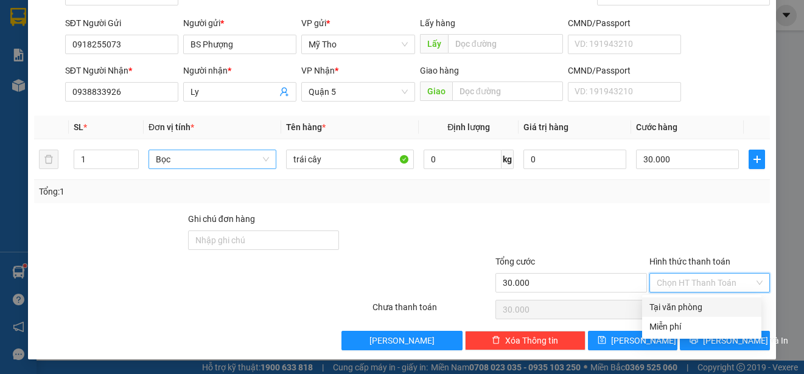
click at [687, 302] on div "Tại văn phòng" at bounding box center [702, 307] width 105 height 13
type input "0"
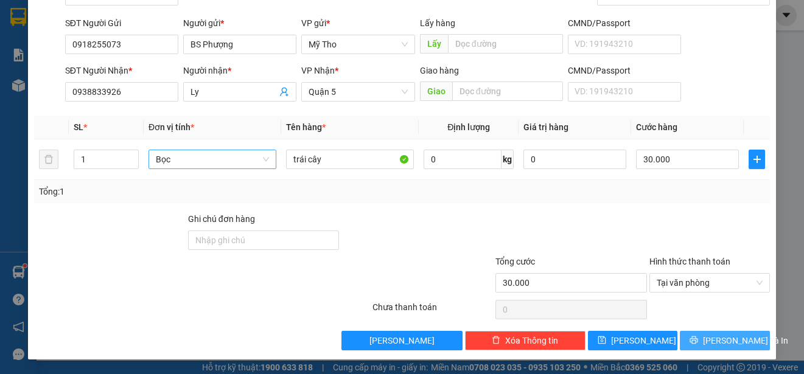
click at [729, 341] on span "[PERSON_NAME] và In" at bounding box center [745, 340] width 85 height 13
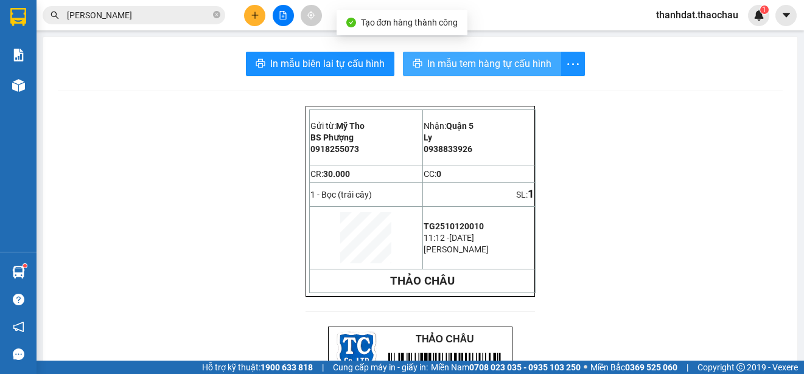
click at [461, 60] on span "In mẫu tem hàng tự cấu hình" at bounding box center [489, 63] width 124 height 15
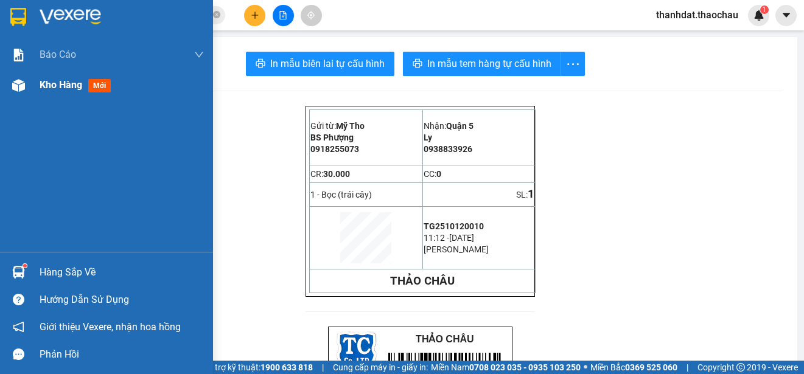
click at [55, 85] on span "Kho hàng" at bounding box center [61, 85] width 43 height 12
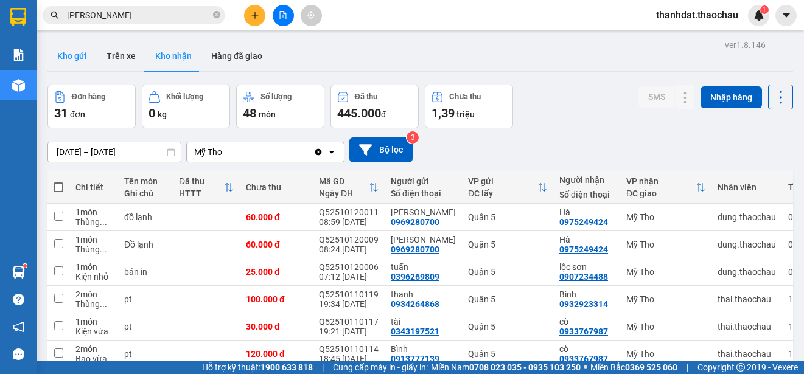
click at [75, 56] on button "Kho gửi" at bounding box center [71, 55] width 49 height 29
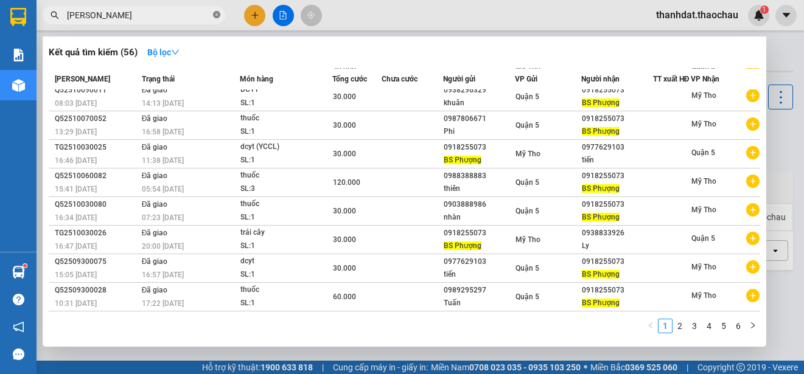
click at [217, 16] on icon "close-circle" at bounding box center [216, 14] width 7 height 7
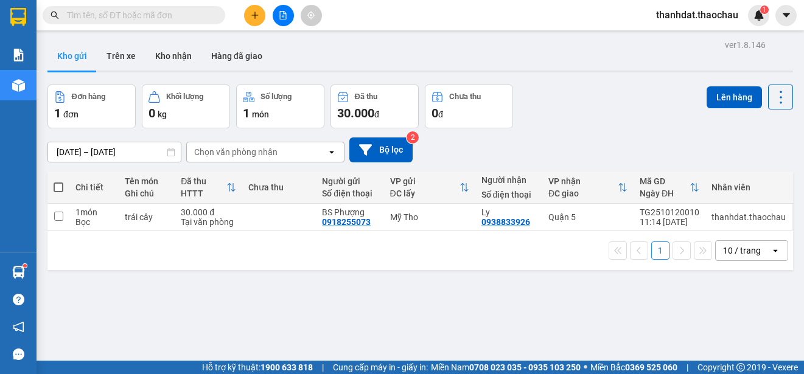
click at [54, 183] on span at bounding box center [59, 188] width 10 height 10
click at [58, 181] on input "checkbox" at bounding box center [58, 181] width 0 height 0
checkbox input "true"
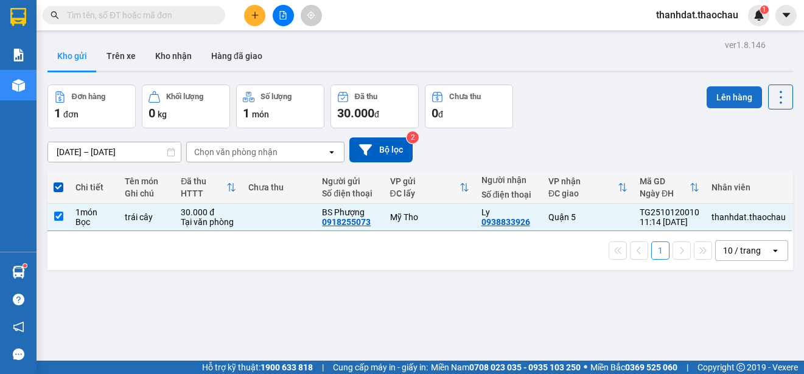
click at [716, 98] on button "Lên hàng" at bounding box center [734, 97] width 55 height 22
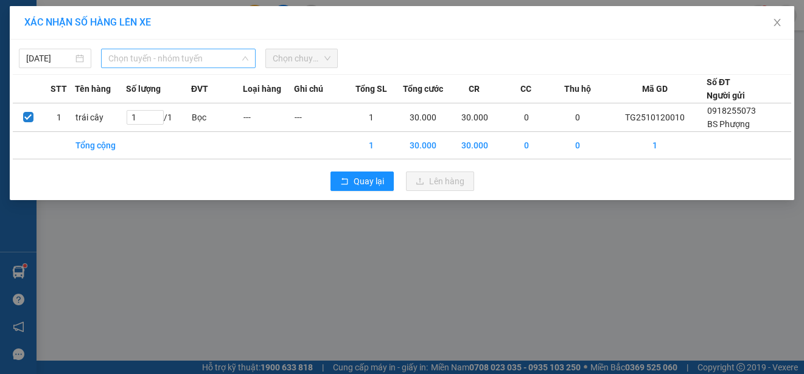
click at [145, 57] on span "Chọn tuyến - nhóm tuyến" at bounding box center [178, 58] width 140 height 18
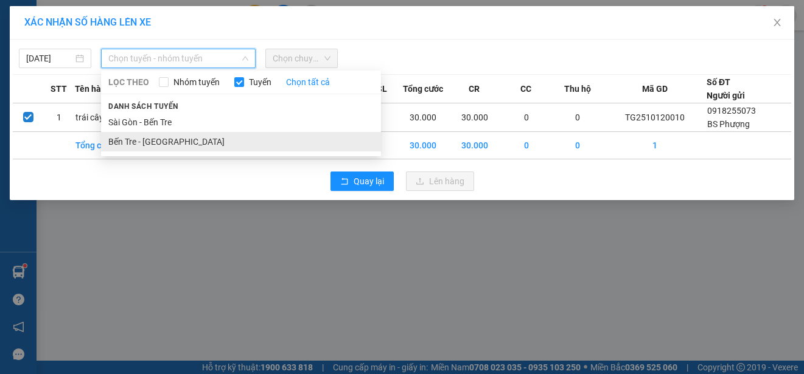
click at [144, 141] on li "Bến Tre - [GEOGRAPHIC_DATA]" at bounding box center [241, 141] width 280 height 19
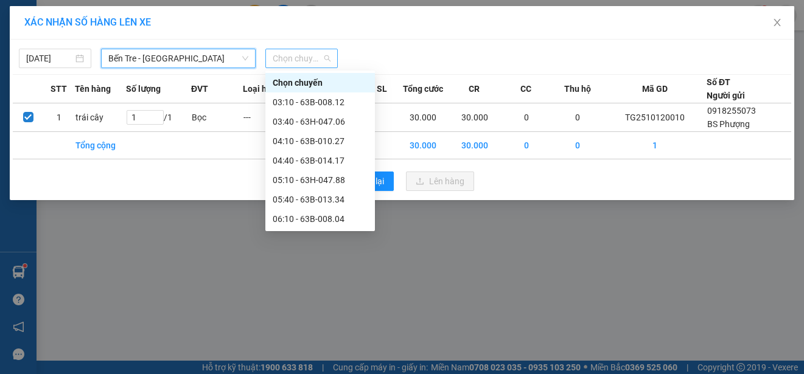
click at [308, 60] on span "Chọn chuyến" at bounding box center [302, 58] width 58 height 18
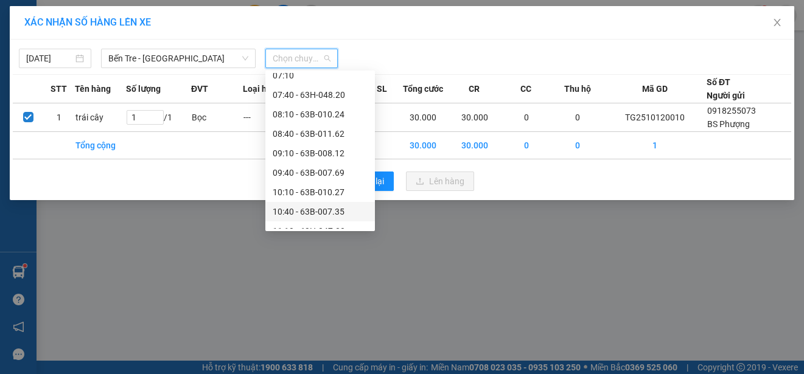
click at [321, 207] on div "10:40 - 63B-007.35" at bounding box center [320, 211] width 95 height 13
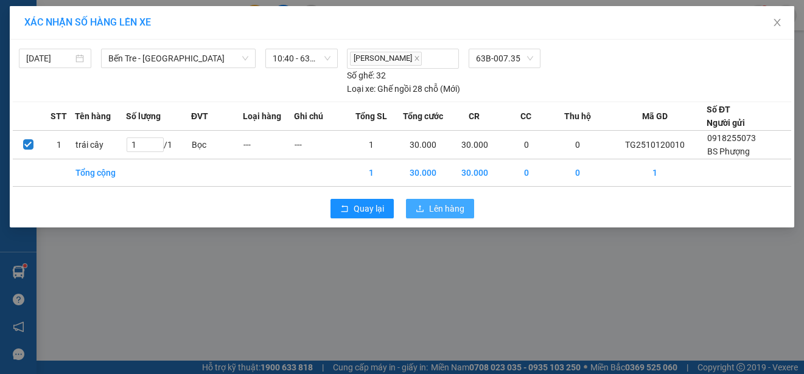
click at [435, 201] on button "Lên hàng" at bounding box center [440, 208] width 68 height 19
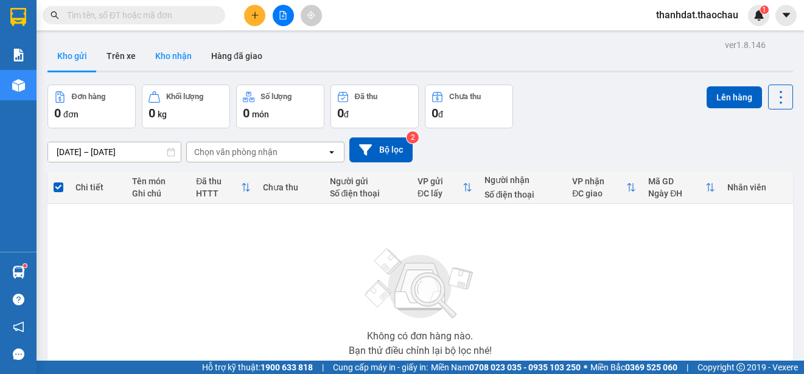
click at [164, 51] on button "Kho nhận" at bounding box center [173, 55] width 56 height 29
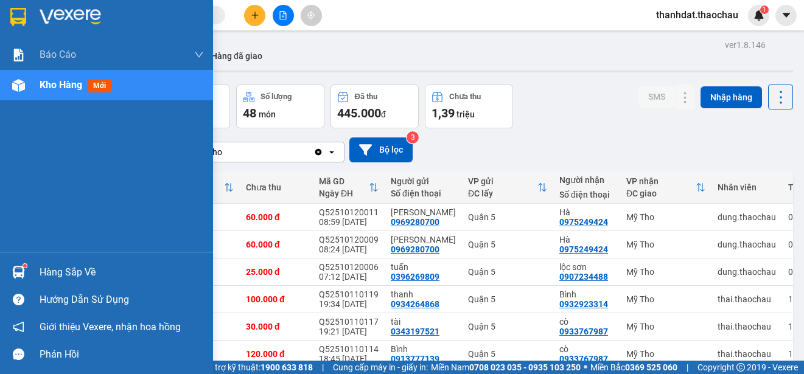
click at [72, 272] on div "Hàng sắp về" at bounding box center [122, 273] width 164 height 18
